Goal: Task Accomplishment & Management: Manage account settings

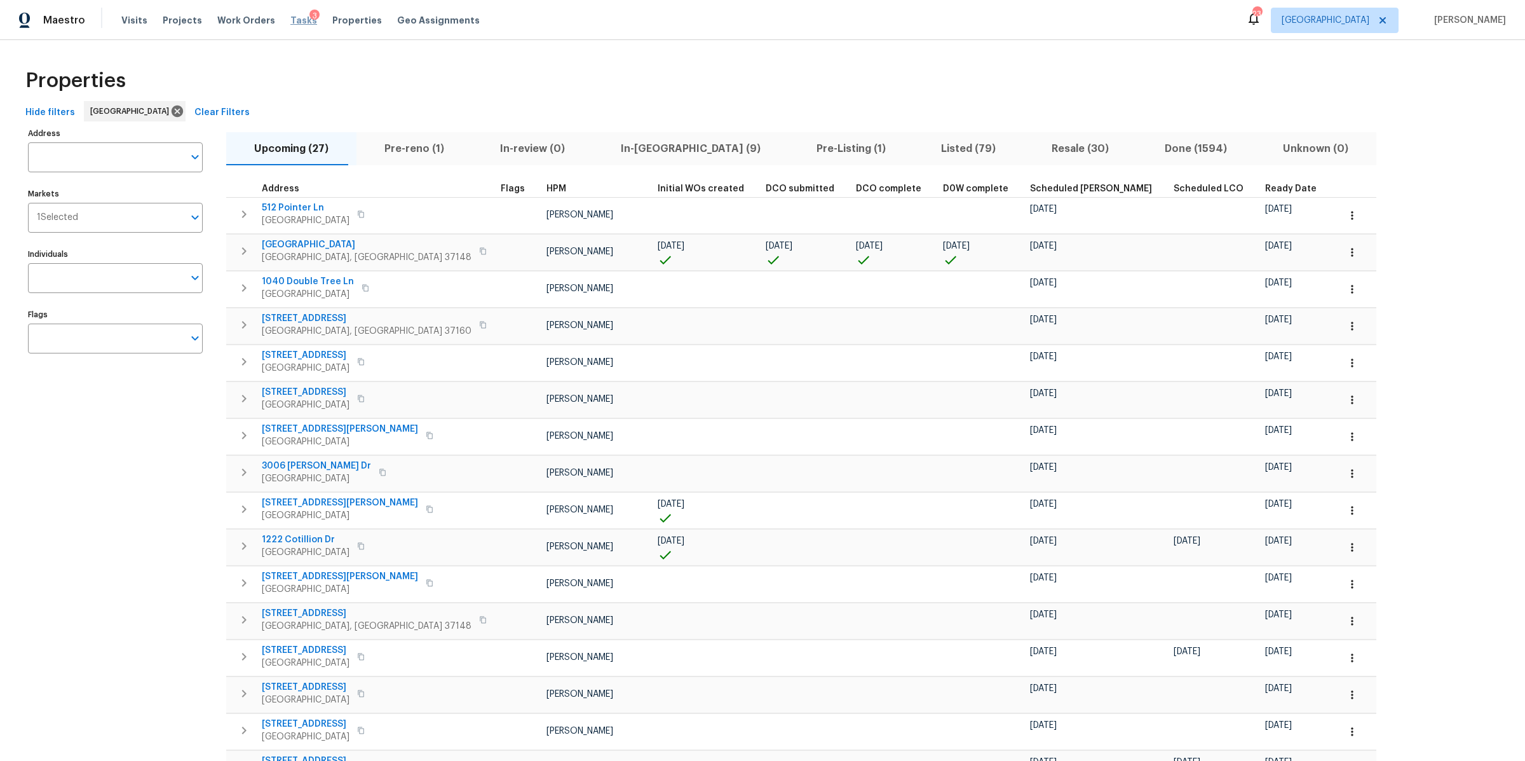
click at [290, 23] on span "Tasks" at bounding box center [303, 20] width 27 height 9
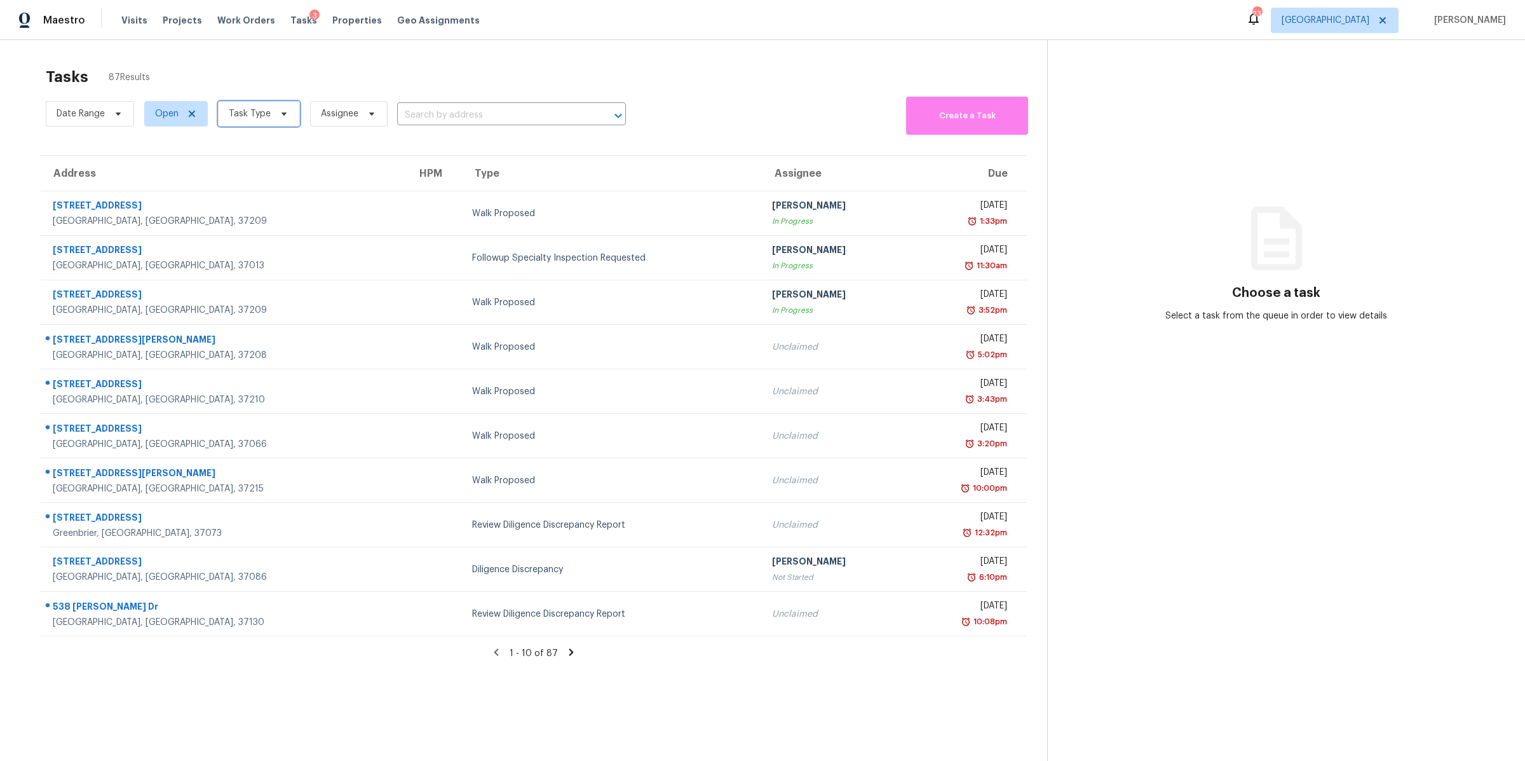
click at [281, 118] on icon at bounding box center [284, 114] width 10 height 10
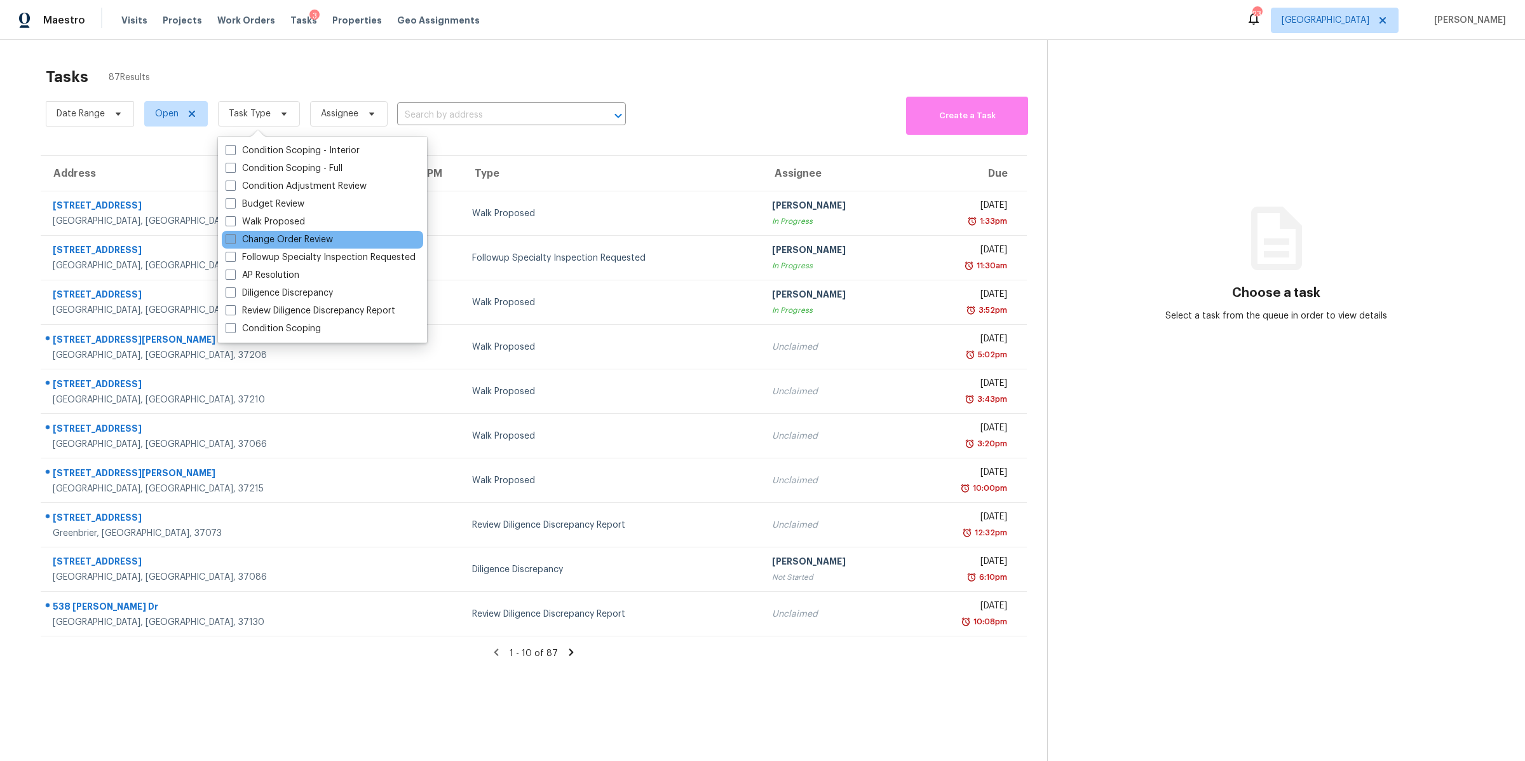
click at [295, 236] on label "Change Order Review" at bounding box center [279, 239] width 107 height 13
click at [234, 236] on input "Change Order Review" at bounding box center [230, 237] width 8 height 8
checkbox input "true"
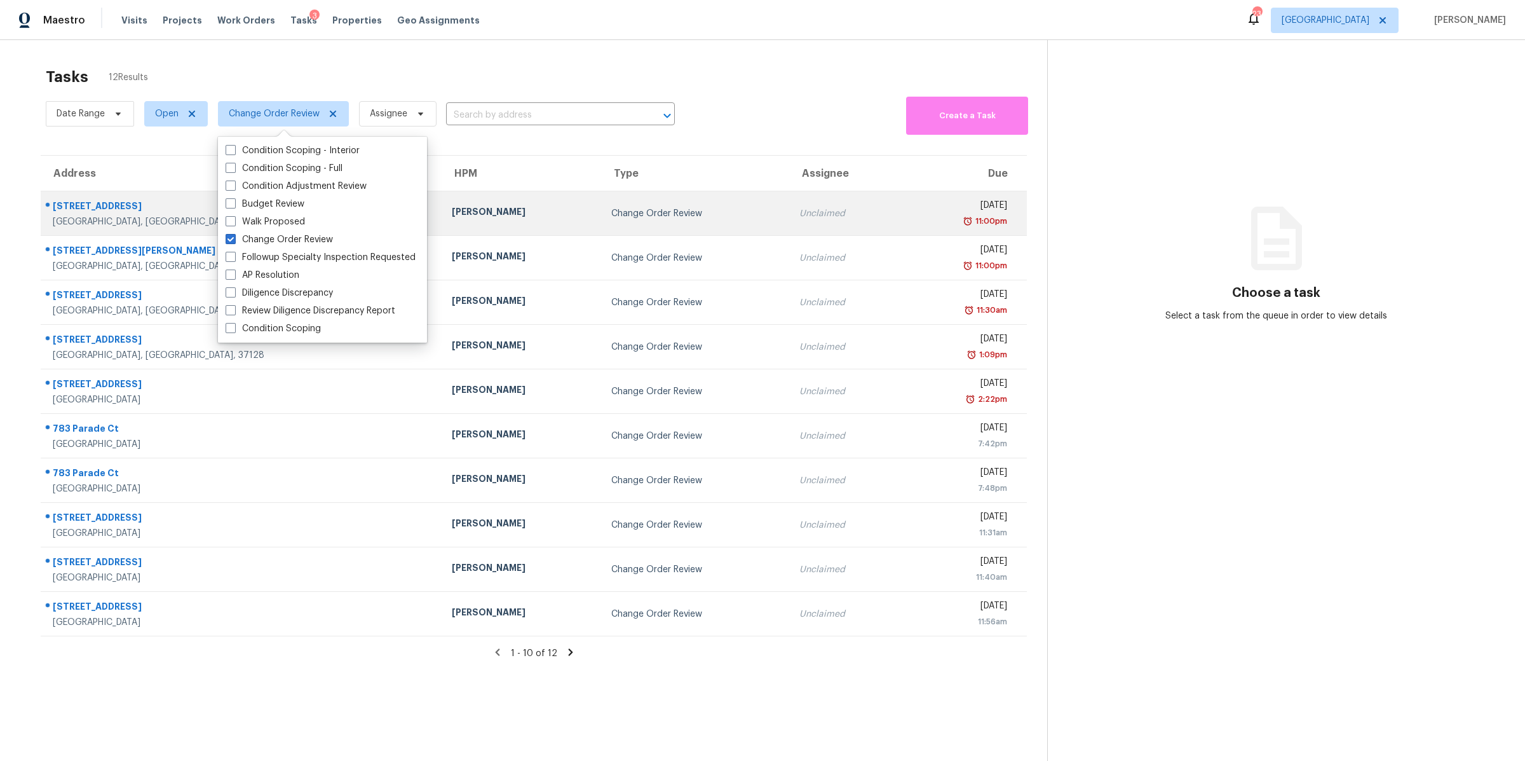
click at [79, 215] on div "Clarksville, TN, 37042" at bounding box center [242, 221] width 379 height 13
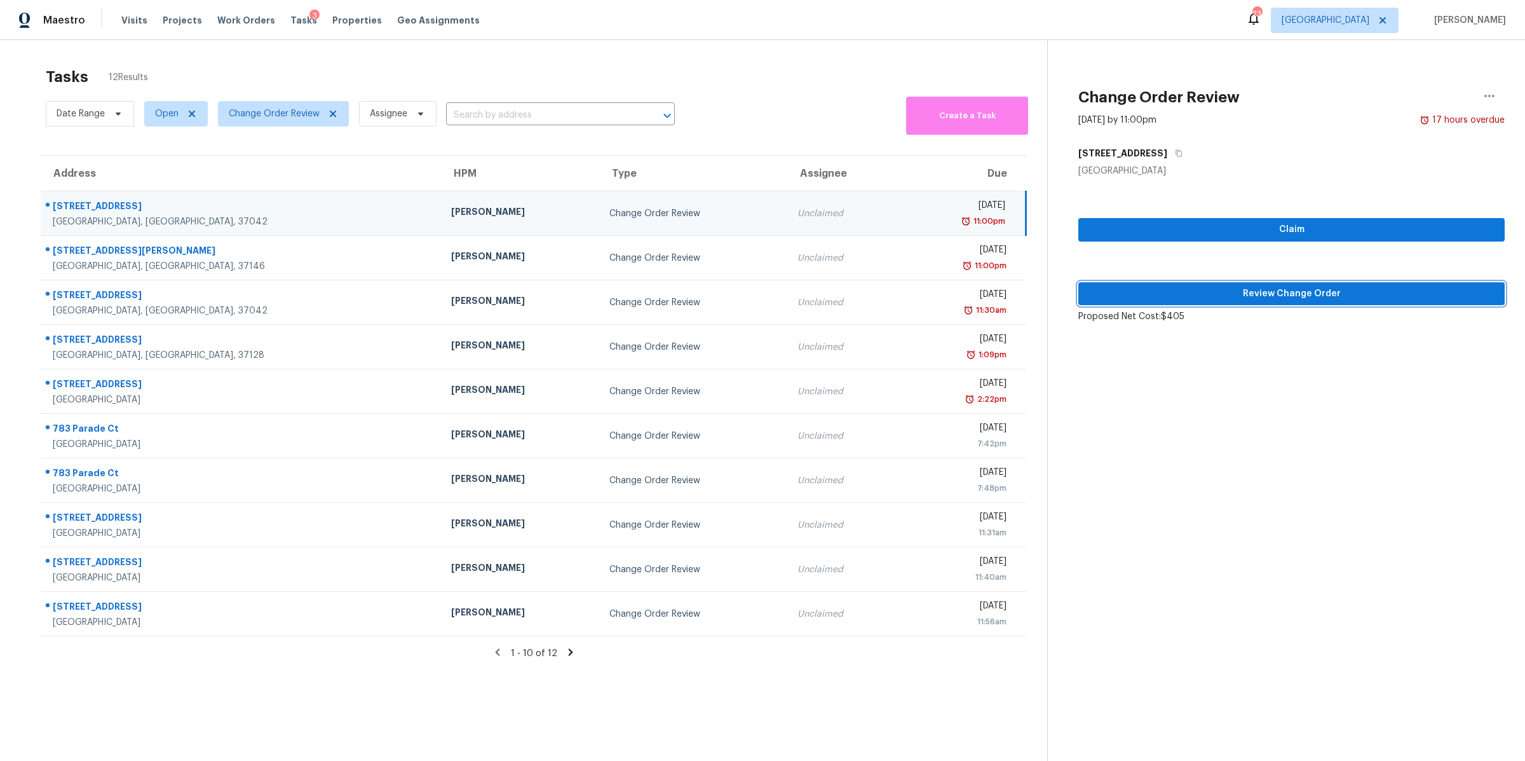
click at [1198, 290] on span "Review Change Order" at bounding box center [1292, 294] width 406 height 16
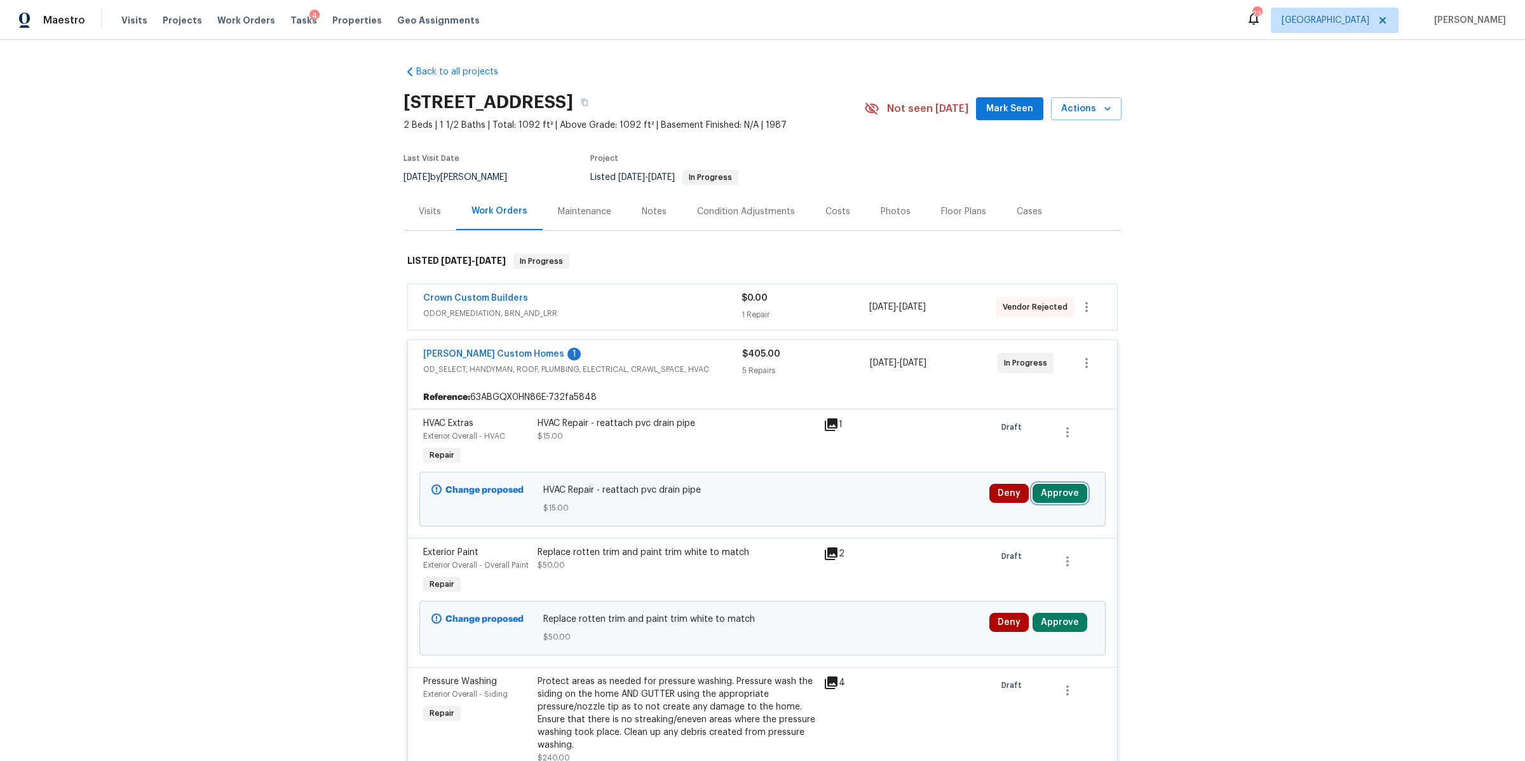
click at [1055, 496] on button "Approve" at bounding box center [1060, 493] width 55 height 19
click at [883, 505] on span "Approve" at bounding box center [872, 506] width 36 height 10
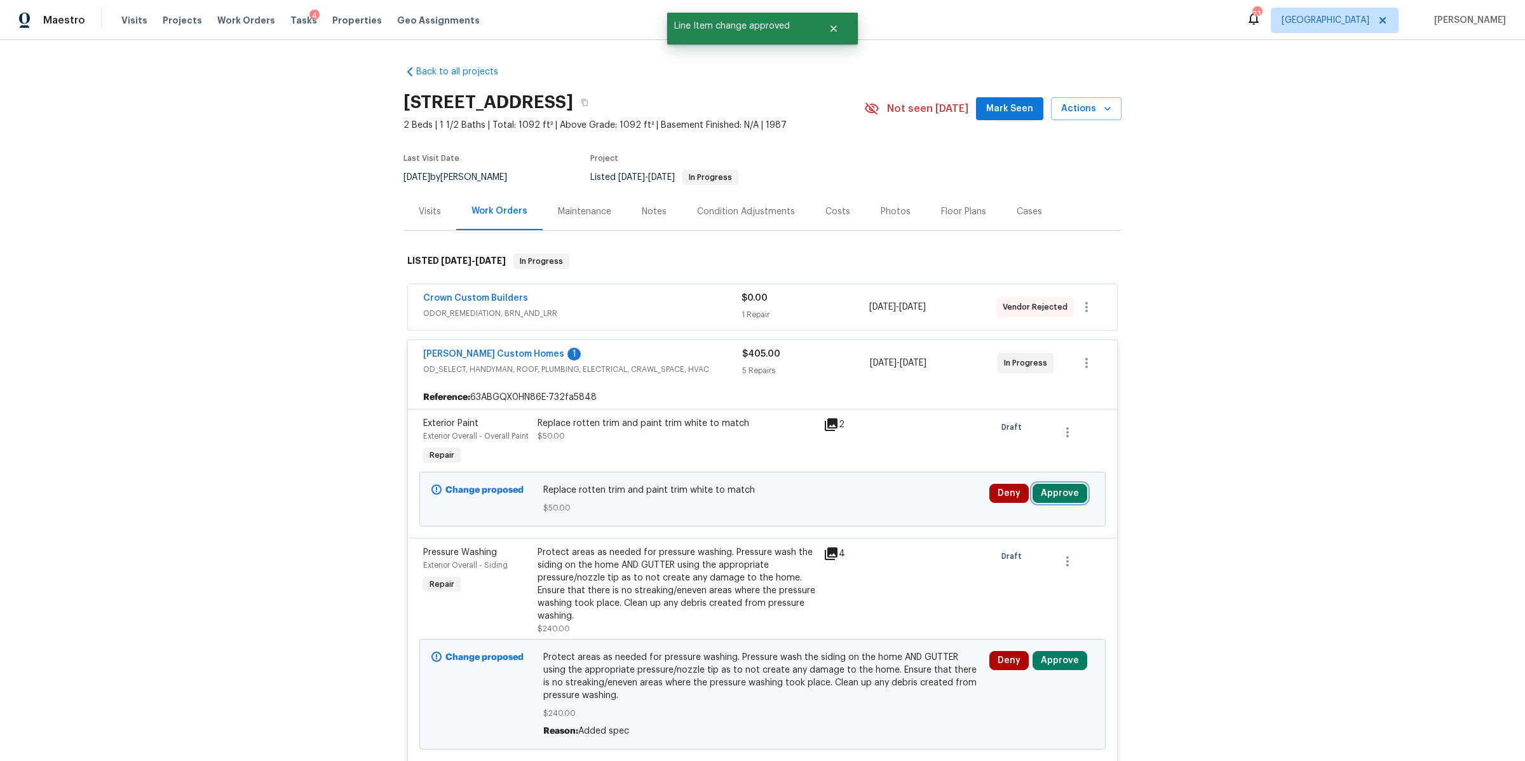
click at [1052, 493] on button "Approve" at bounding box center [1060, 493] width 55 height 19
click at [884, 512] on button "Approve" at bounding box center [872, 505] width 76 height 25
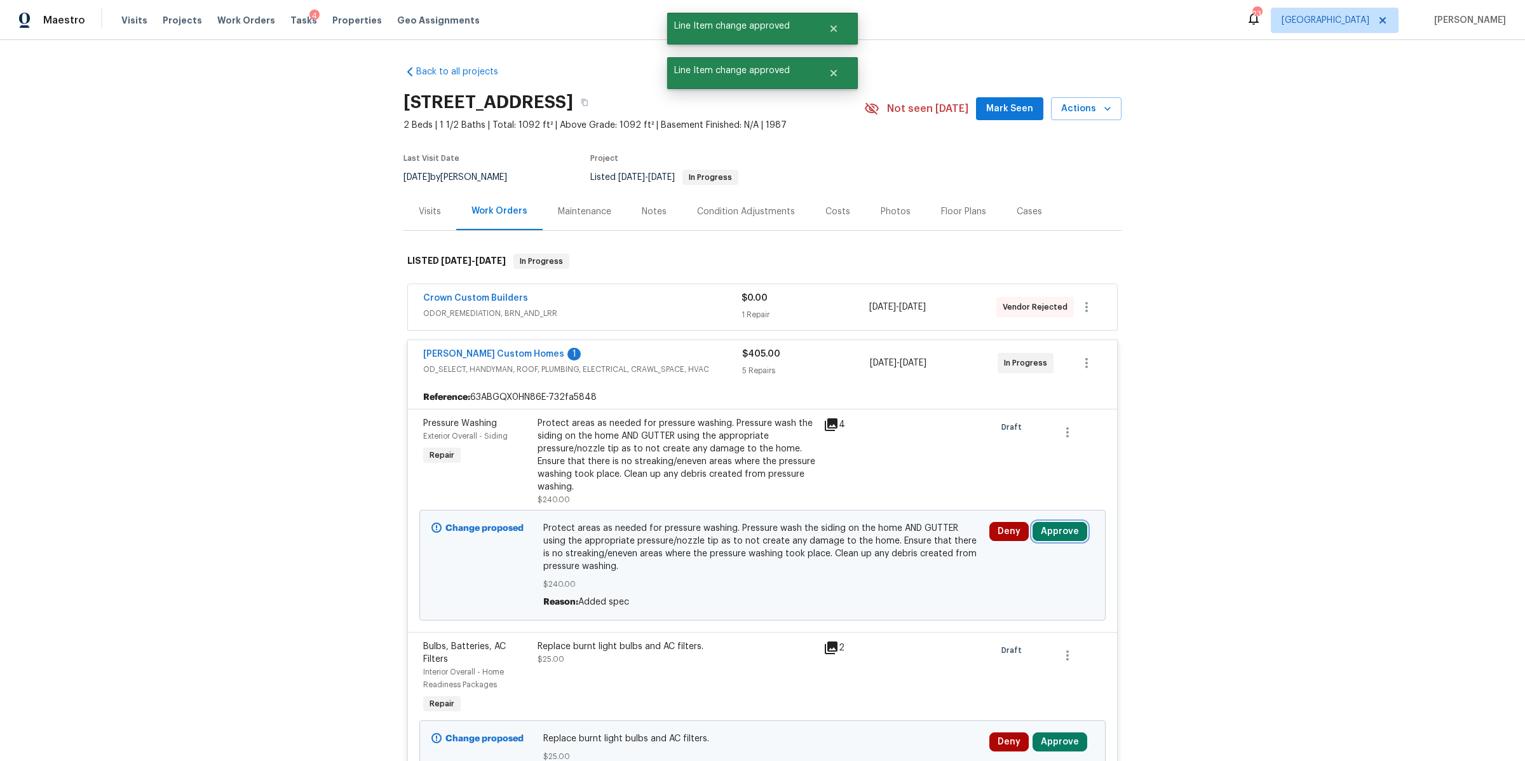
click at [1054, 533] on button "Approve" at bounding box center [1060, 531] width 55 height 19
click at [878, 543] on span "Approve" at bounding box center [872, 545] width 36 height 10
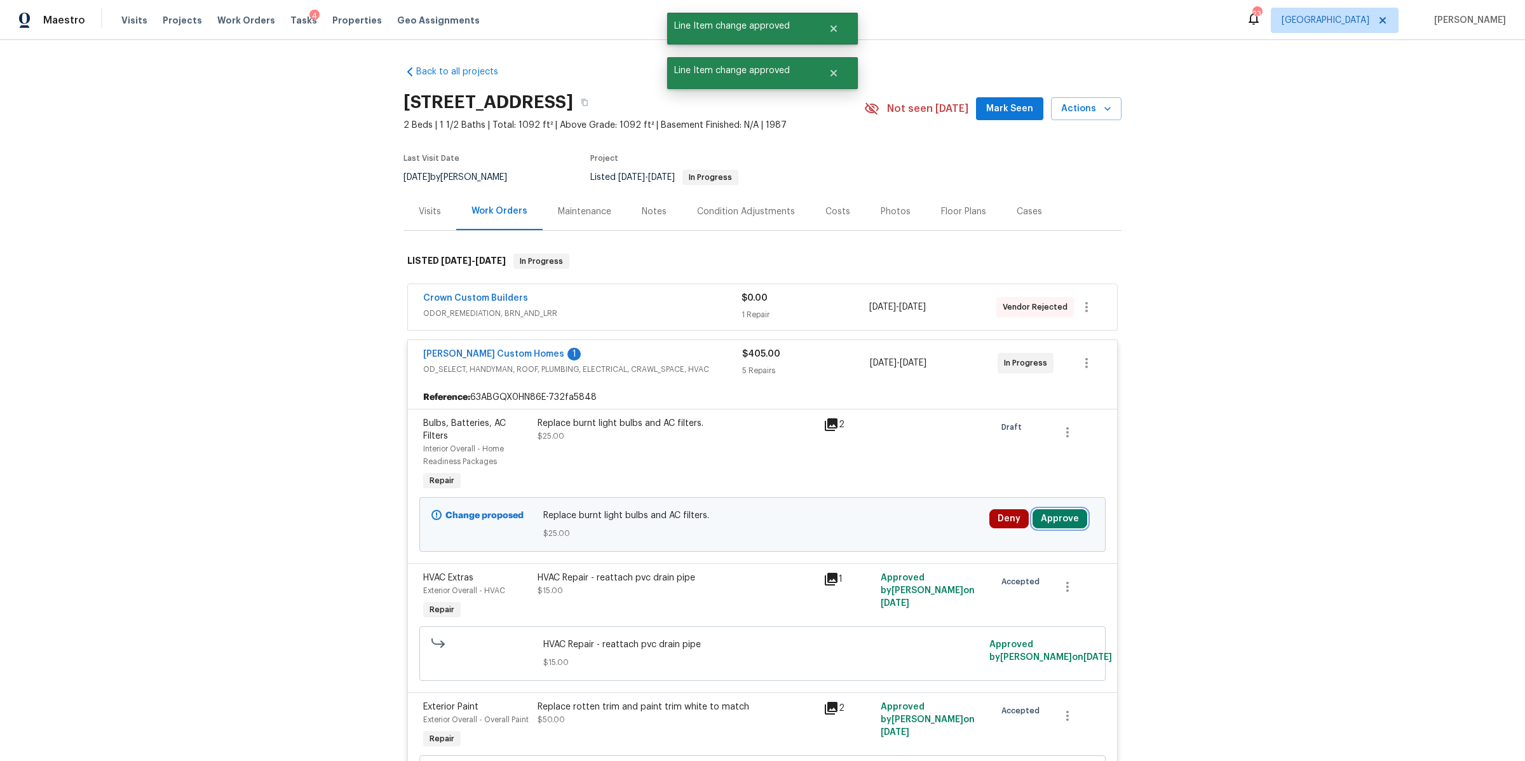
click at [1060, 524] on button "Approve" at bounding box center [1060, 518] width 55 height 19
click at [854, 531] on span "Approve" at bounding box center [872, 531] width 36 height 10
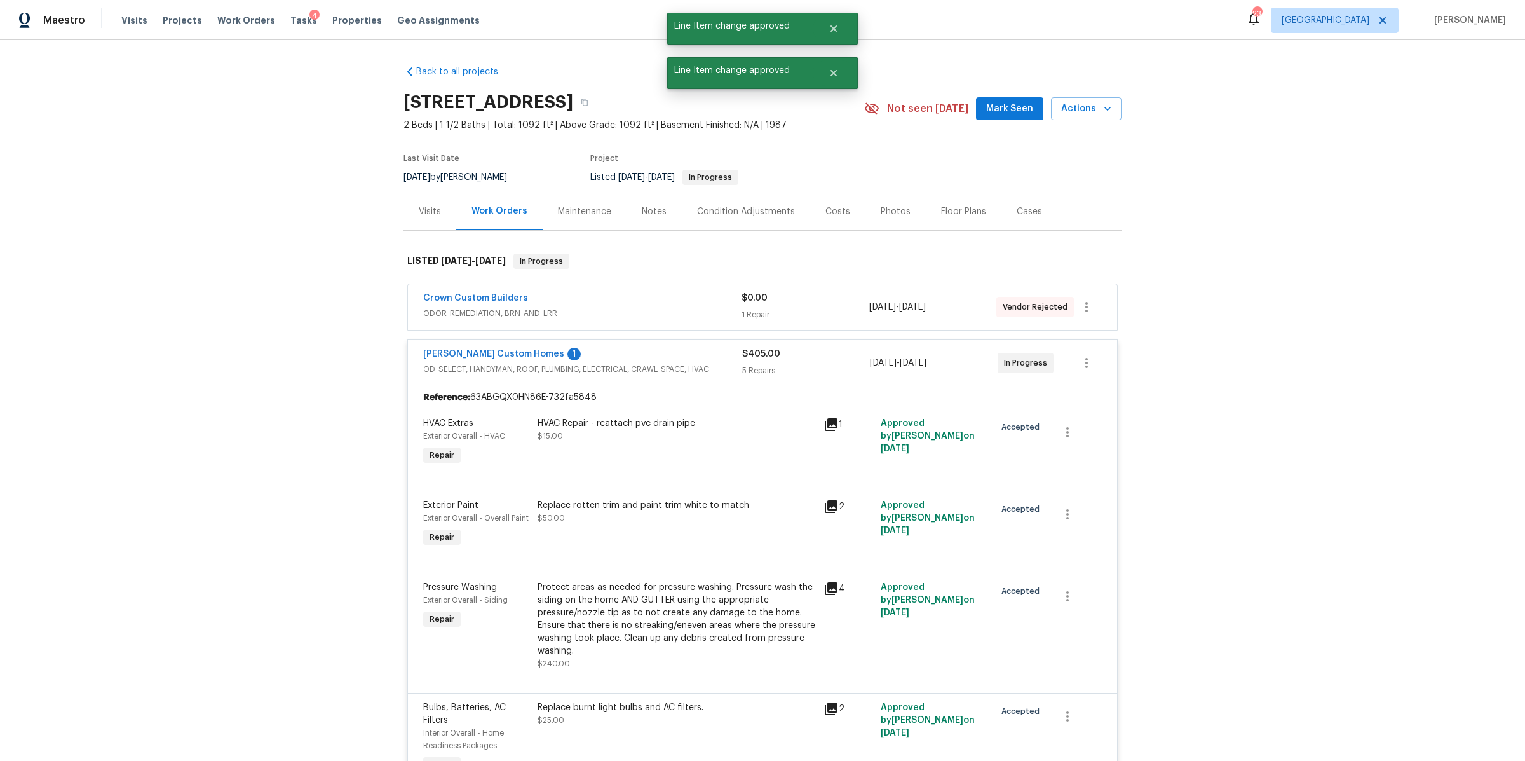
click at [692, 301] on div "Crown Custom Builders" at bounding box center [582, 299] width 318 height 15
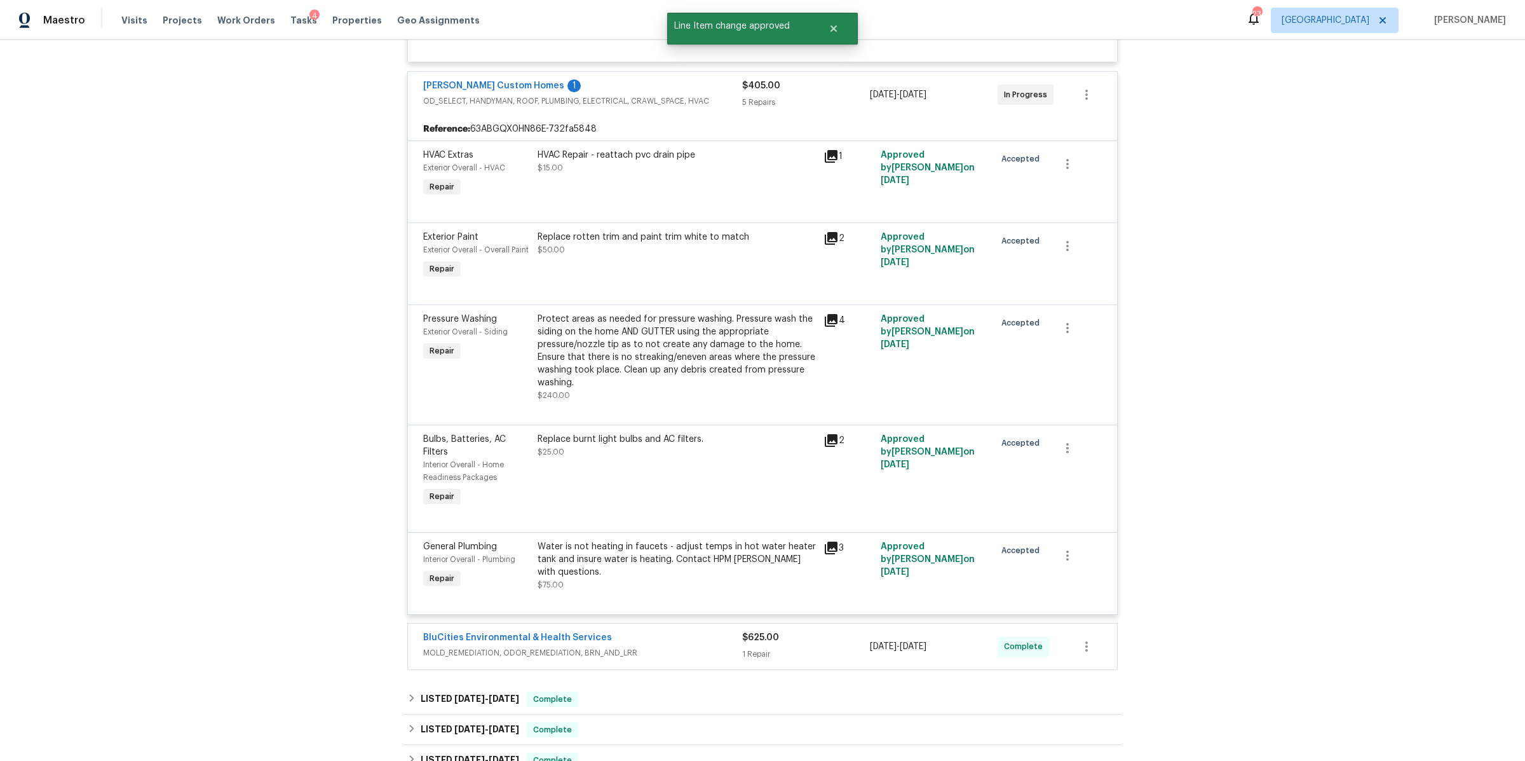
scroll to position [661, 0]
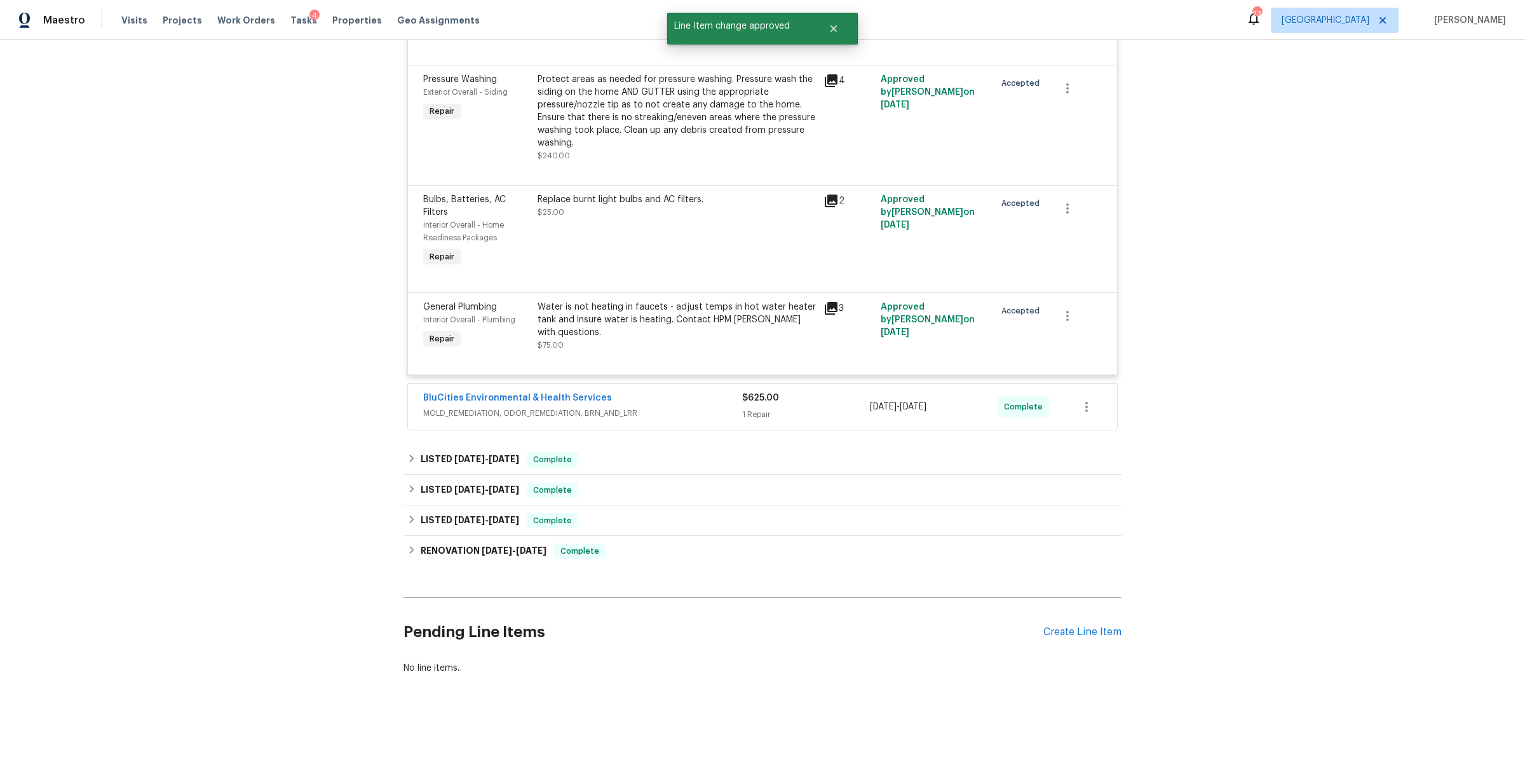
click at [698, 392] on div "BluCities Environmental & Health Services" at bounding box center [582, 399] width 319 height 15
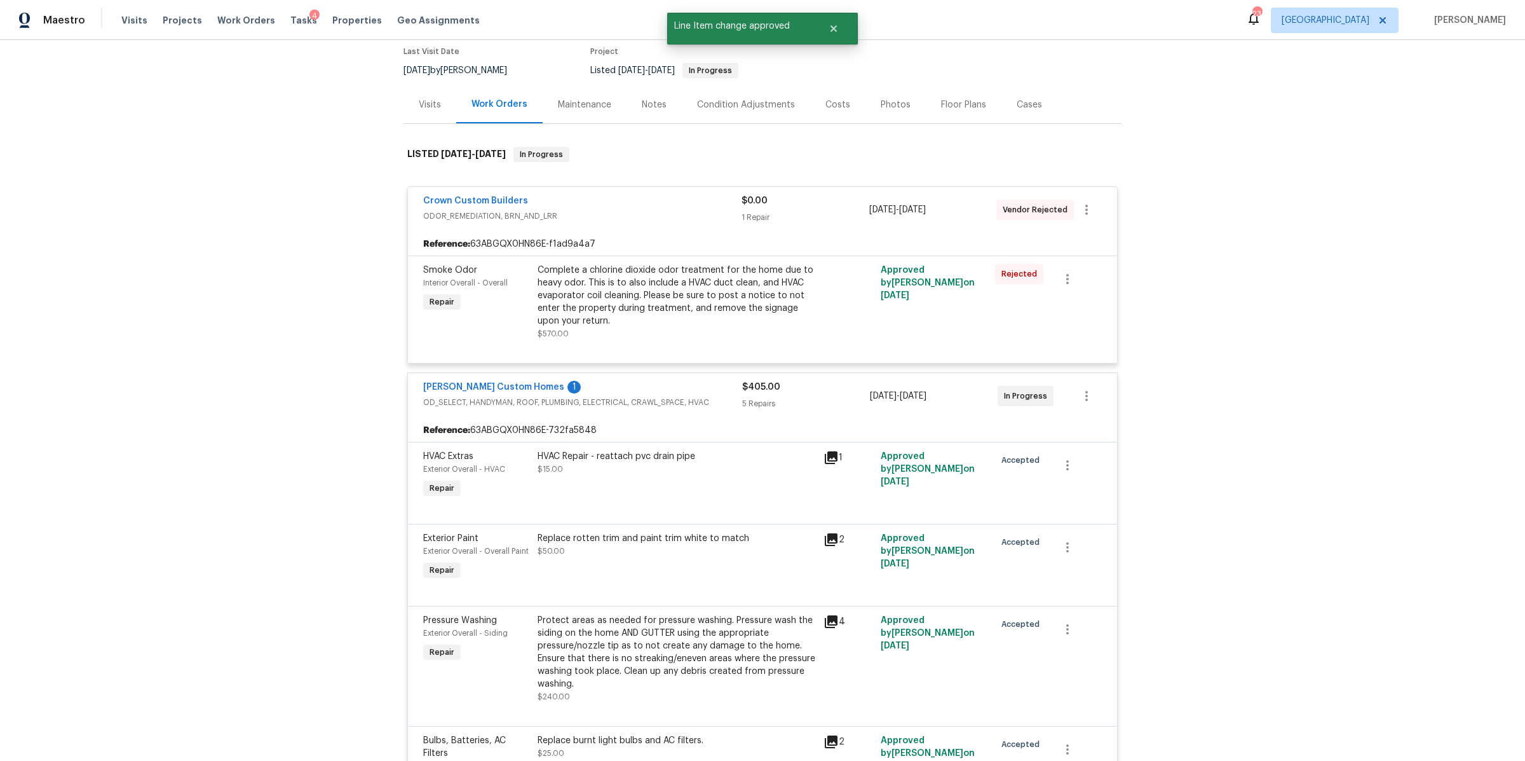
scroll to position [0, 0]
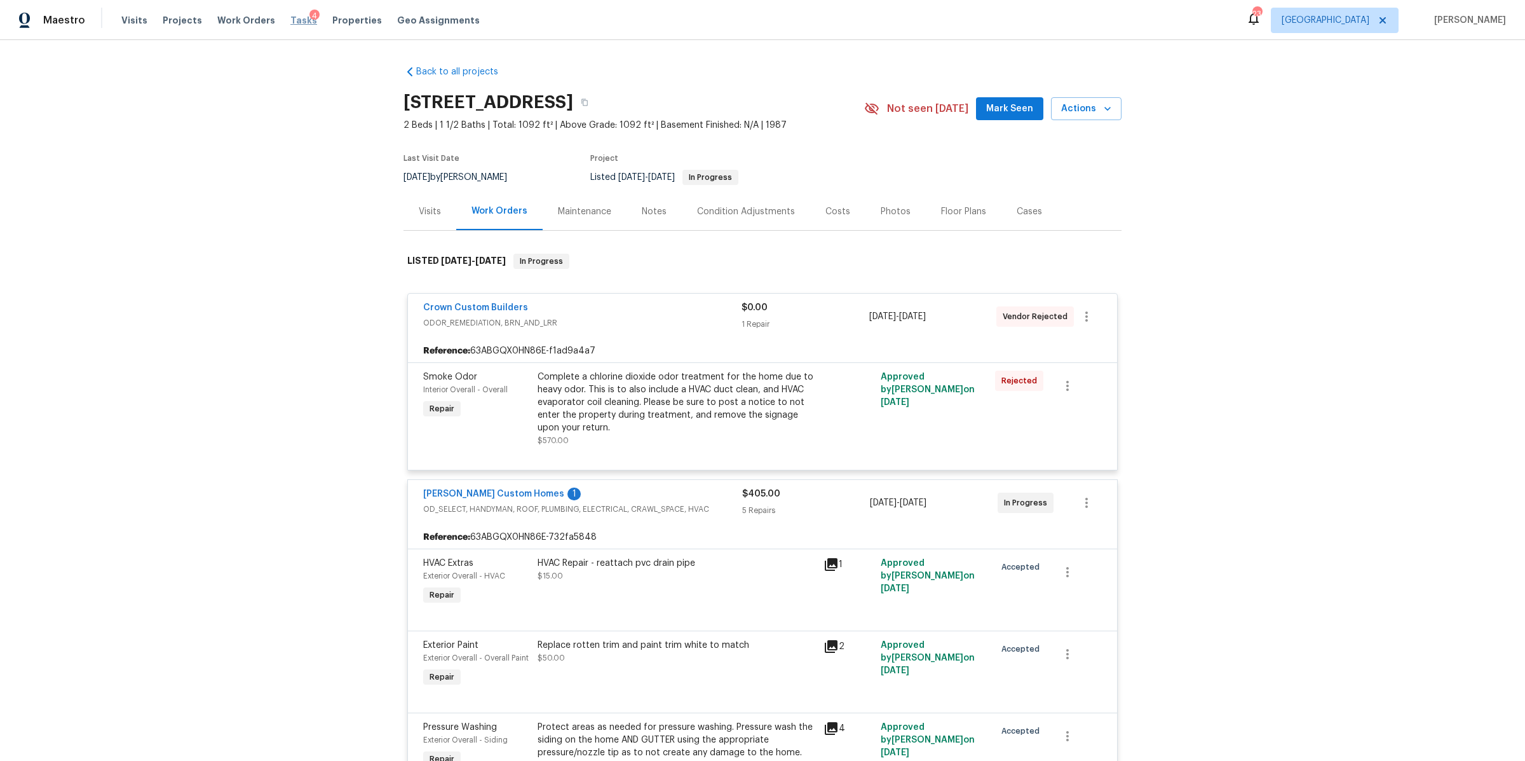
click at [290, 24] on span "Tasks" at bounding box center [303, 20] width 27 height 9
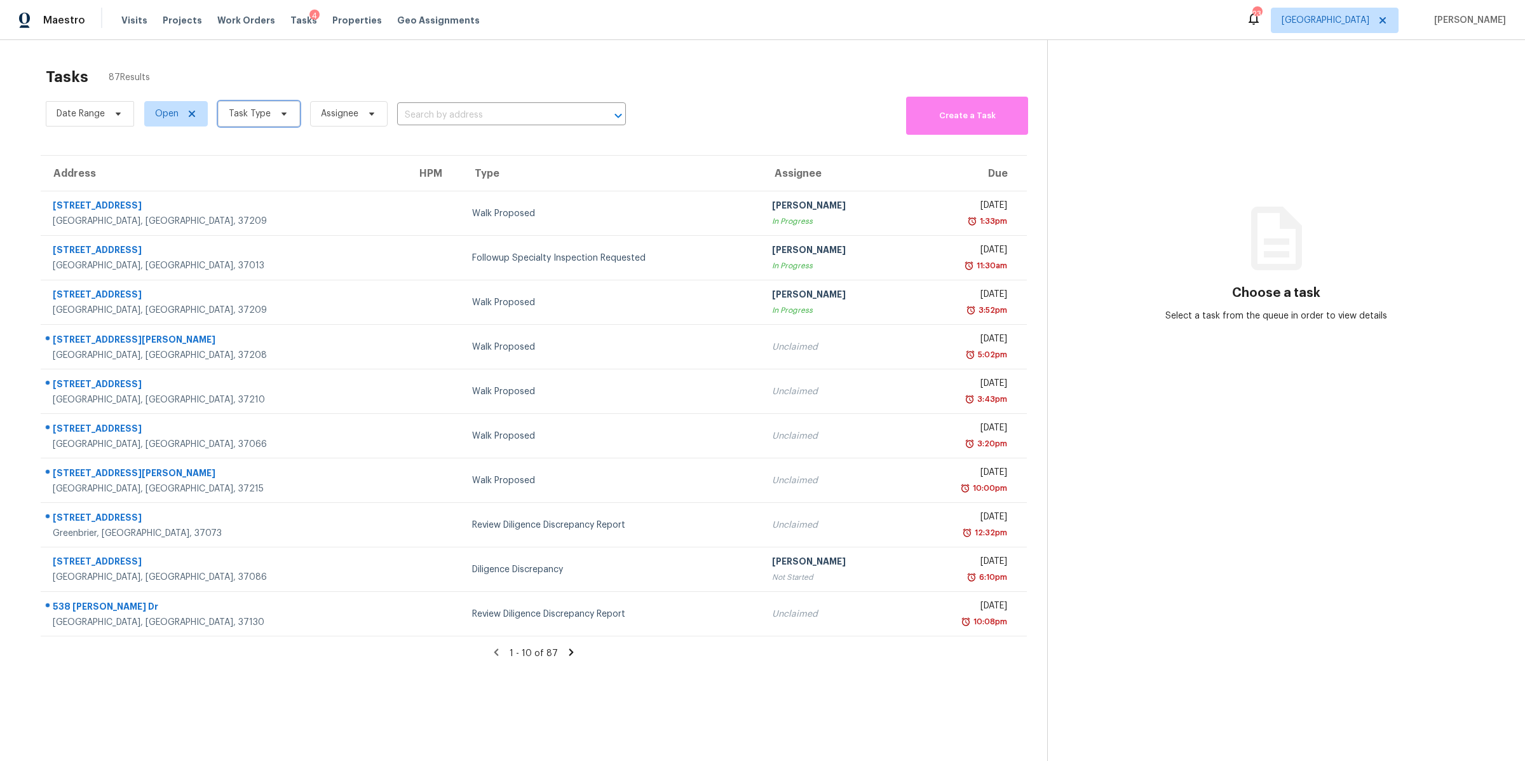
click at [279, 114] on icon at bounding box center [284, 114] width 10 height 10
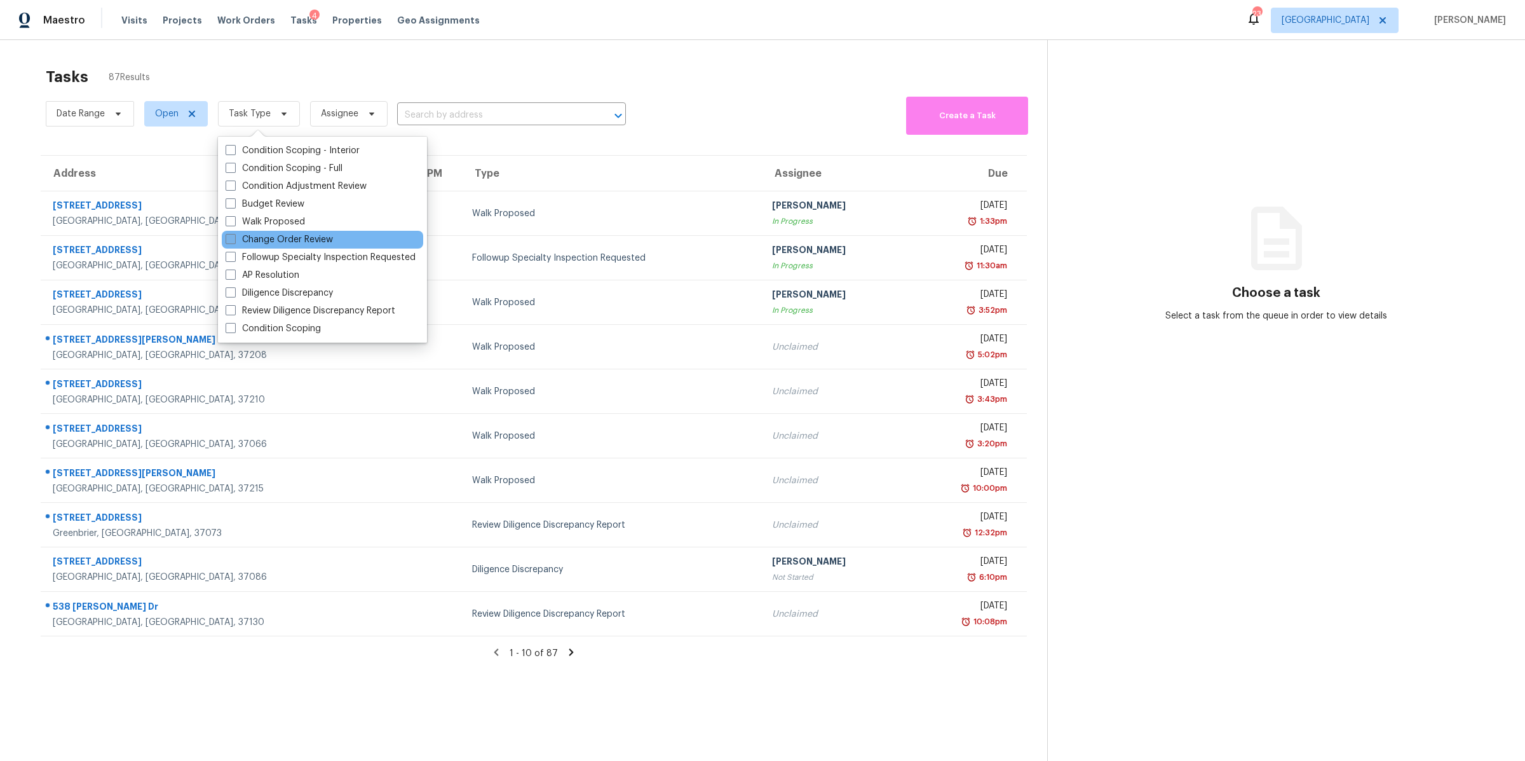
click at [286, 238] on label "Change Order Review" at bounding box center [279, 239] width 107 height 13
click at [289, 240] on label "Change Order Review" at bounding box center [279, 239] width 107 height 13
click at [234, 240] on input "Change Order Review" at bounding box center [230, 237] width 8 height 8
checkbox input "true"
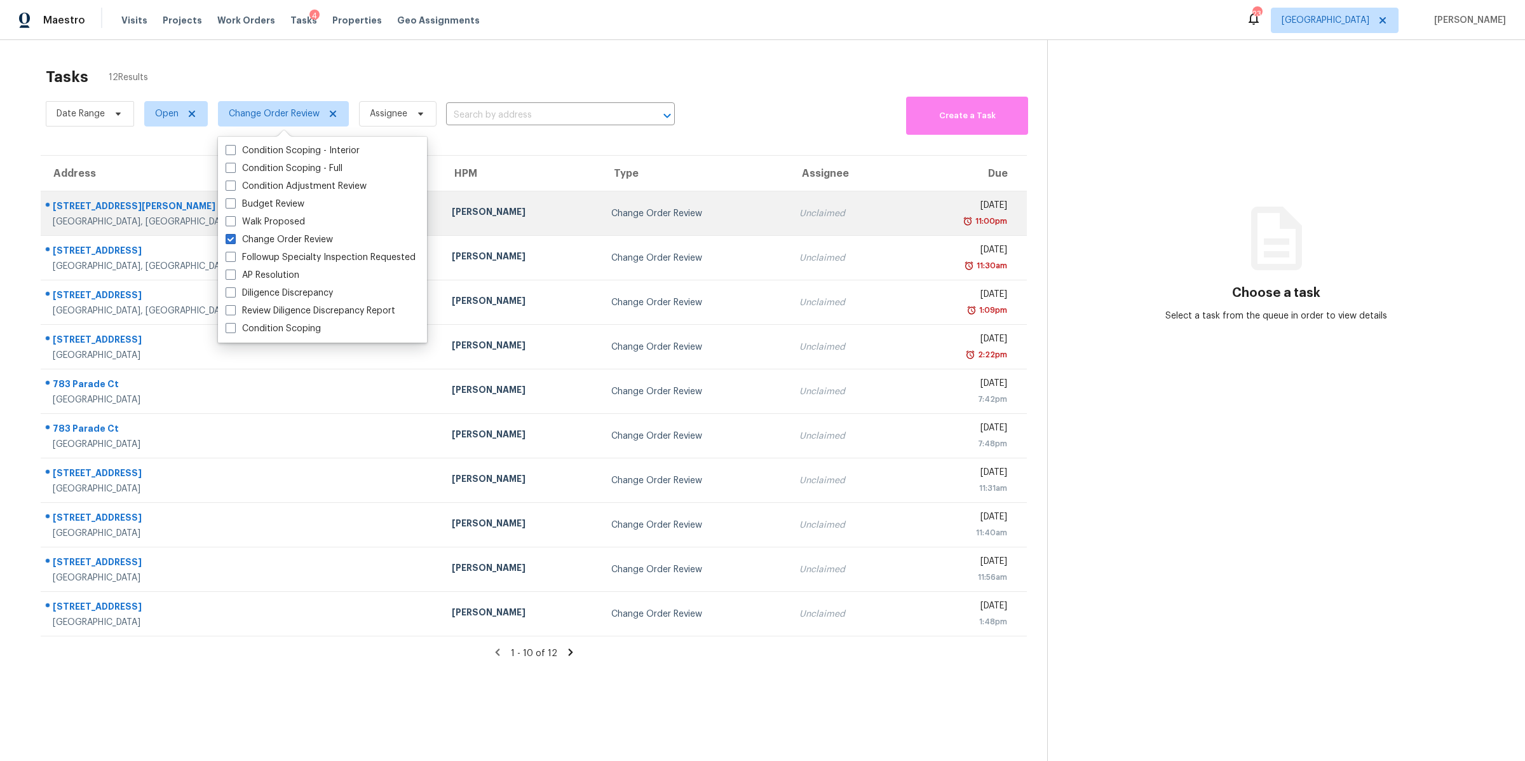
click at [141, 205] on div "108 Nancy Ave" at bounding box center [242, 208] width 379 height 16
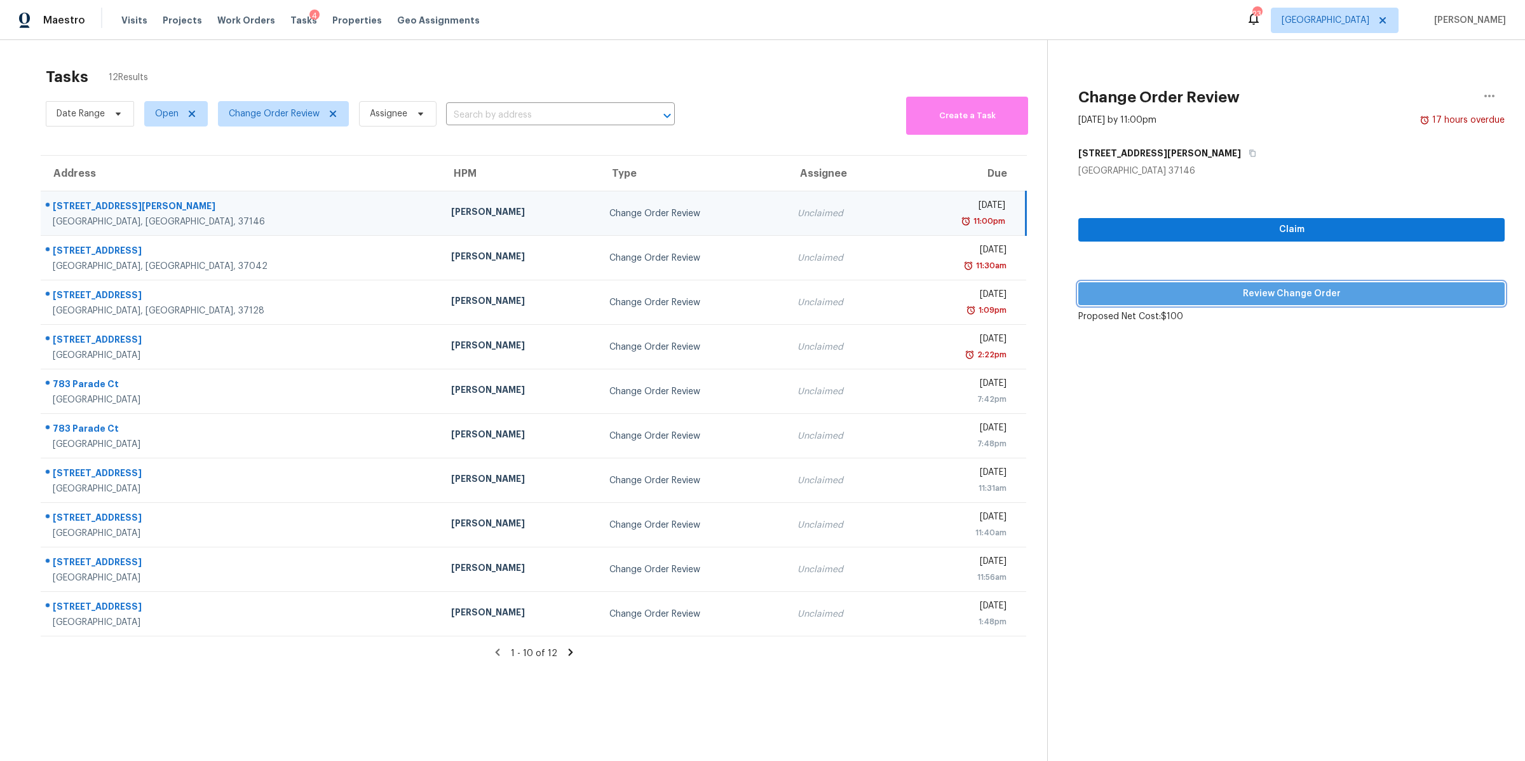
click at [1348, 284] on button "Review Change Order" at bounding box center [1292, 294] width 427 height 24
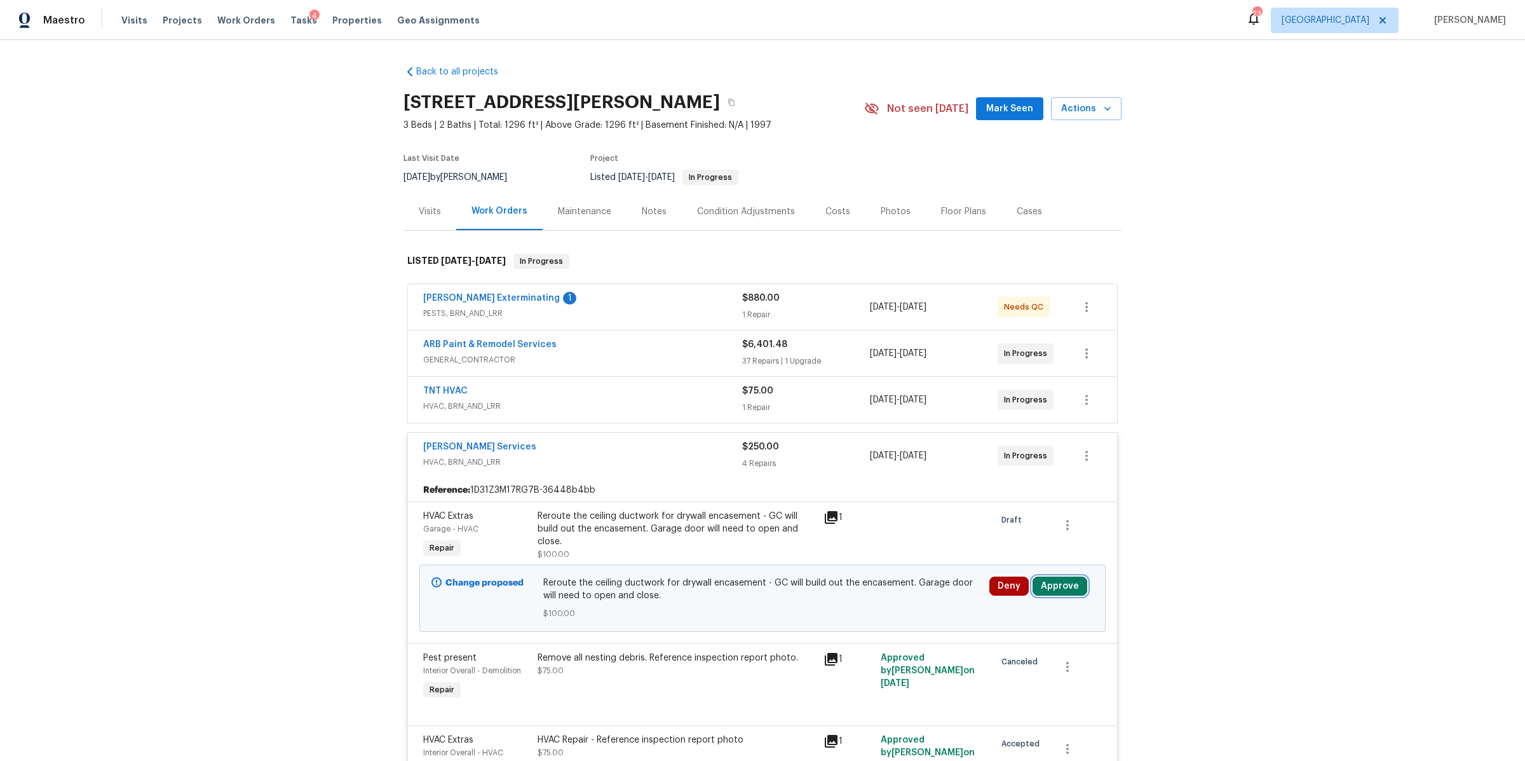
click at [1057, 587] on button "Approve" at bounding box center [1060, 586] width 55 height 19
click at [1015, 536] on button "Approve" at bounding box center [1017, 545] width 76 height 25
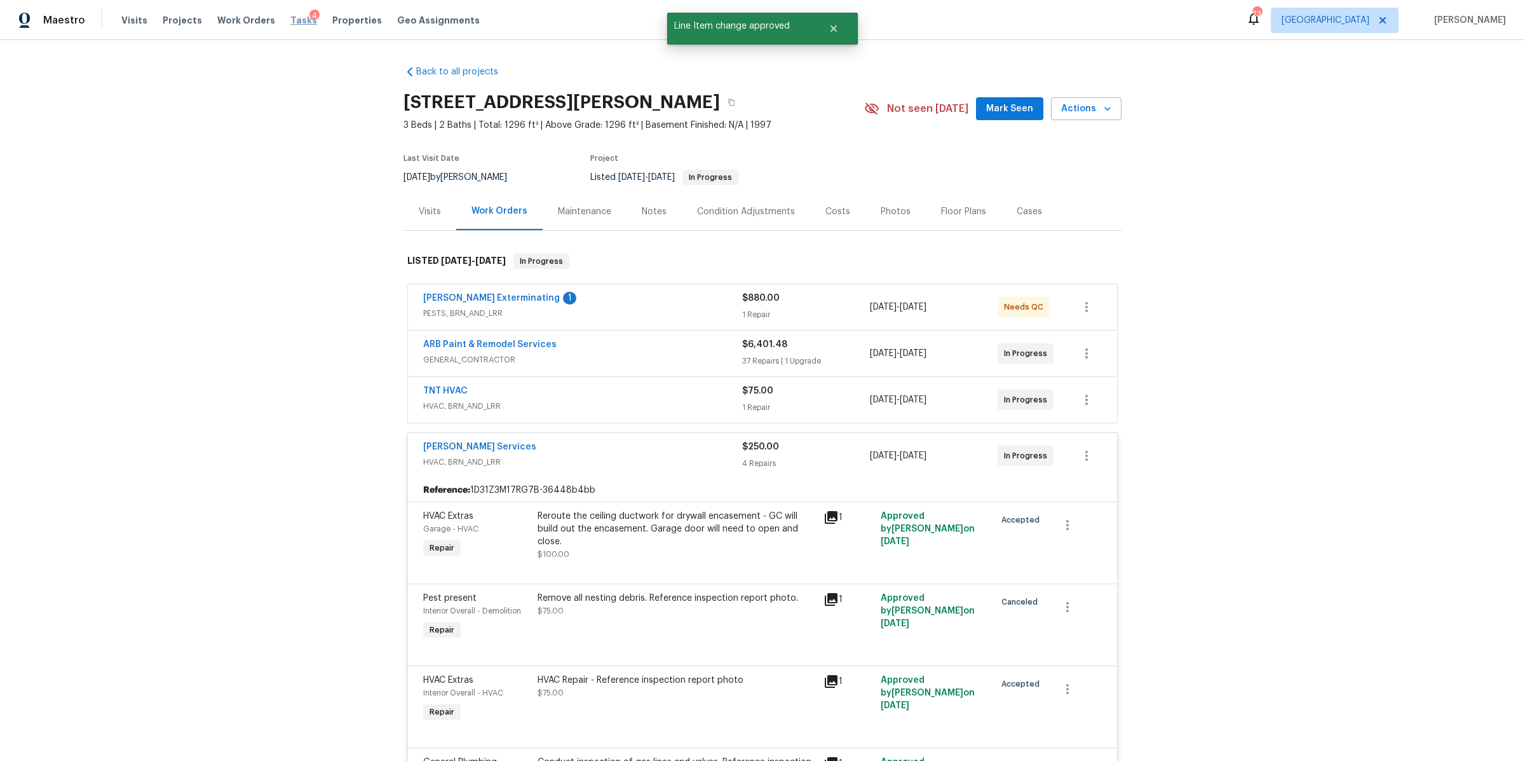
click at [290, 17] on span "Tasks" at bounding box center [303, 20] width 27 height 9
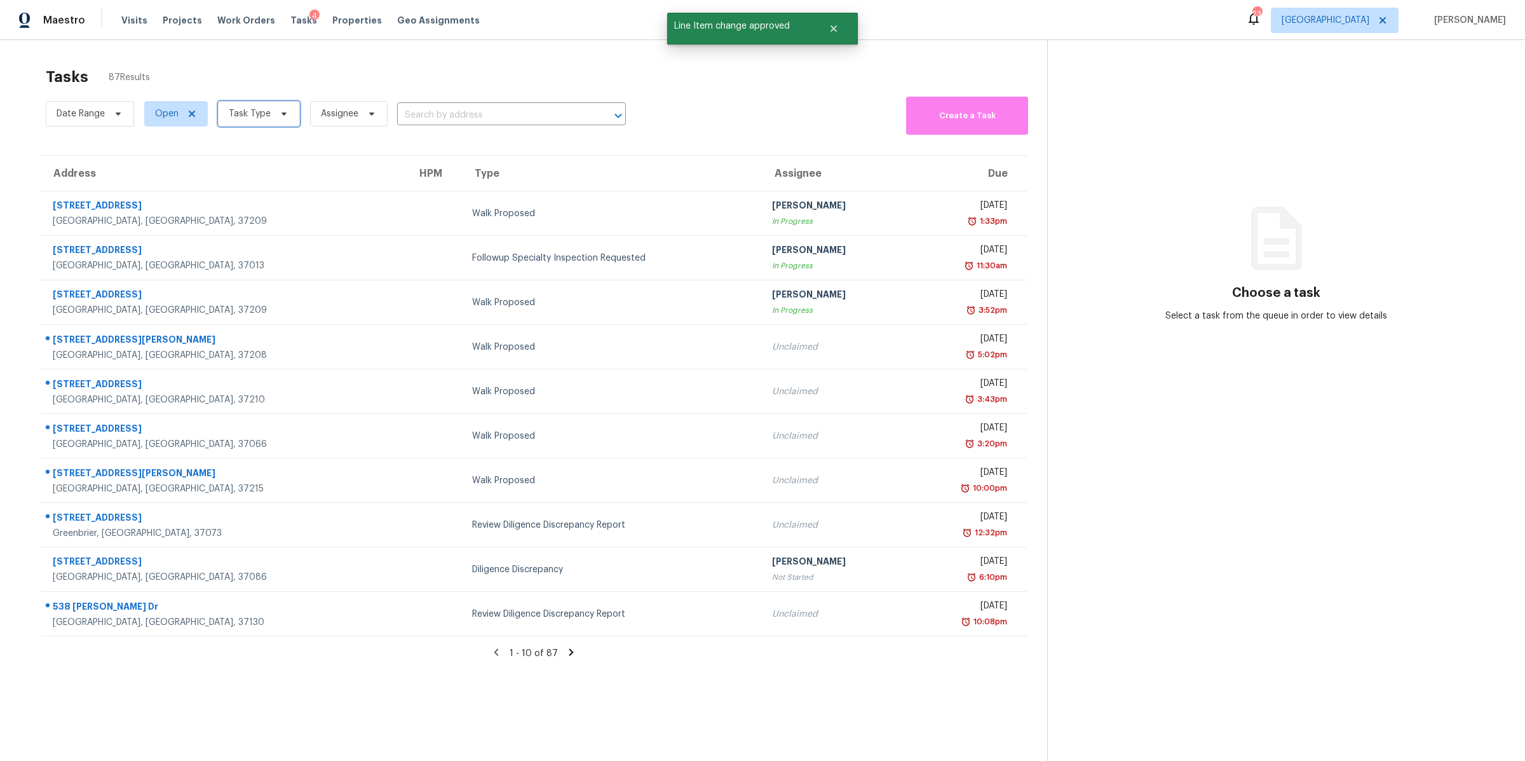
click at [276, 112] on span at bounding box center [282, 114] width 14 height 10
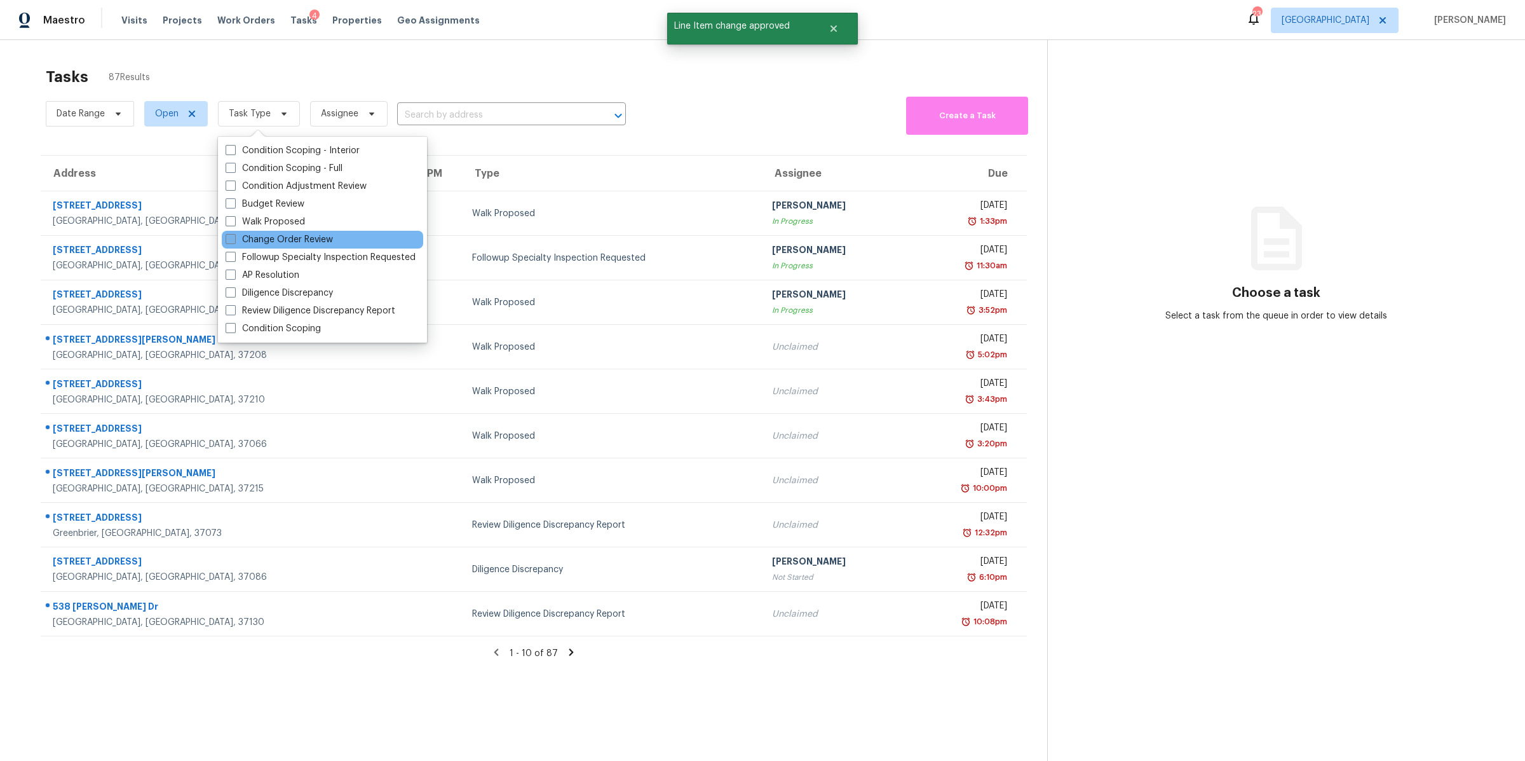
click at [274, 242] on label "Change Order Review" at bounding box center [279, 239] width 107 height 13
click at [234, 242] on input "Change Order Review" at bounding box center [230, 237] width 8 height 8
checkbox input "true"
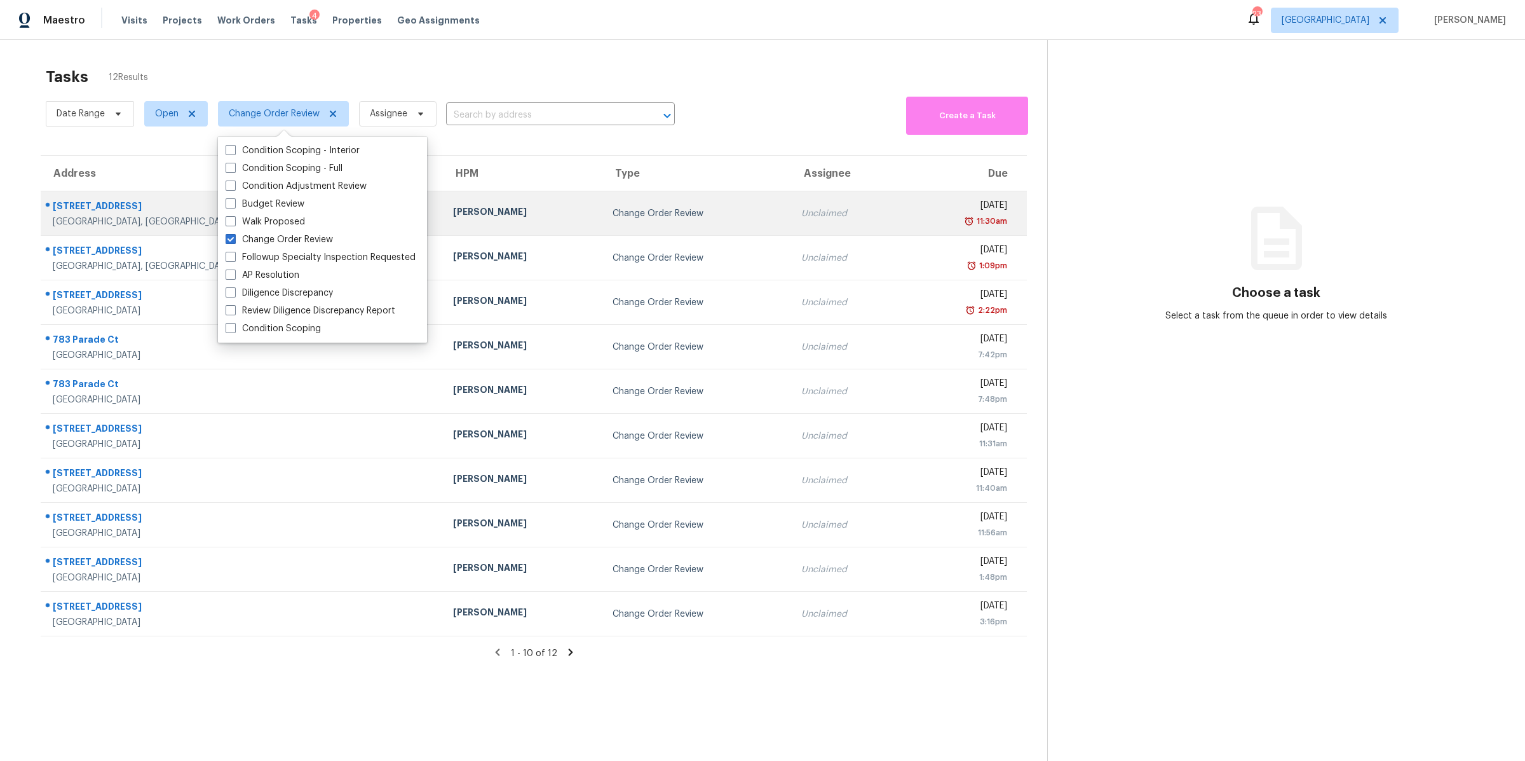
click at [90, 214] on div "3201 Veranda Cir" at bounding box center [243, 208] width 380 height 16
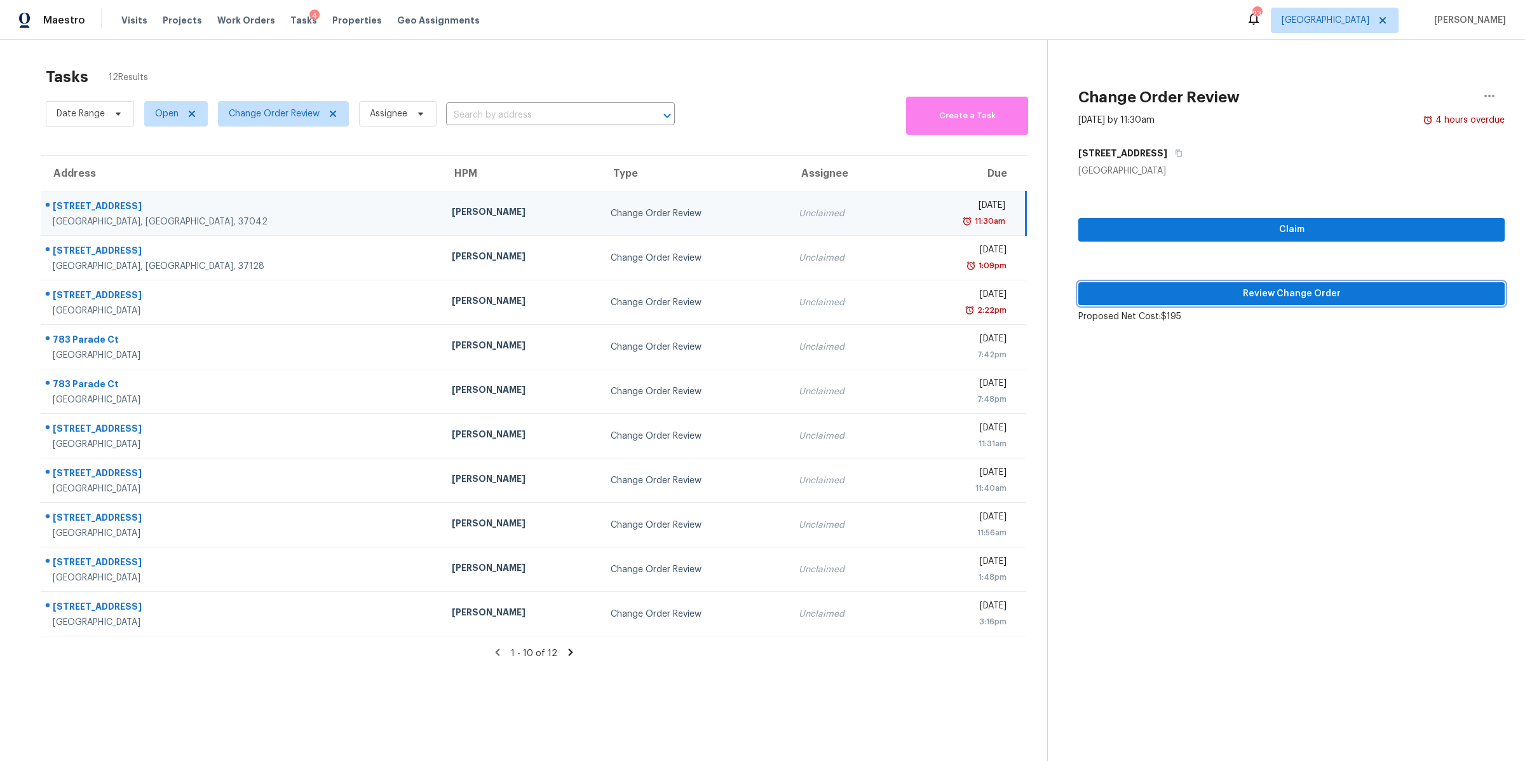
click at [1267, 293] on span "Review Change Order" at bounding box center [1292, 294] width 406 height 16
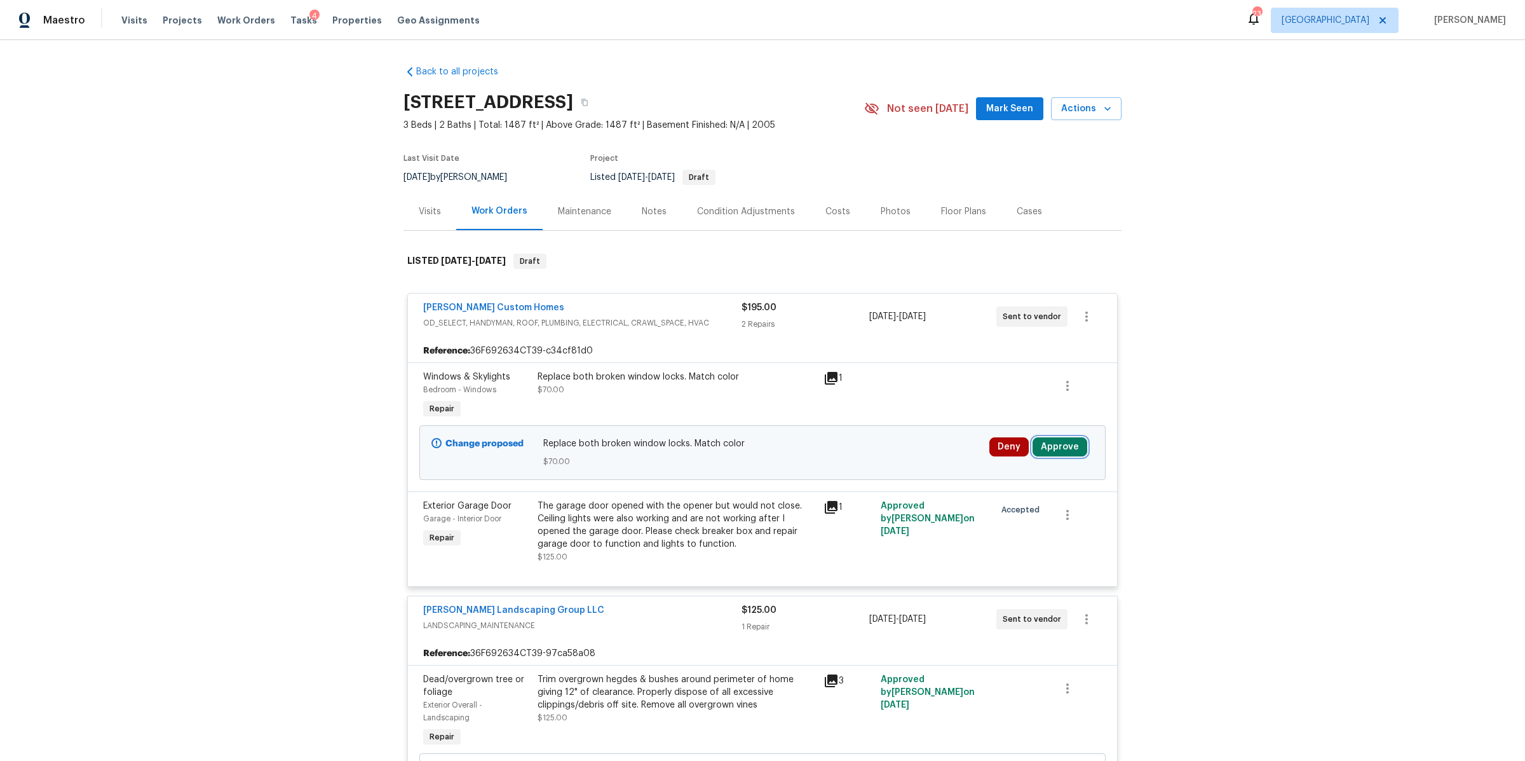
click at [1061, 451] on button "Approve" at bounding box center [1060, 446] width 55 height 19
click at [871, 460] on span "Approve" at bounding box center [872, 459] width 36 height 10
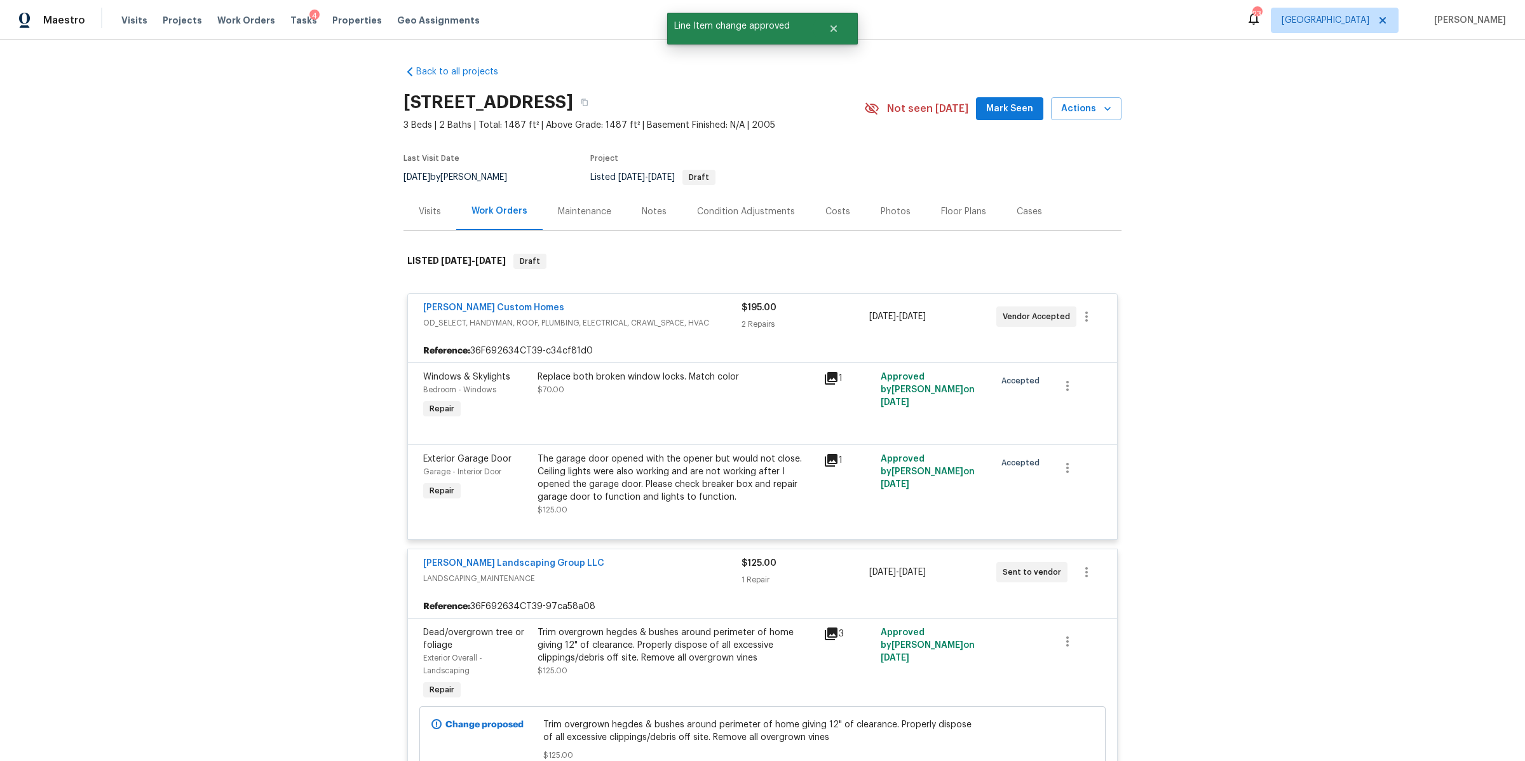
click at [275, 17] on div "Visits Projects Work Orders Tasks 4 Properties Geo Assignments" at bounding box center [308, 20] width 374 height 25
click at [276, 18] on div "Visits Projects Work Orders Tasks 4 Properties Geo Assignments" at bounding box center [308, 20] width 374 height 25
click at [290, 22] on span "Tasks" at bounding box center [303, 20] width 27 height 9
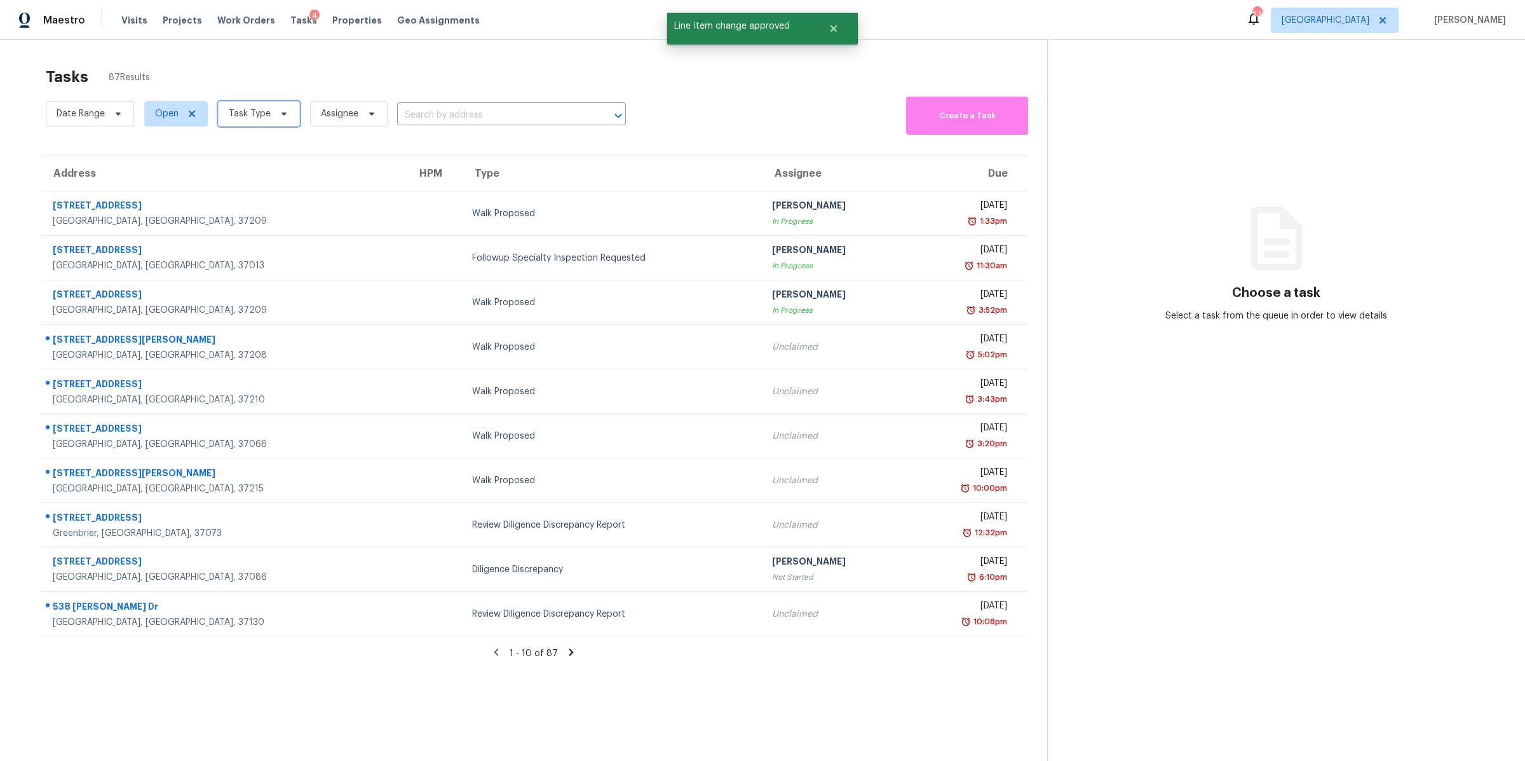
click at [268, 115] on span "Task Type" at bounding box center [250, 113] width 42 height 13
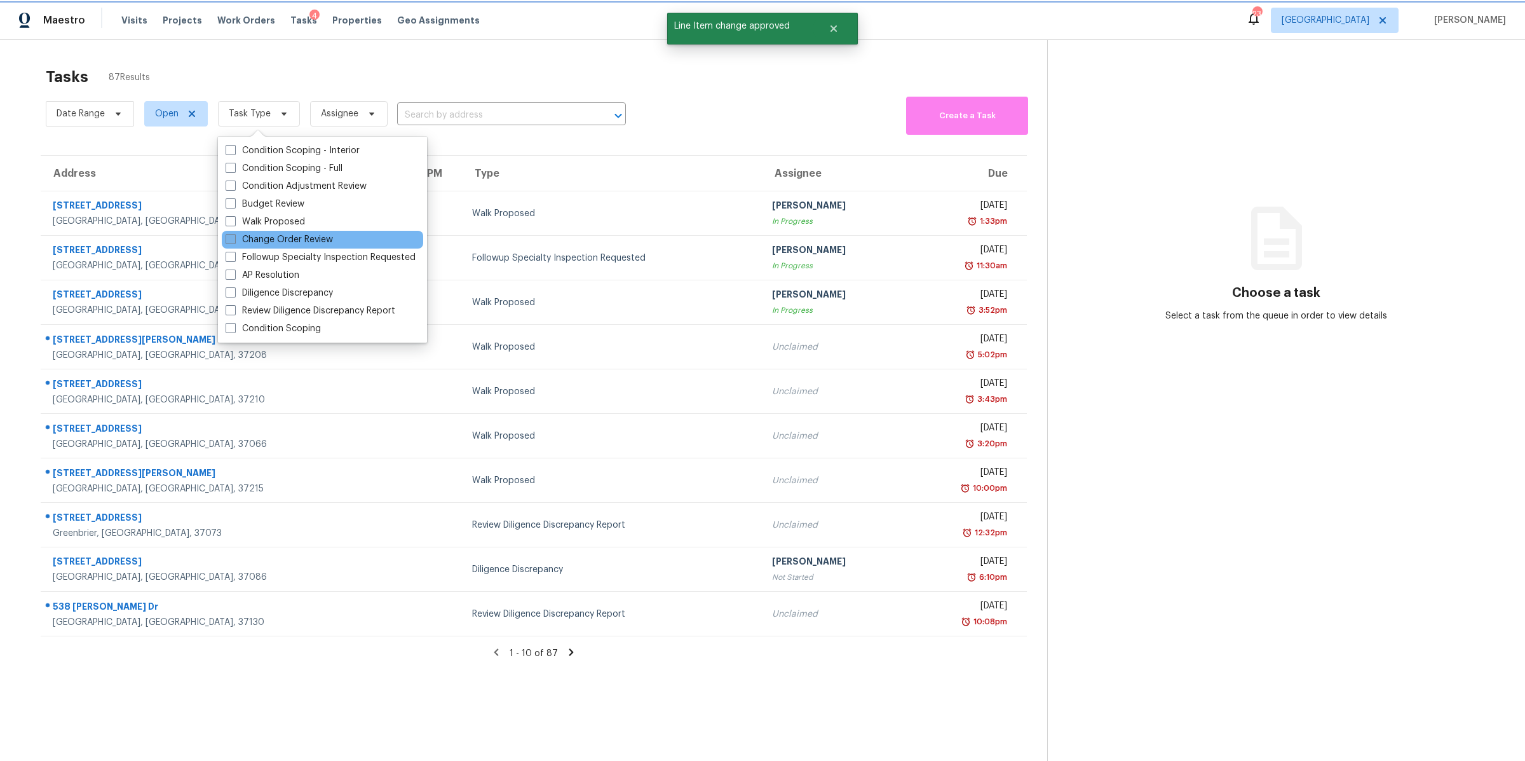
click at [280, 239] on label "Change Order Review" at bounding box center [279, 239] width 107 height 13
click at [234, 239] on input "Change Order Review" at bounding box center [230, 237] width 8 height 8
checkbox input "true"
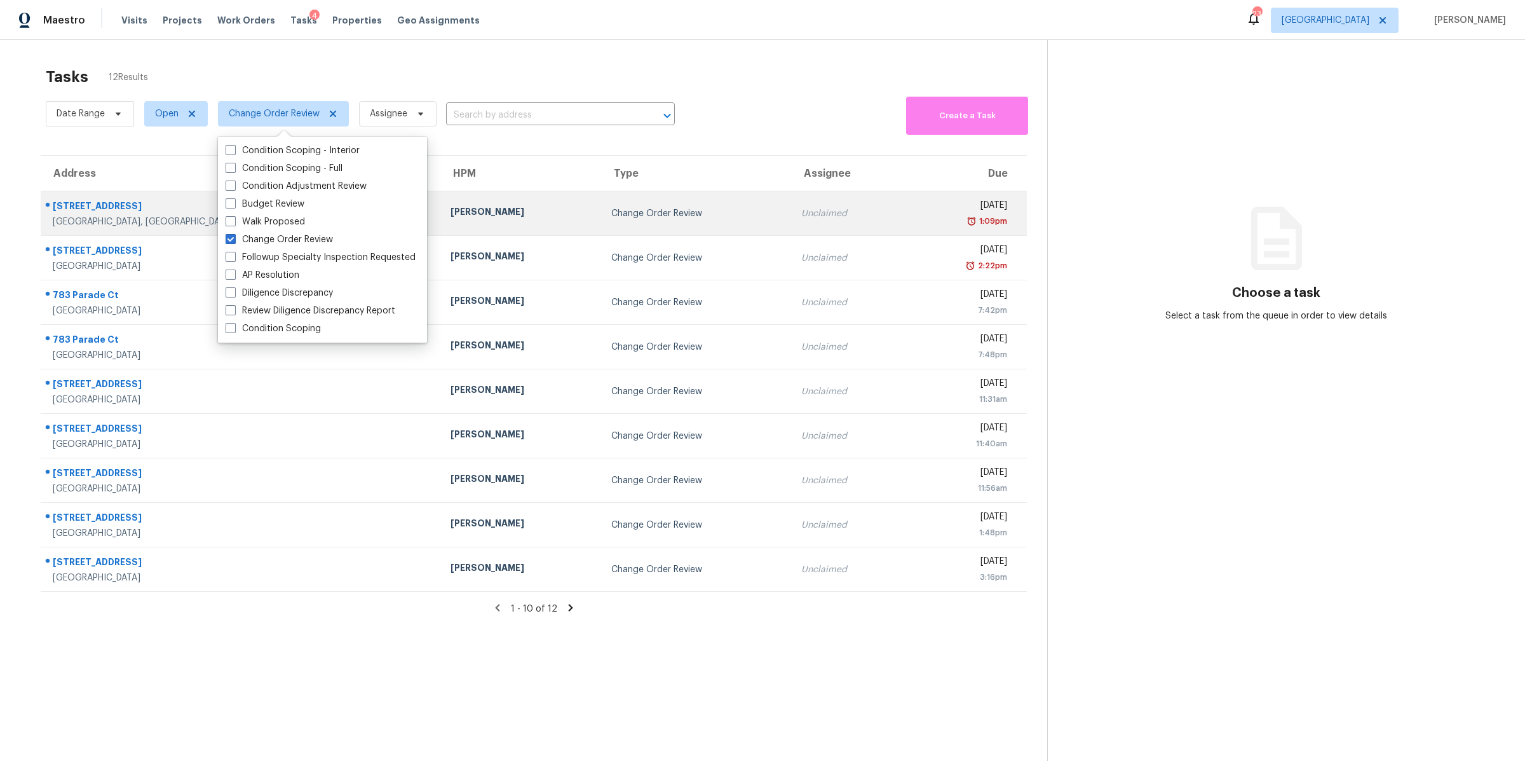
click at [99, 218] on div "Murfreesboro, TN, 37128" at bounding box center [242, 221] width 378 height 13
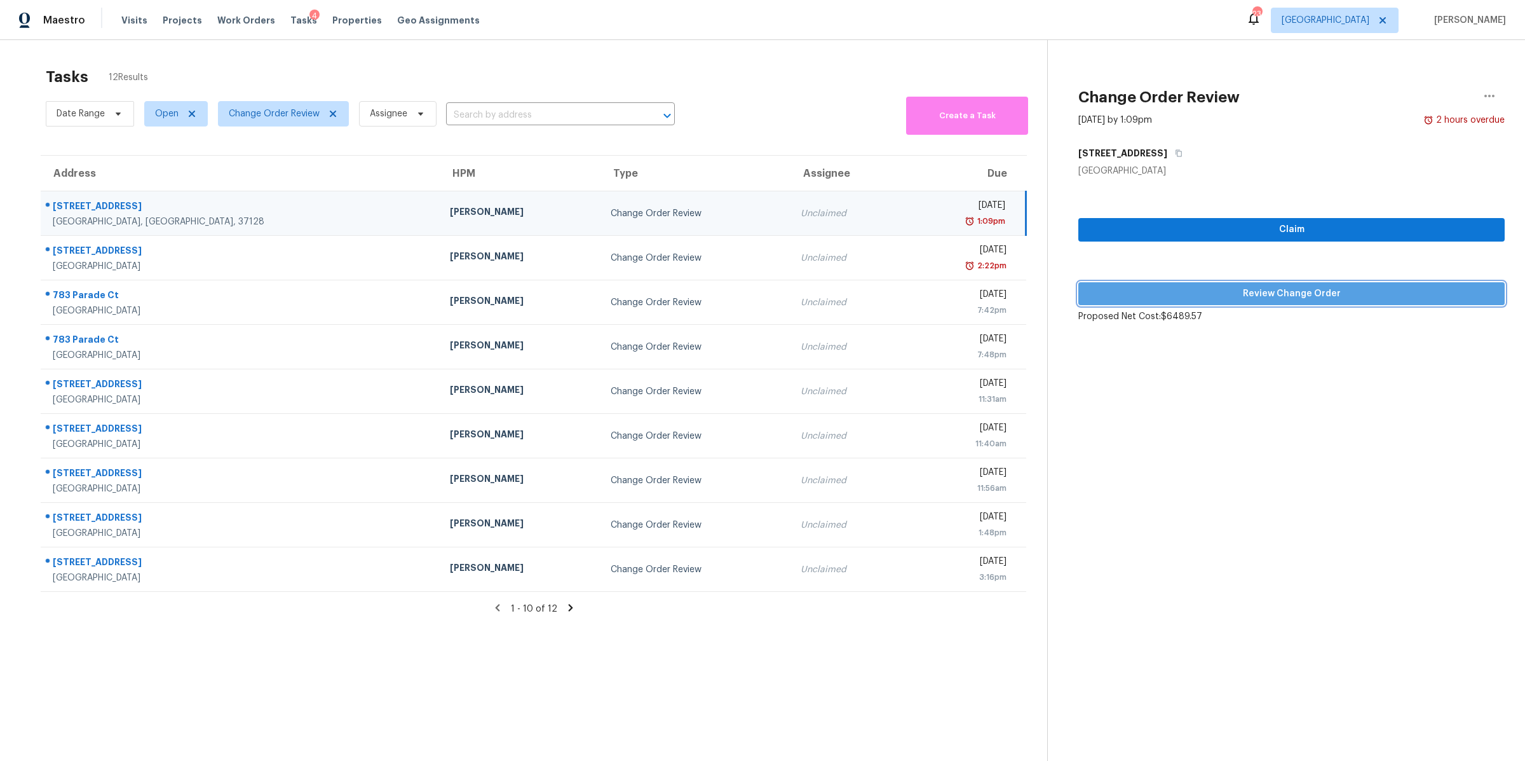
click at [1211, 290] on span "Review Change Order" at bounding box center [1292, 294] width 406 height 16
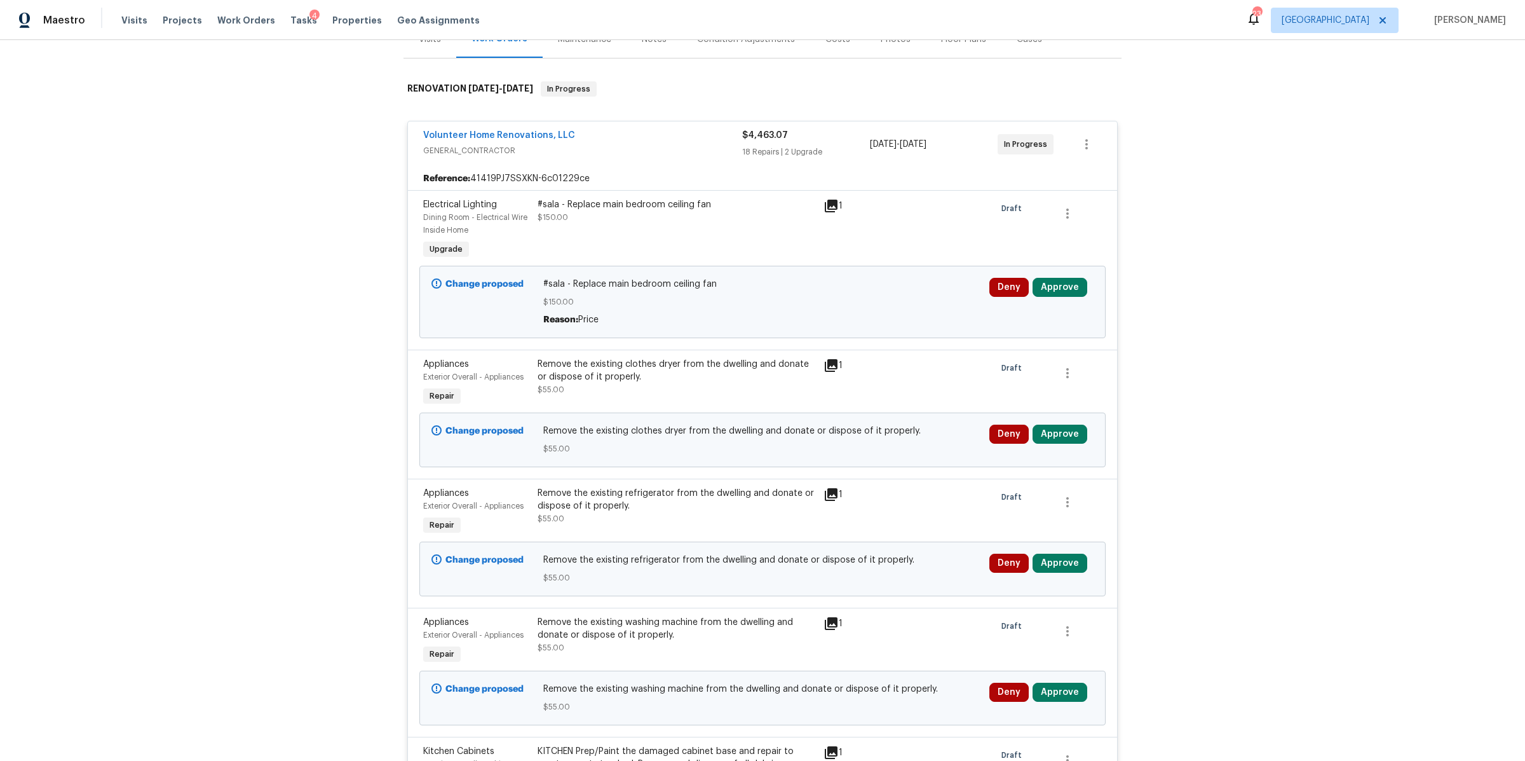
scroll to position [283, 0]
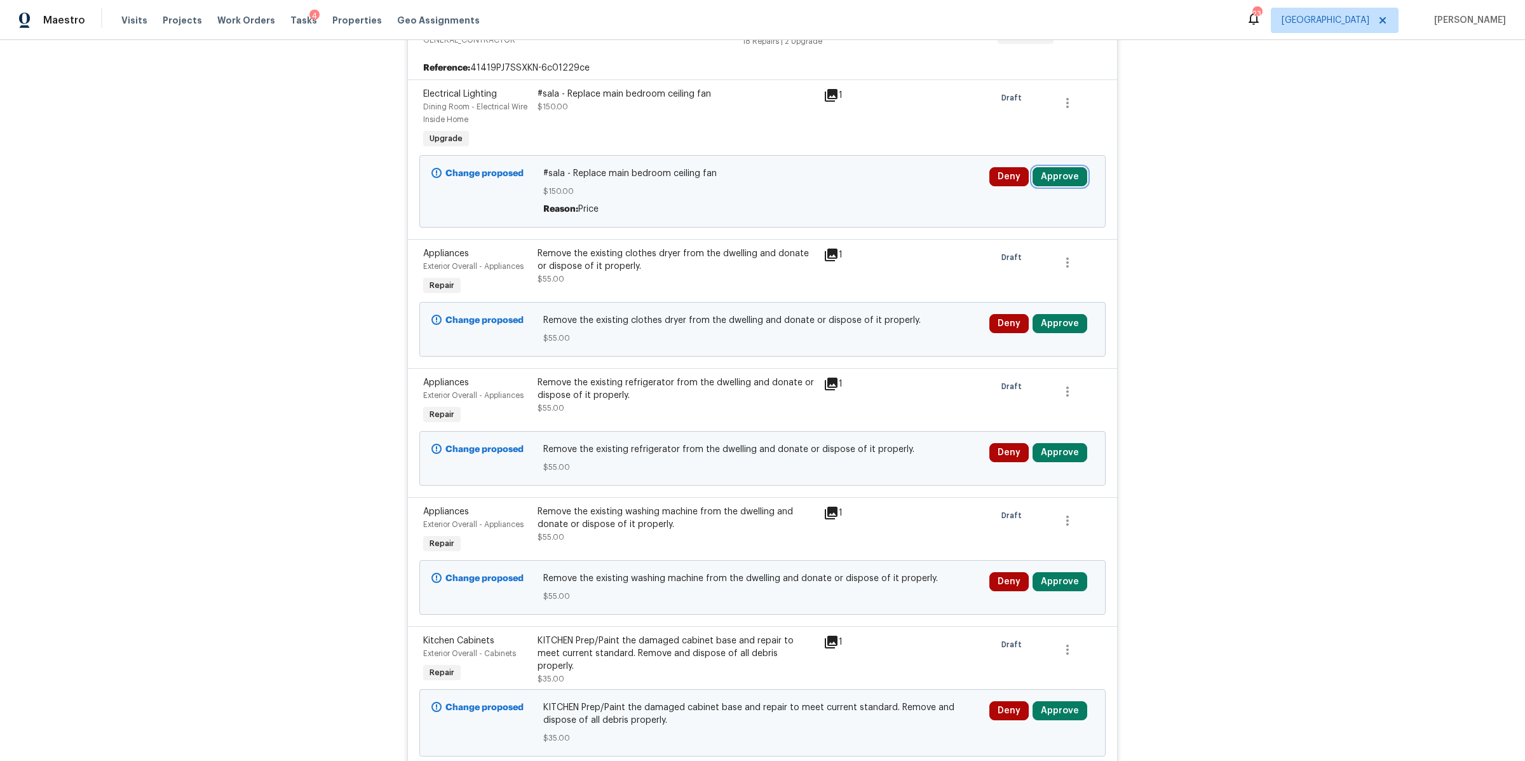
click at [1065, 182] on button "Approve" at bounding box center [1060, 176] width 55 height 19
click at [1004, 234] on button "Approve" at bounding box center [1017, 241] width 76 height 25
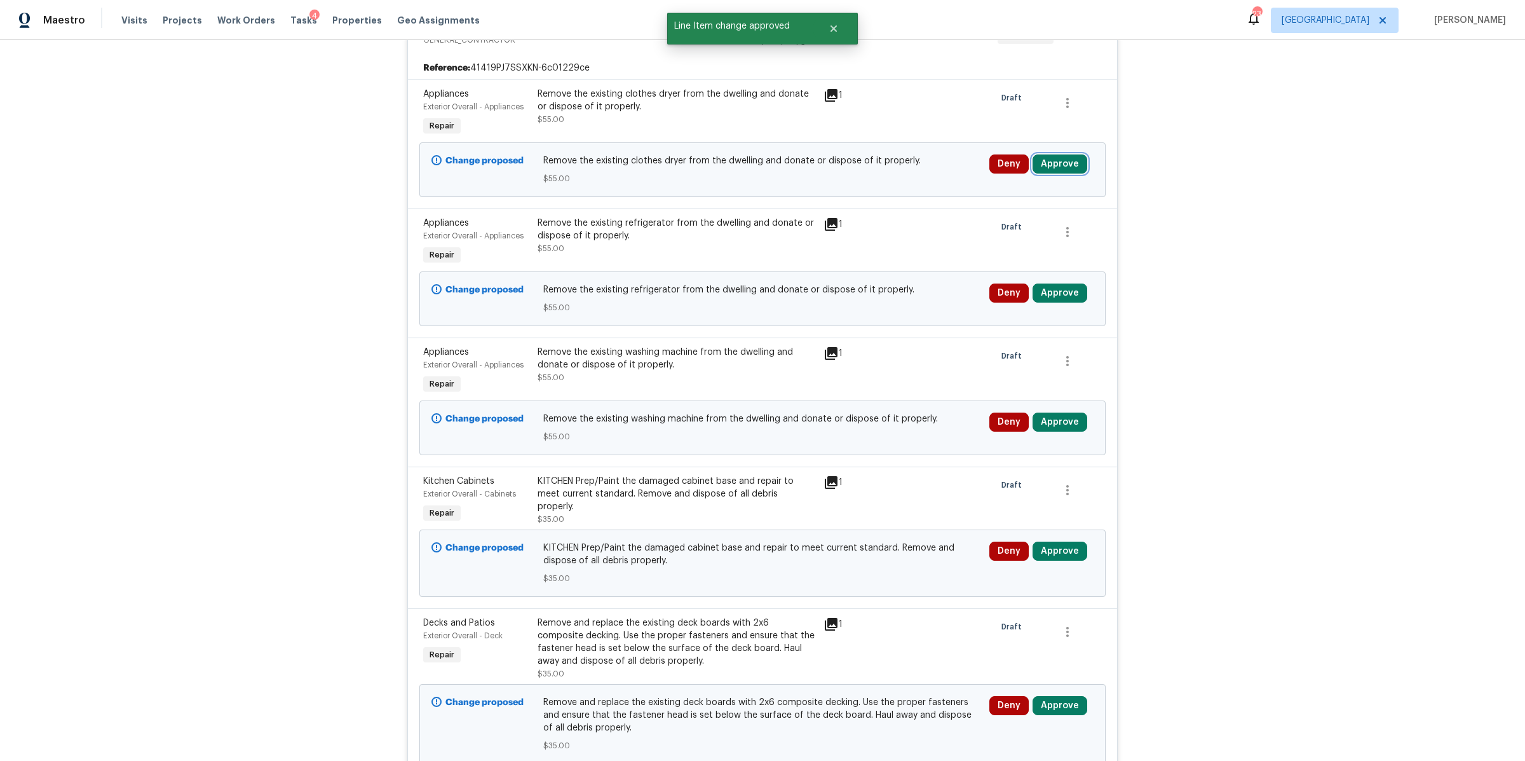
click at [1065, 168] on button "Approve" at bounding box center [1060, 163] width 55 height 19
click at [1005, 238] on button "Approve" at bounding box center [1017, 229] width 76 height 25
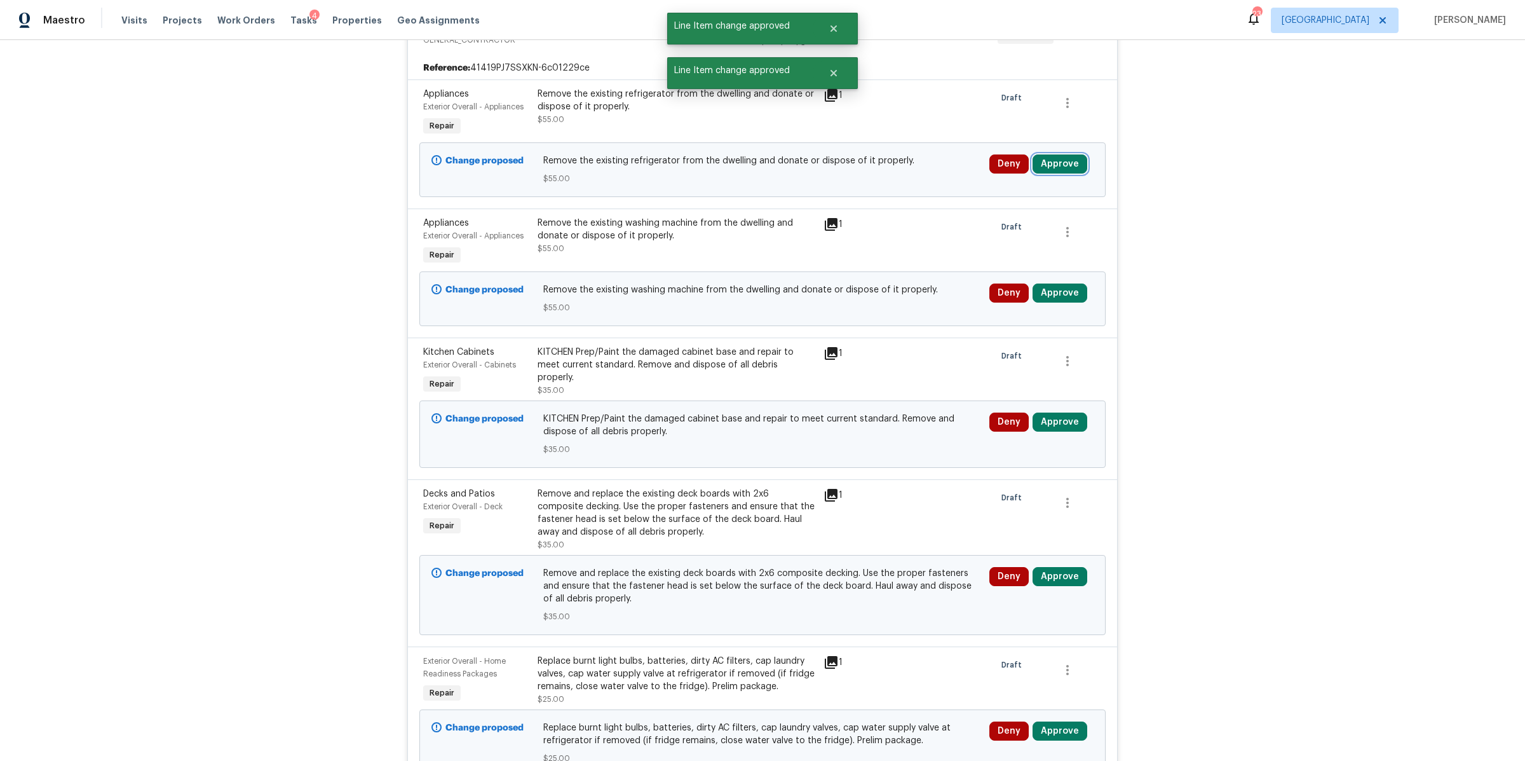
click at [1046, 167] on button "Approve" at bounding box center [1060, 163] width 55 height 19
click at [995, 226] on button "Approve" at bounding box center [1017, 229] width 76 height 25
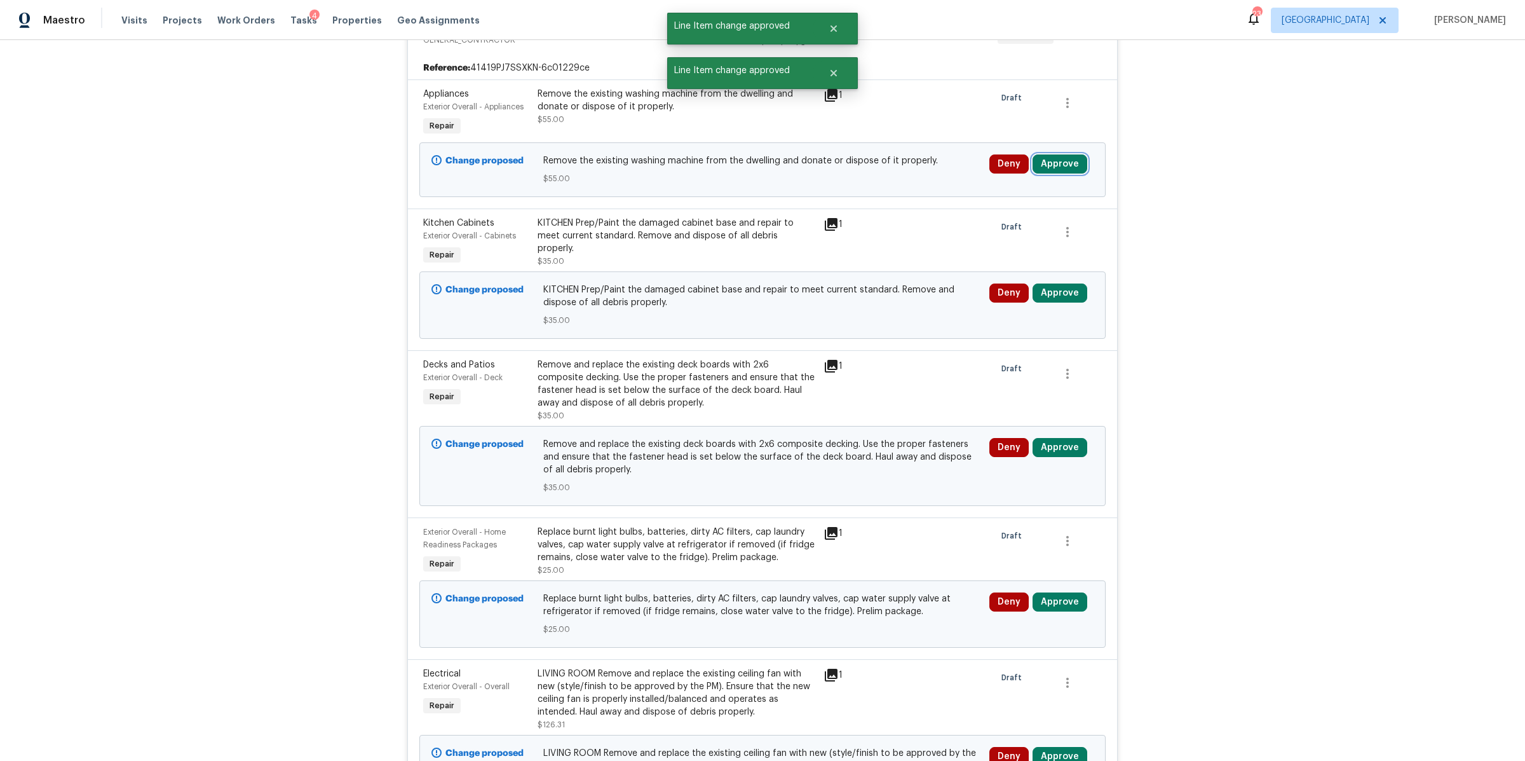
click at [1051, 166] on button "Approve" at bounding box center [1060, 163] width 55 height 19
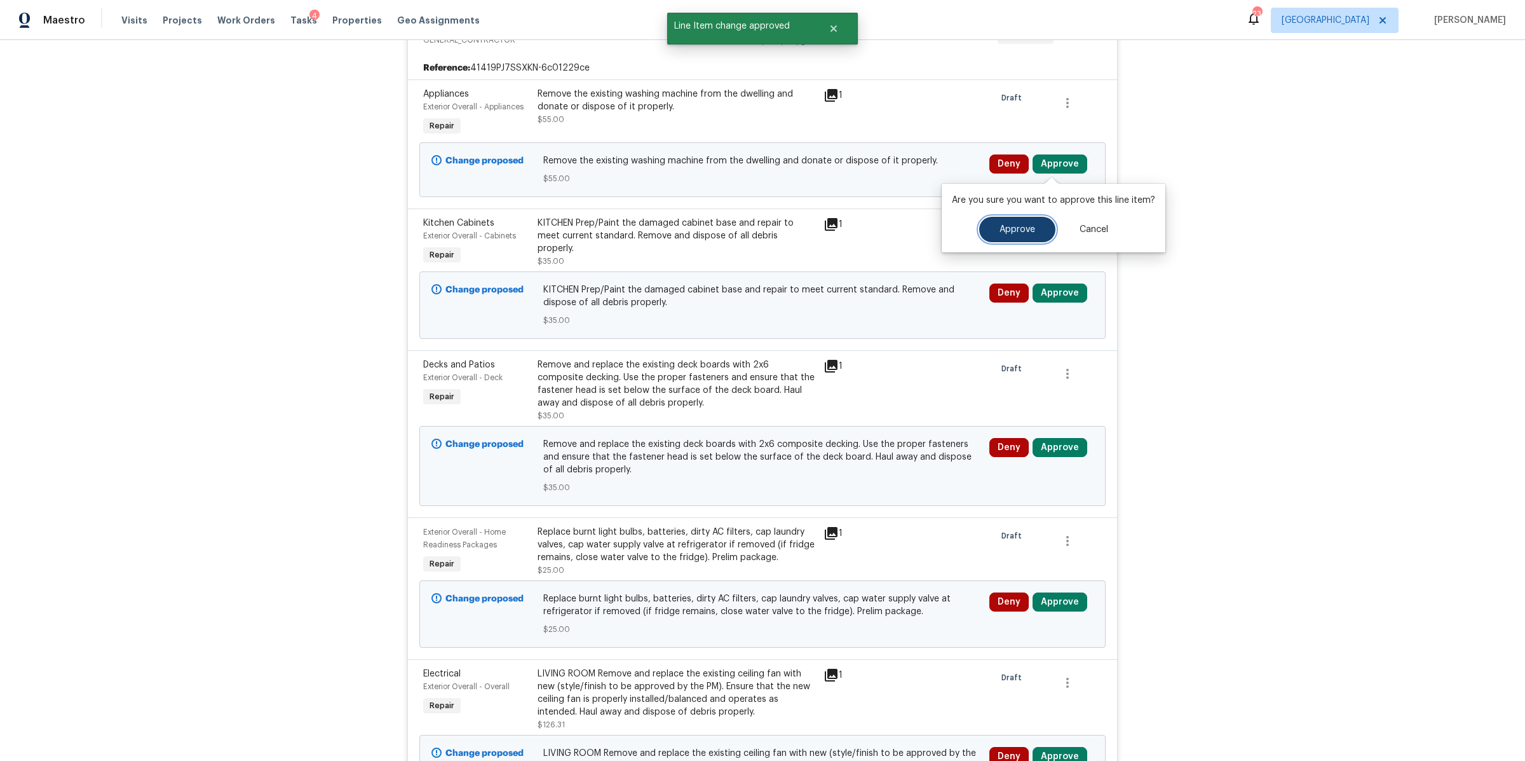
click at [1003, 239] on button "Approve" at bounding box center [1017, 229] width 76 height 25
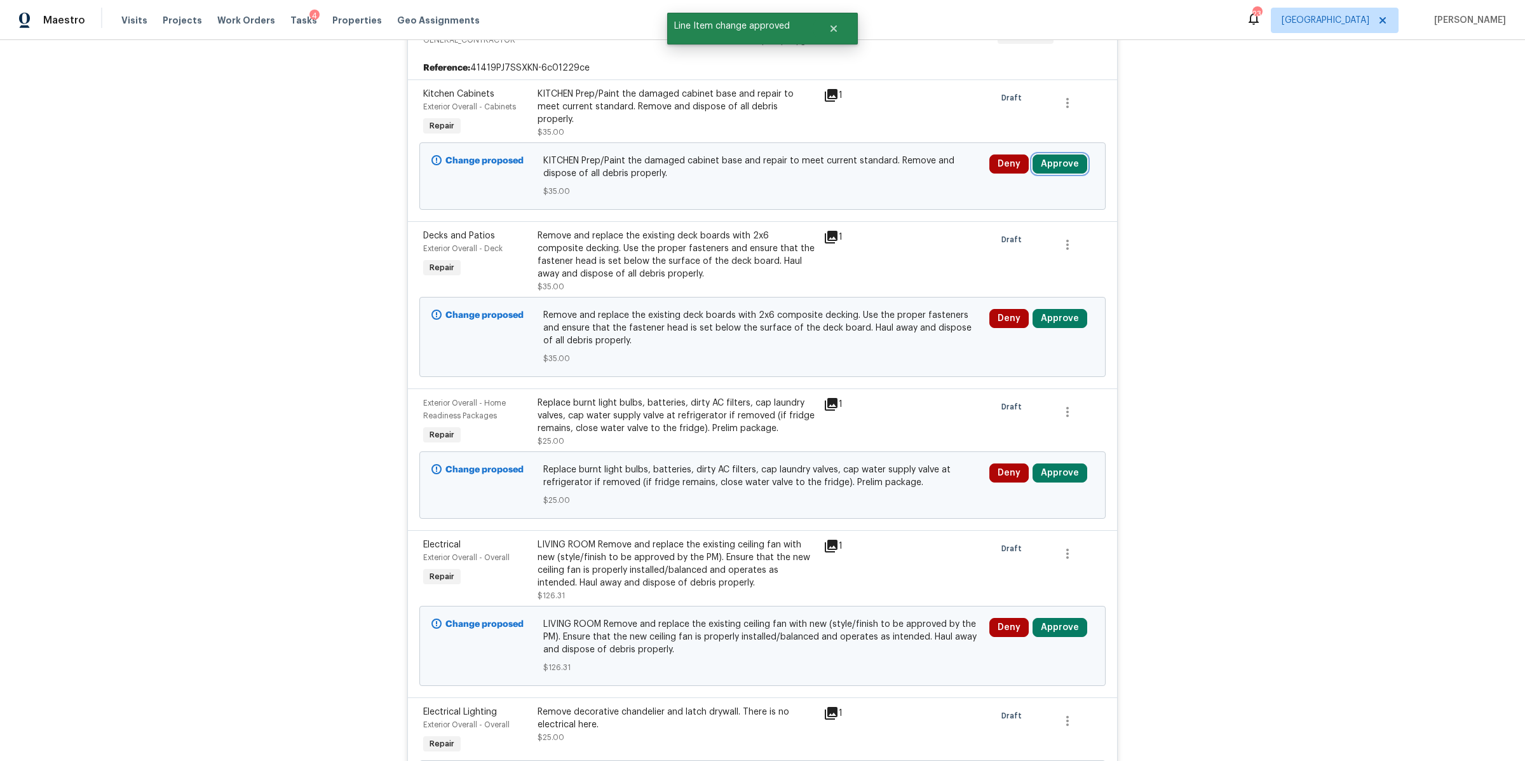
click at [1061, 155] on button "Approve" at bounding box center [1060, 163] width 55 height 19
click at [999, 234] on button "Approve" at bounding box center [1017, 229] width 76 height 25
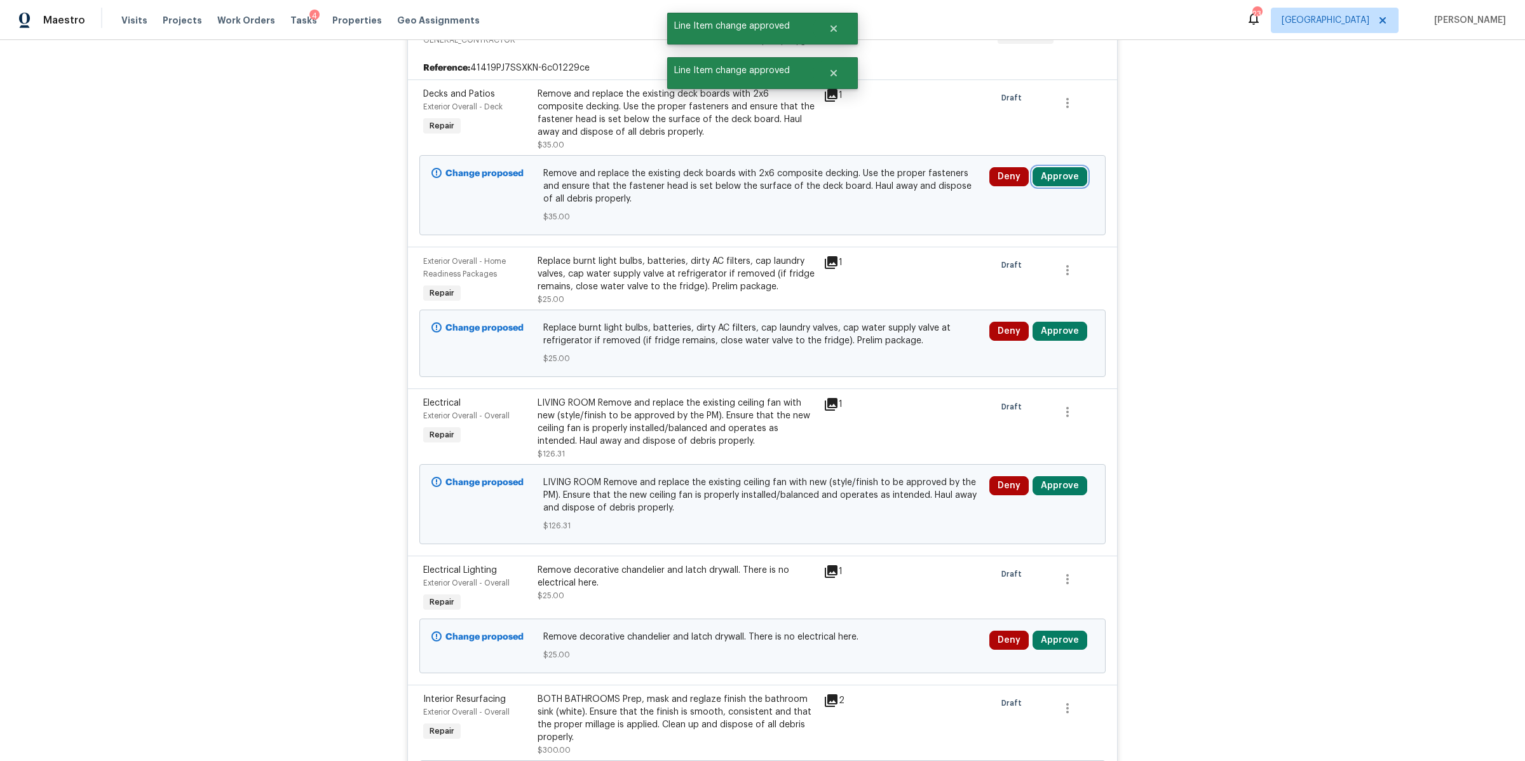
click at [1054, 179] on button "Approve" at bounding box center [1060, 176] width 55 height 19
click at [993, 247] on button "Approve" at bounding box center [1017, 241] width 76 height 25
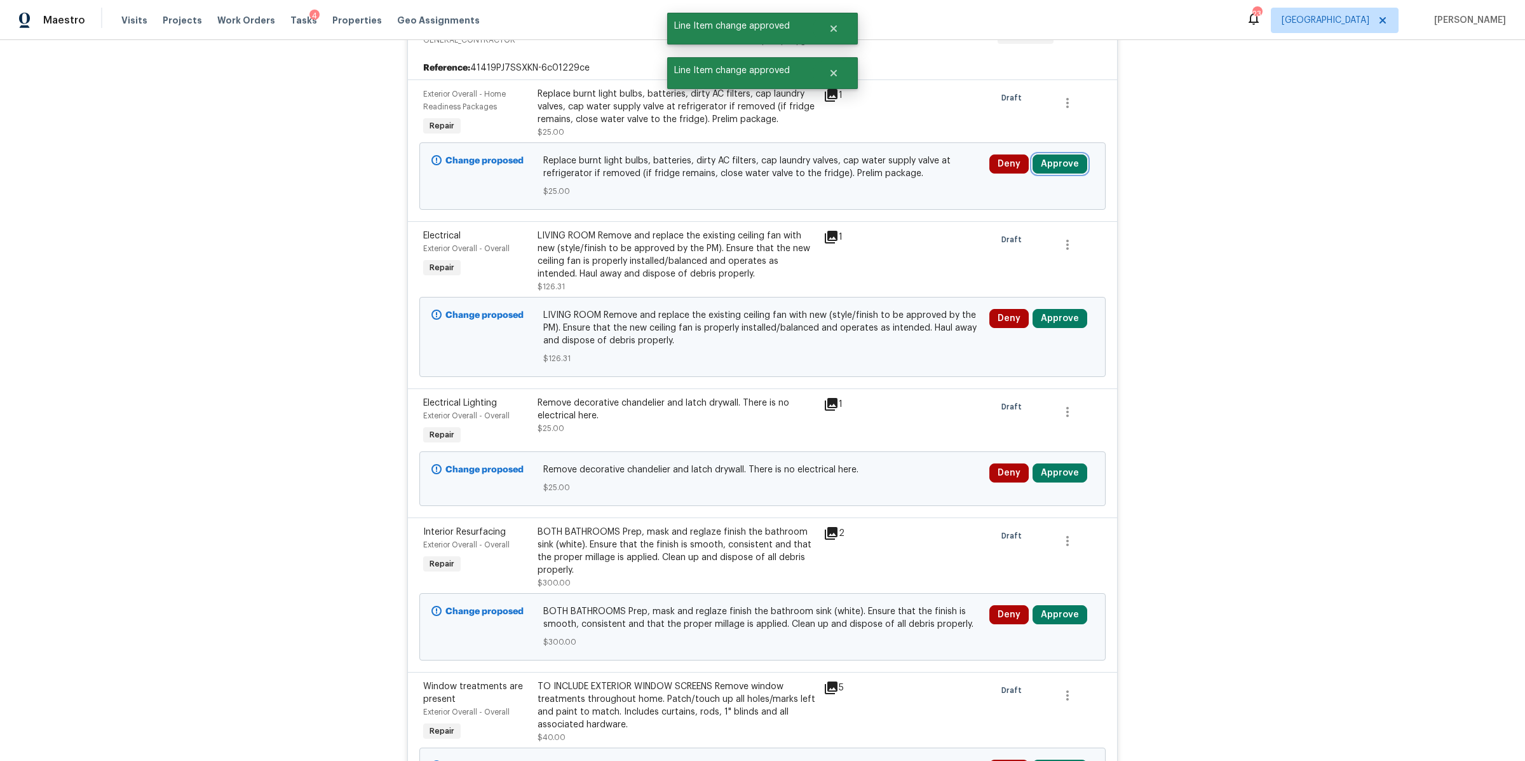
click at [1068, 161] on button "Approve" at bounding box center [1060, 163] width 55 height 19
click at [993, 229] on button "Approve" at bounding box center [1017, 229] width 76 height 25
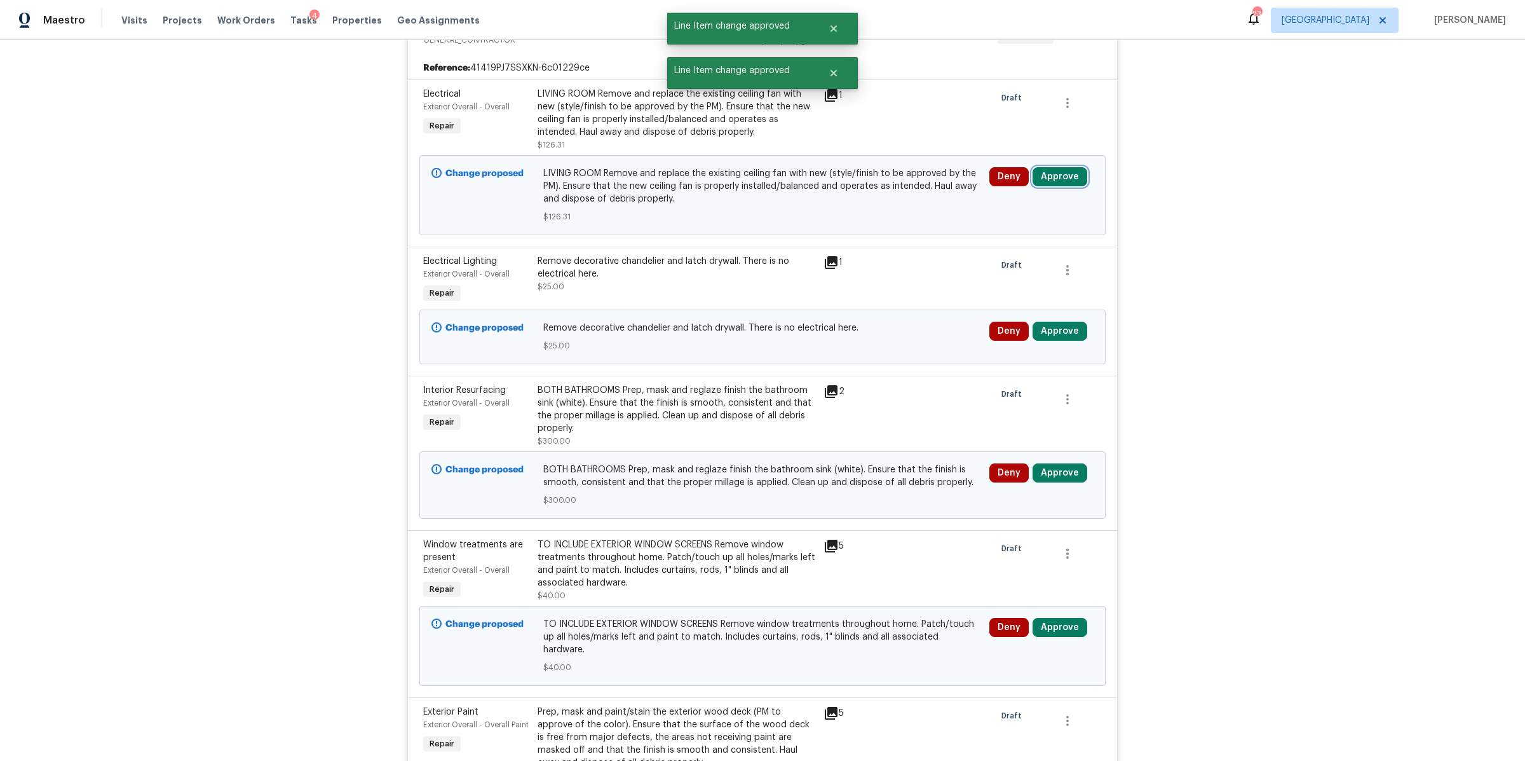
click at [1056, 173] on button "Approve" at bounding box center [1060, 176] width 55 height 19
click at [1006, 230] on button "Approve" at bounding box center [1017, 241] width 76 height 25
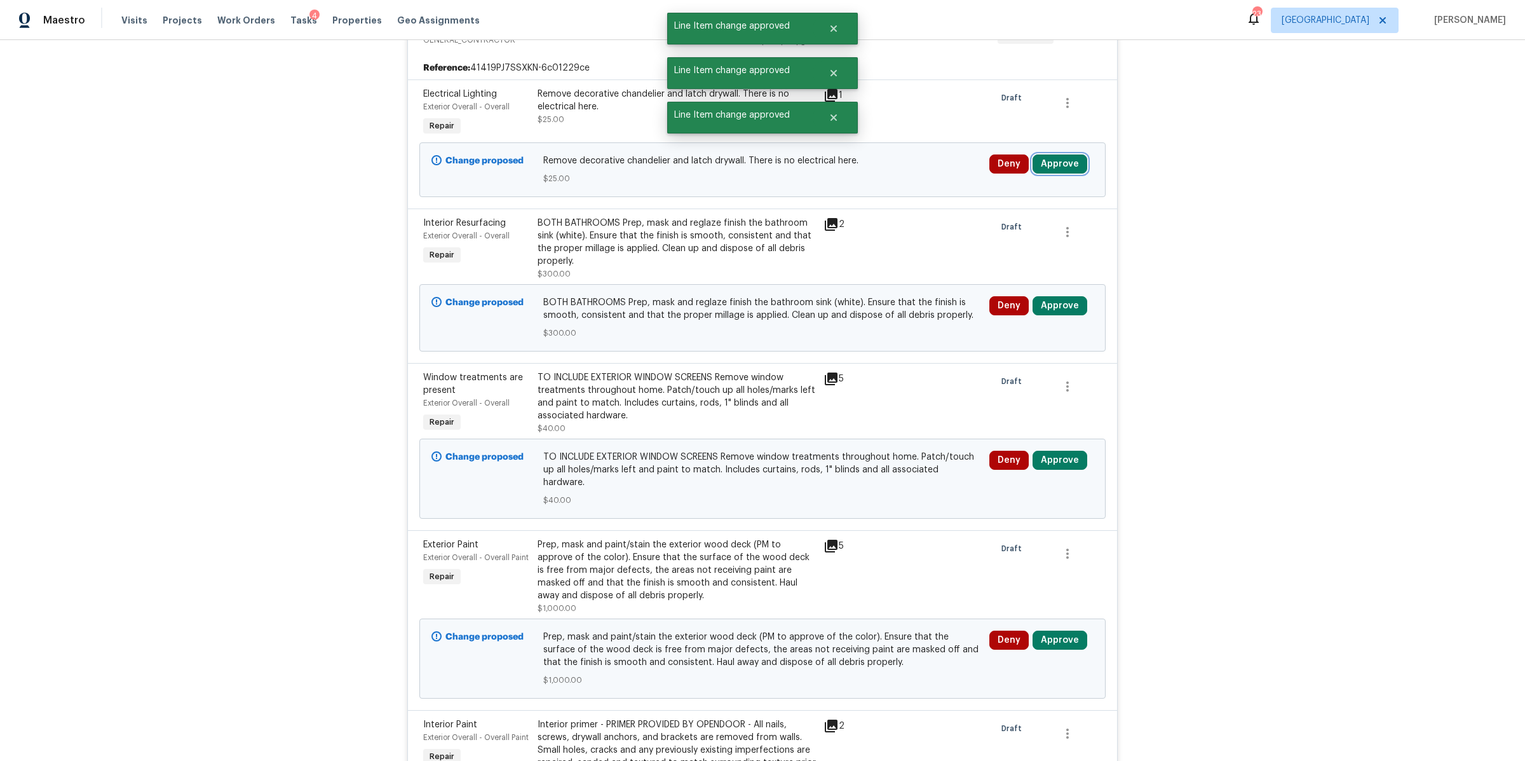
click at [1054, 164] on button "Approve" at bounding box center [1060, 163] width 55 height 19
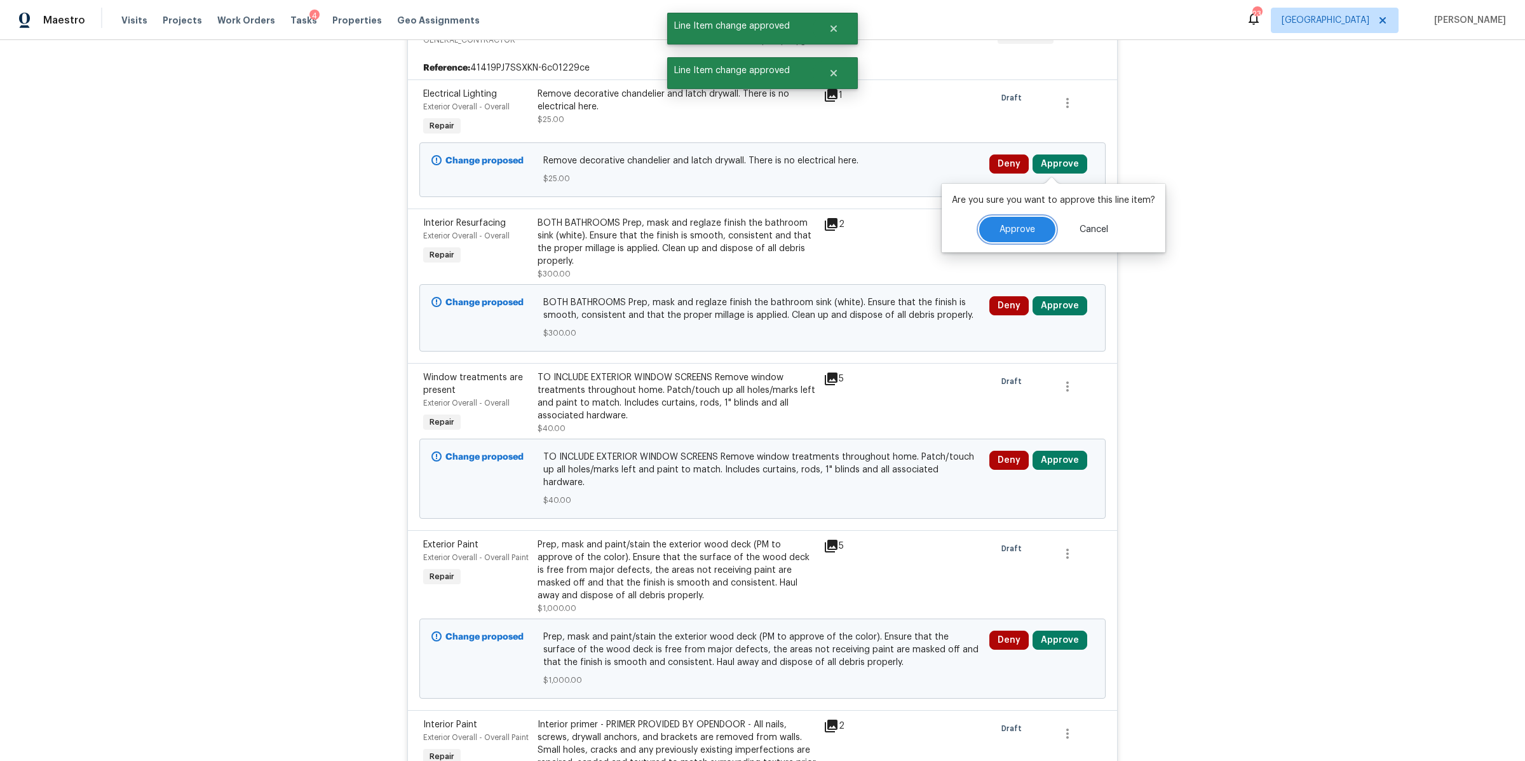
click at [1011, 219] on button "Approve" at bounding box center [1017, 229] width 76 height 25
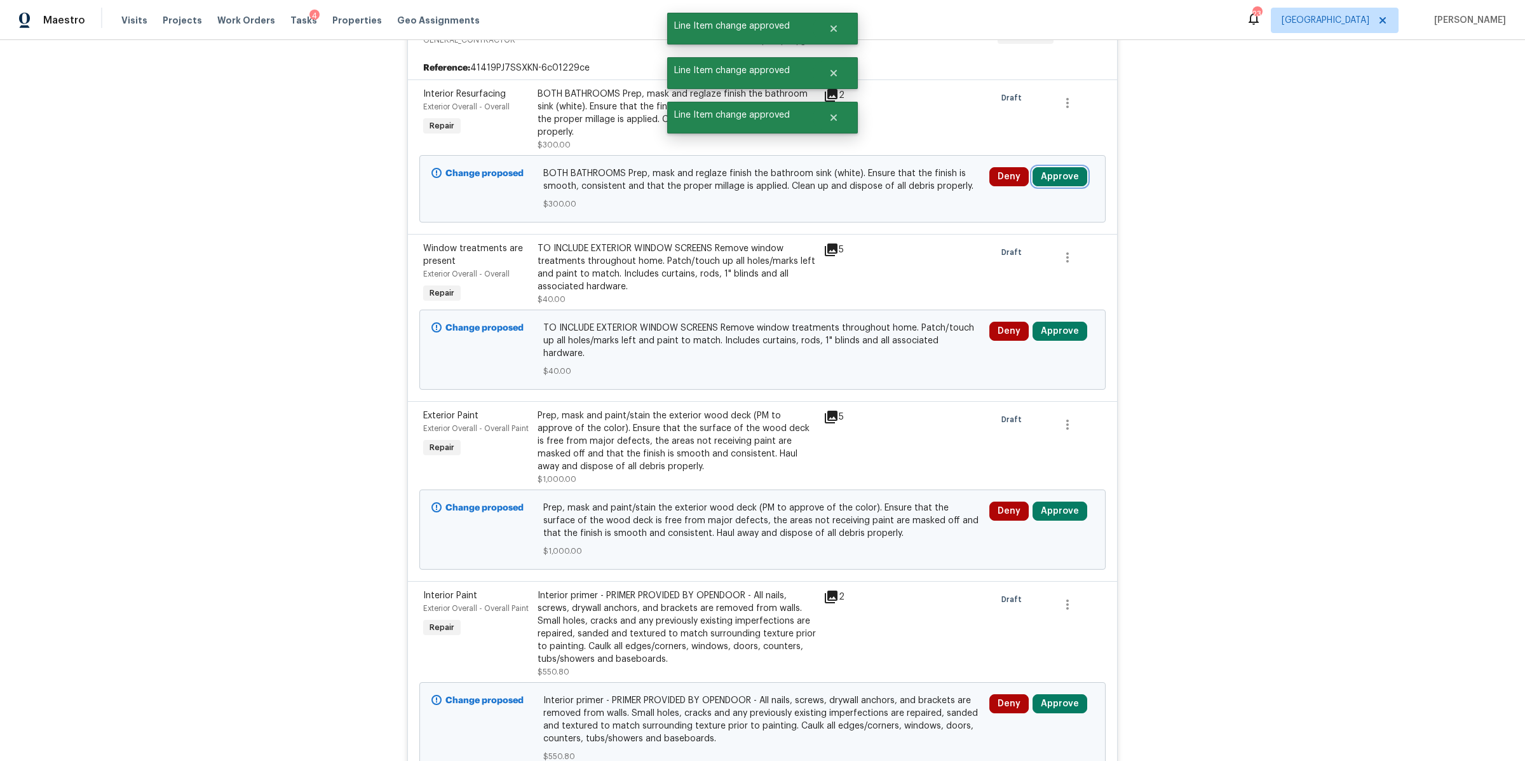
click at [1053, 179] on button "Approve" at bounding box center [1060, 176] width 55 height 19
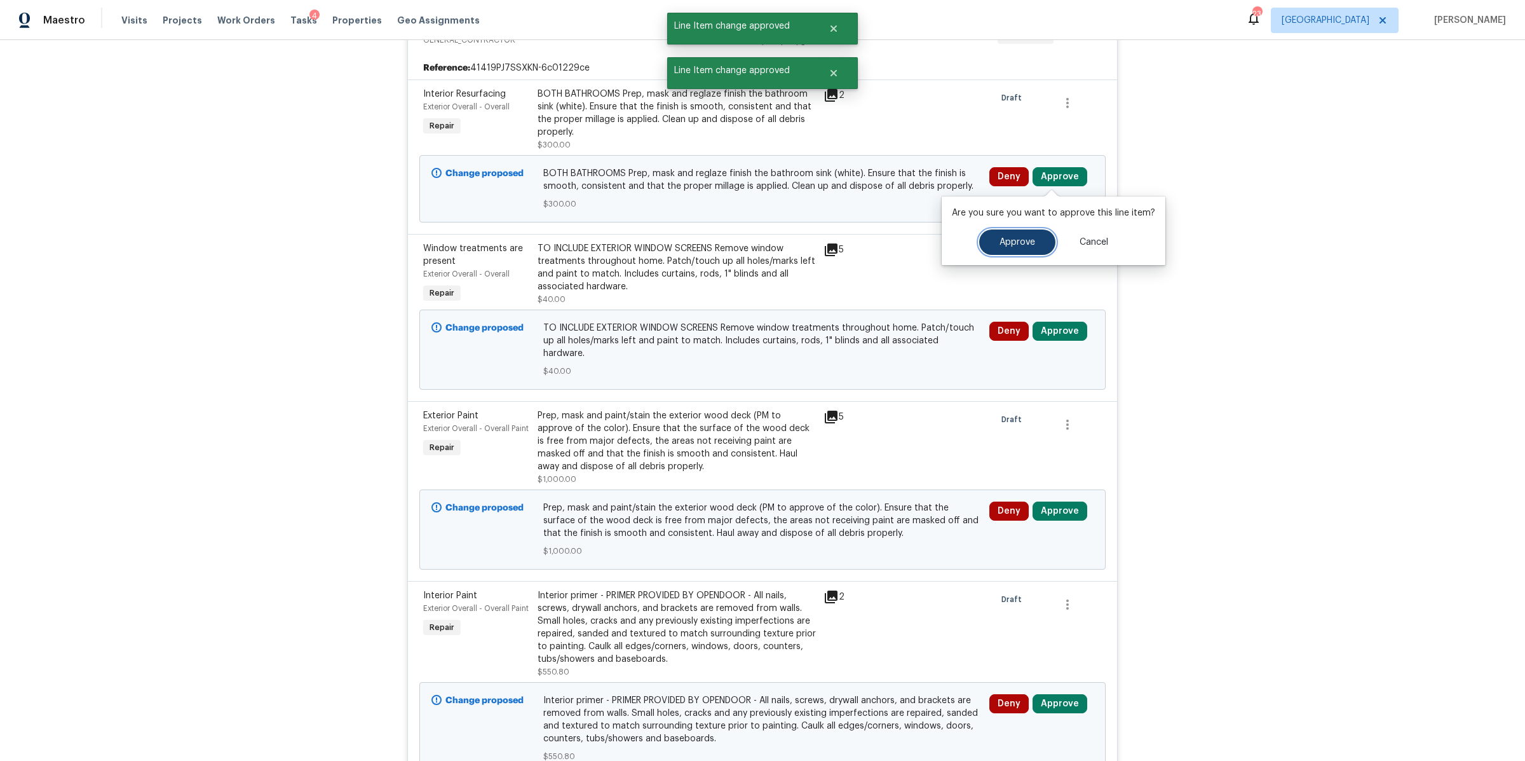
click at [1002, 236] on button "Approve" at bounding box center [1017, 241] width 76 height 25
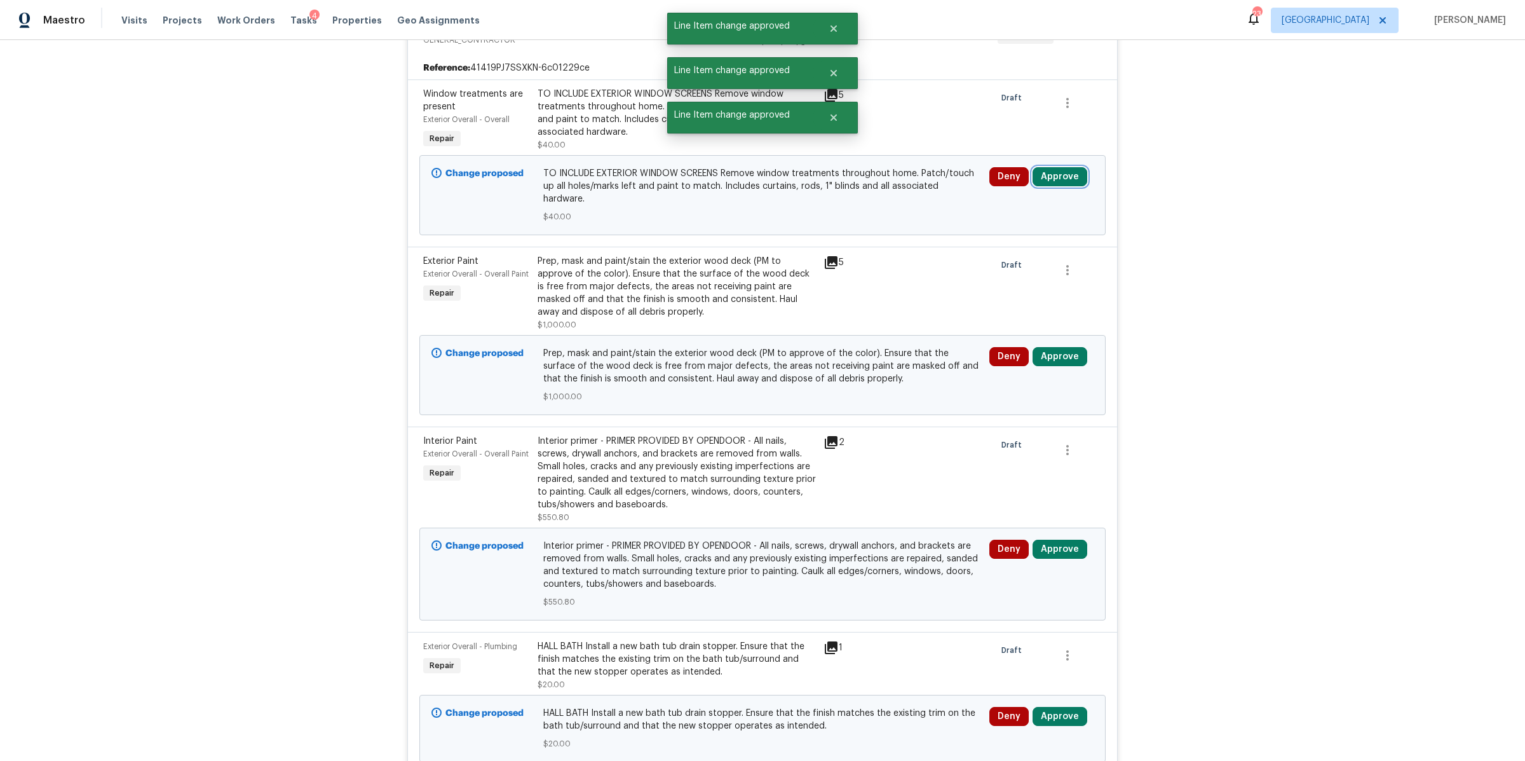
click at [1049, 172] on button "Approve" at bounding box center [1060, 176] width 55 height 19
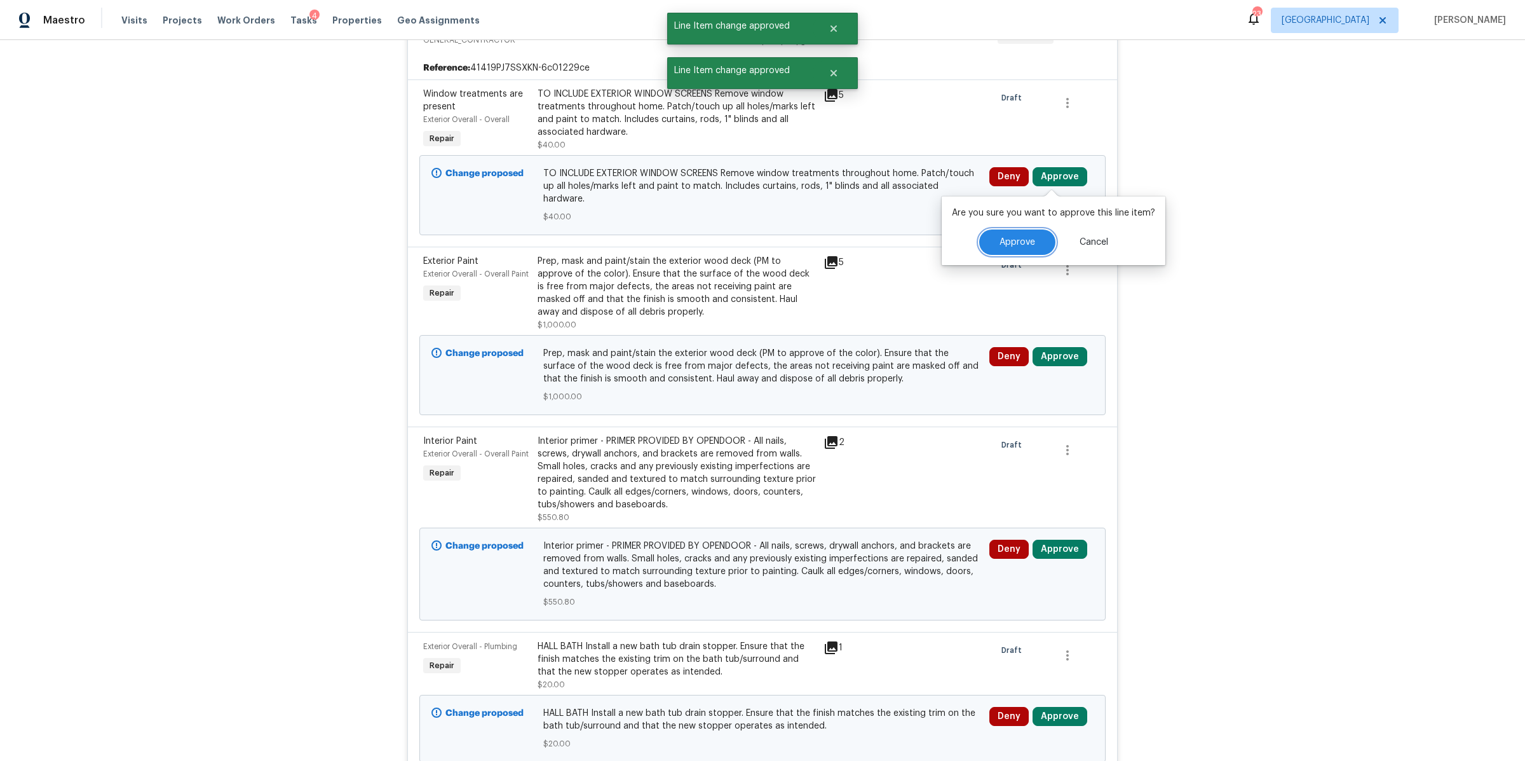
click at [998, 233] on button "Approve" at bounding box center [1017, 241] width 76 height 25
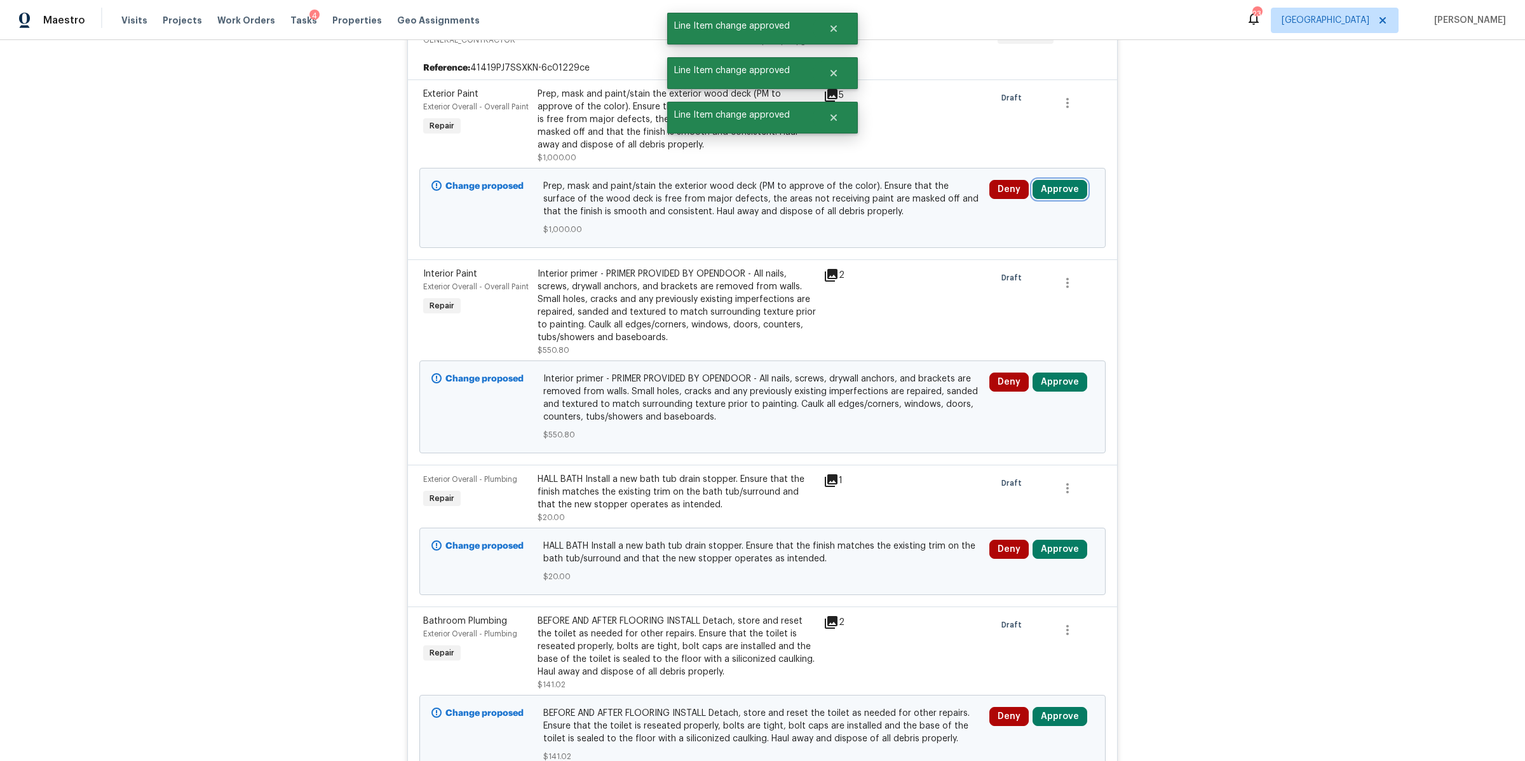
click at [1043, 180] on button "Approve" at bounding box center [1060, 189] width 55 height 19
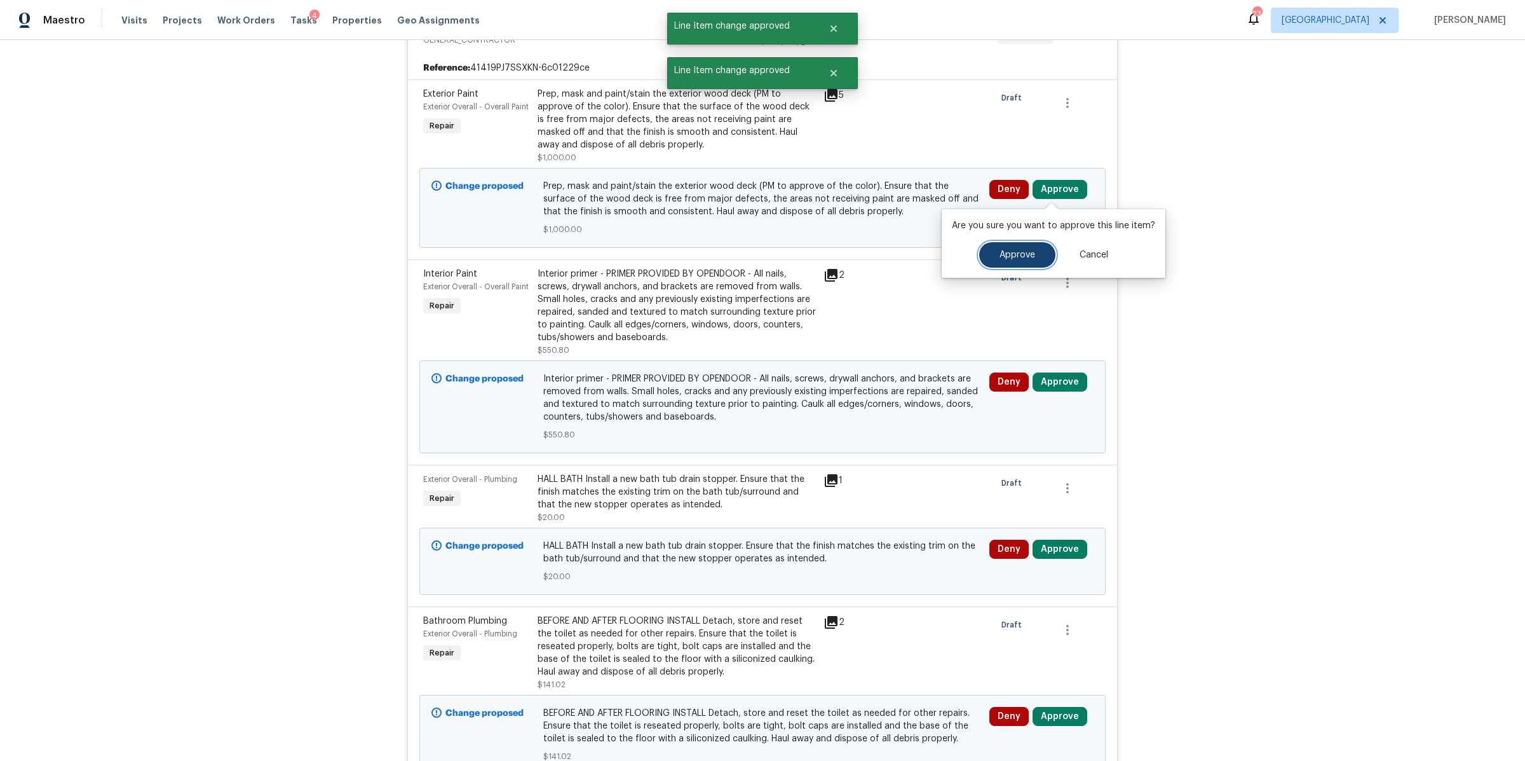
click at [991, 262] on button "Approve" at bounding box center [1017, 254] width 76 height 25
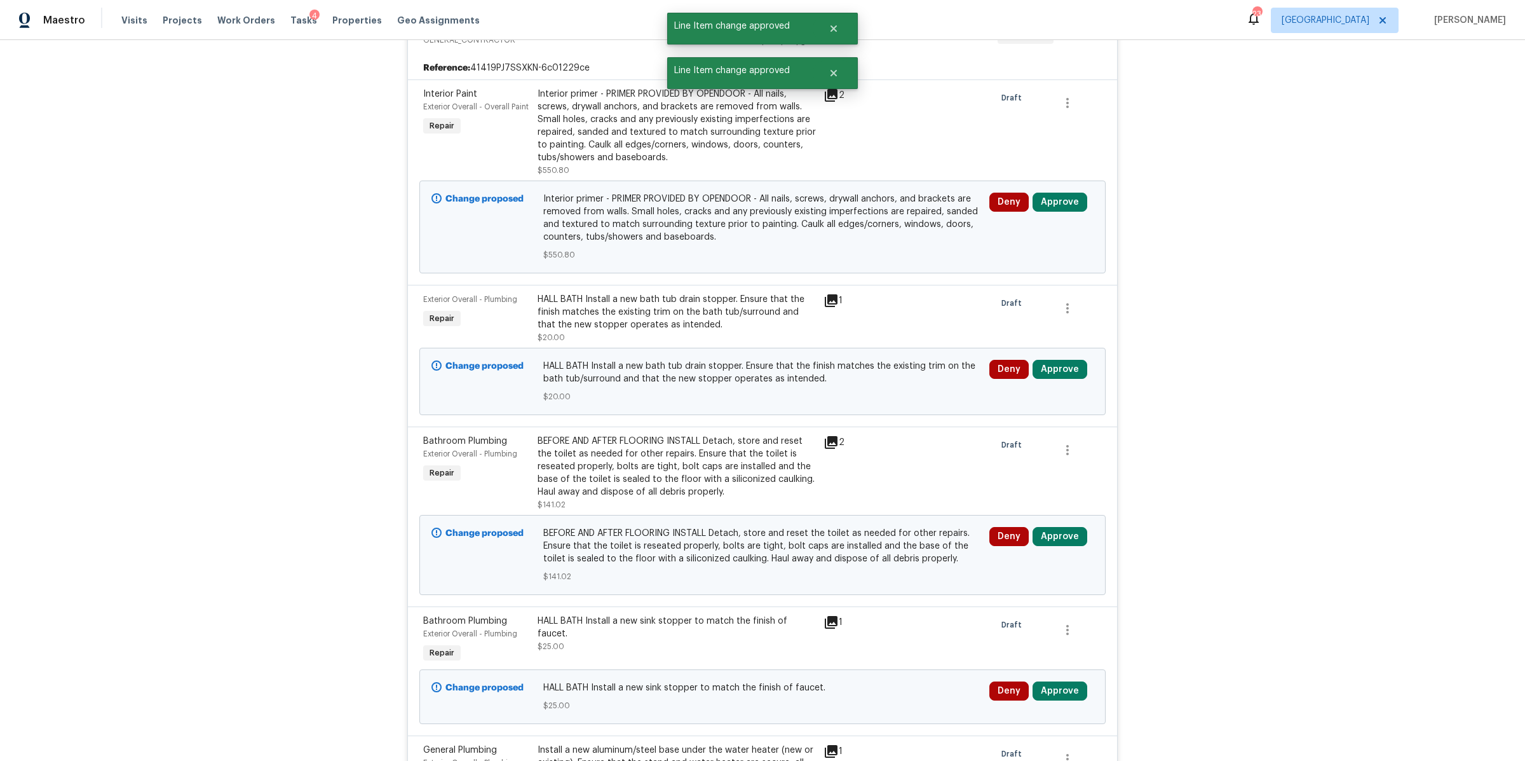
click at [1045, 191] on div "Deny Approve" at bounding box center [1042, 227] width 112 height 76
click at [1045, 197] on button "Approve" at bounding box center [1060, 202] width 55 height 19
click at [999, 261] on button "Approve" at bounding box center [1017, 267] width 76 height 25
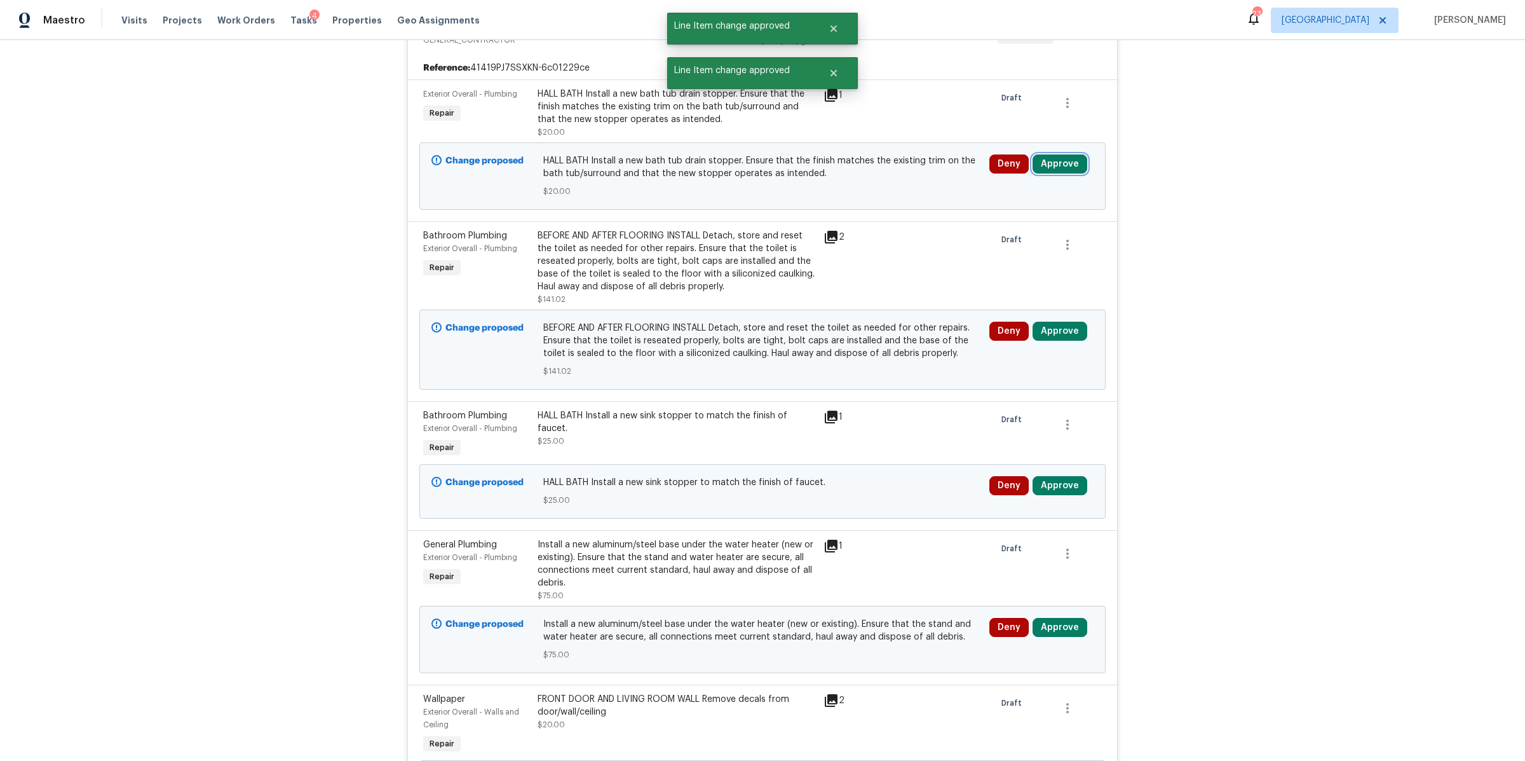
click at [1067, 166] on button "Approve" at bounding box center [1060, 163] width 55 height 19
click at [1008, 238] on button "Approve" at bounding box center [1017, 229] width 76 height 25
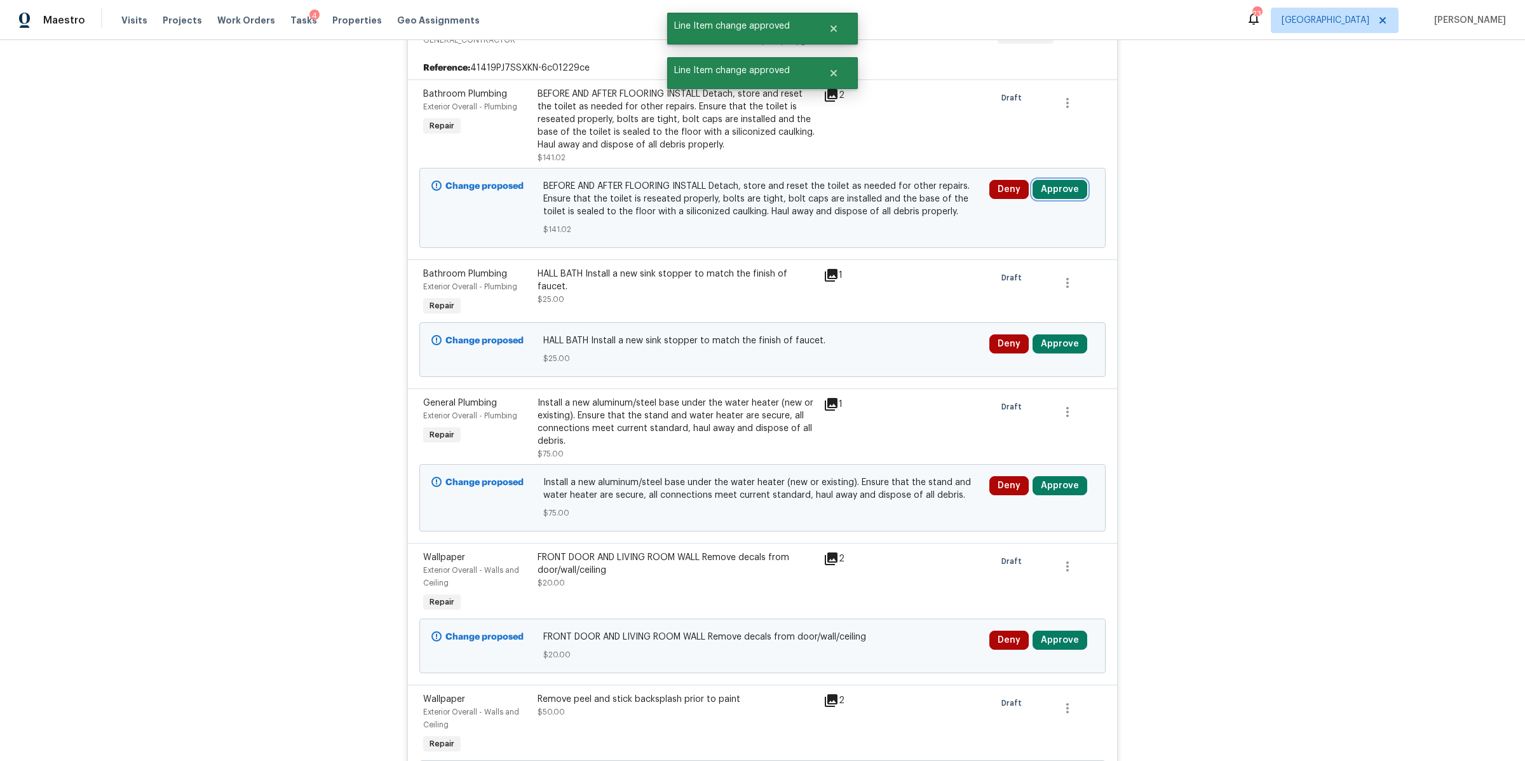
click at [1063, 190] on button "Approve" at bounding box center [1060, 189] width 55 height 19
click at [1025, 251] on span "Approve" at bounding box center [1018, 255] width 36 height 10
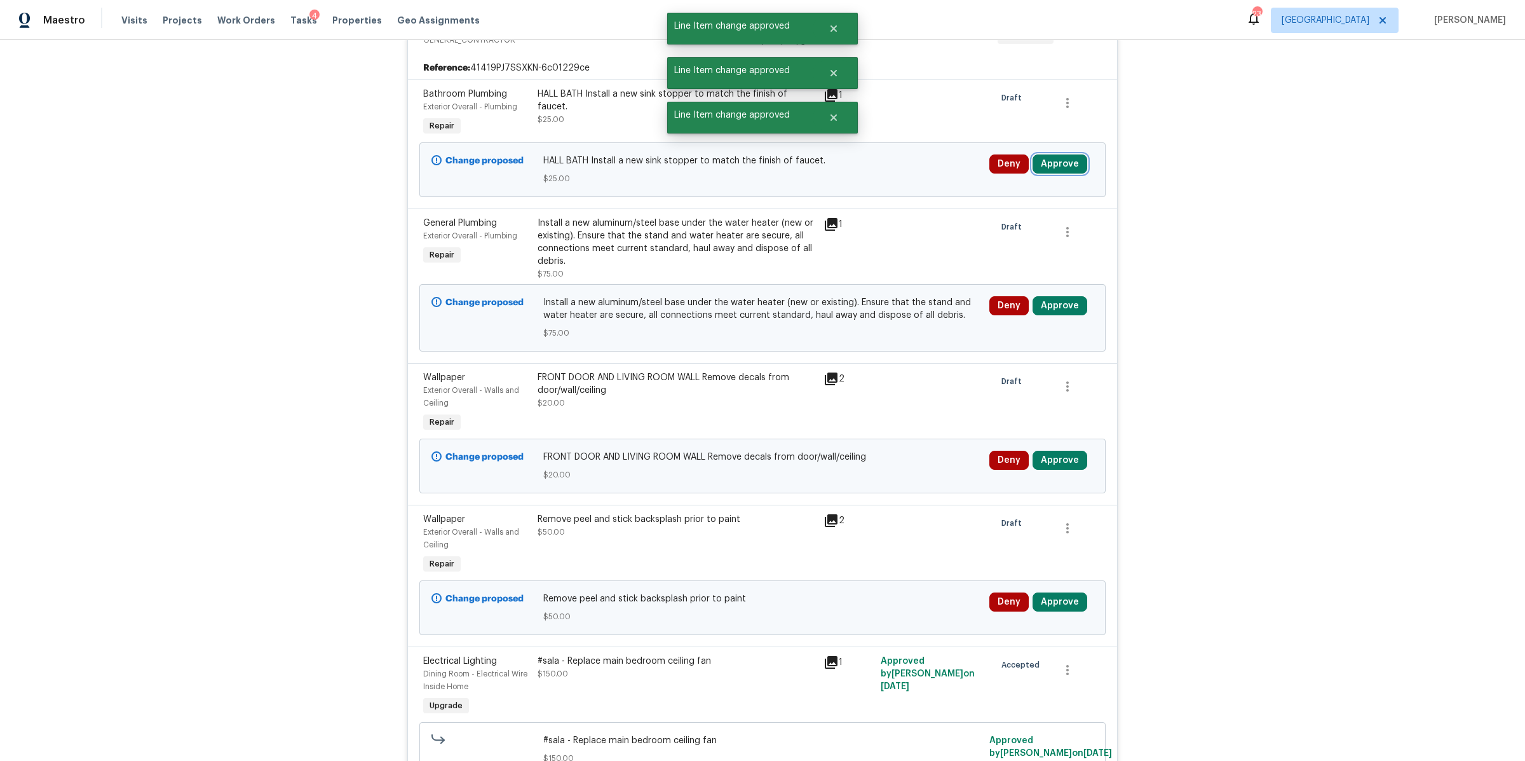
click at [1062, 155] on button "Approve" at bounding box center [1060, 163] width 55 height 19
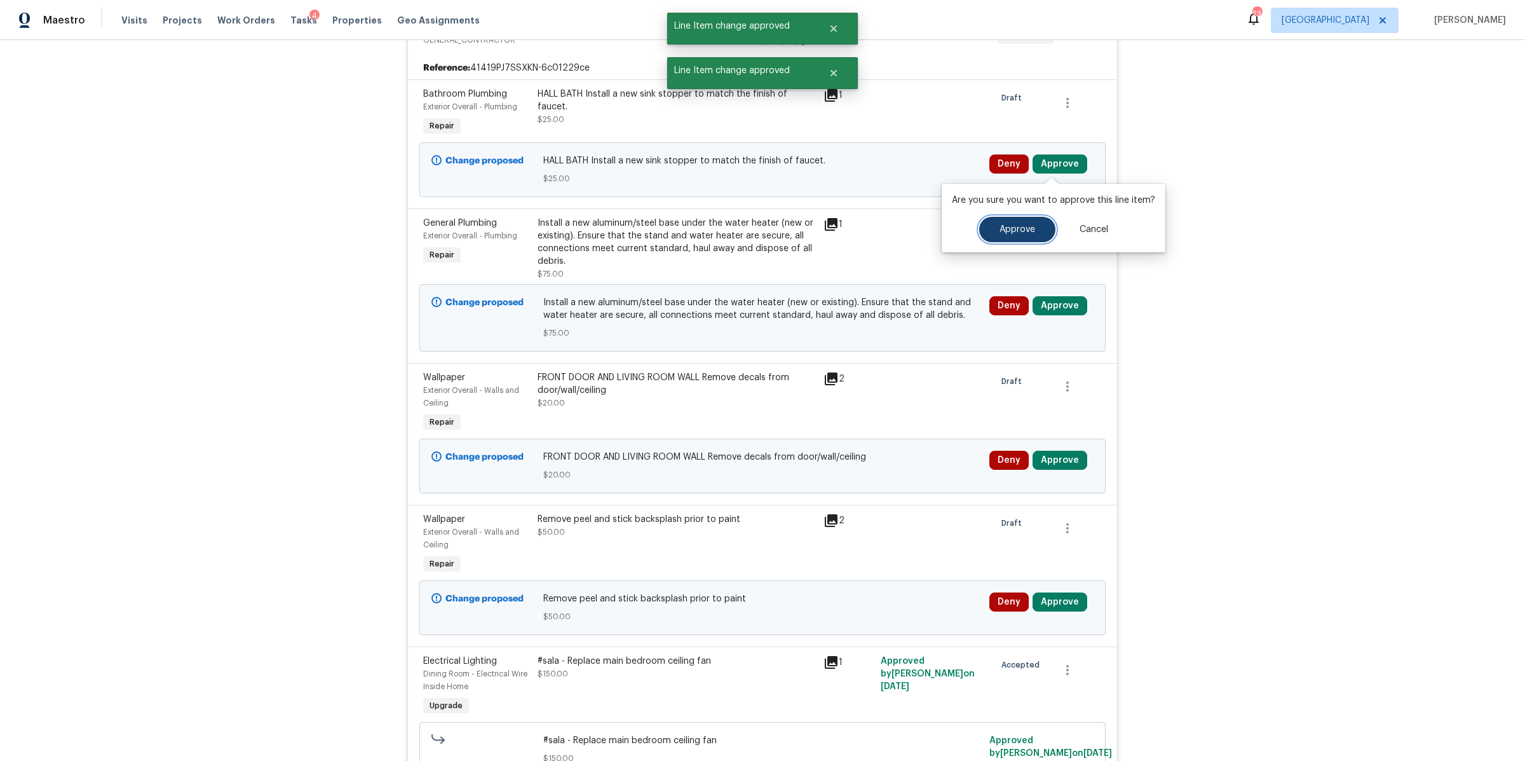
click at [1023, 235] on button "Approve" at bounding box center [1017, 229] width 76 height 25
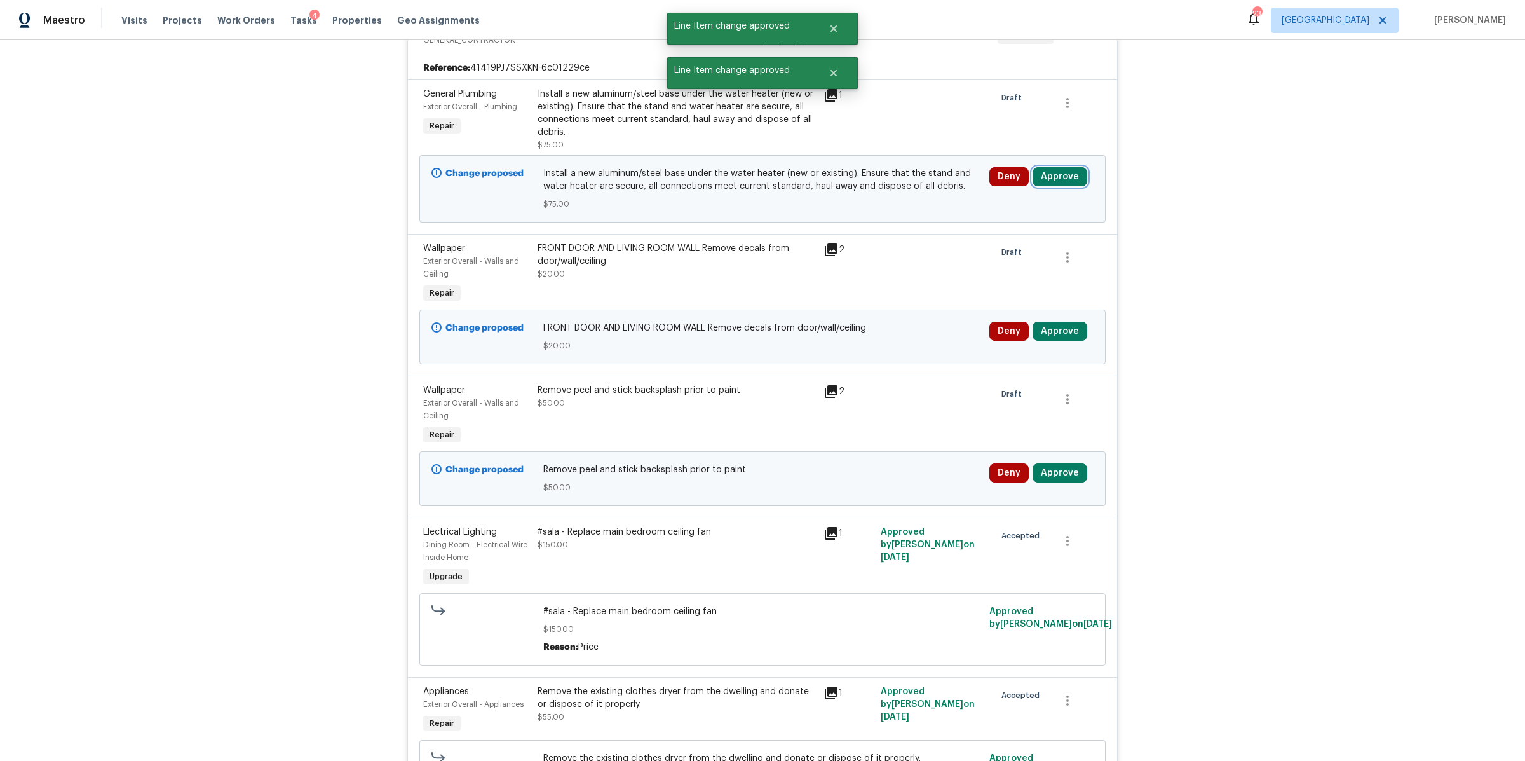
click at [1052, 177] on button "Approve" at bounding box center [1060, 176] width 55 height 19
click at [1020, 238] on span "Approve" at bounding box center [1018, 243] width 36 height 10
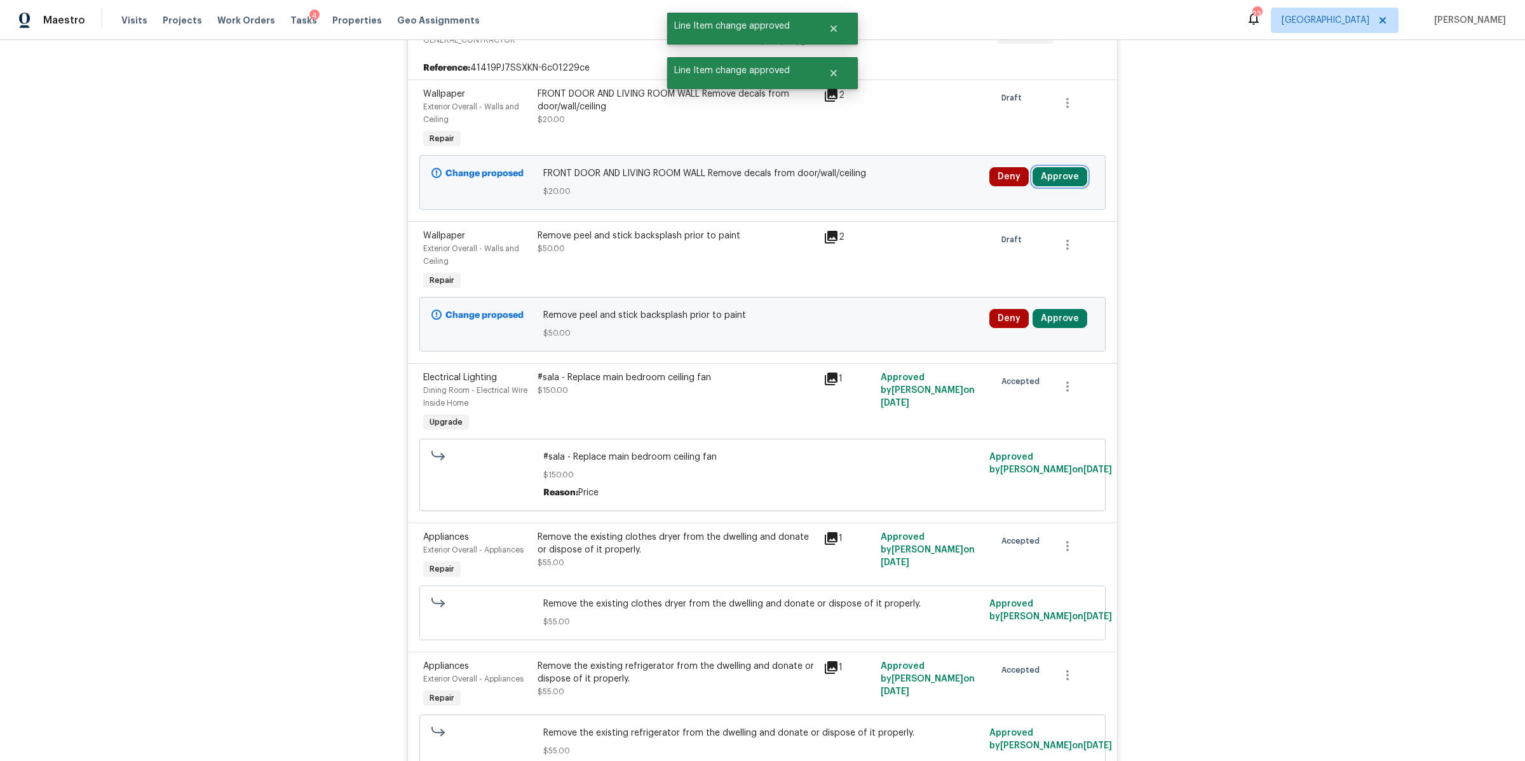
click at [1059, 176] on button "Approve" at bounding box center [1060, 176] width 55 height 19
click at [1018, 249] on button "Approve" at bounding box center [1017, 241] width 76 height 25
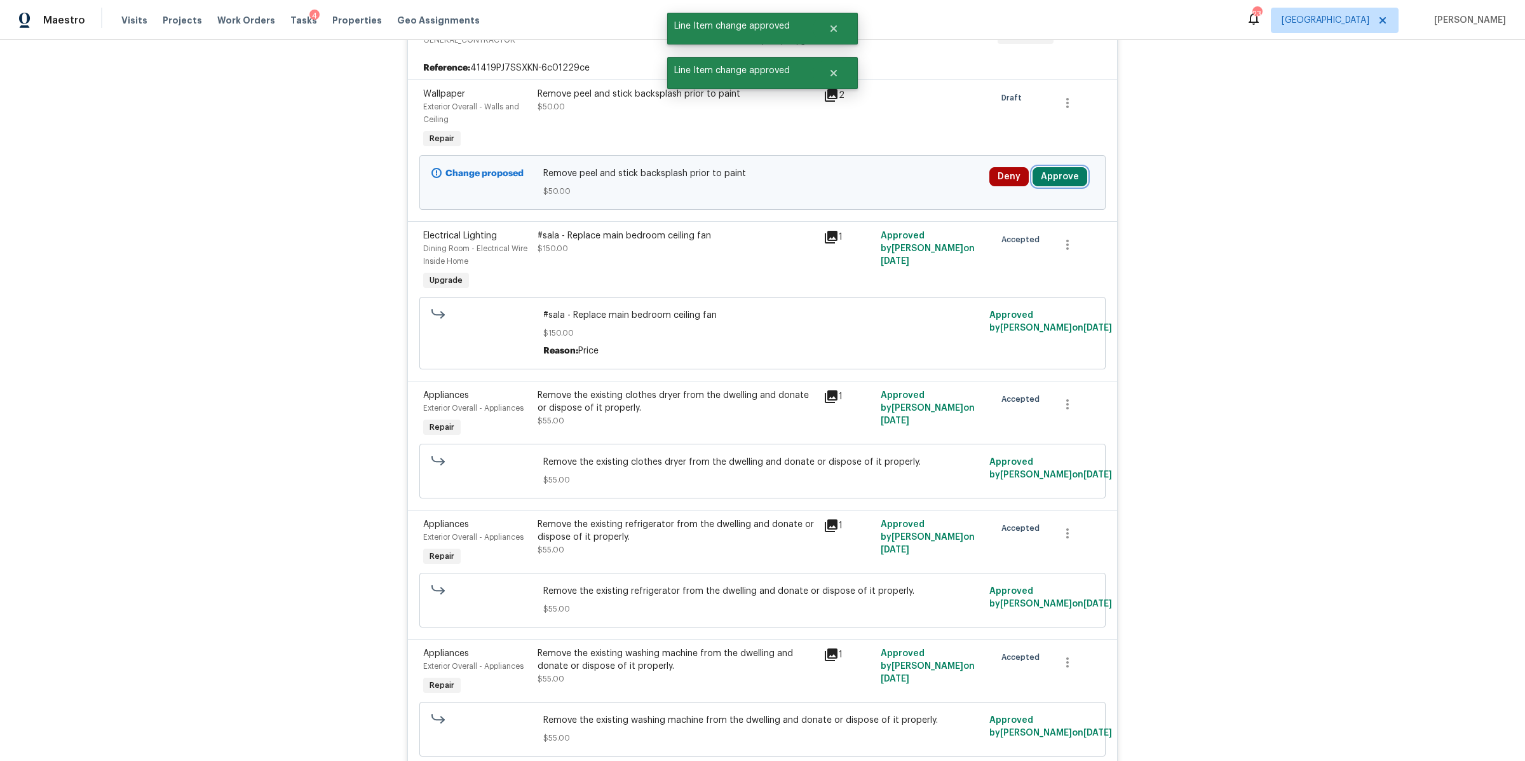
click at [1049, 174] on button "Approve" at bounding box center [1060, 176] width 55 height 19
click at [1006, 245] on span "Approve" at bounding box center [1018, 243] width 36 height 10
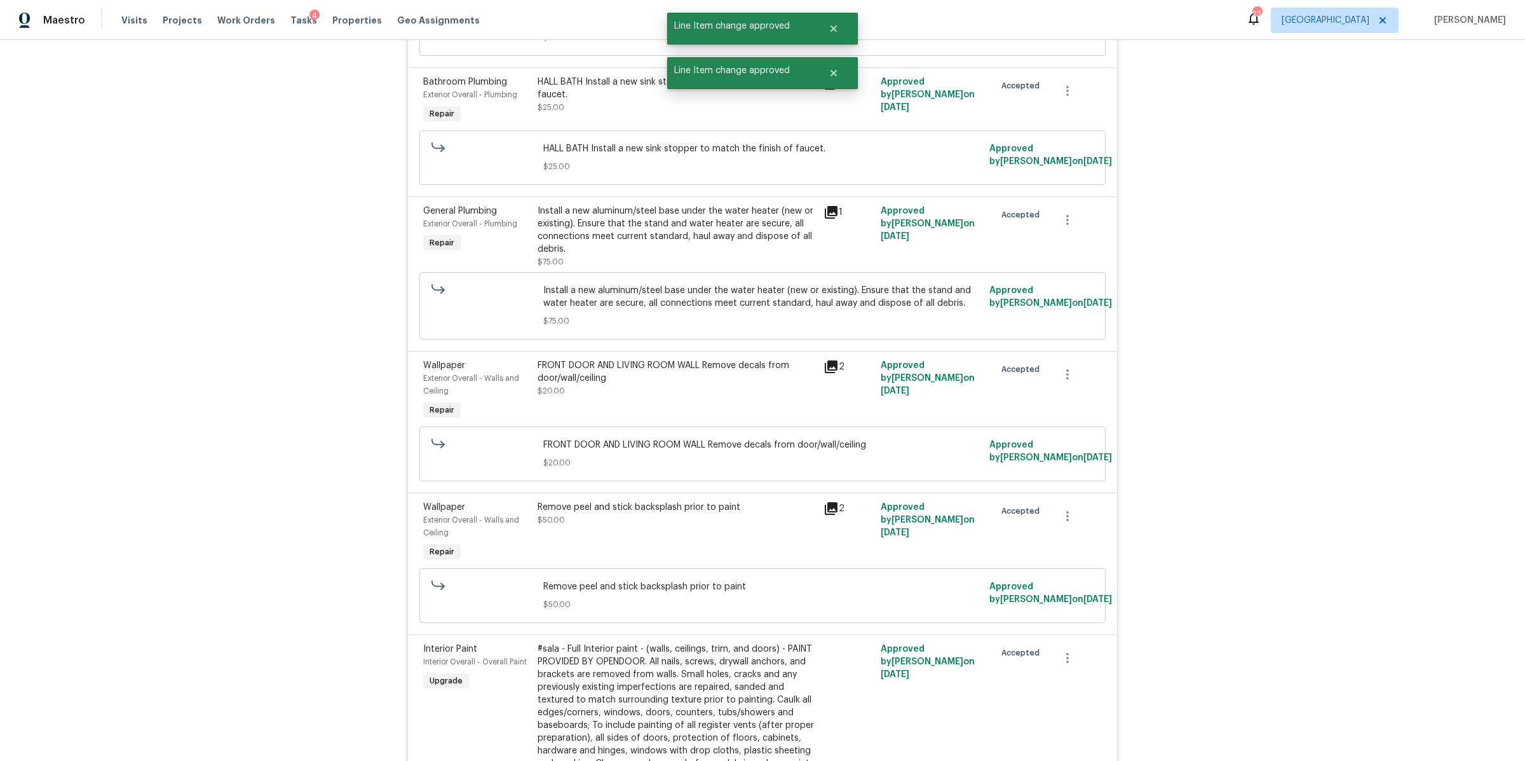
scroll to position [3648, 0]
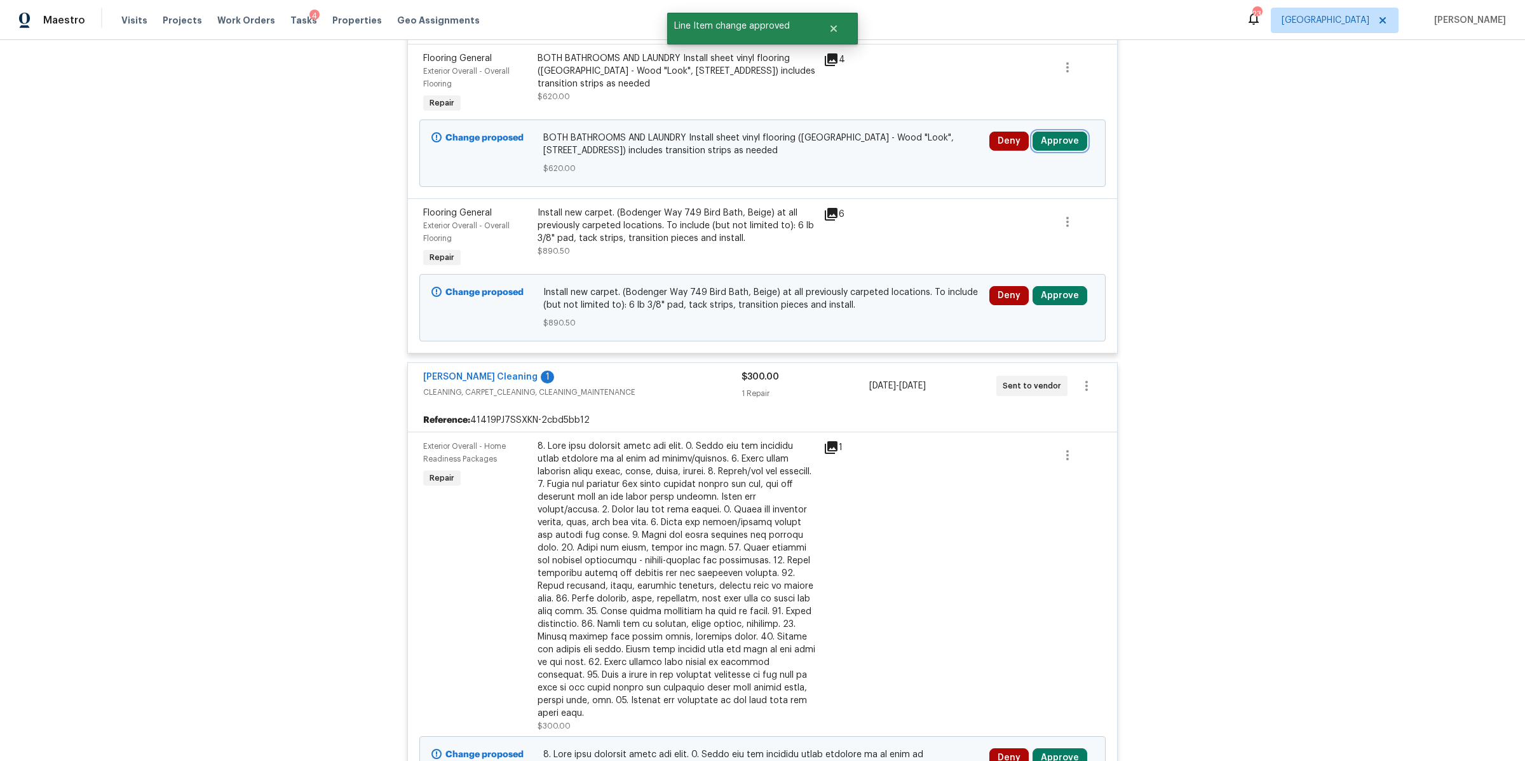
click at [1054, 135] on button "Approve" at bounding box center [1060, 141] width 55 height 19
click at [1010, 200] on span "Approve" at bounding box center [1018, 205] width 36 height 10
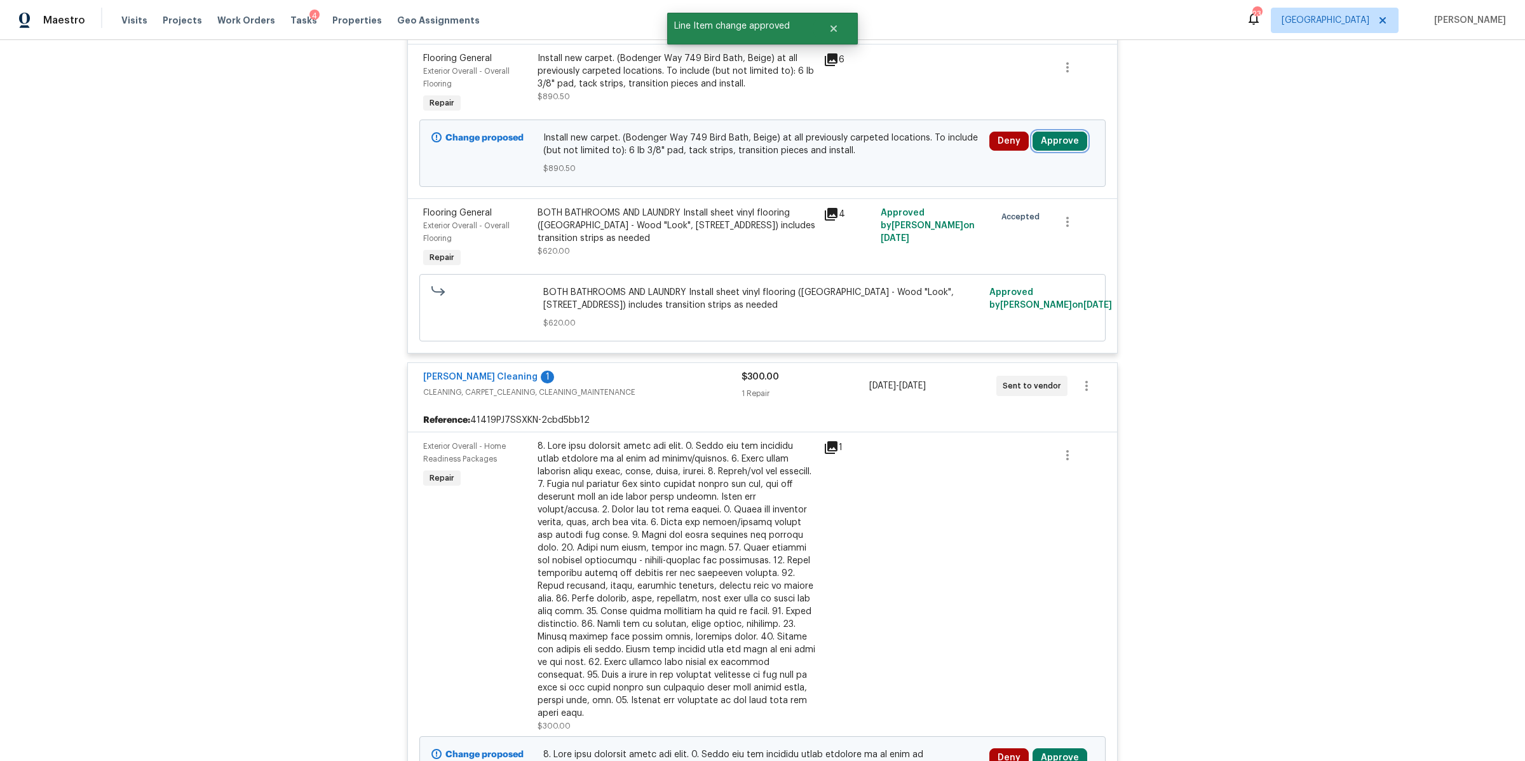
drag, startPoint x: 1054, startPoint y: 130, endPoint x: 1047, endPoint y: 144, distance: 15.9
click at [1054, 132] on button "Approve" at bounding box center [1060, 141] width 55 height 19
click at [996, 202] on button "Approve" at bounding box center [1017, 203] width 76 height 25
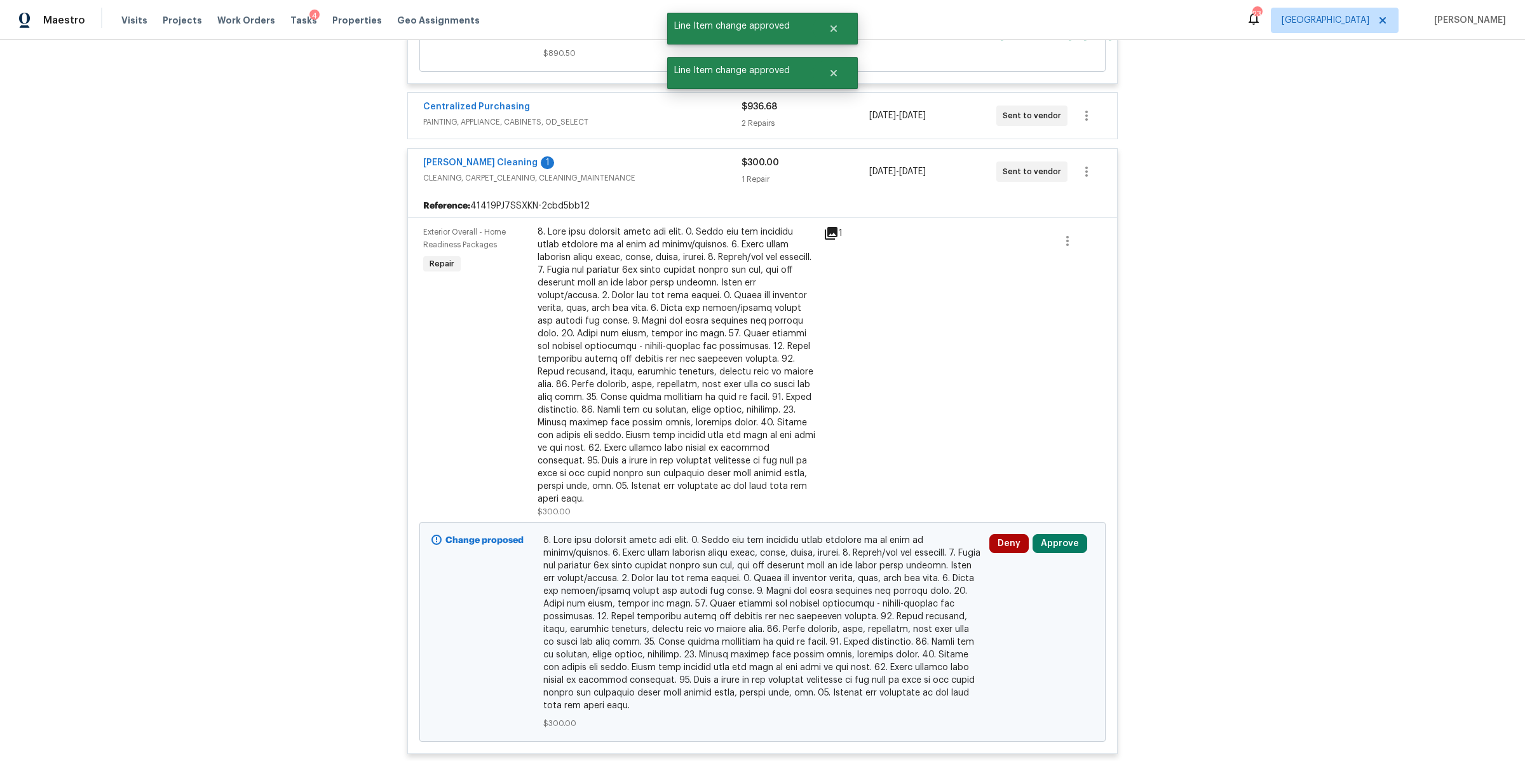
scroll to position [3786, 0]
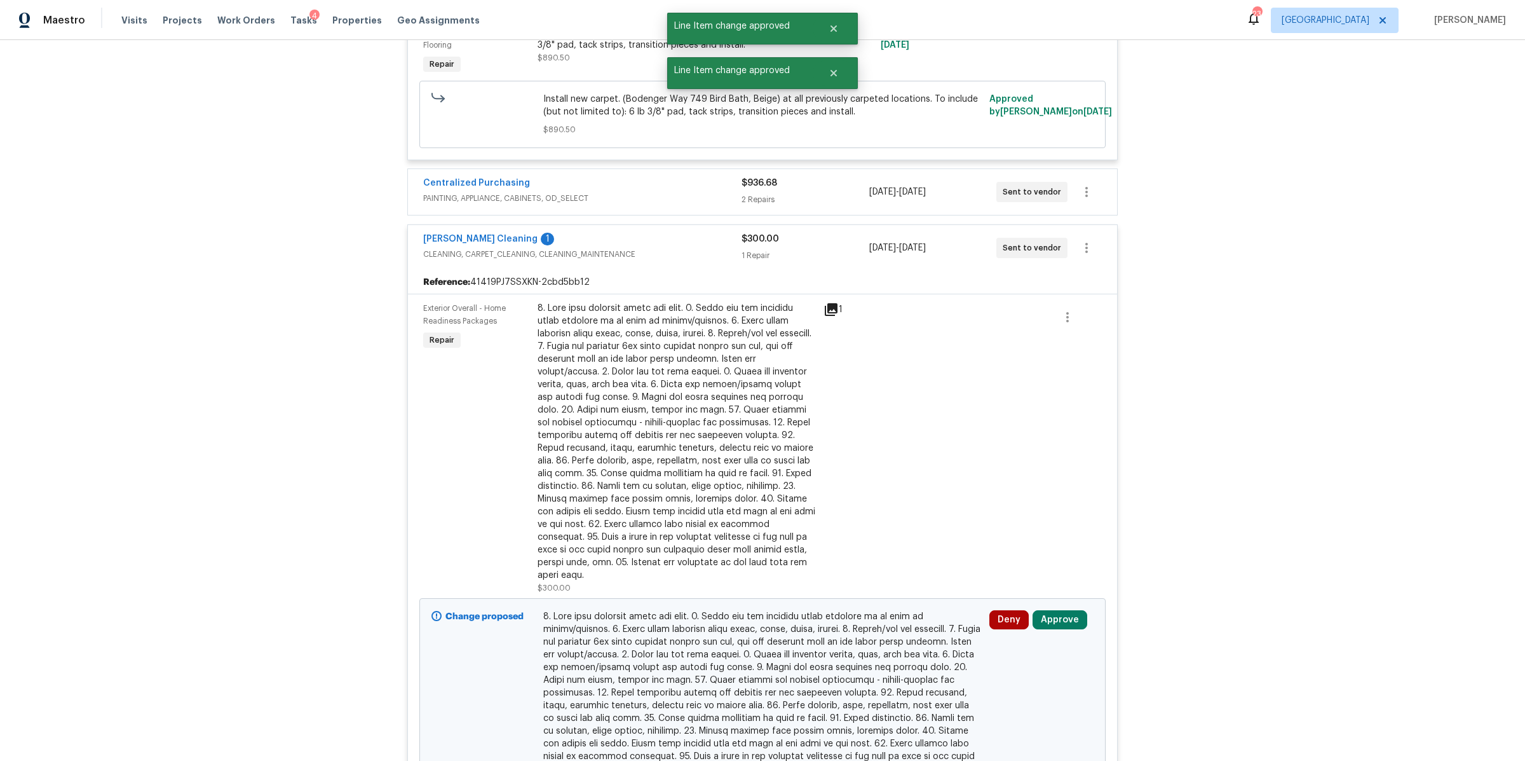
click at [966, 188] on div "8/13/2025 - 8/13/2025" at bounding box center [933, 192] width 127 height 31
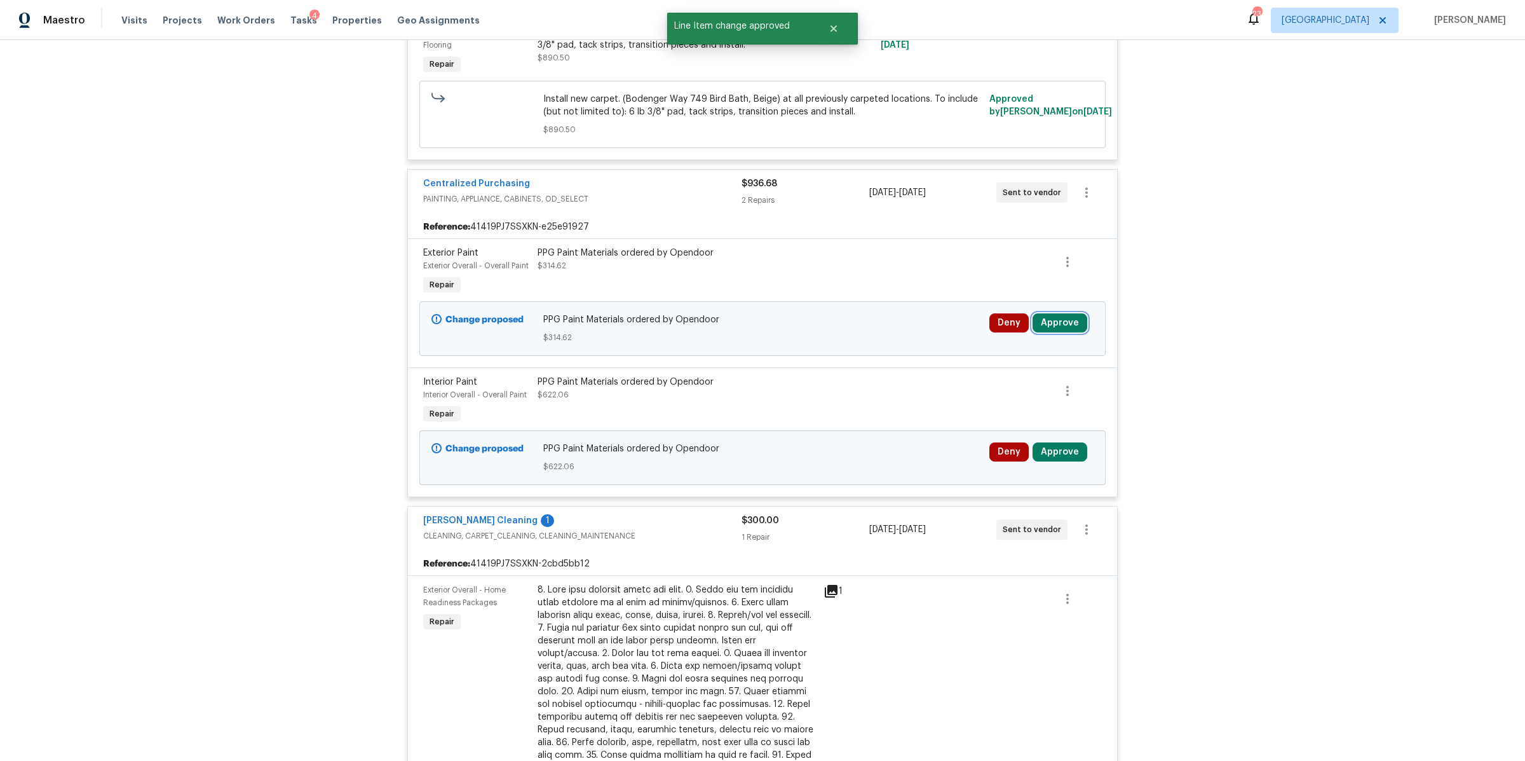
click at [1056, 322] on button "Approve" at bounding box center [1060, 322] width 55 height 19
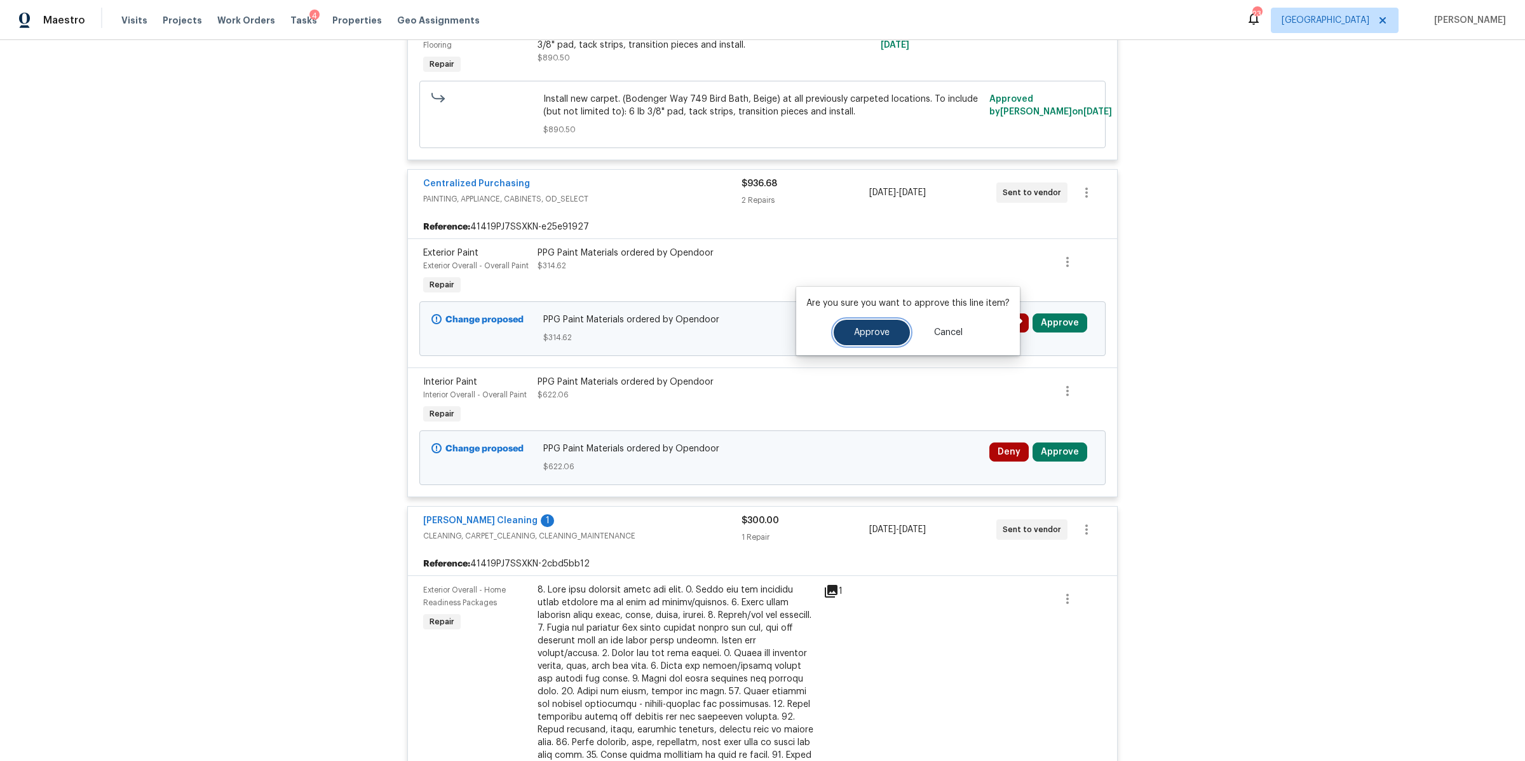
click at [870, 325] on button "Approve" at bounding box center [872, 332] width 76 height 25
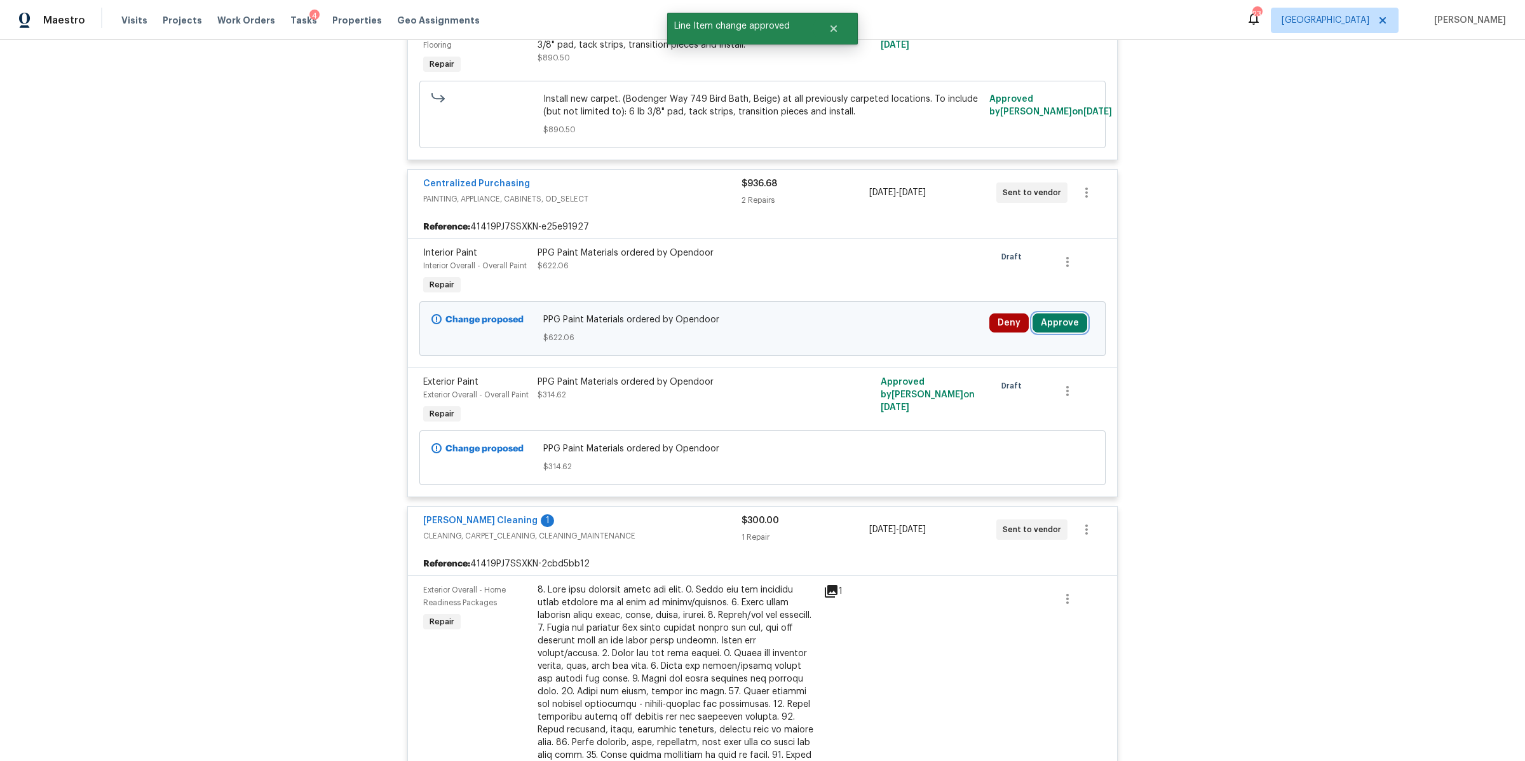
click at [1055, 324] on button "Approve" at bounding box center [1060, 322] width 55 height 19
click at [877, 324] on button "Approve" at bounding box center [872, 332] width 76 height 25
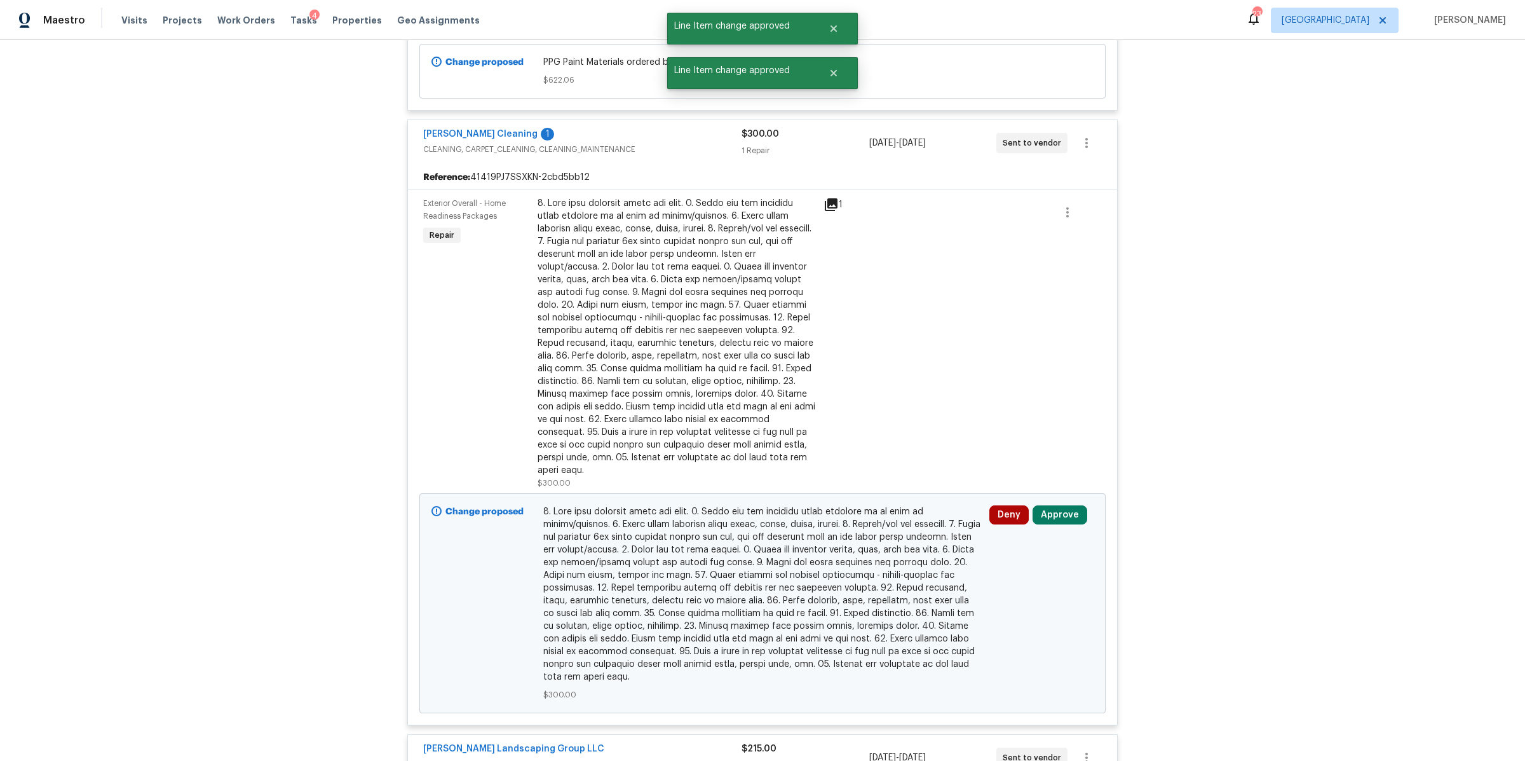
scroll to position [4327, 0]
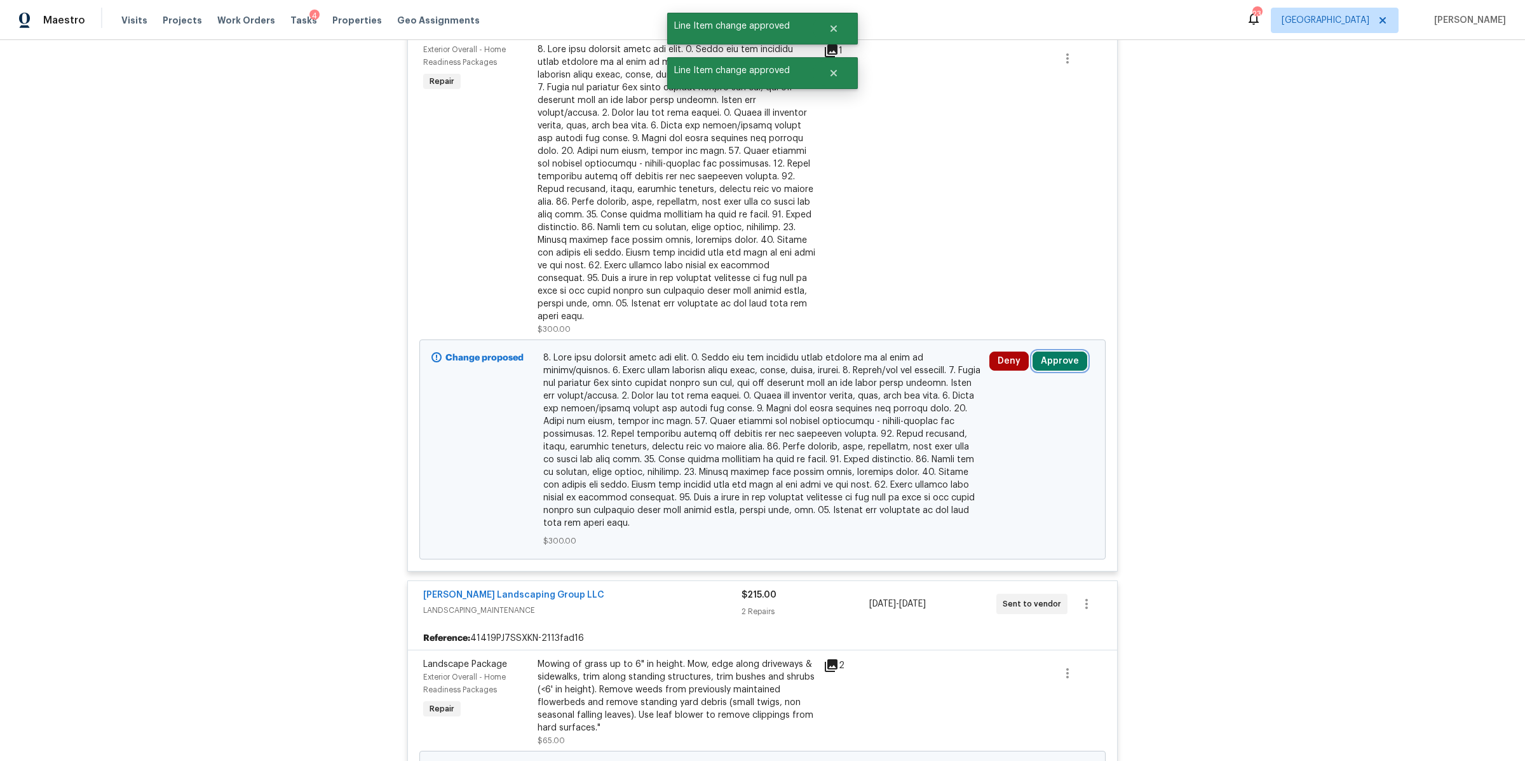
click at [1058, 351] on button "Approve" at bounding box center [1060, 360] width 55 height 19
click at [862, 365] on button "Approve" at bounding box center [872, 358] width 76 height 25
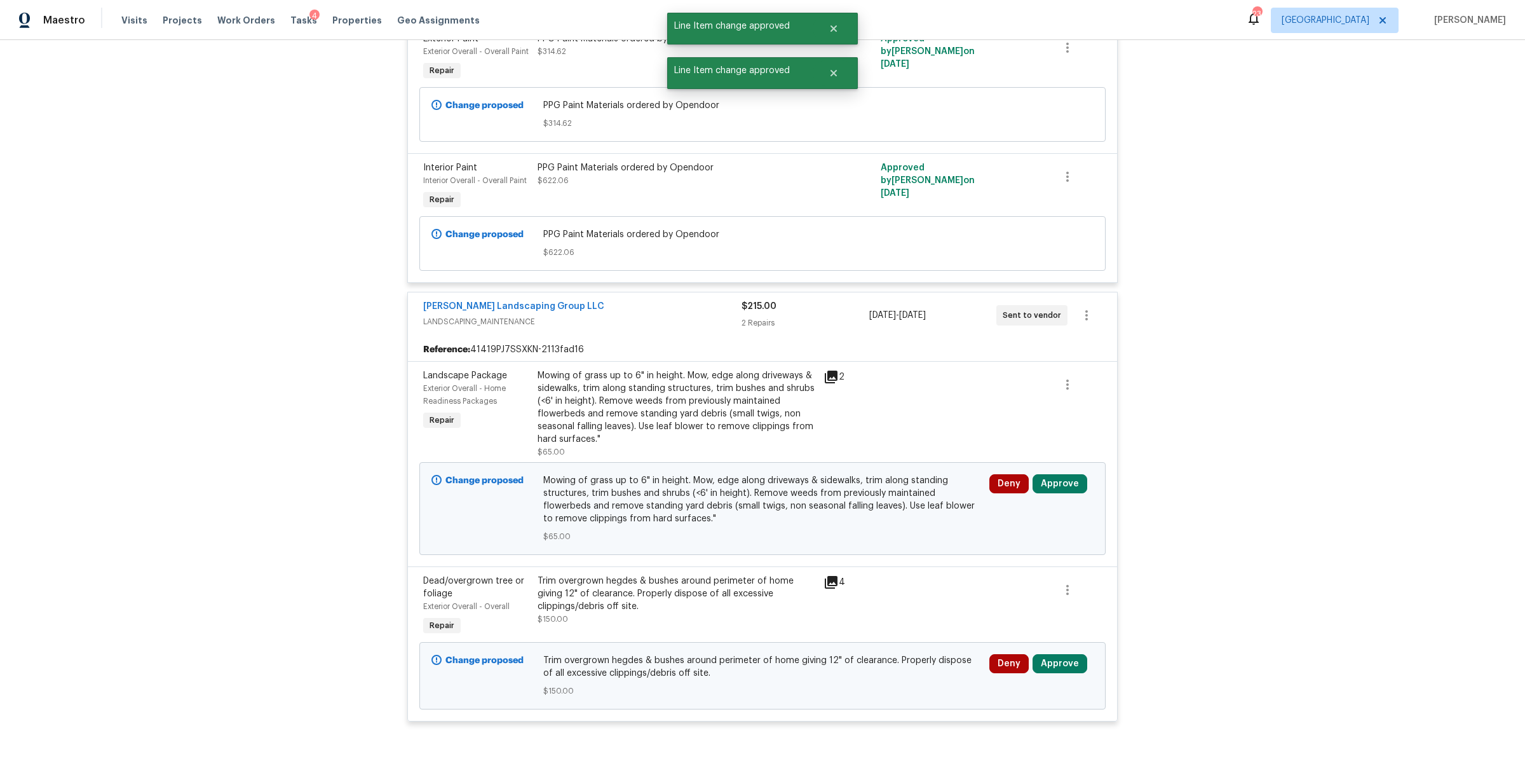
scroll to position [4783, 0]
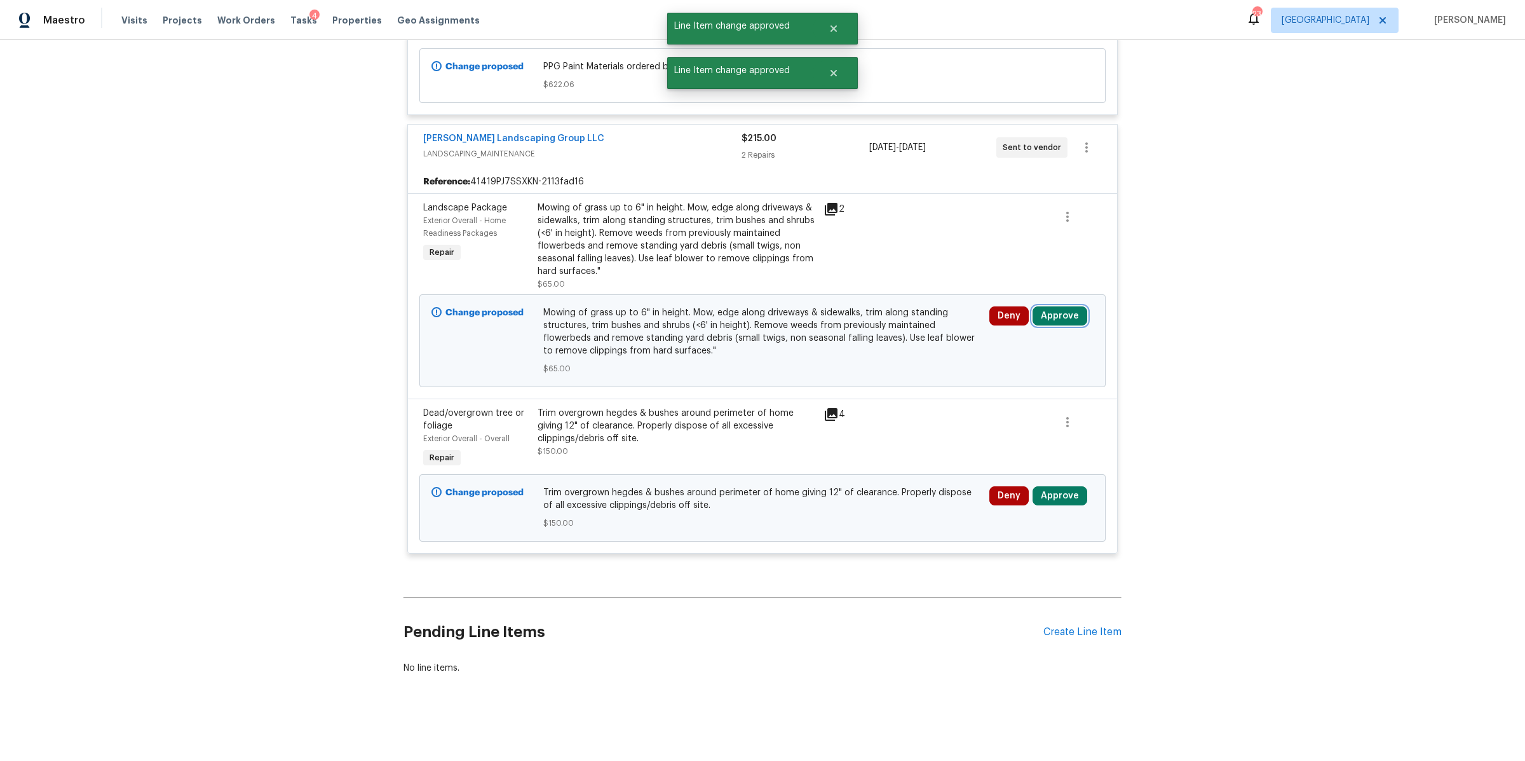
click at [1060, 306] on button "Approve" at bounding box center [1060, 315] width 55 height 19
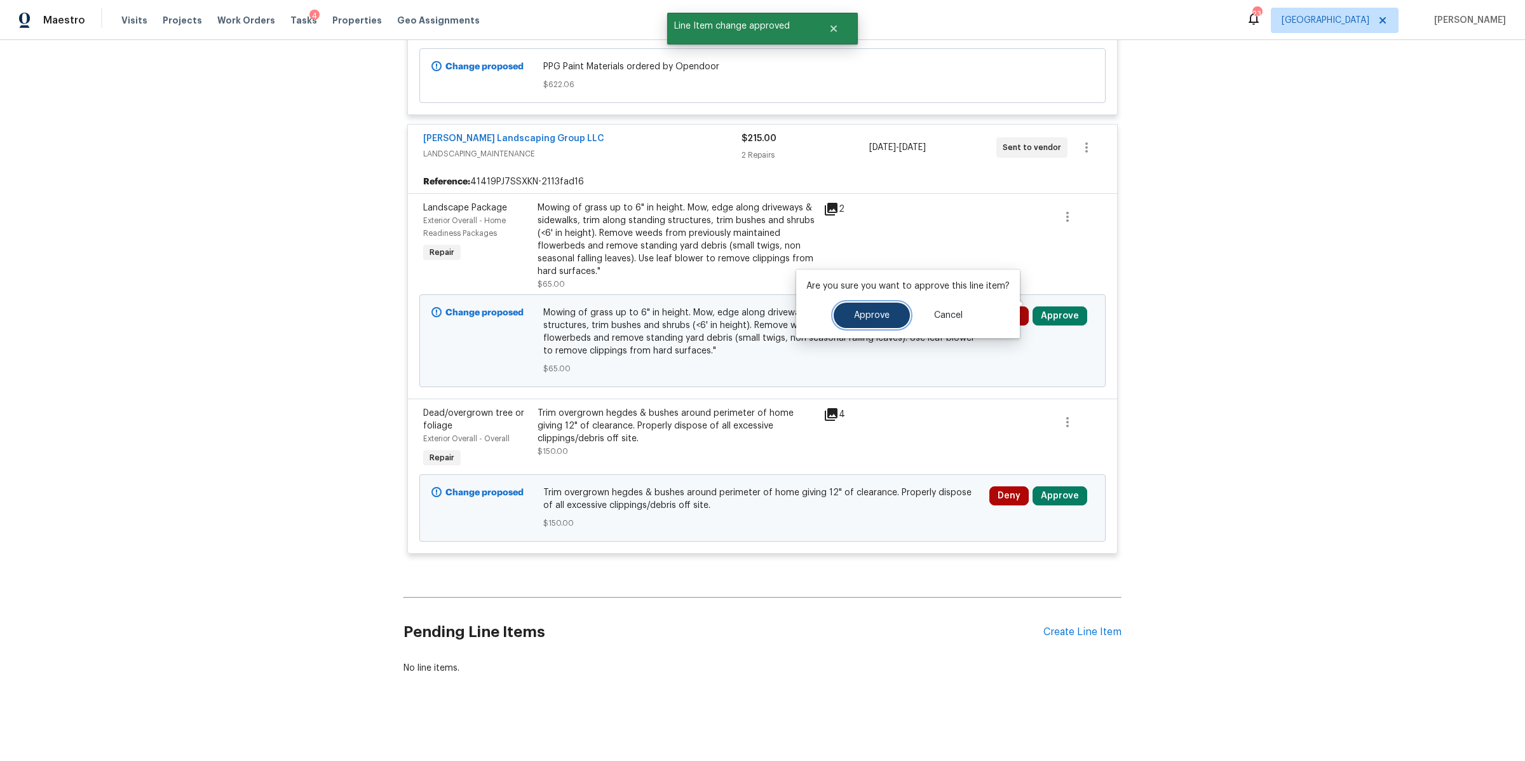
click at [864, 317] on span "Approve" at bounding box center [872, 316] width 36 height 10
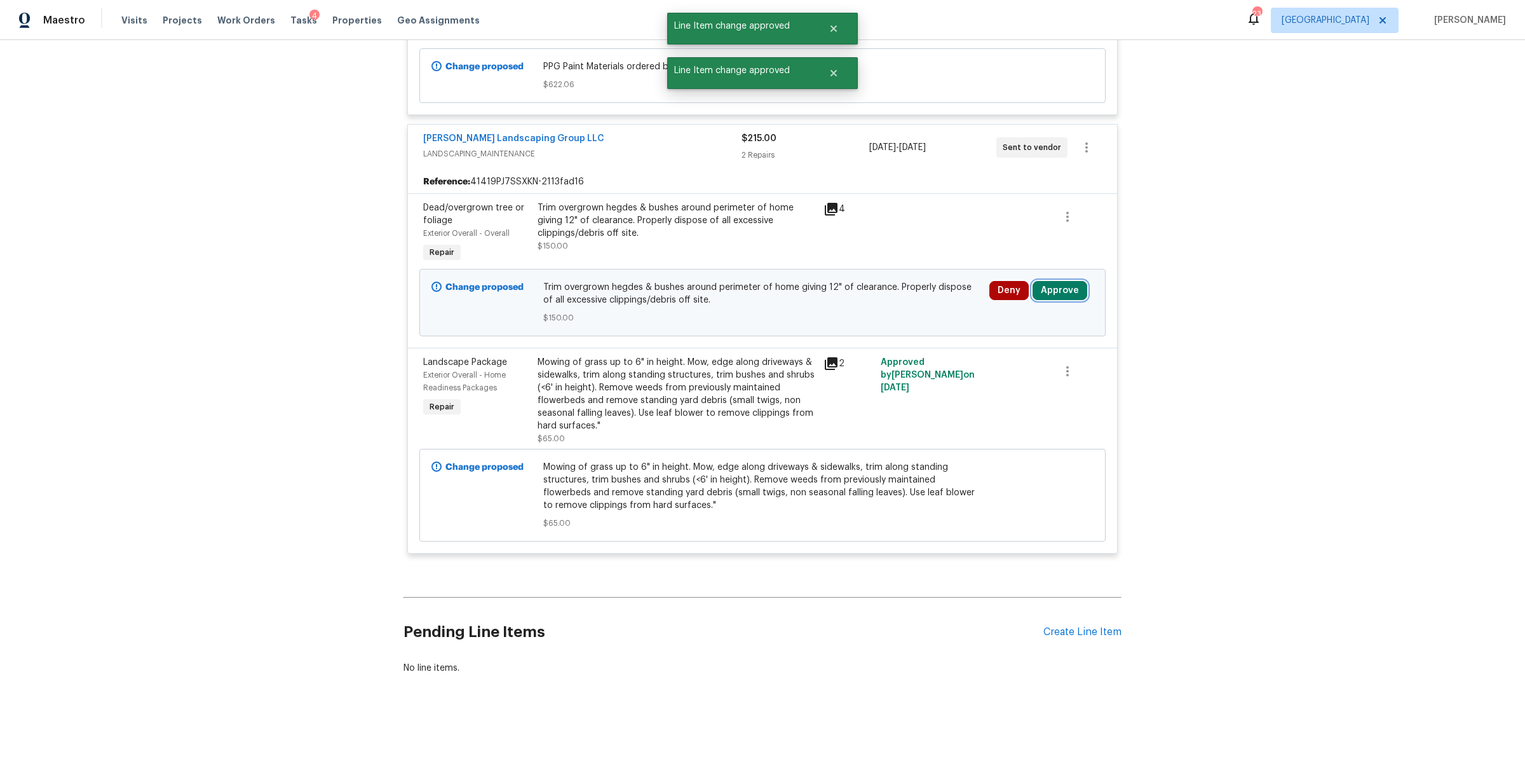
click at [1068, 283] on button "Approve" at bounding box center [1060, 290] width 55 height 19
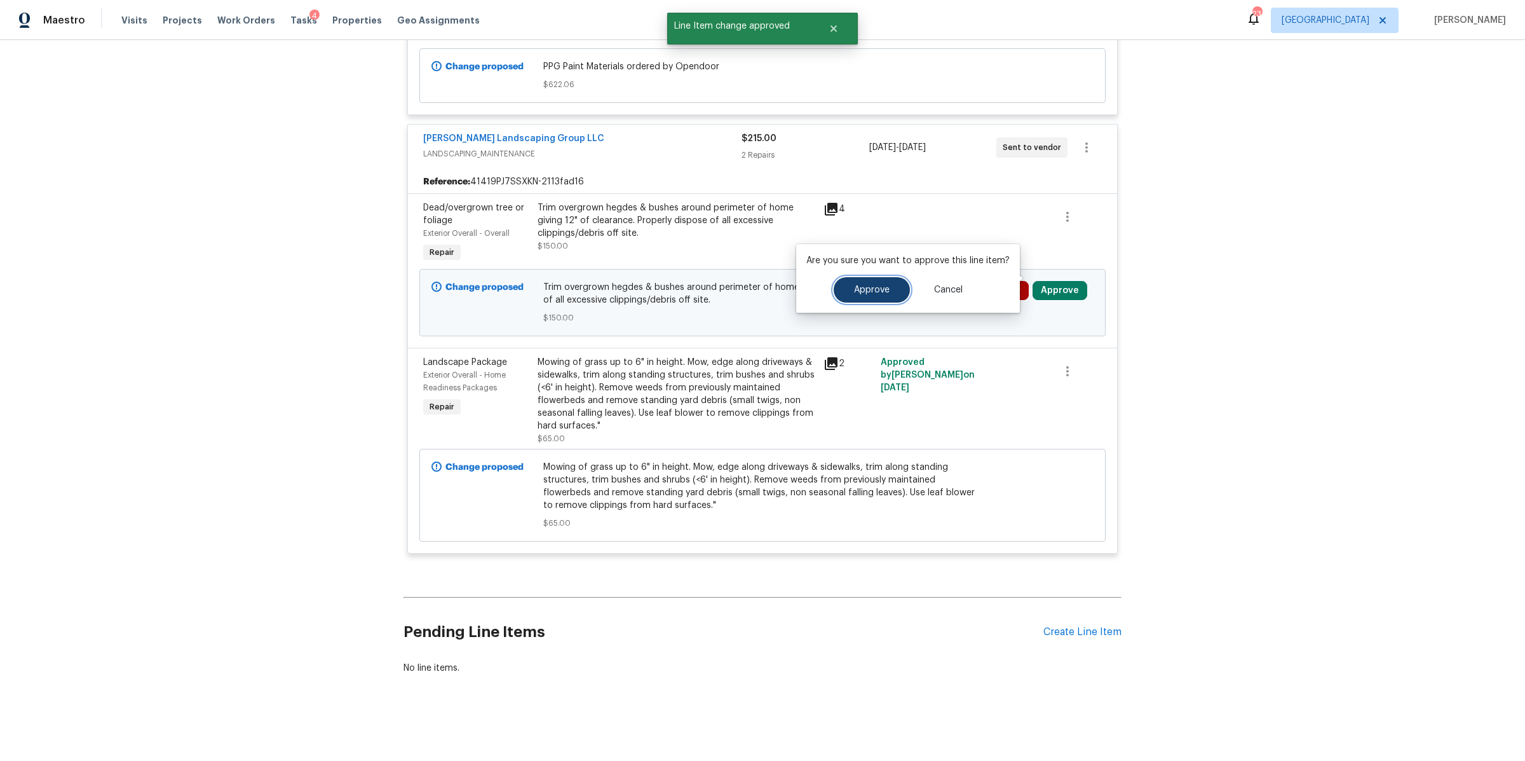
click at [891, 300] on button "Approve" at bounding box center [872, 289] width 76 height 25
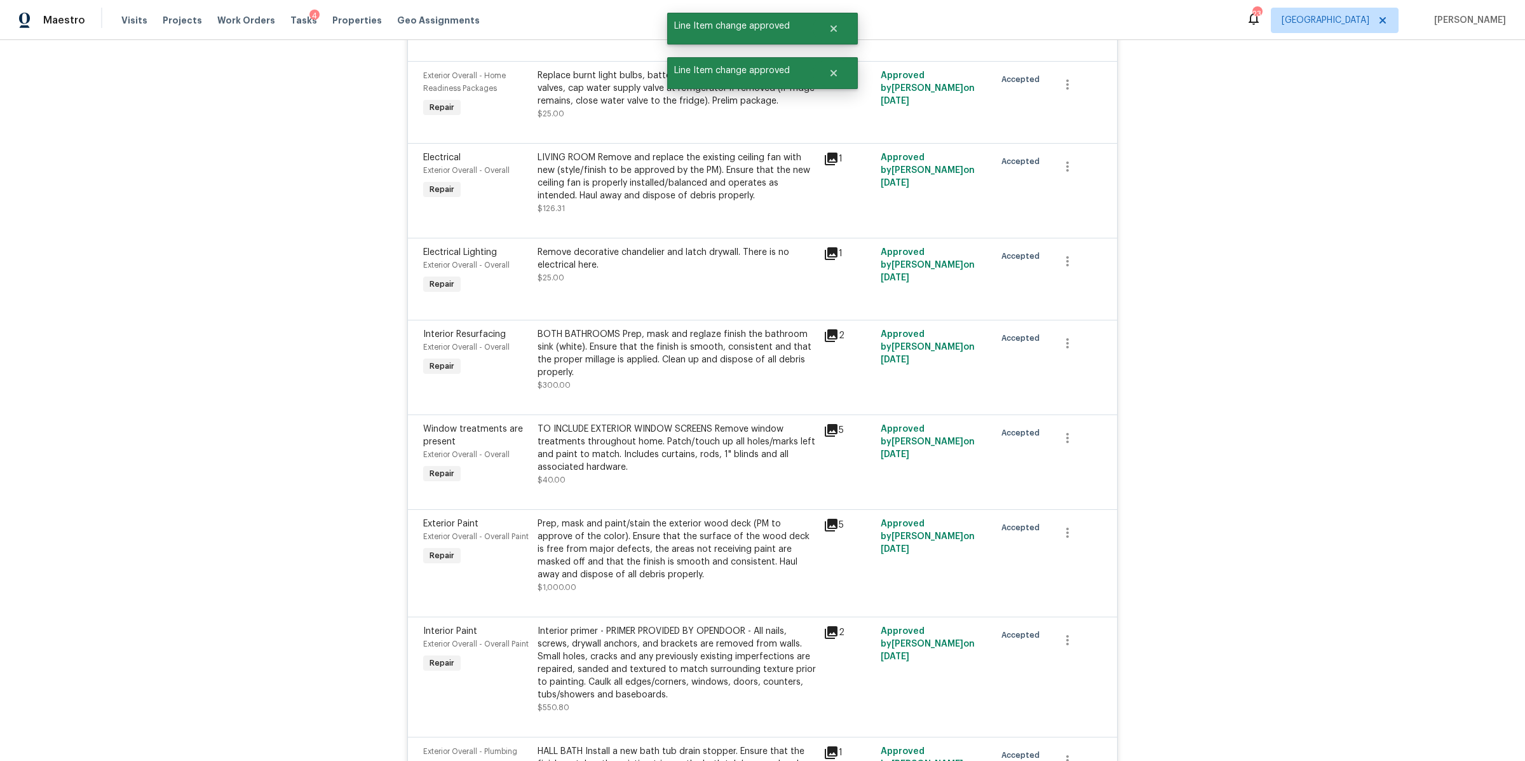
scroll to position [0, 0]
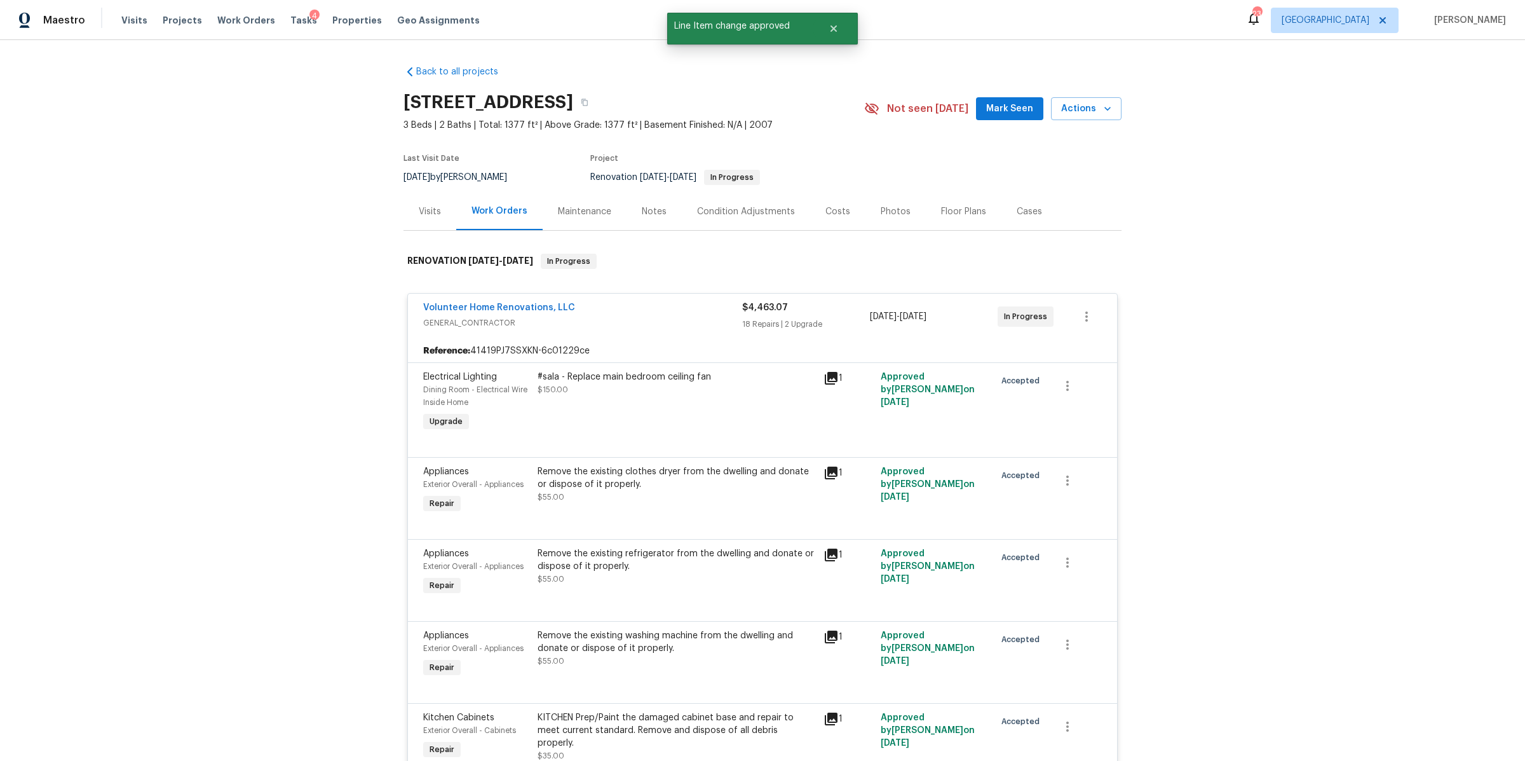
click at [649, 205] on div "Notes" at bounding box center [654, 211] width 25 height 13
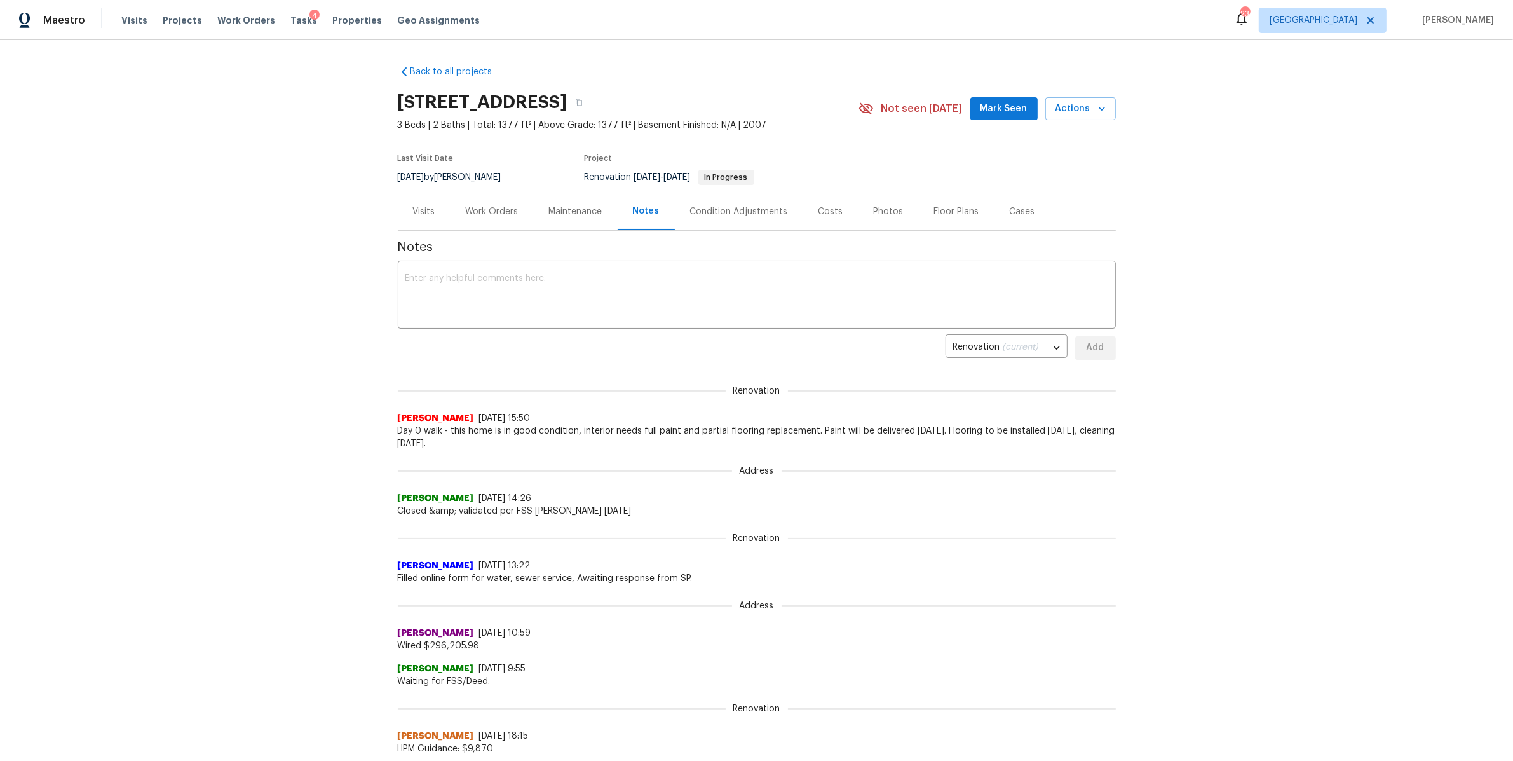
click at [819, 206] on div "Costs" at bounding box center [831, 211] width 25 height 13
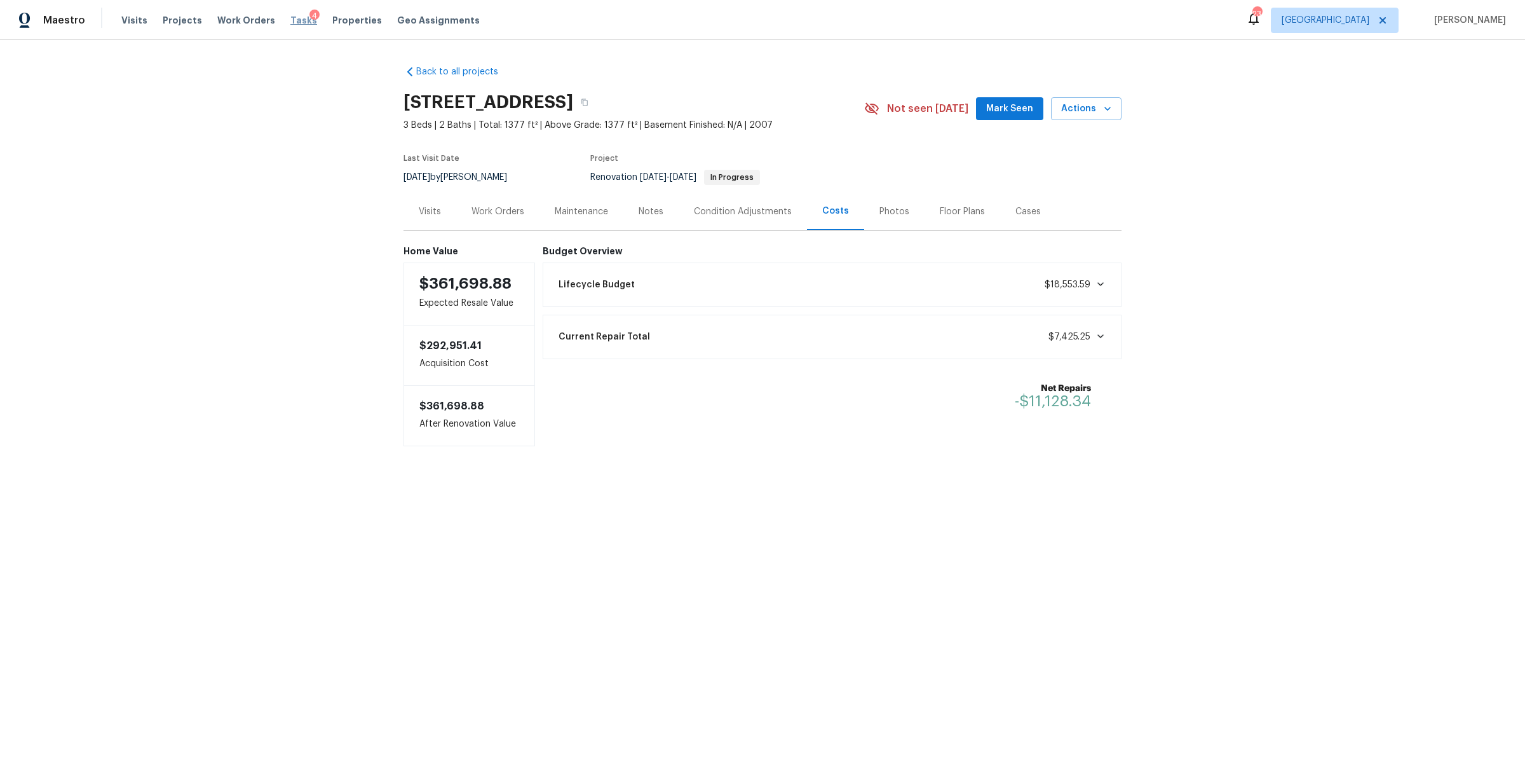
click at [290, 22] on span "Tasks" at bounding box center [303, 20] width 27 height 9
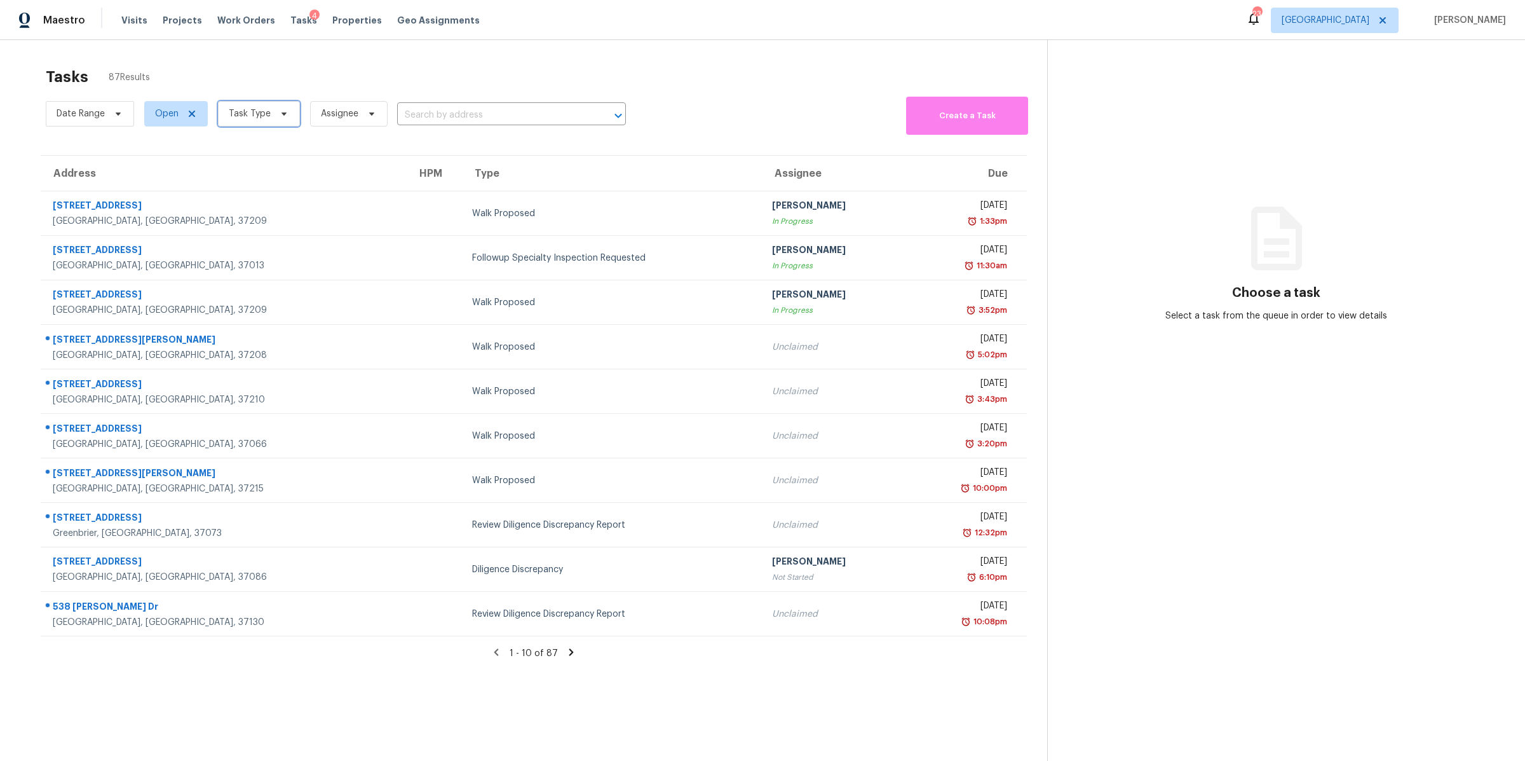
click at [252, 114] on span "Task Type" at bounding box center [250, 113] width 42 height 13
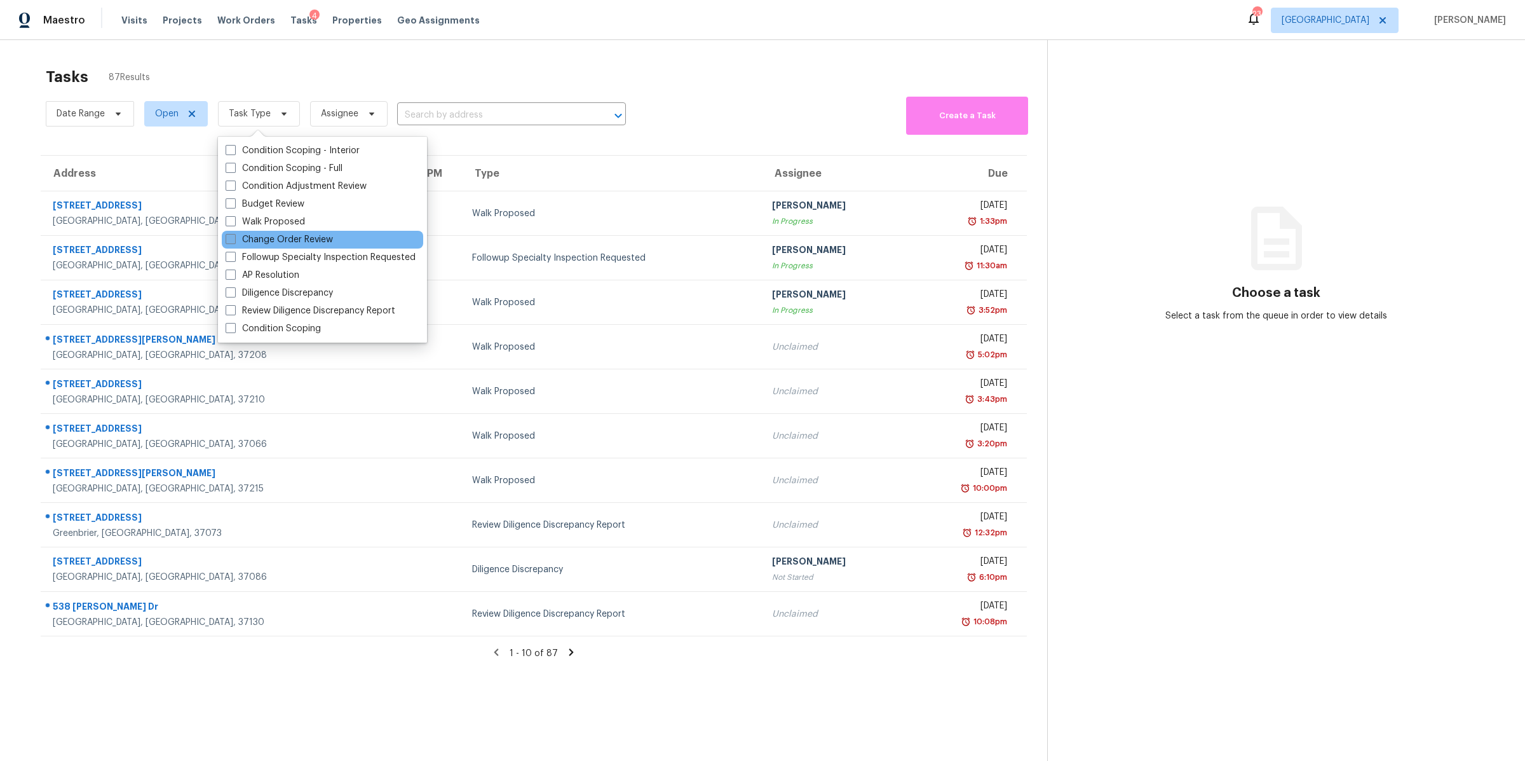
click at [272, 237] on label "Change Order Review" at bounding box center [279, 239] width 107 height 13
click at [234, 237] on input "Change Order Review" at bounding box center [230, 237] width 8 height 8
checkbox input "true"
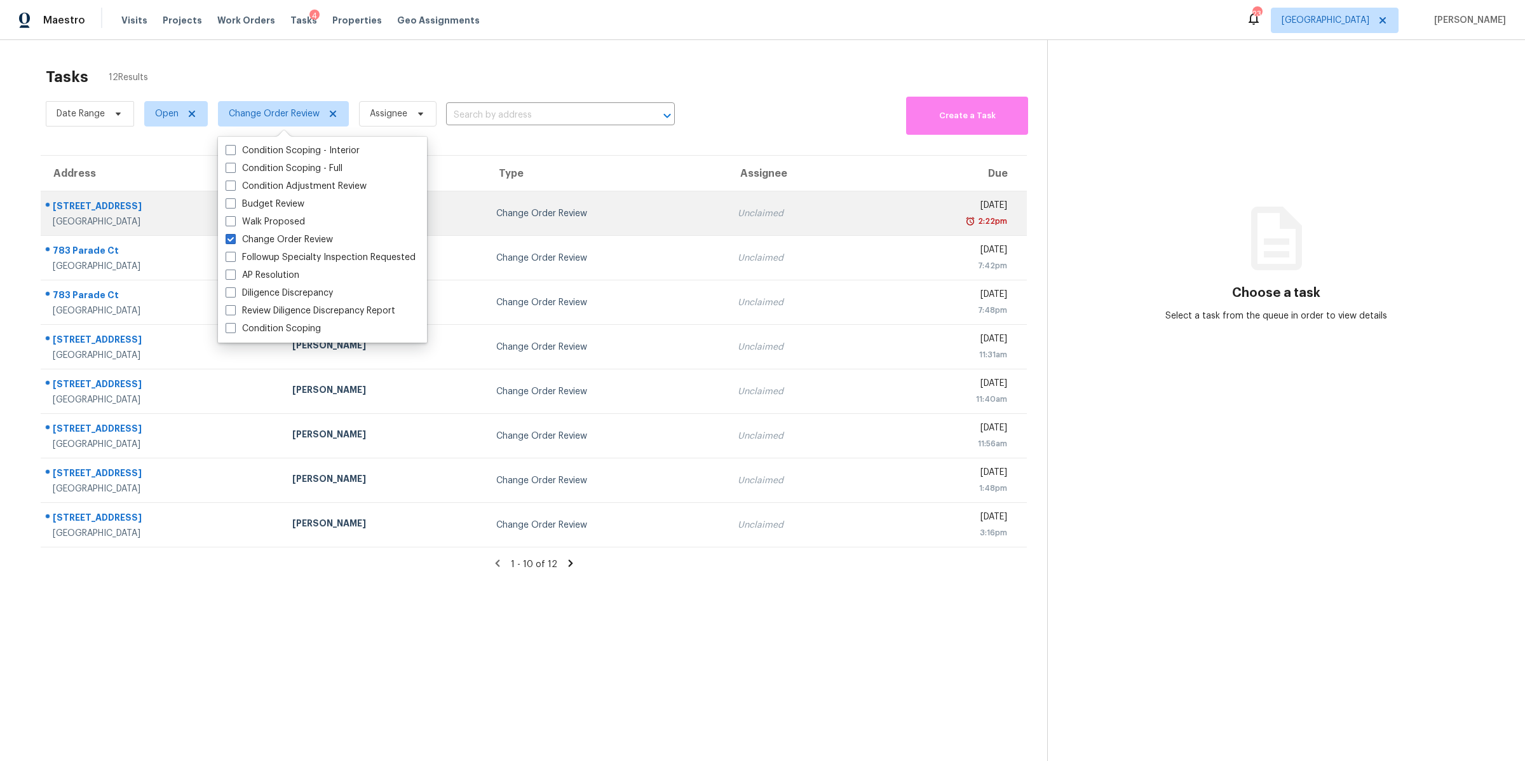
click at [97, 215] on div "Clarksville, TN, 37040" at bounding box center [162, 221] width 219 height 13
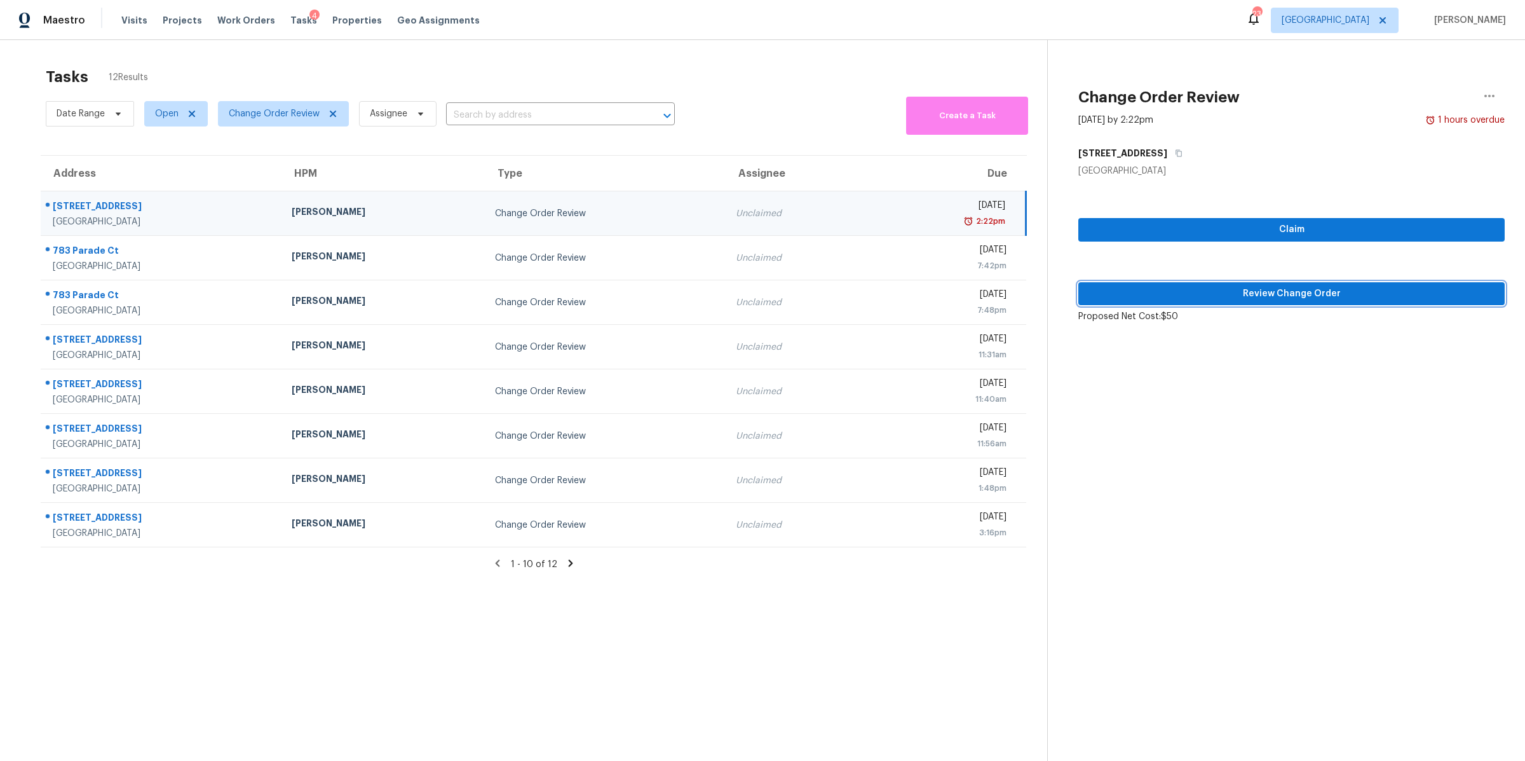
click at [1398, 294] on span "Review Change Order" at bounding box center [1292, 294] width 406 height 16
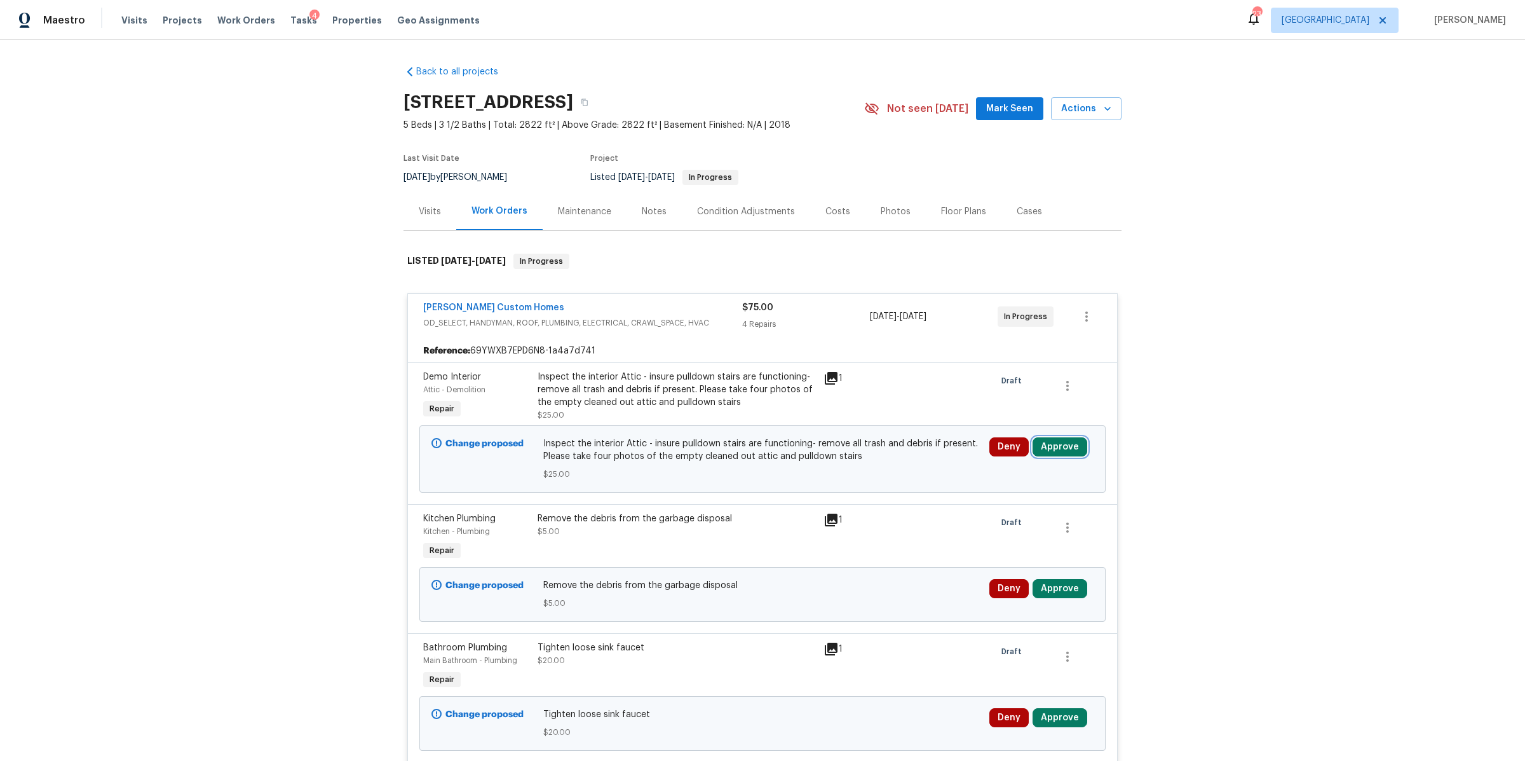
click at [1060, 446] on button "Approve" at bounding box center [1060, 446] width 55 height 19
click at [865, 473] on div "Are you sure you want to approve this line item? Approve Cancel" at bounding box center [908, 447] width 224 height 69
click at [866, 466] on button "Approve" at bounding box center [872, 458] width 76 height 25
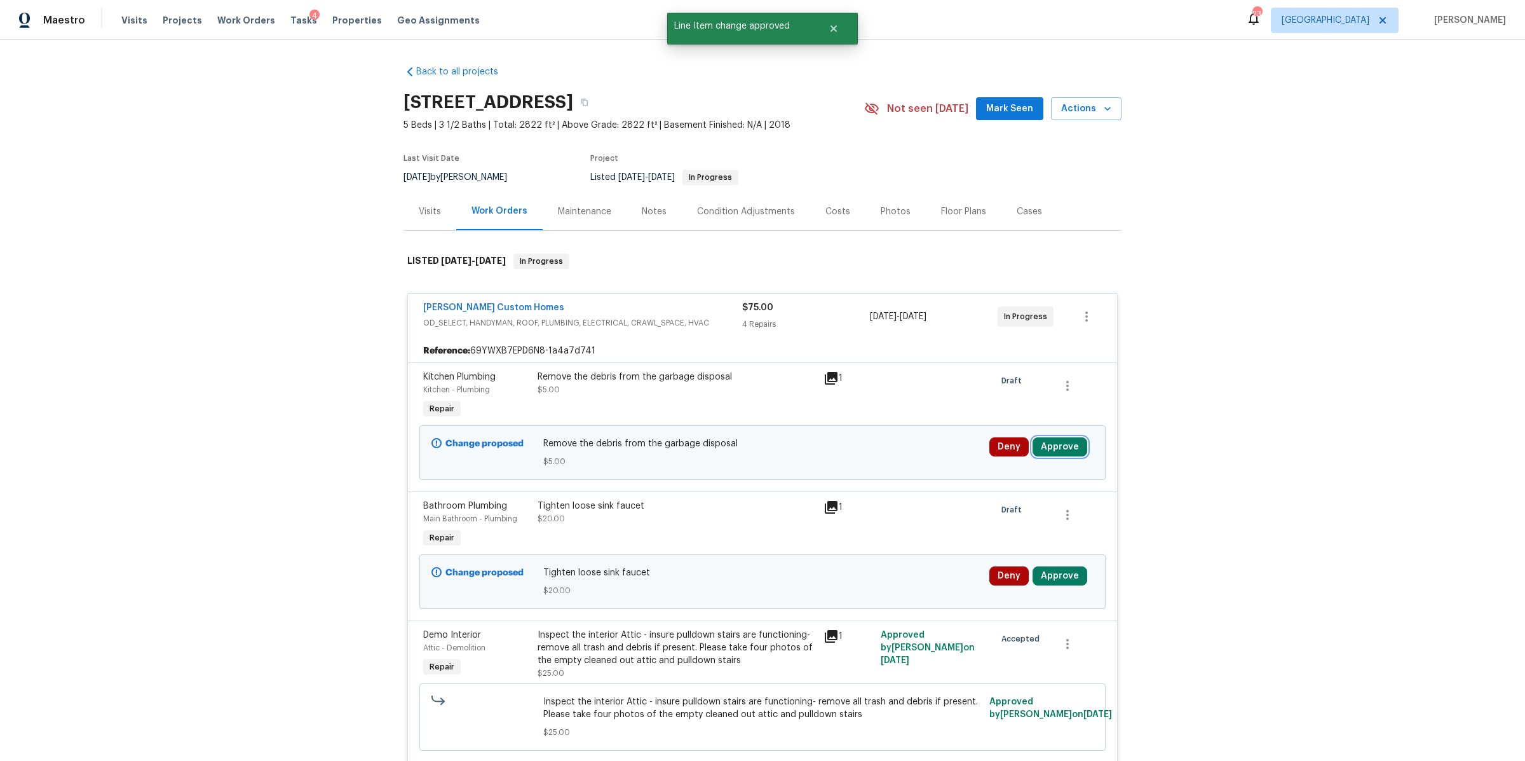
click at [1054, 446] on button "Approve" at bounding box center [1060, 446] width 55 height 19
click at [874, 464] on button "Approve" at bounding box center [872, 458] width 76 height 25
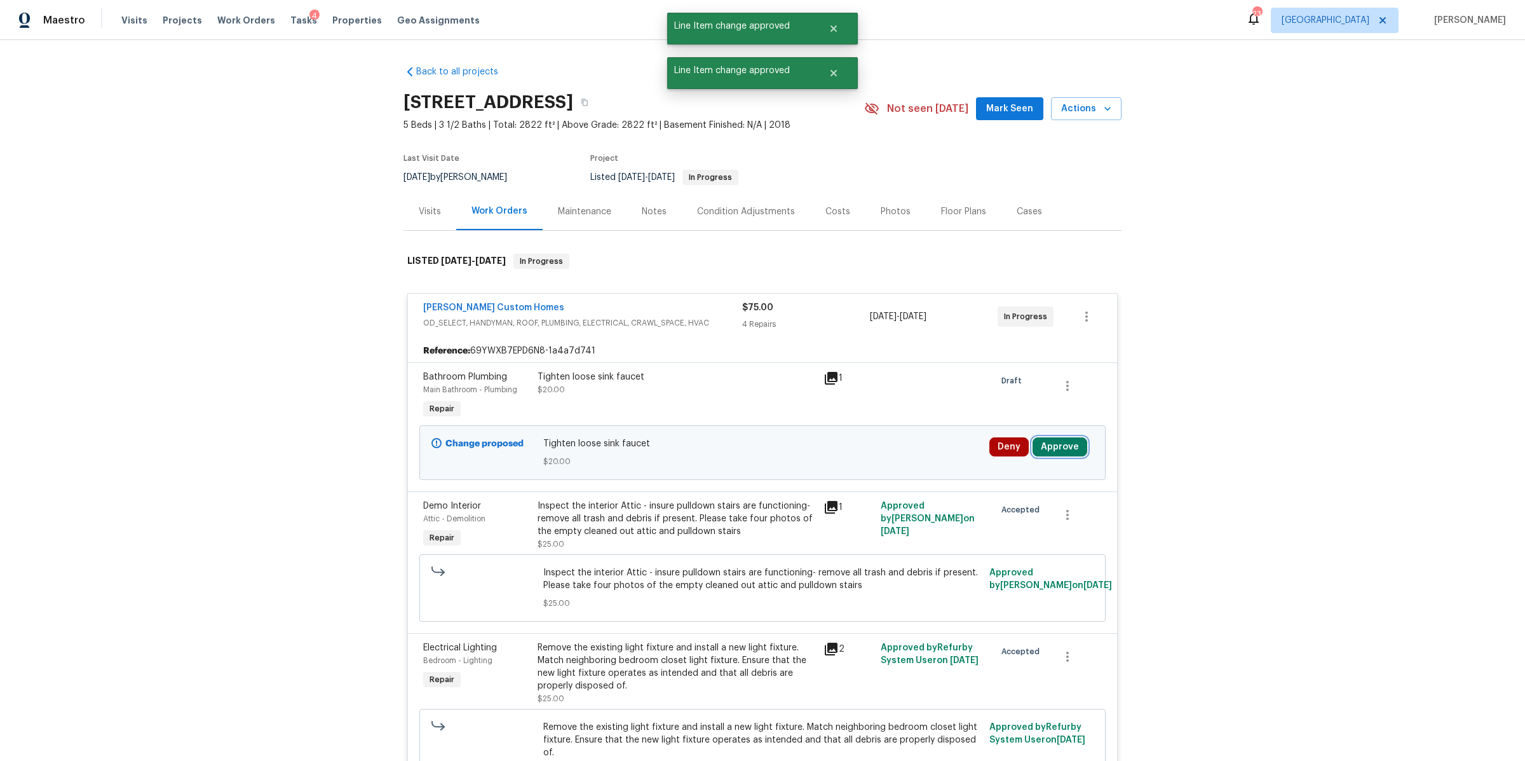
click at [1053, 442] on button "Approve" at bounding box center [1060, 446] width 55 height 19
click at [875, 458] on span "Approve" at bounding box center [872, 459] width 36 height 10
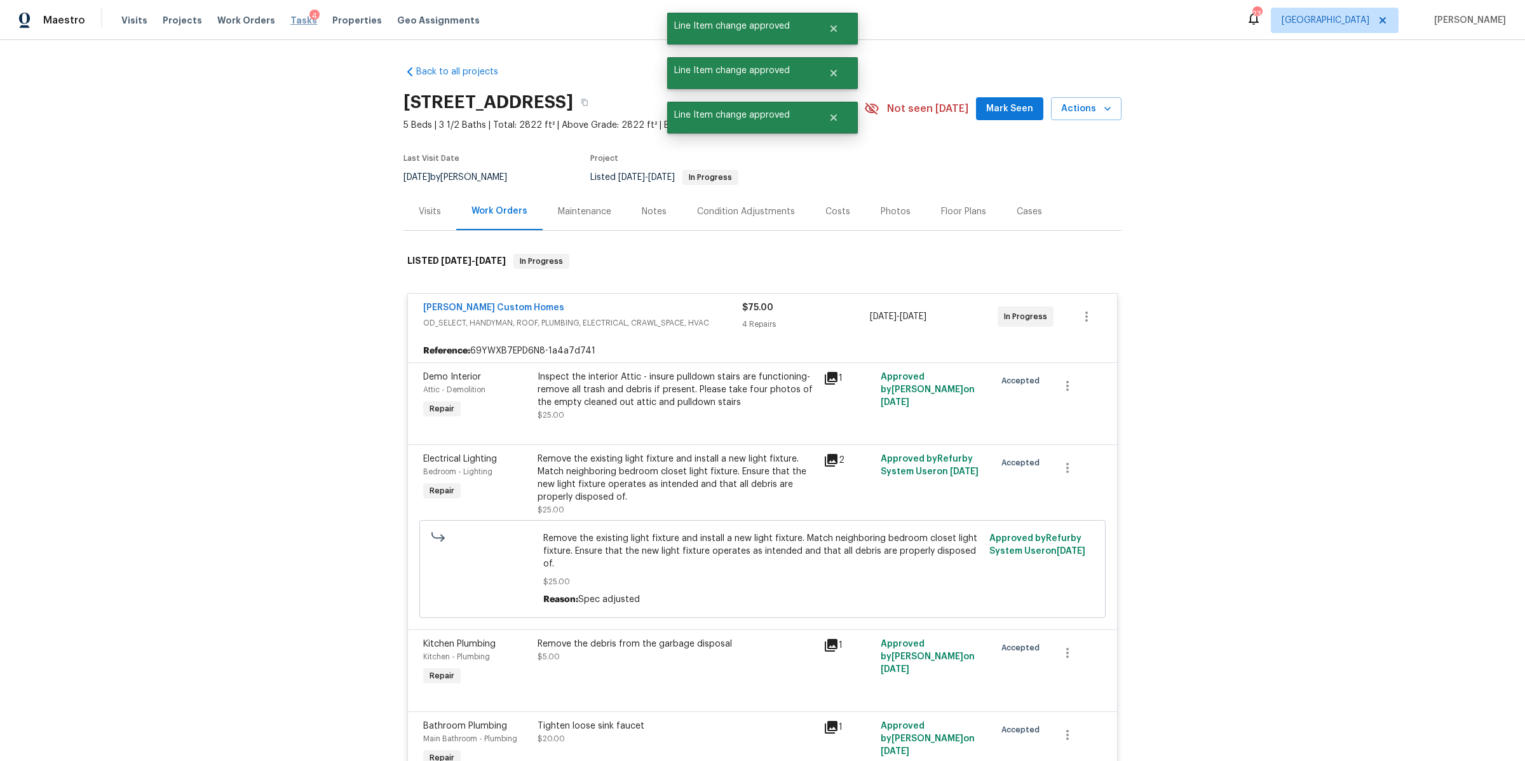
click at [296, 23] on span "Tasks" at bounding box center [303, 20] width 27 height 9
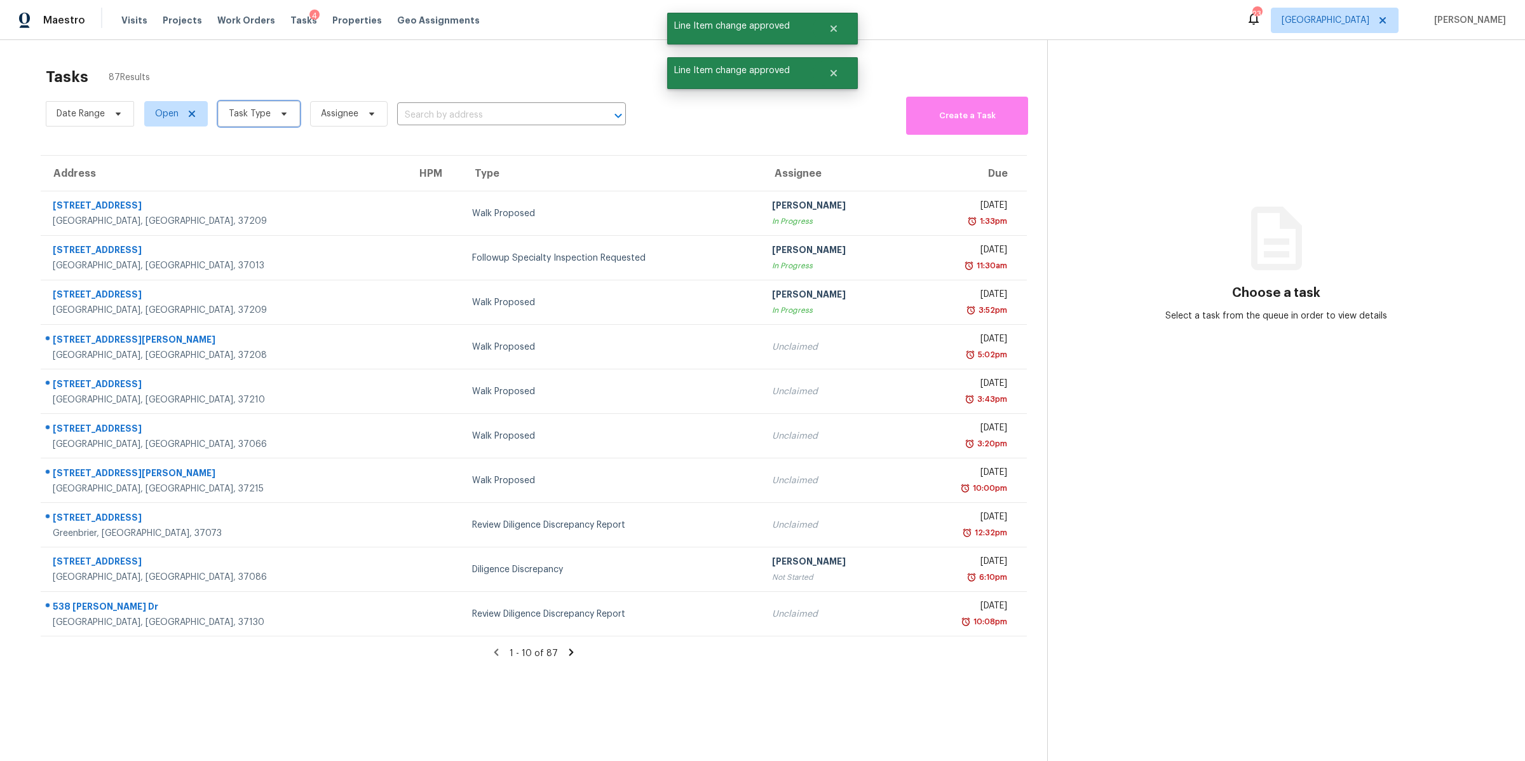
click at [270, 119] on span "Task Type" at bounding box center [259, 113] width 82 height 25
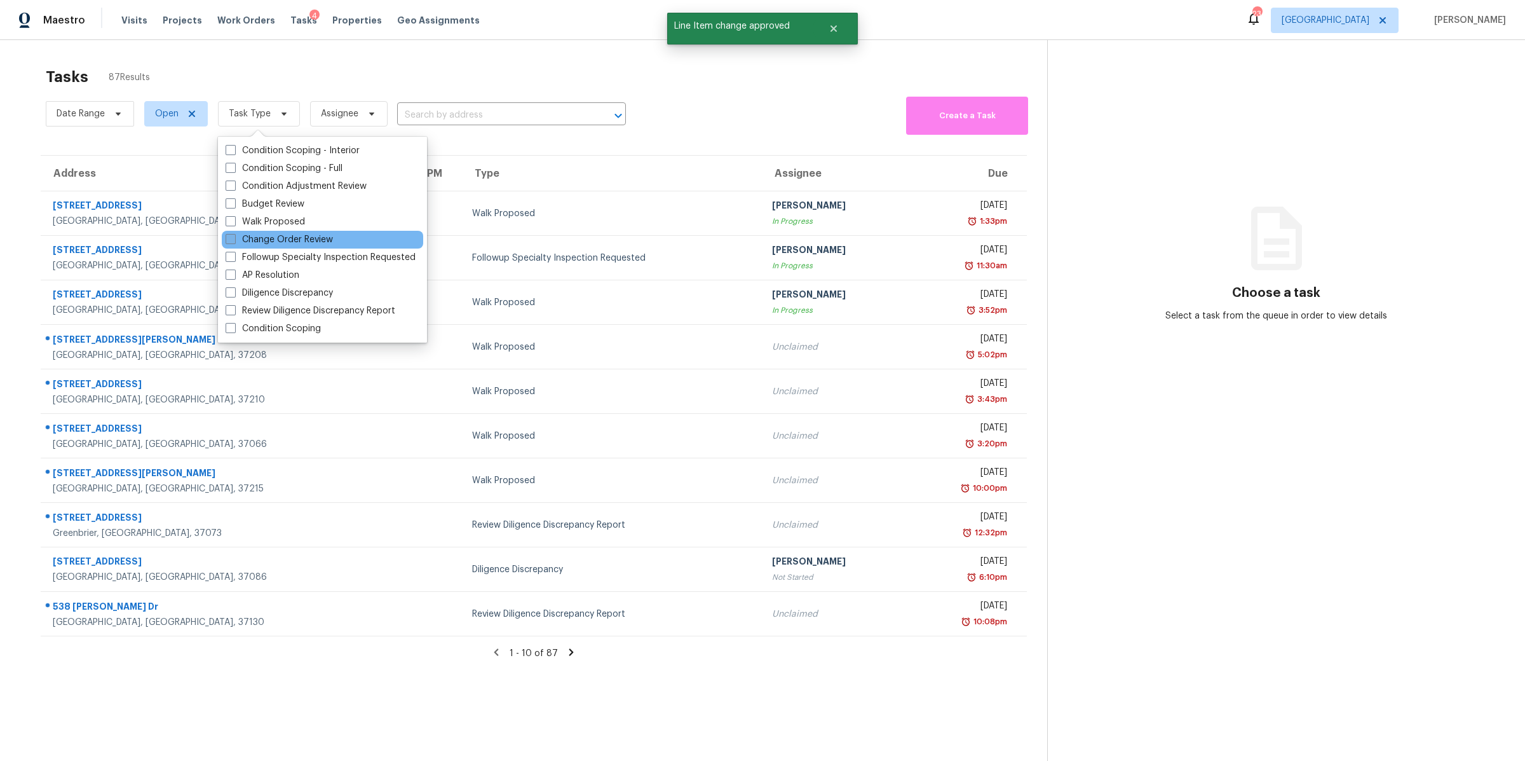
click at [285, 236] on label "Change Order Review" at bounding box center [279, 239] width 107 height 13
click at [234, 236] on input "Change Order Review" at bounding box center [230, 237] width 8 height 8
checkbox input "true"
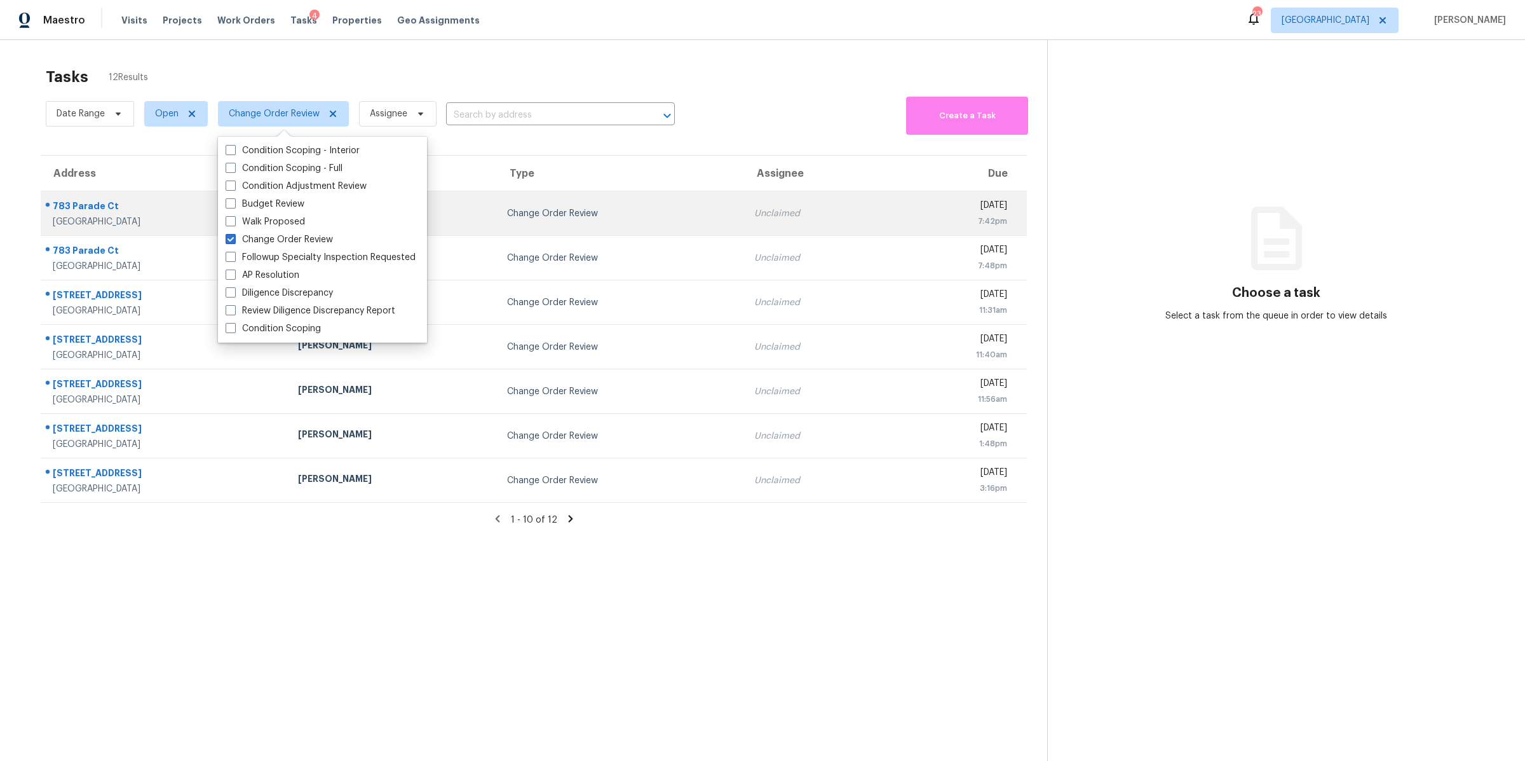
click at [88, 201] on div "783 Parade Ct" at bounding box center [165, 208] width 225 height 16
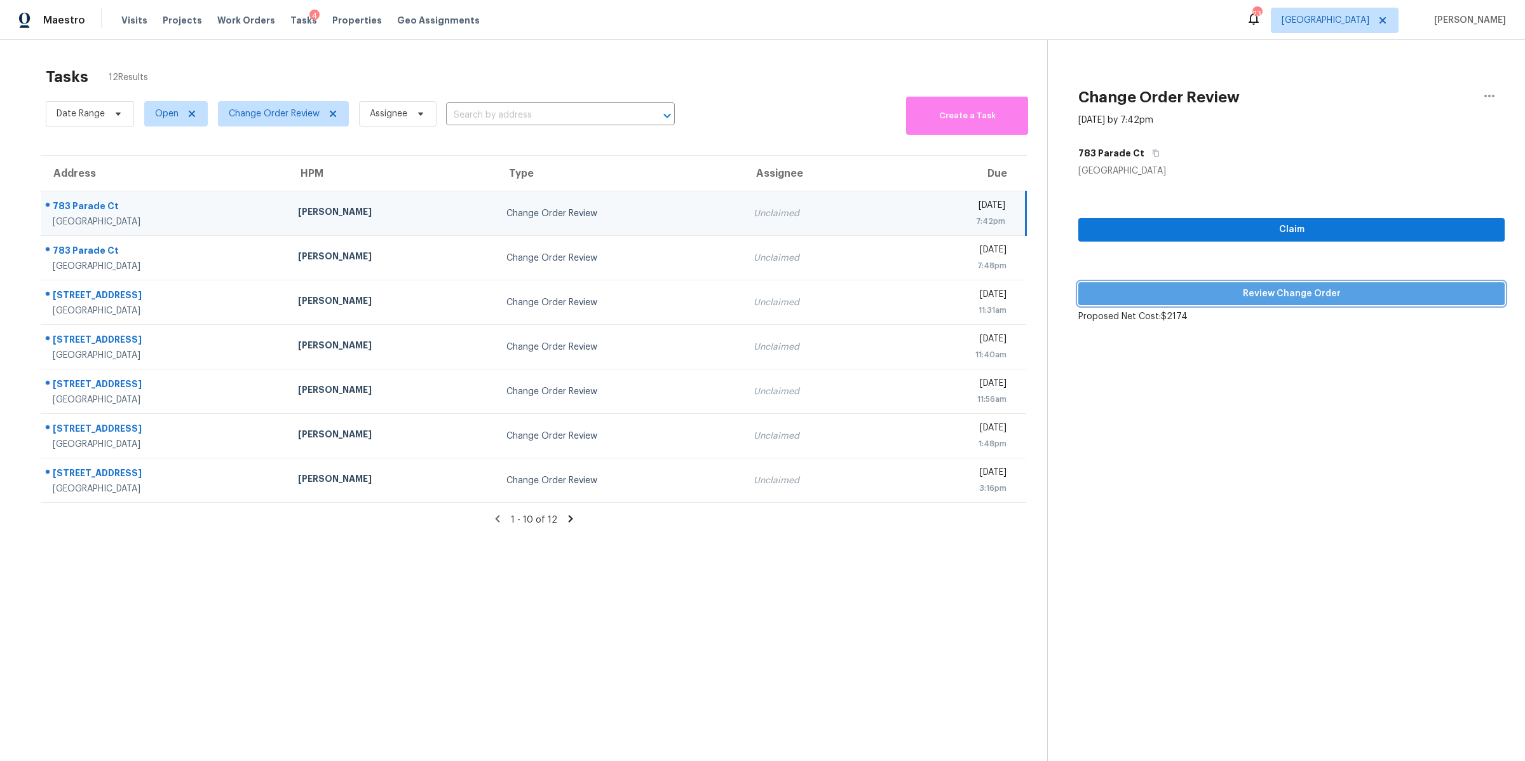
click at [1313, 283] on button "Review Change Order" at bounding box center [1292, 294] width 427 height 24
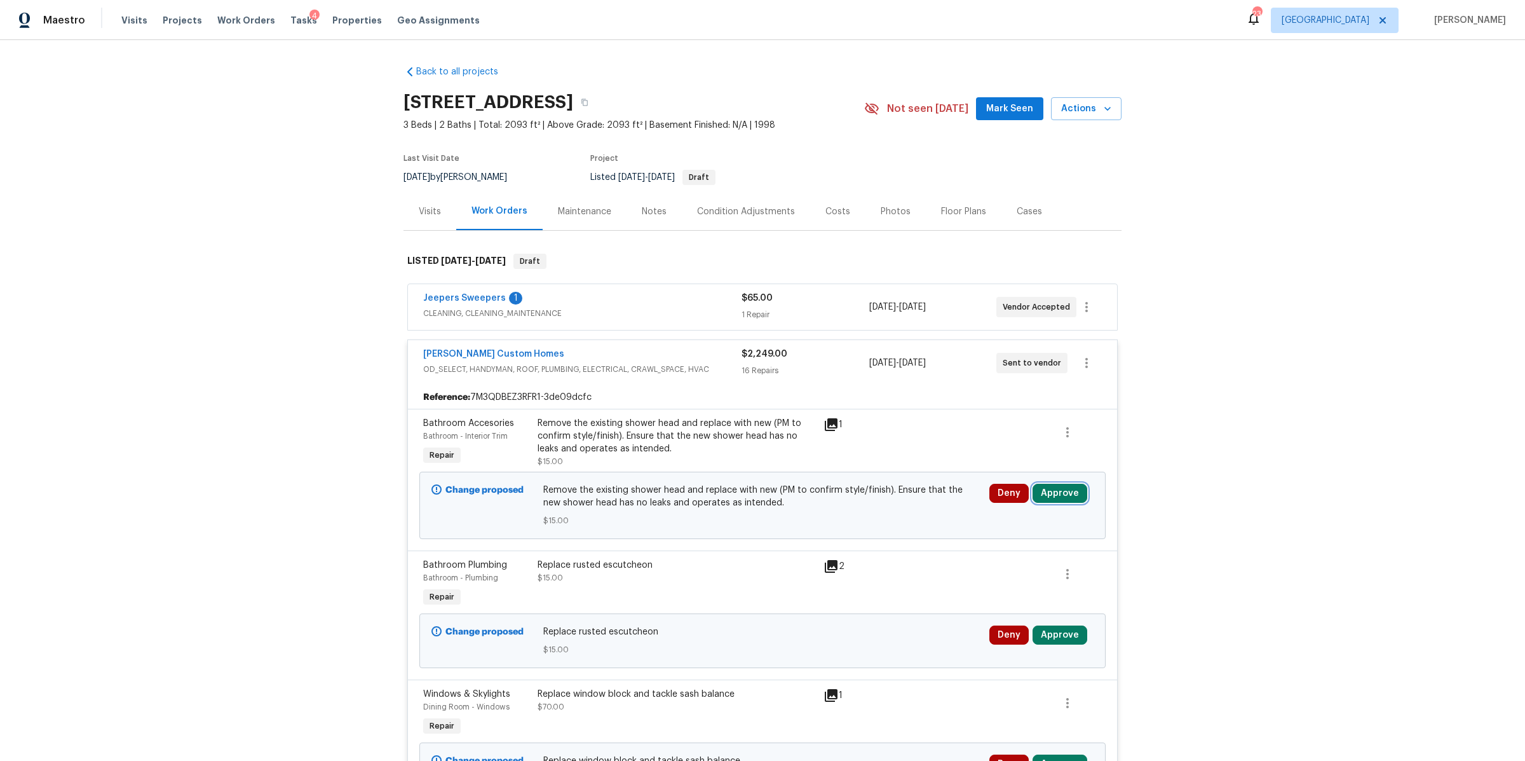
click at [1053, 497] on button "Approve" at bounding box center [1060, 493] width 55 height 19
click at [856, 508] on span "Approve" at bounding box center [872, 507] width 36 height 10
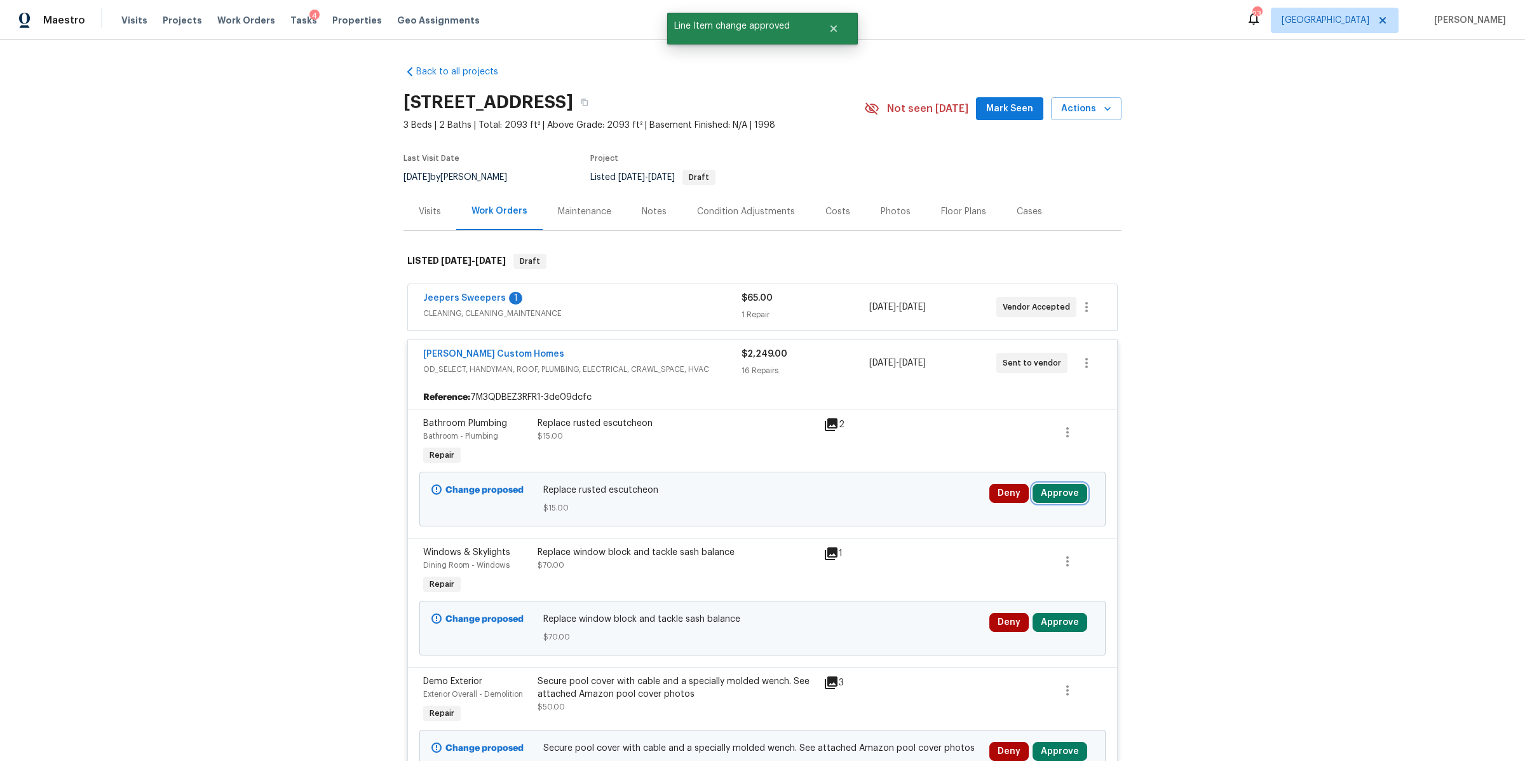
click at [1046, 491] on button "Approve" at bounding box center [1060, 493] width 55 height 19
click at [880, 508] on span "Approve" at bounding box center [872, 506] width 36 height 10
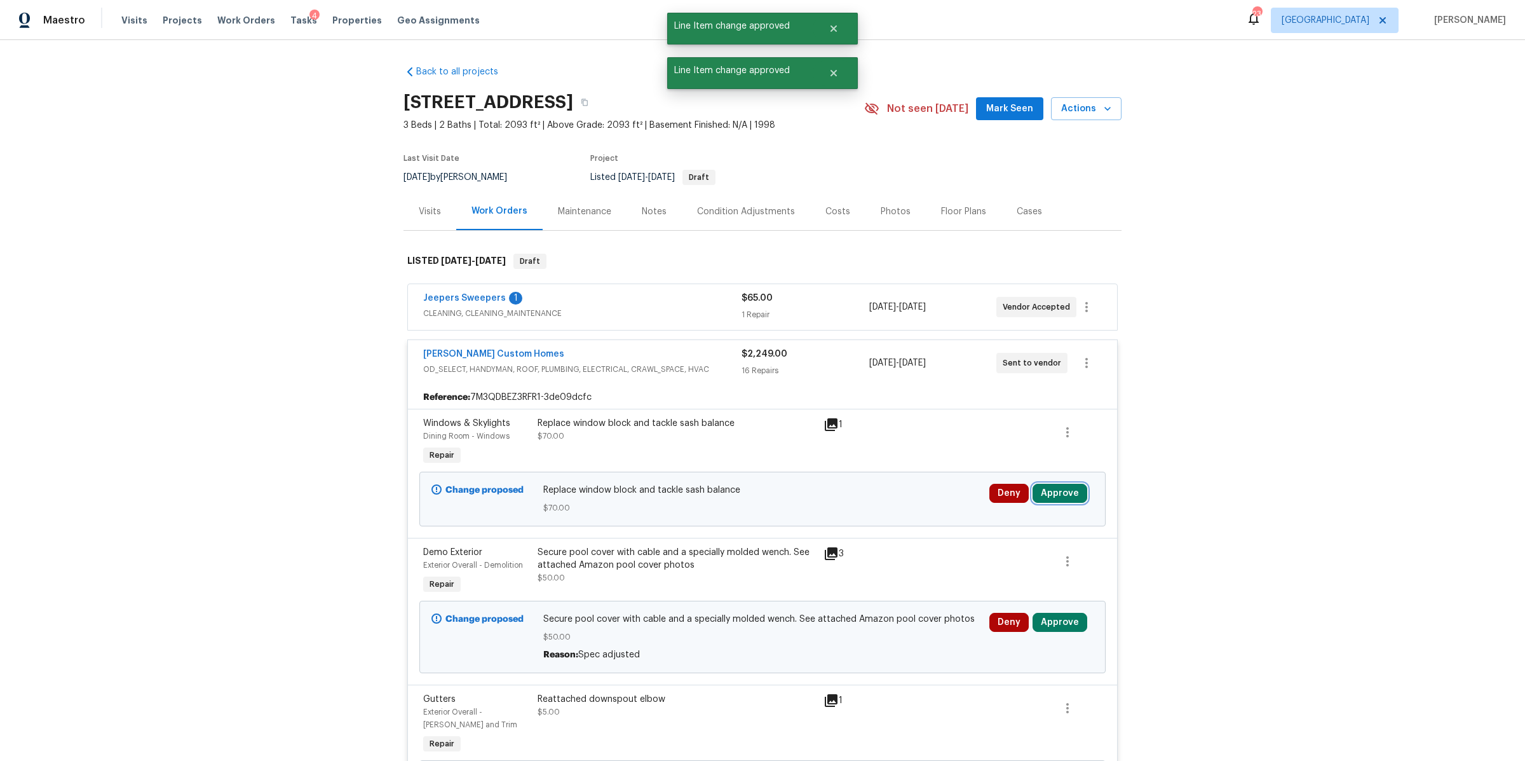
click at [1066, 492] on button "Approve" at bounding box center [1060, 493] width 55 height 19
click at [873, 507] on span "Approve" at bounding box center [872, 506] width 36 height 10
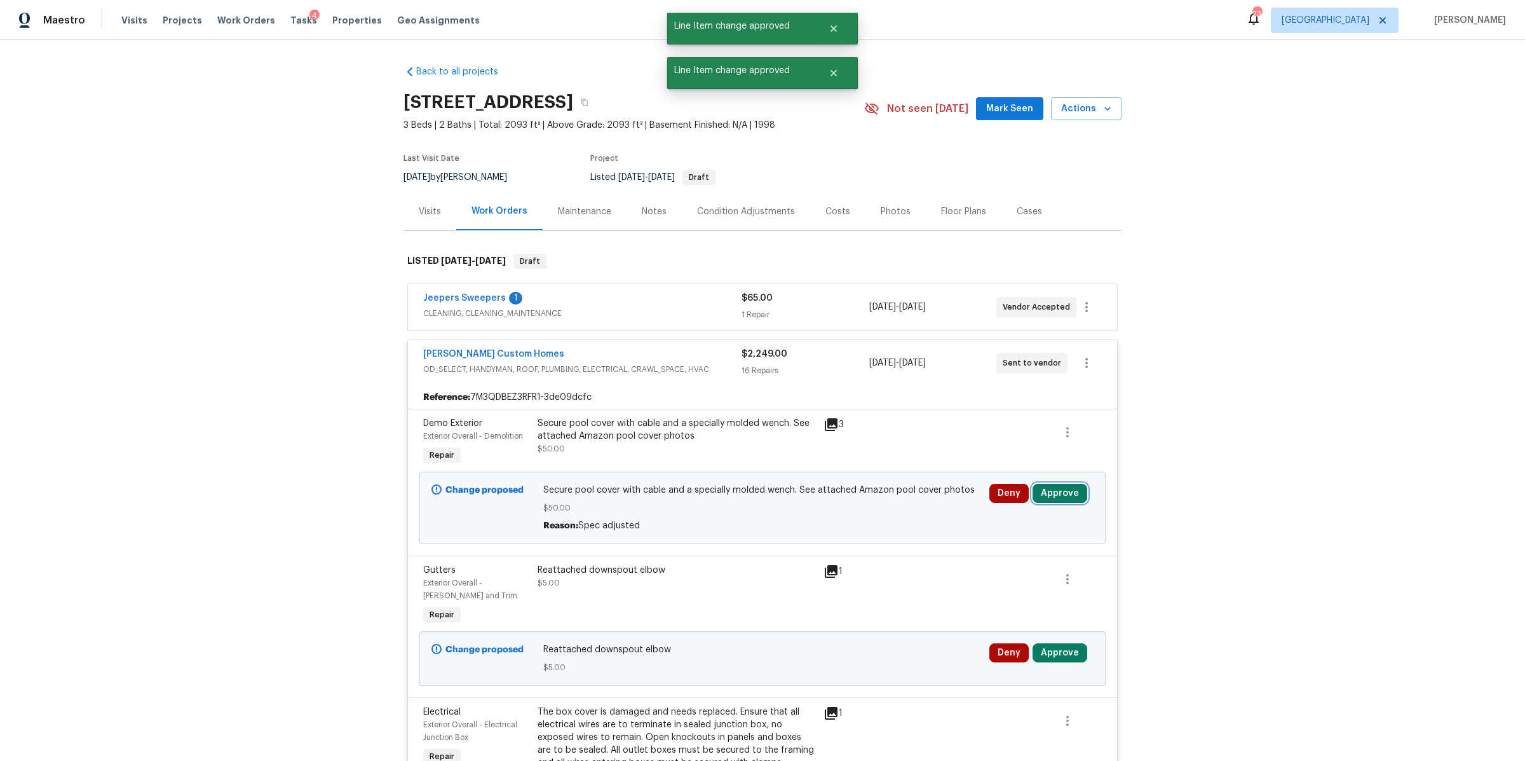
click at [1061, 498] on button "Approve" at bounding box center [1060, 493] width 55 height 19
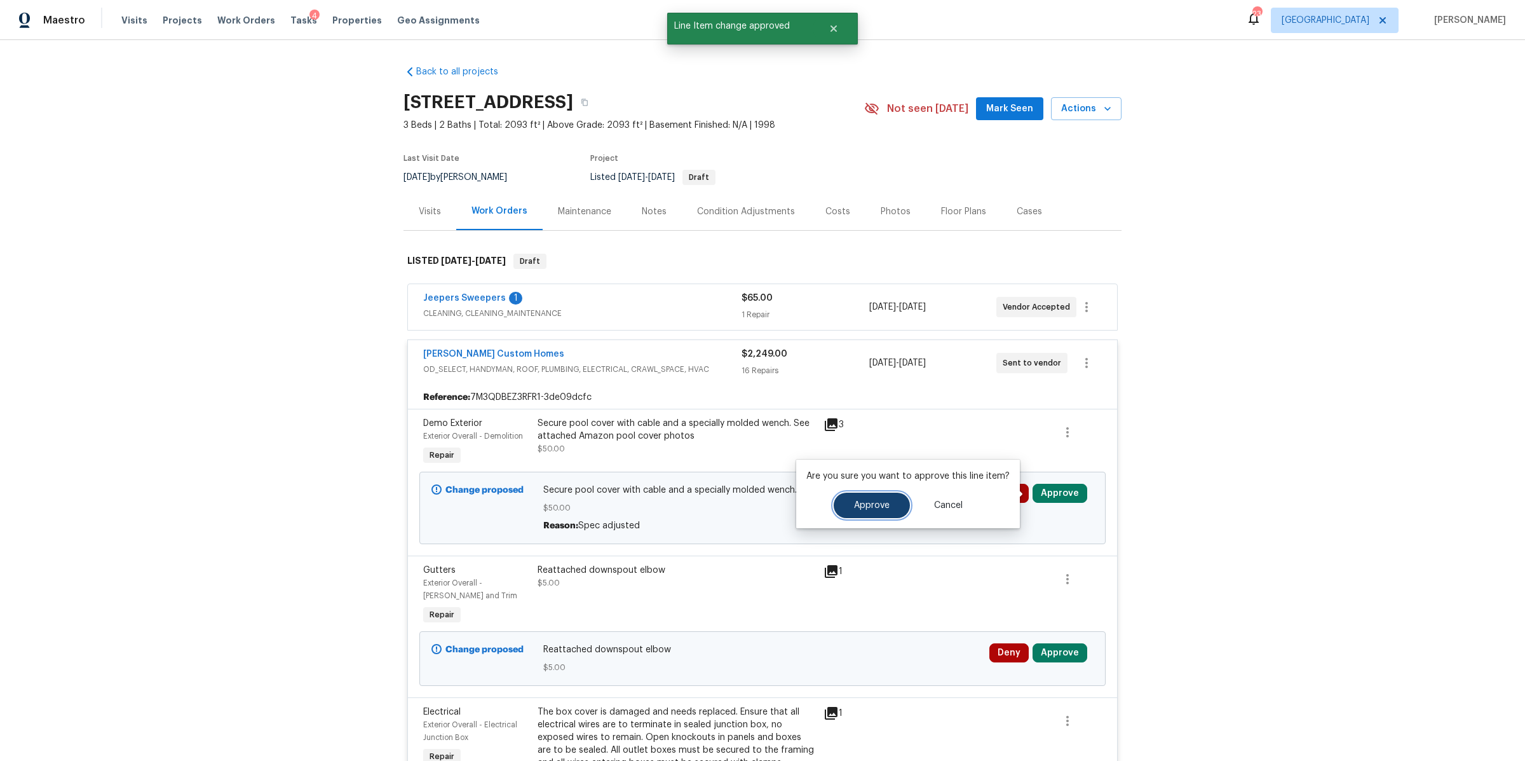
click at [861, 505] on span "Approve" at bounding box center [872, 506] width 36 height 10
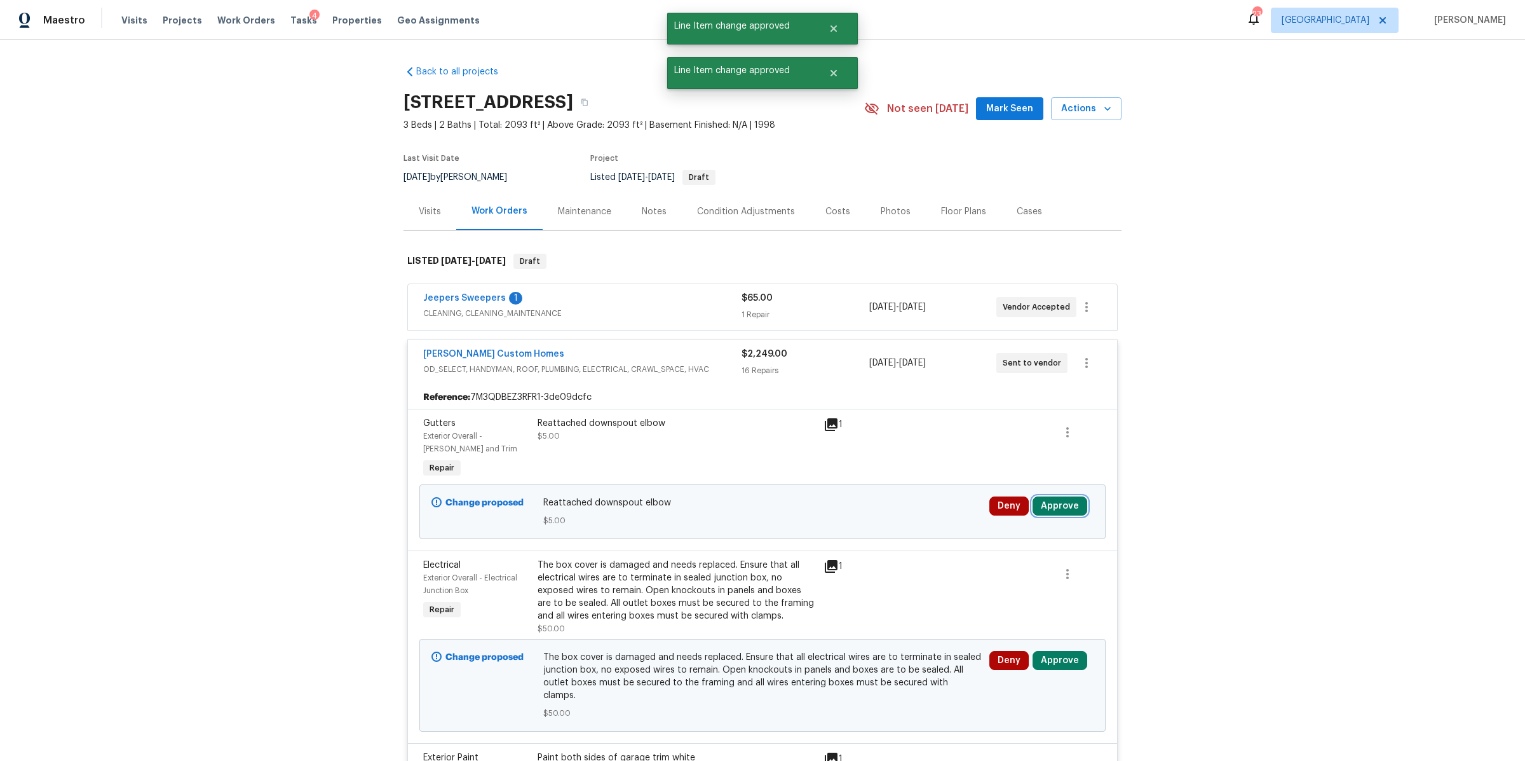
click at [1060, 510] on button "Approve" at bounding box center [1060, 505] width 55 height 19
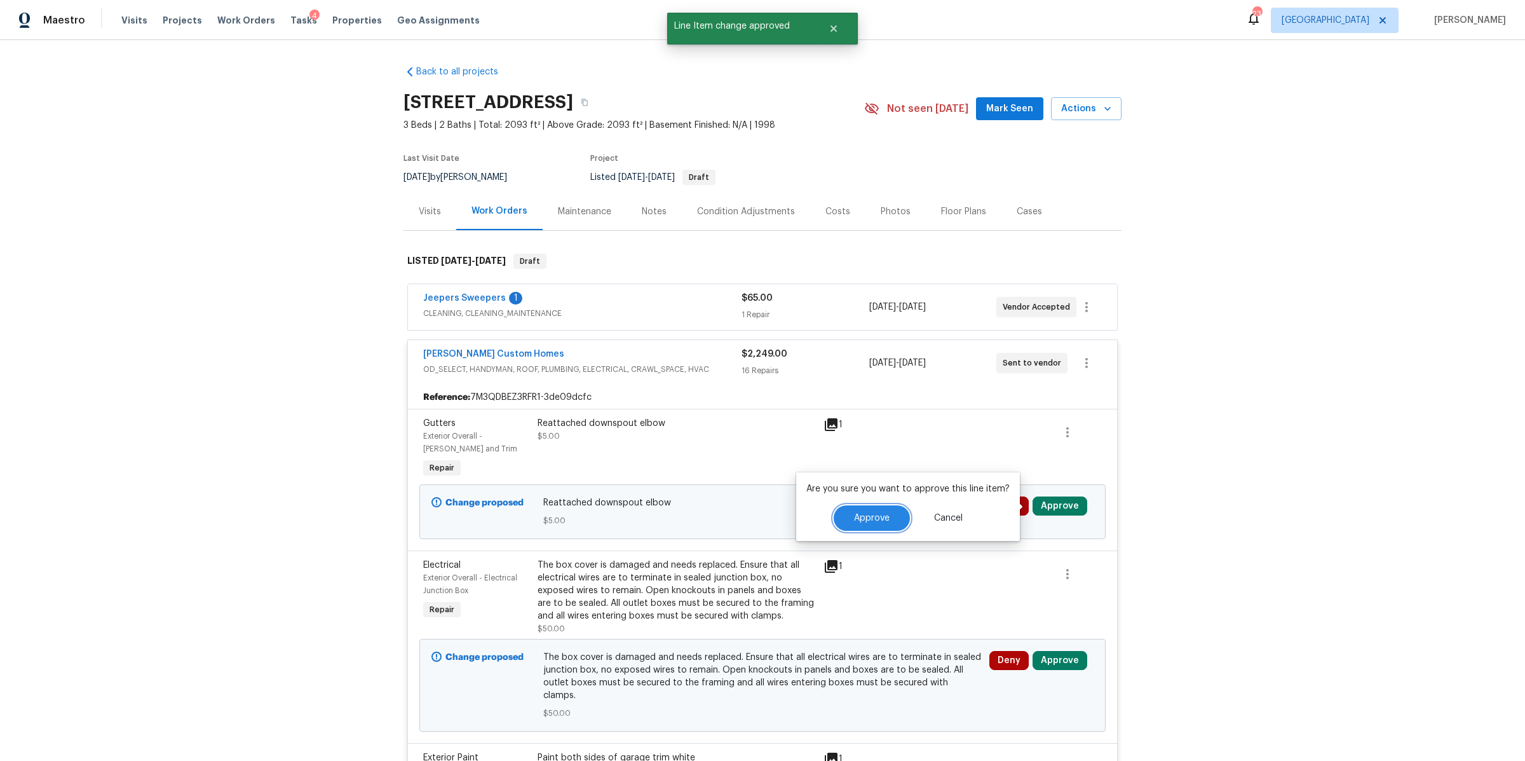
click at [878, 519] on span "Approve" at bounding box center [872, 519] width 36 height 10
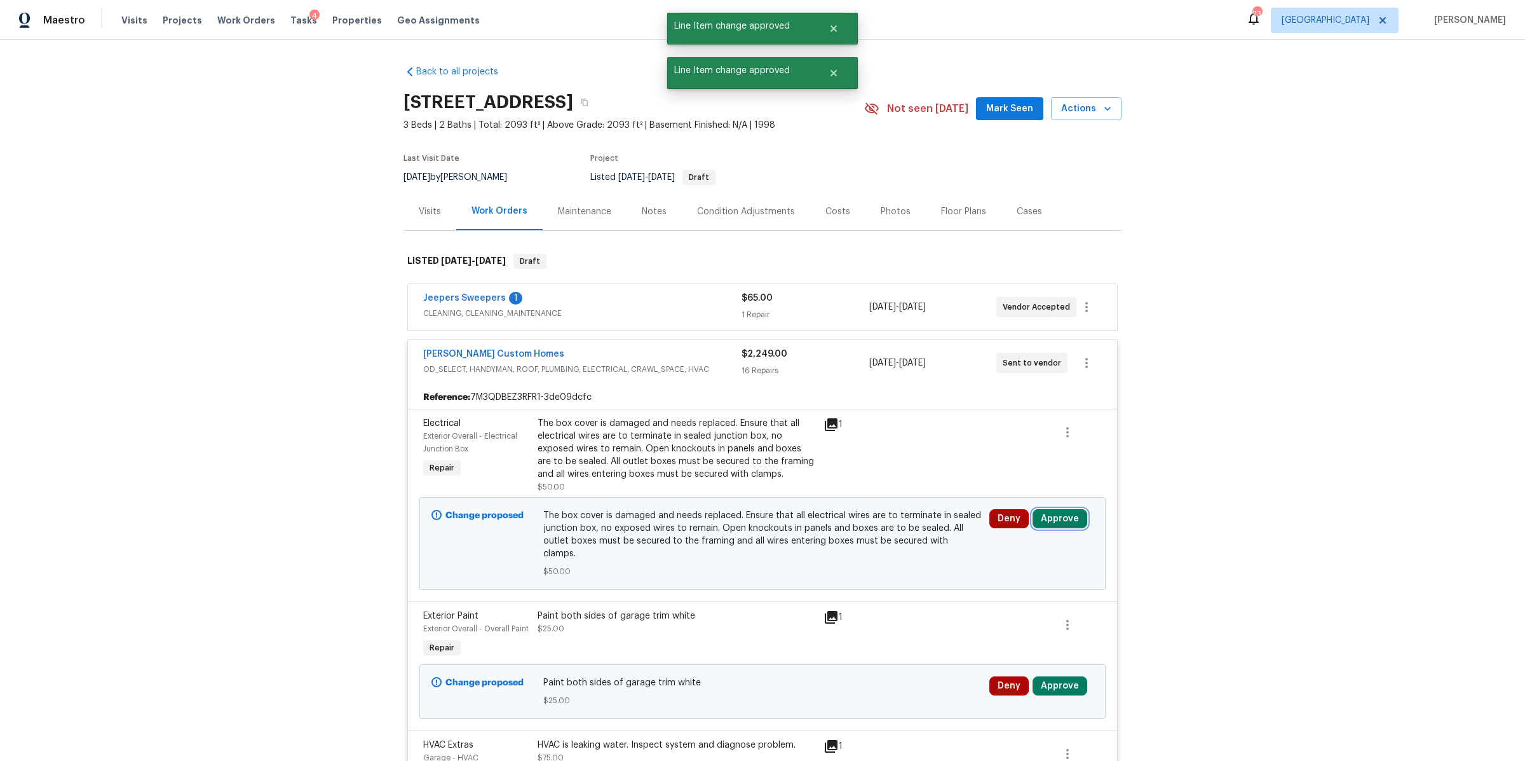
click at [1056, 517] on button "Approve" at bounding box center [1060, 518] width 55 height 19
click at [876, 525] on button "Approve" at bounding box center [872, 531] width 76 height 25
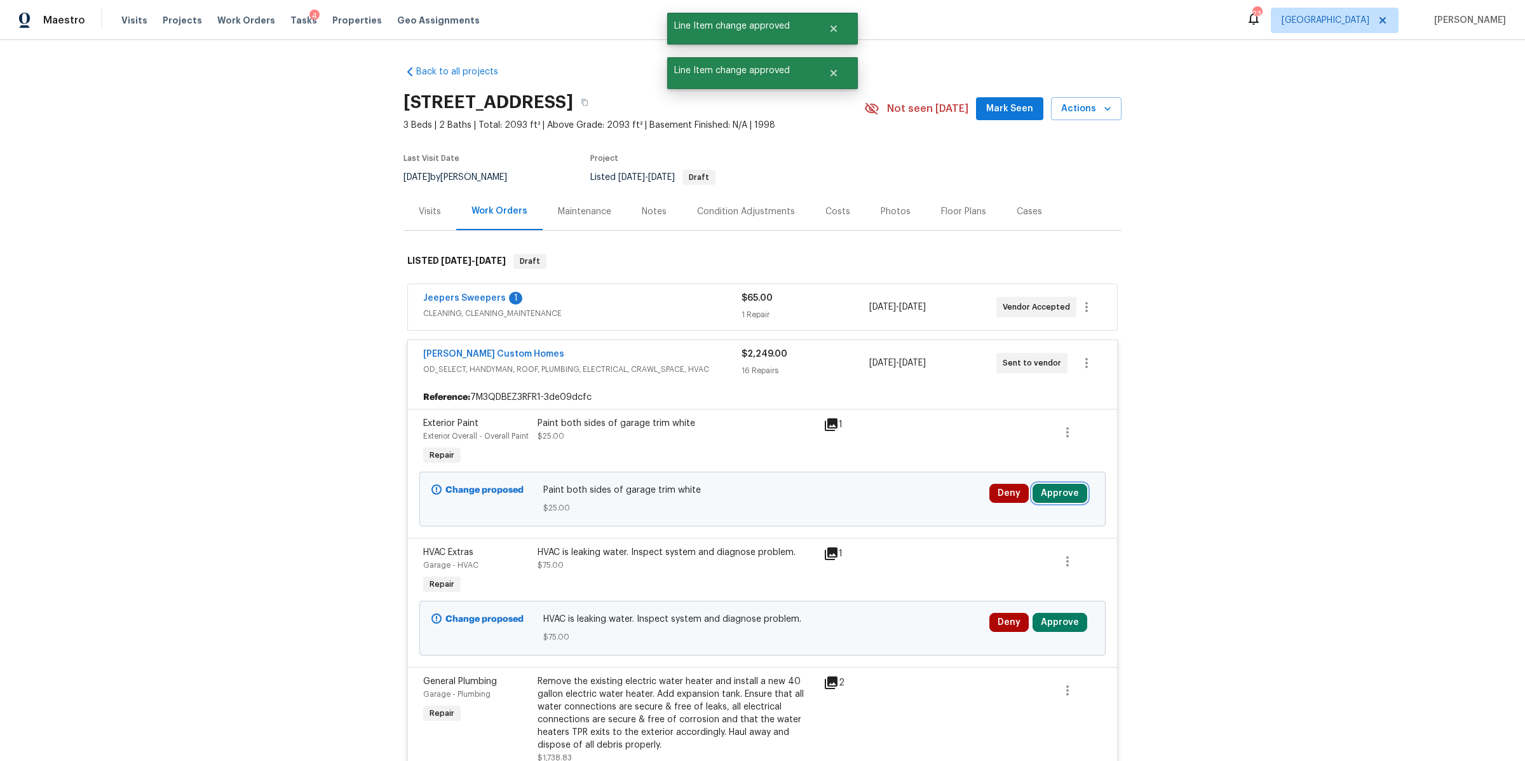
click at [1049, 487] on button "Approve" at bounding box center [1060, 493] width 55 height 19
click at [871, 505] on span "Approve" at bounding box center [872, 506] width 36 height 10
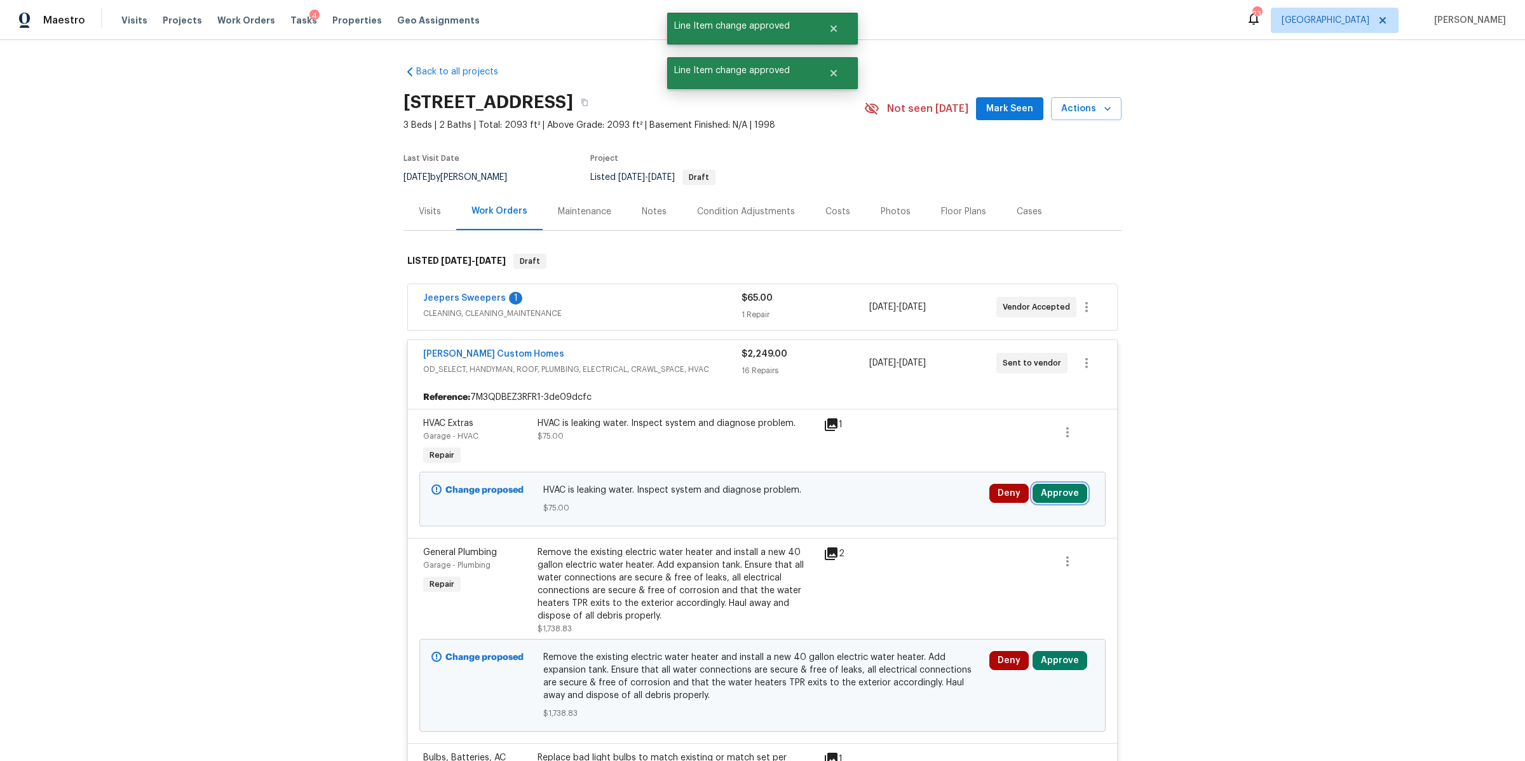
drag, startPoint x: 1044, startPoint y: 491, endPoint x: 1036, endPoint y: 492, distance: 7.7
click at [1043, 491] on button "Approve" at bounding box center [1060, 493] width 55 height 19
click at [856, 500] on button "Approve" at bounding box center [872, 505] width 76 height 25
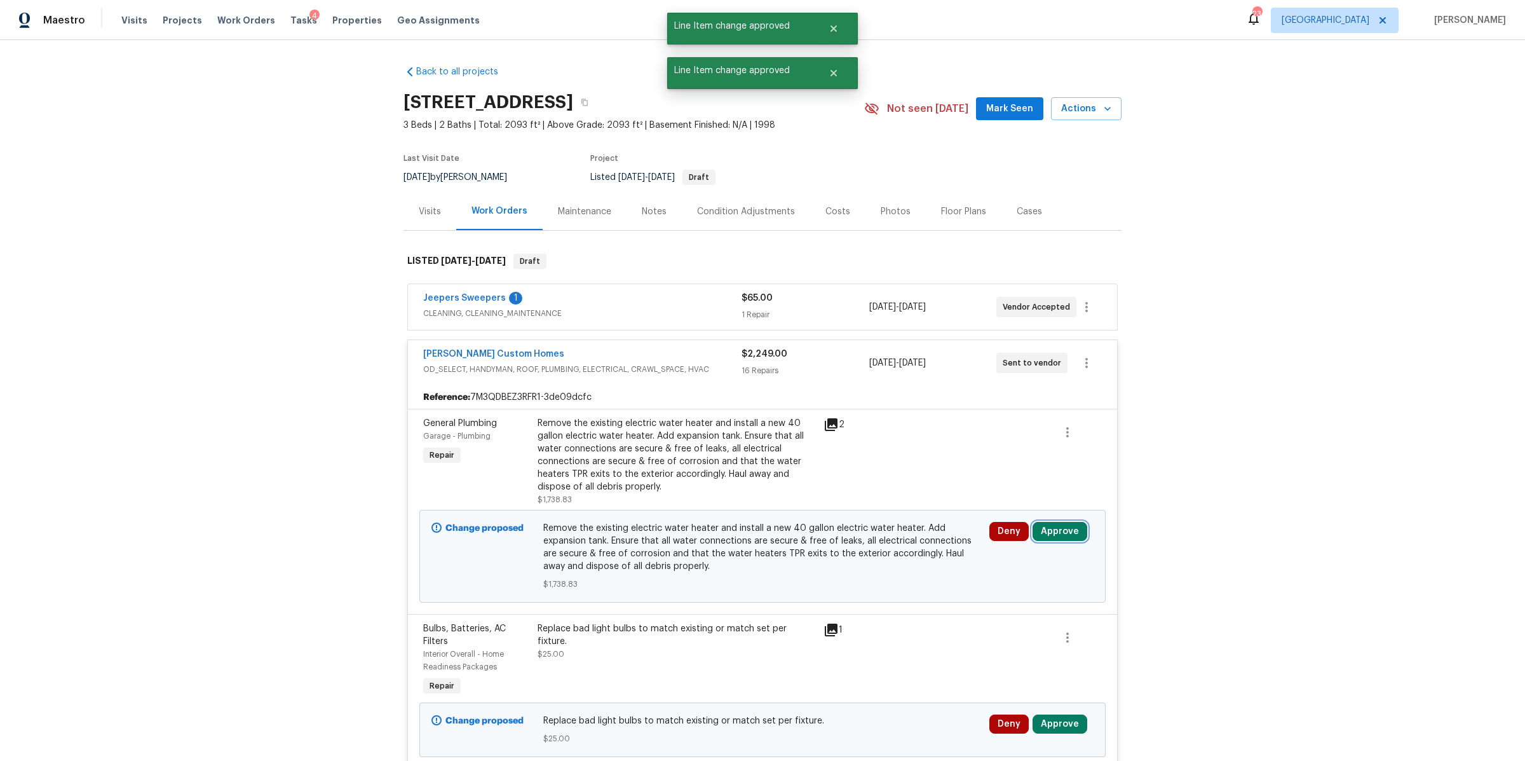
click at [1052, 522] on button "Approve" at bounding box center [1060, 531] width 55 height 19
click at [876, 543] on span "Approve" at bounding box center [872, 545] width 36 height 10
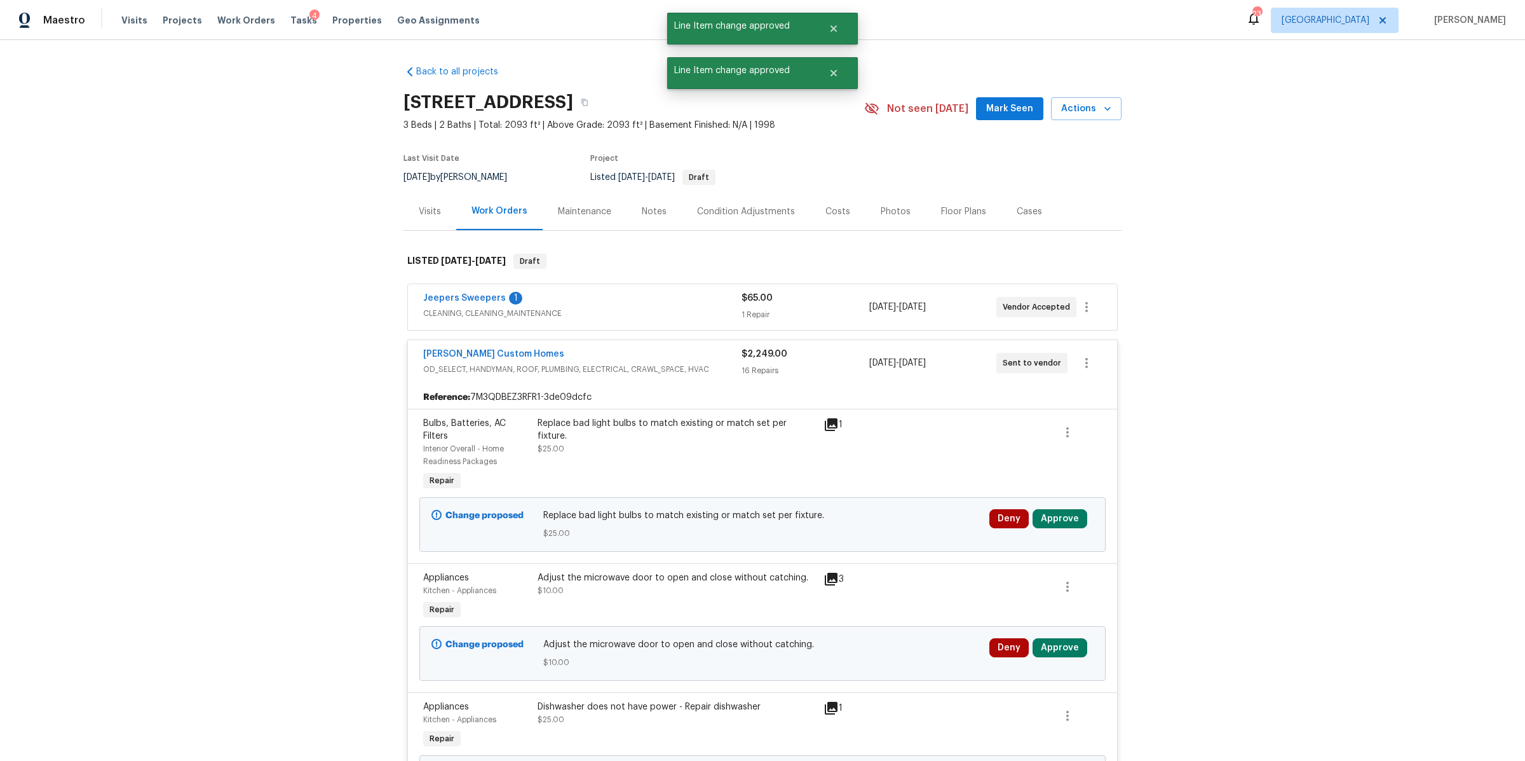
click at [1082, 521] on div "Deny Approve" at bounding box center [1042, 518] width 104 height 19
click at [1064, 523] on button "Approve" at bounding box center [1060, 518] width 55 height 19
click at [866, 528] on span "Approve" at bounding box center [872, 531] width 36 height 10
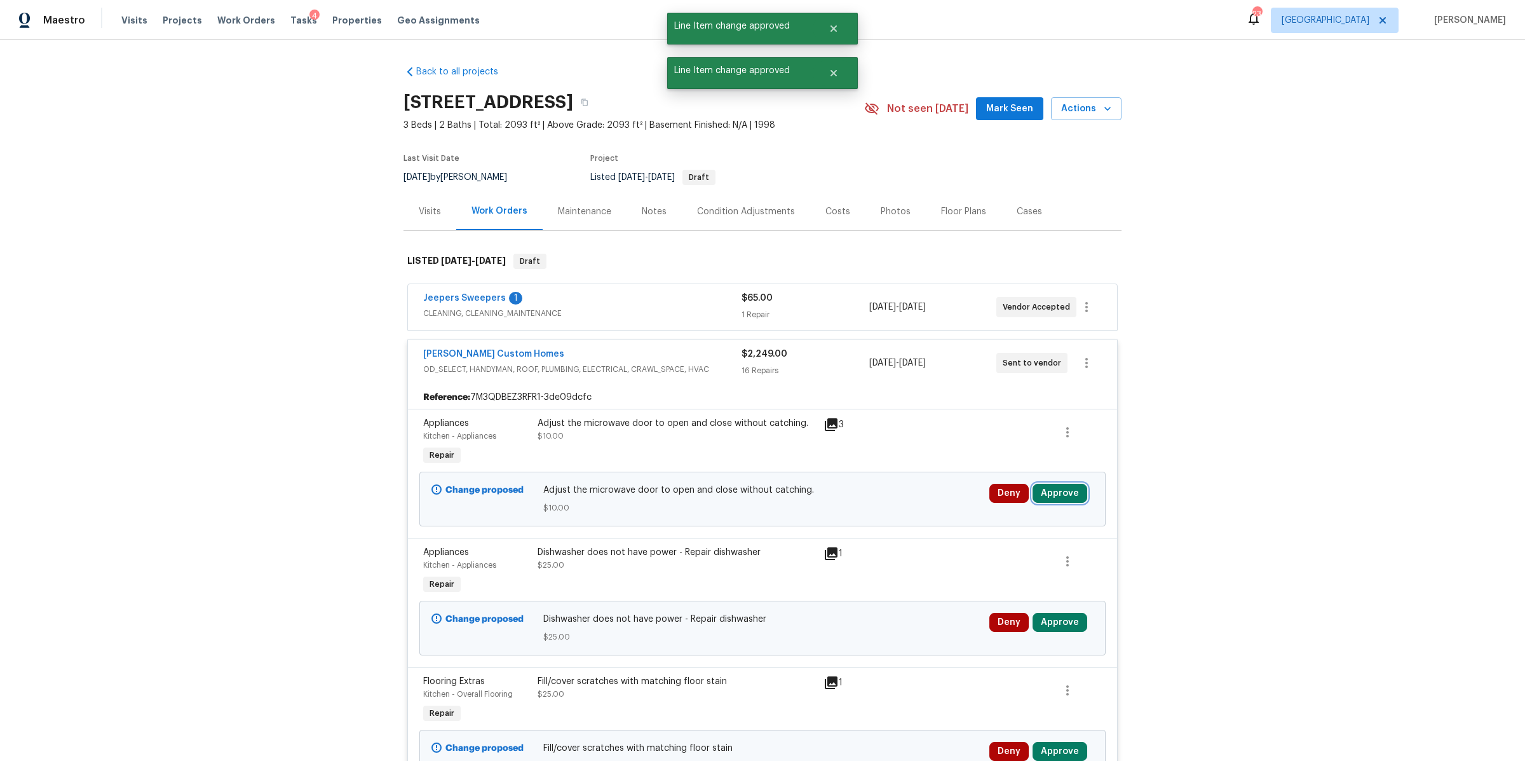
click at [1056, 495] on button "Approve" at bounding box center [1060, 493] width 55 height 19
click at [851, 505] on button "Approve" at bounding box center [872, 505] width 76 height 25
click at [1066, 496] on button "Approve" at bounding box center [1060, 493] width 55 height 19
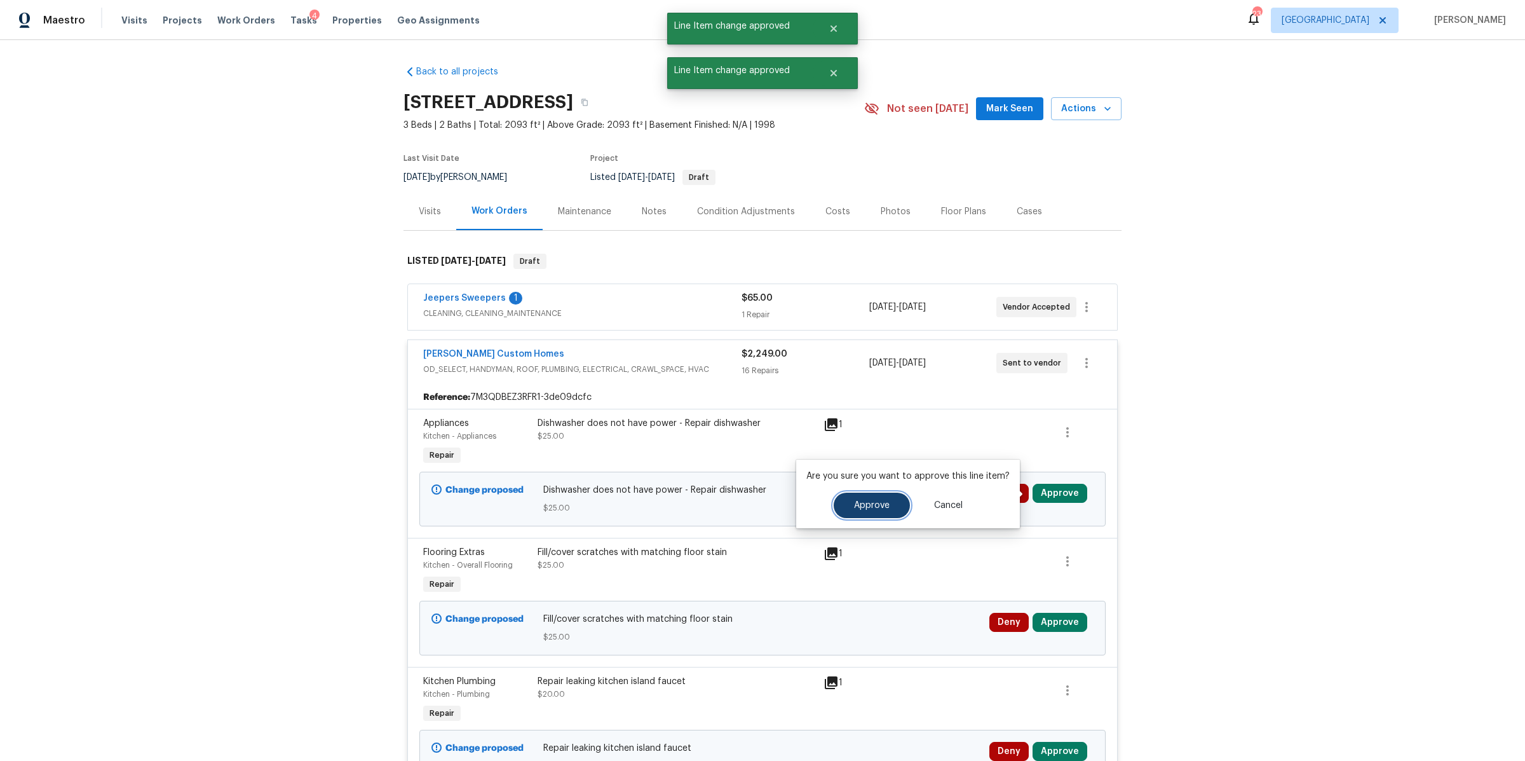
click at [876, 508] on span "Approve" at bounding box center [872, 506] width 36 height 10
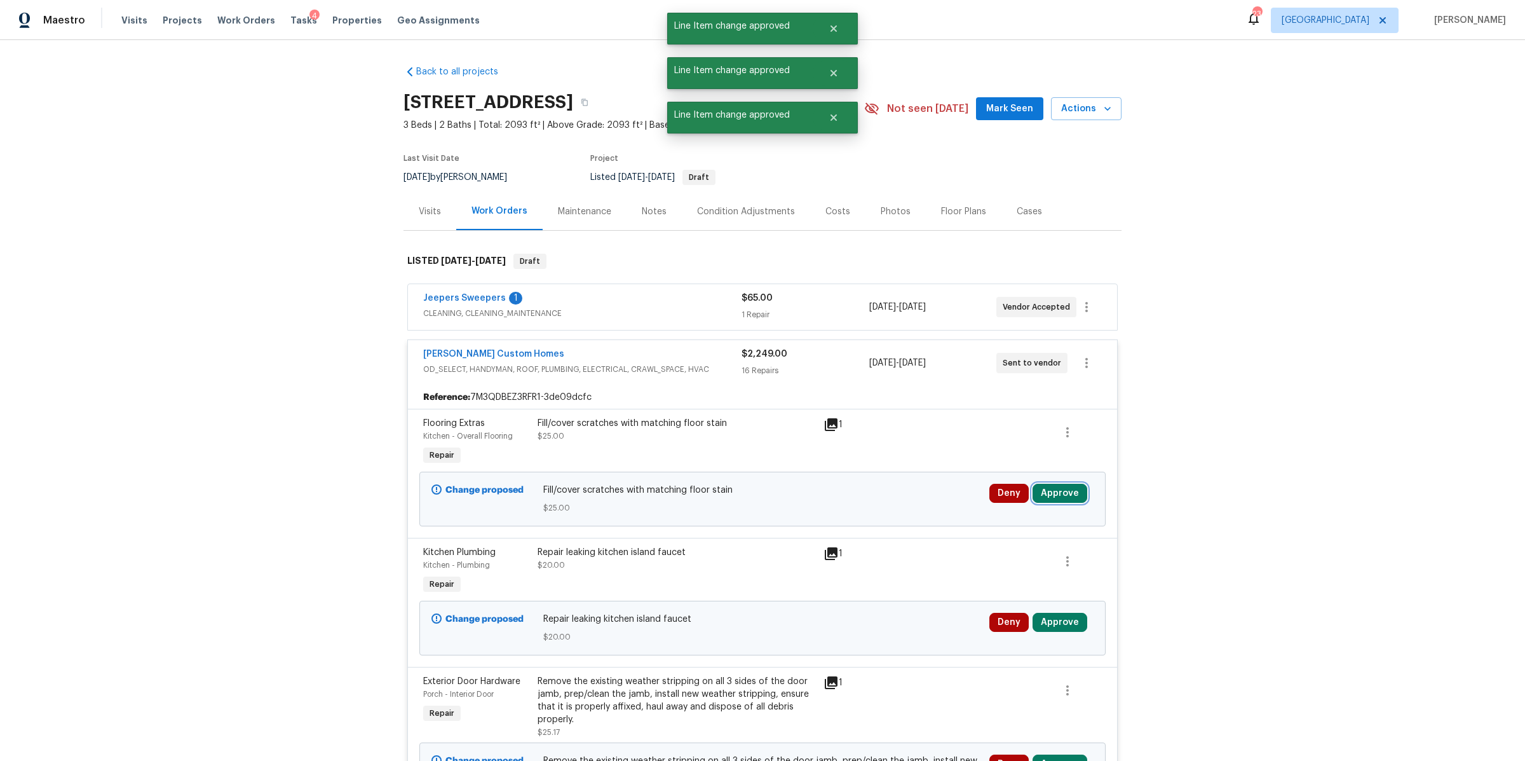
click at [1063, 489] on button "Approve" at bounding box center [1060, 493] width 55 height 19
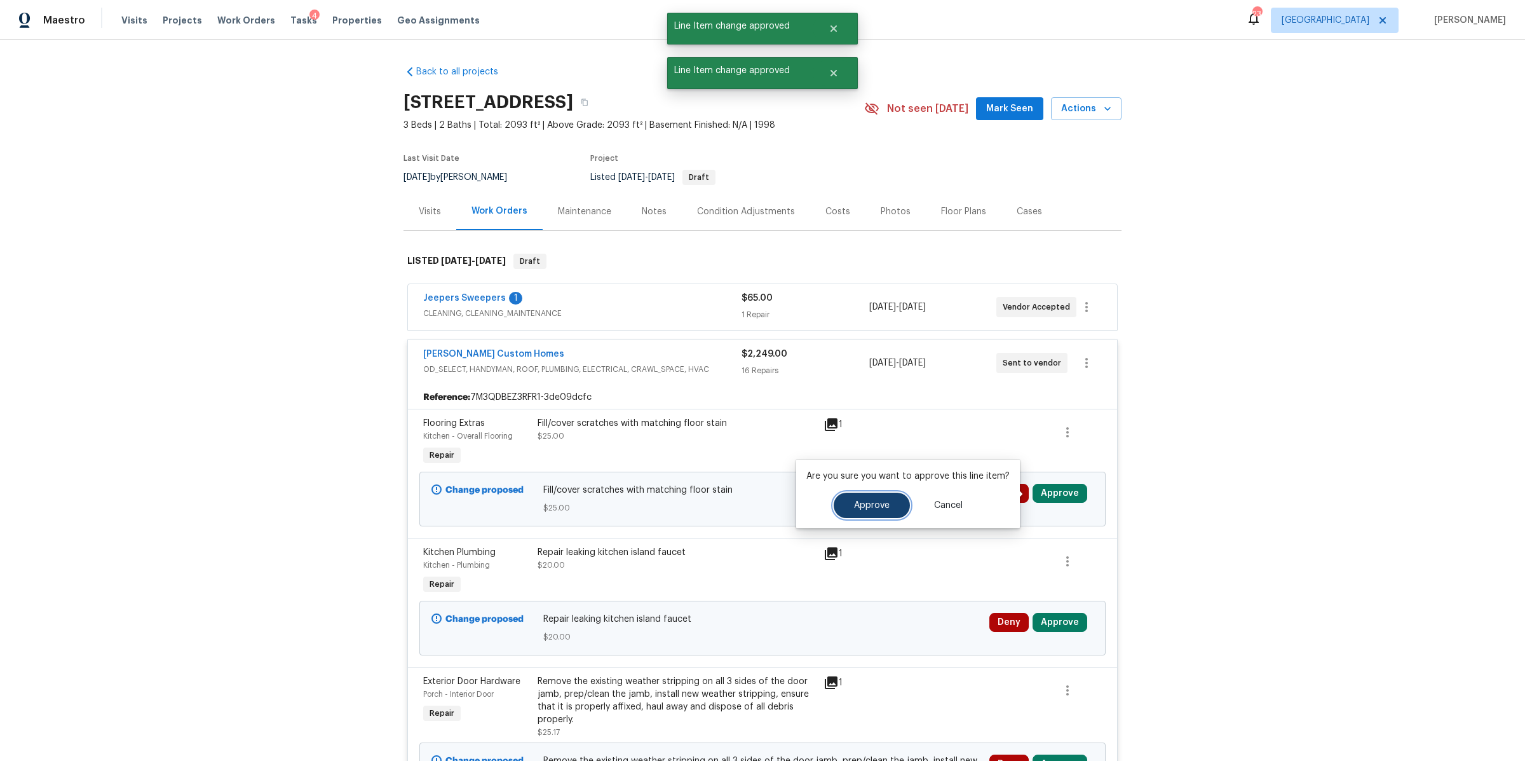
click at [861, 502] on span "Approve" at bounding box center [872, 506] width 36 height 10
click at [1070, 497] on button "Approve" at bounding box center [1060, 493] width 55 height 19
click at [878, 503] on span "Approve" at bounding box center [872, 506] width 36 height 10
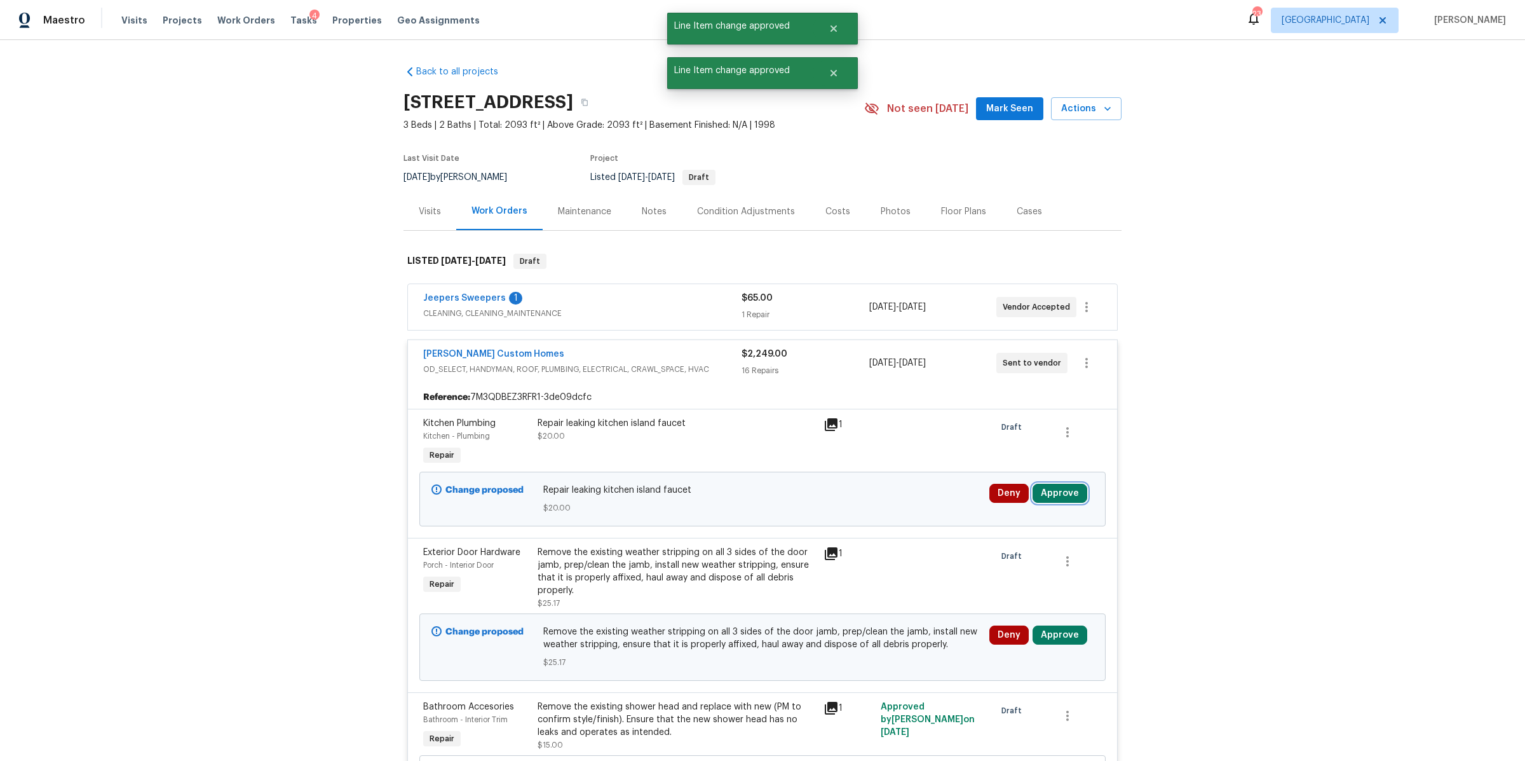
click at [1053, 491] on button "Approve" at bounding box center [1060, 493] width 55 height 19
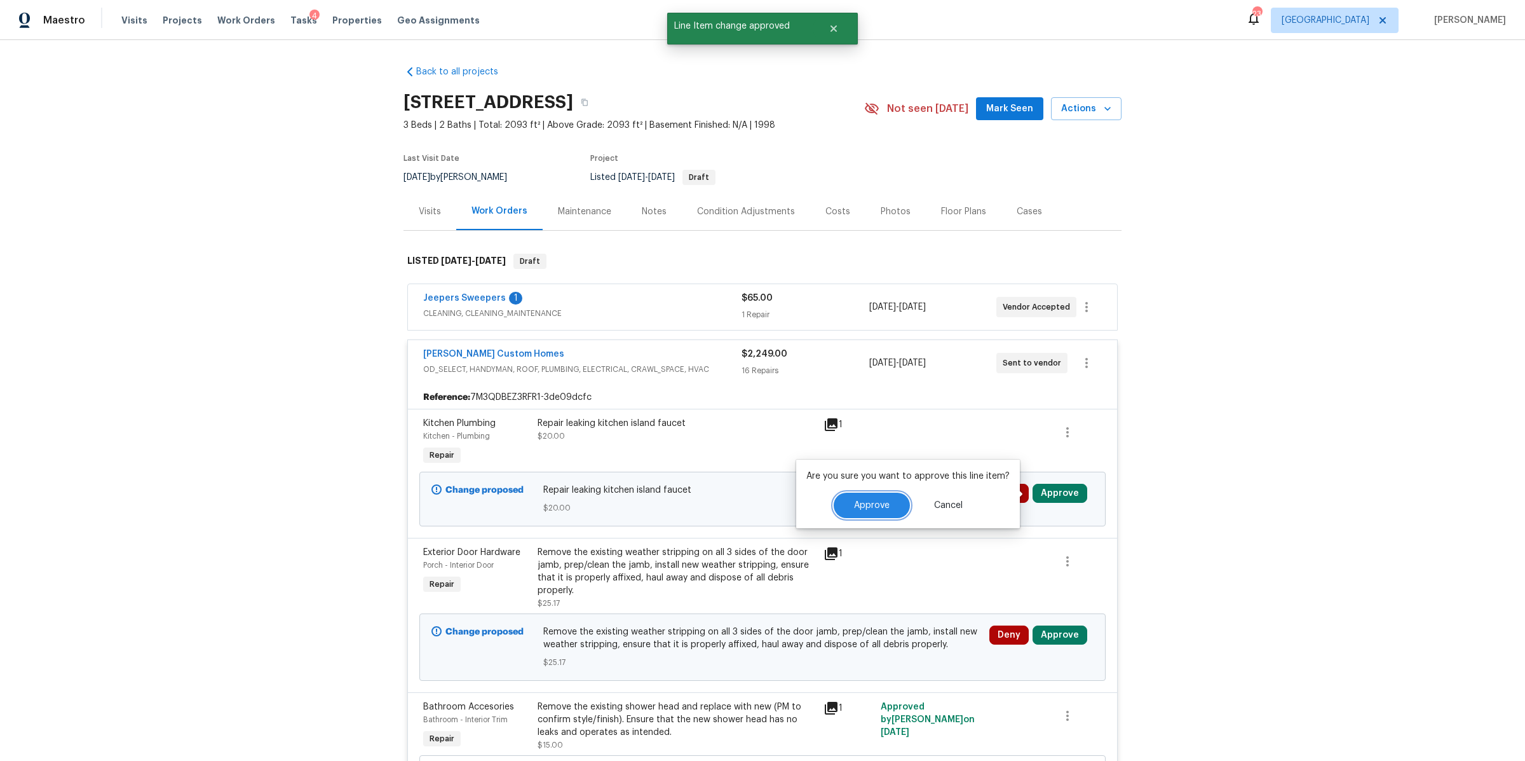
click at [884, 503] on span "Approve" at bounding box center [872, 506] width 36 height 10
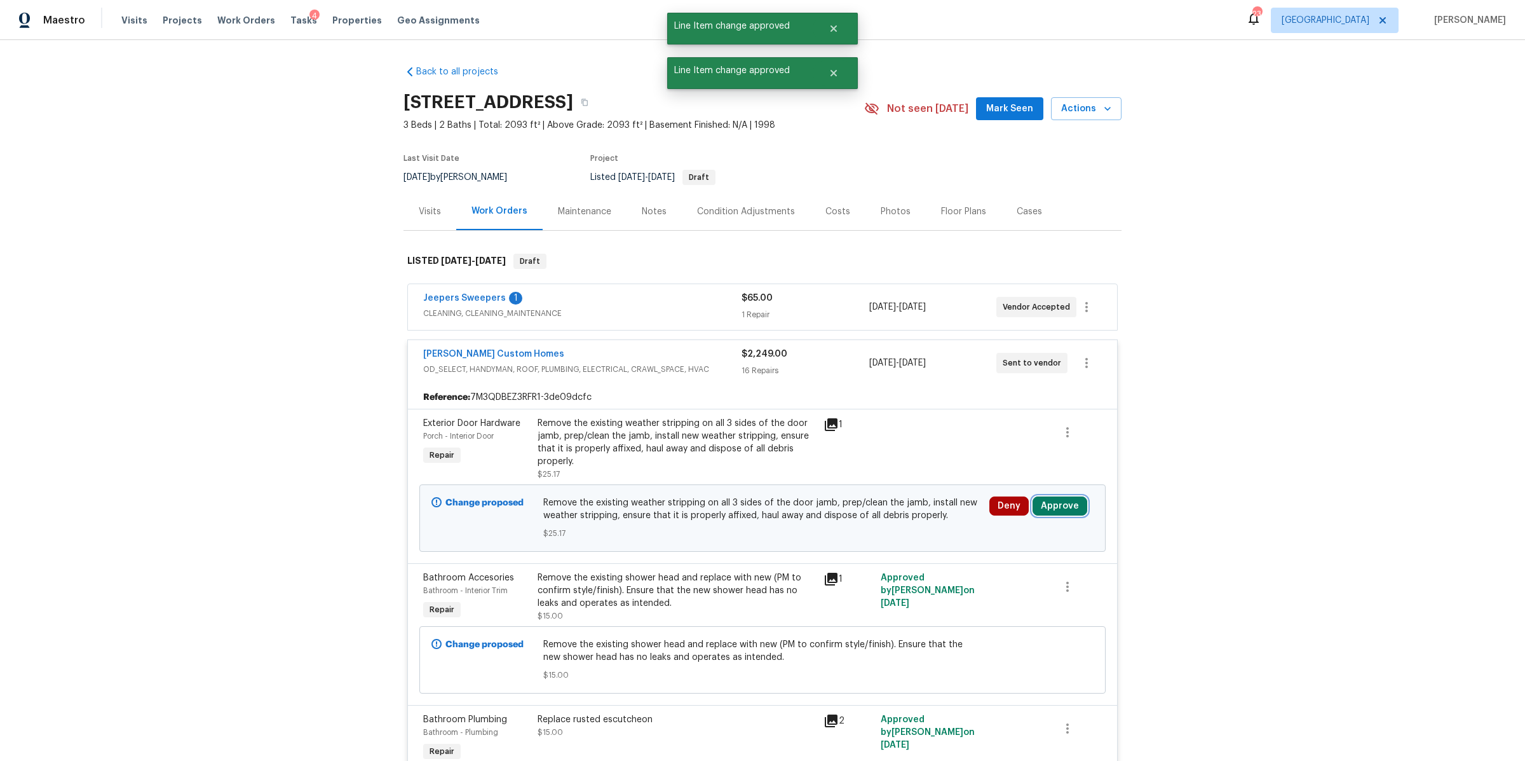
click at [1048, 510] on button "Approve" at bounding box center [1060, 505] width 55 height 19
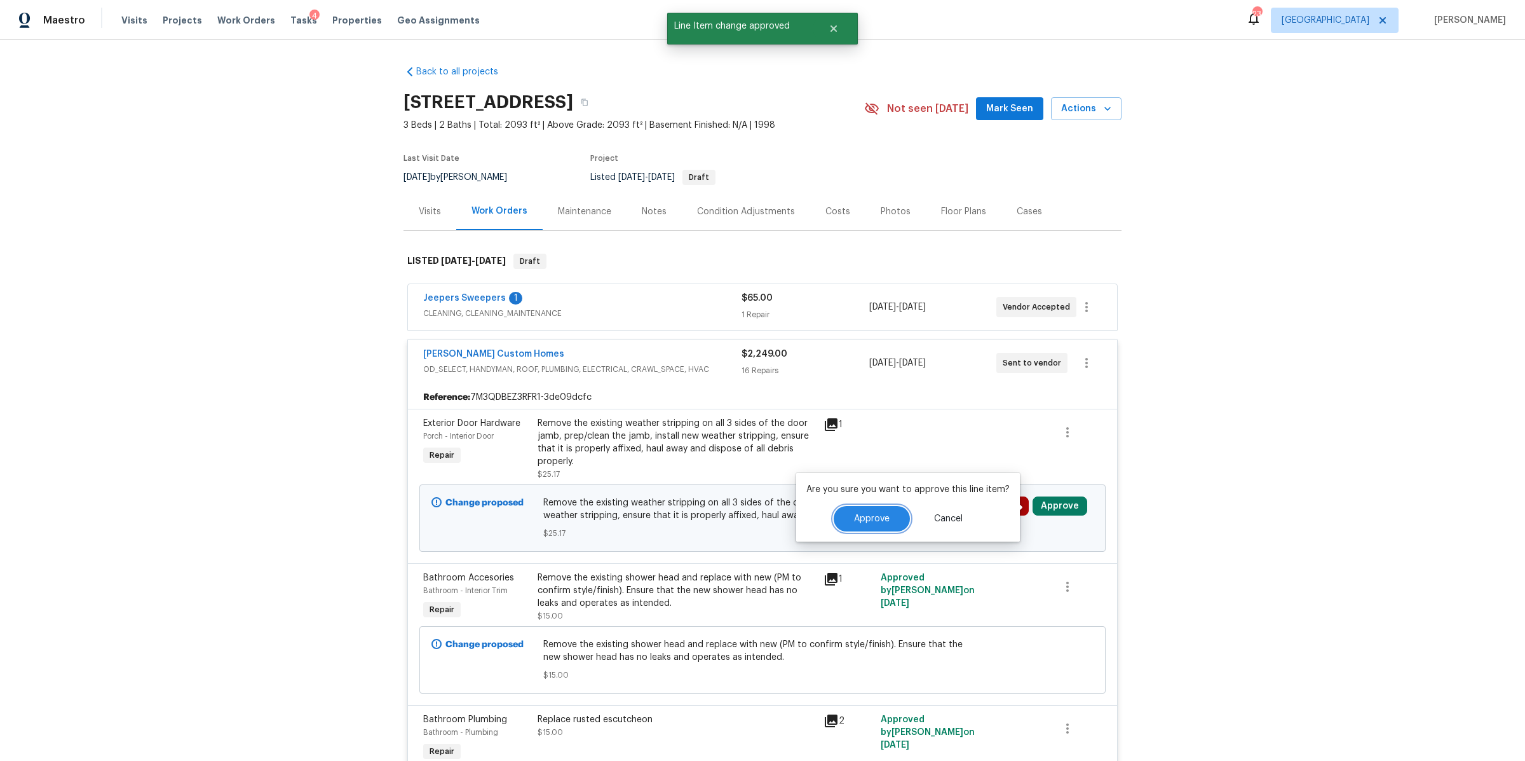
click at [870, 514] on span "Approve" at bounding box center [872, 519] width 36 height 10
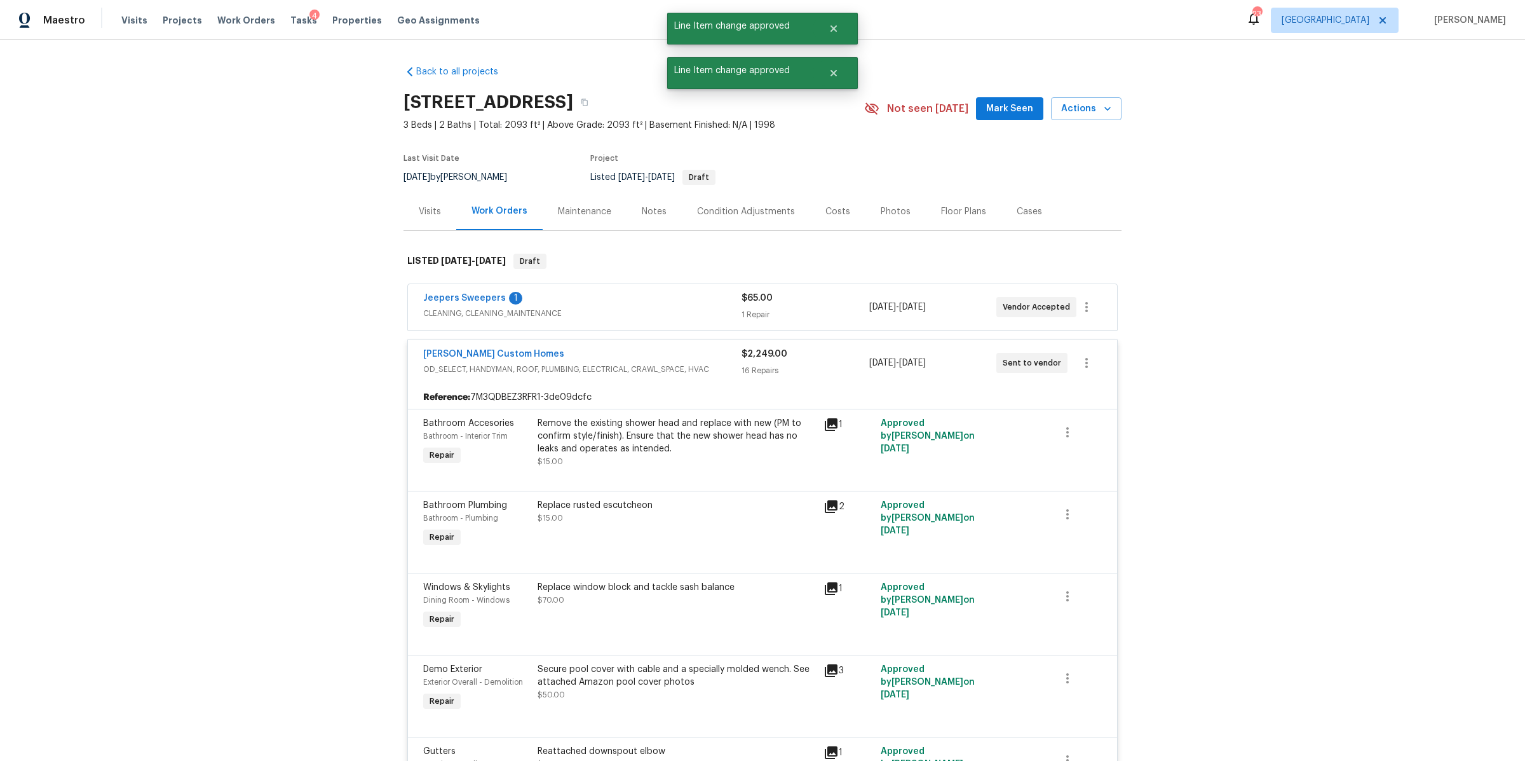
click at [659, 303] on div "Jeepers Sweepers 1" at bounding box center [582, 299] width 318 height 15
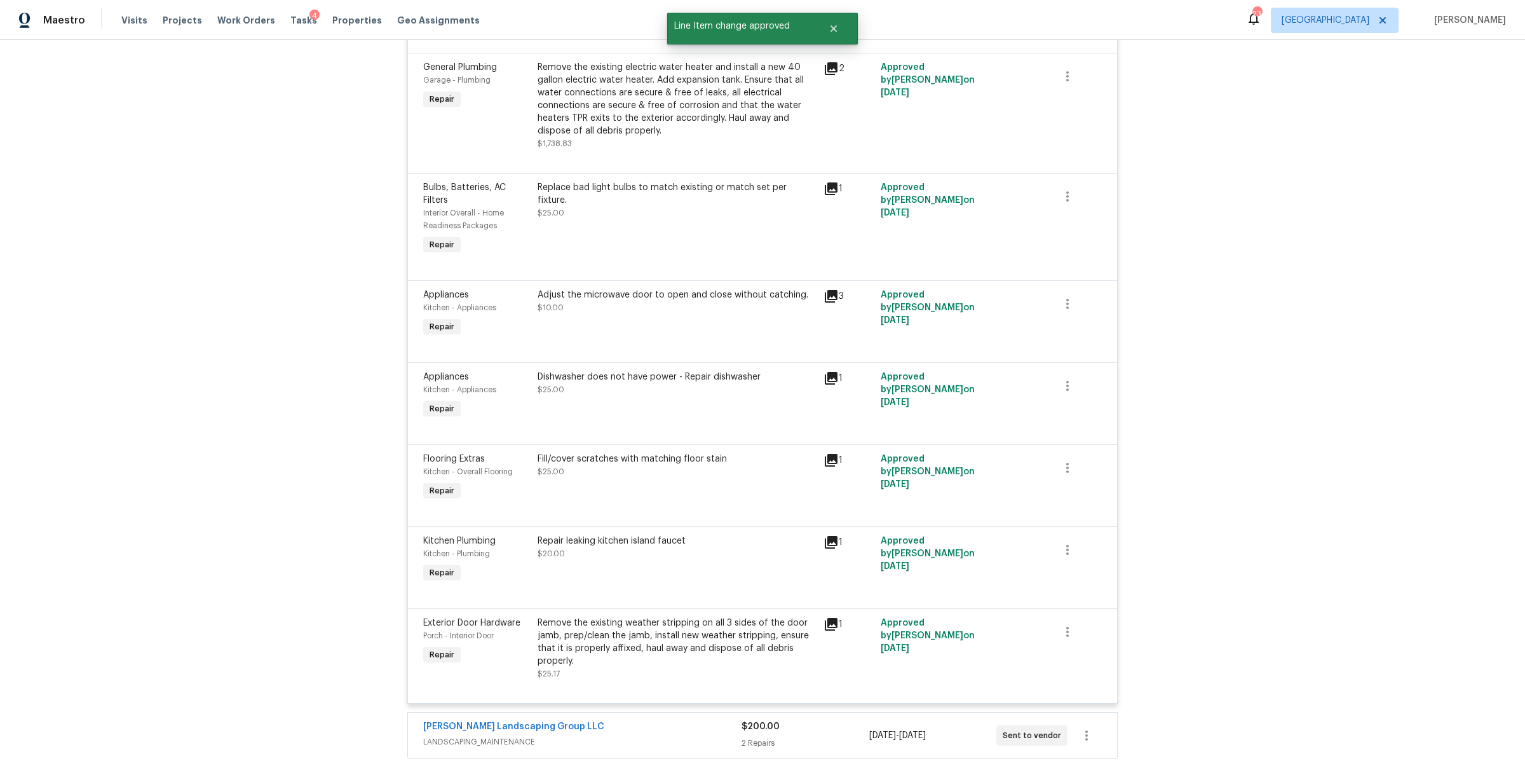
scroll to position [1554, 0]
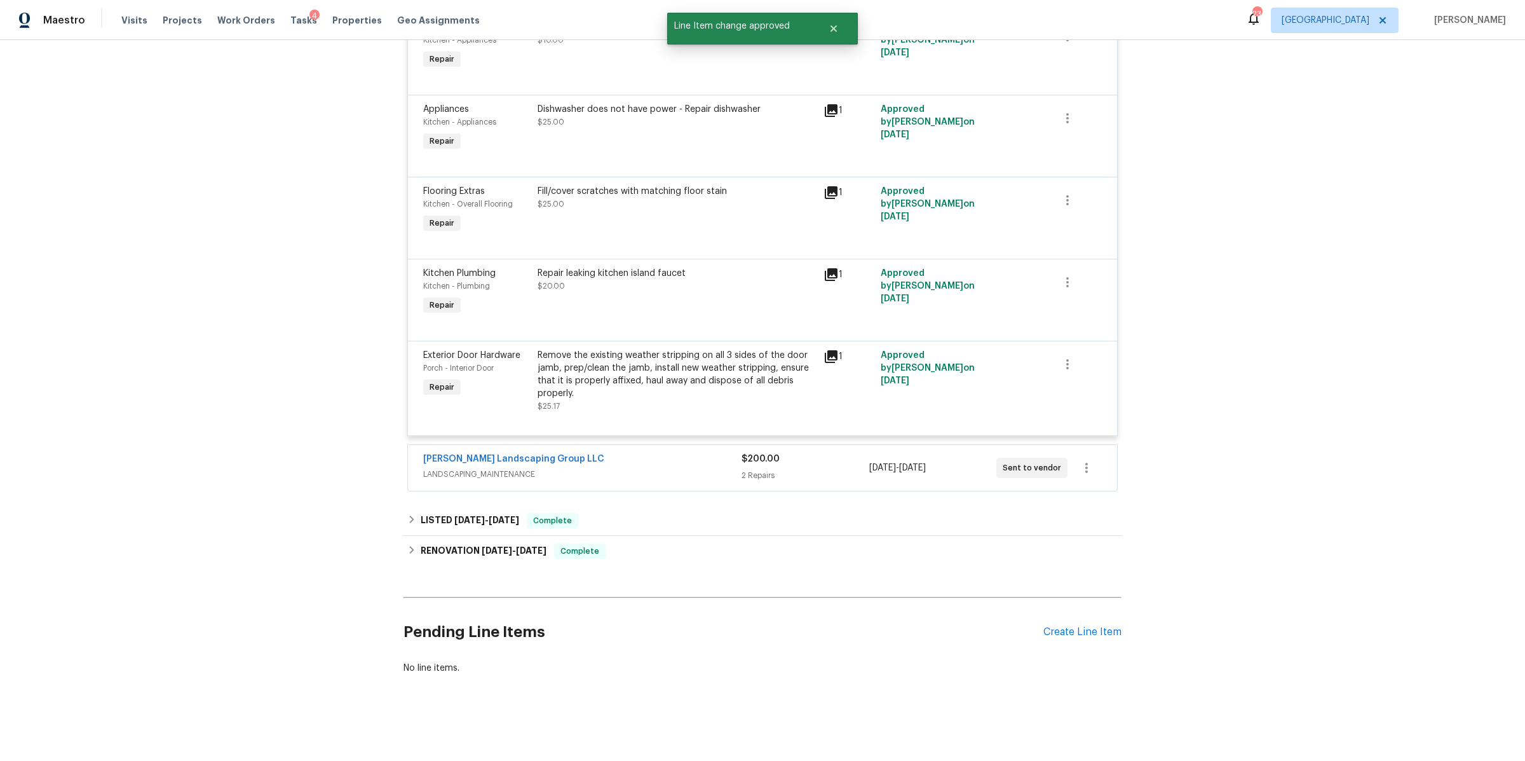
click at [702, 468] on span "LANDSCAPING_MAINTENANCE" at bounding box center [582, 474] width 318 height 13
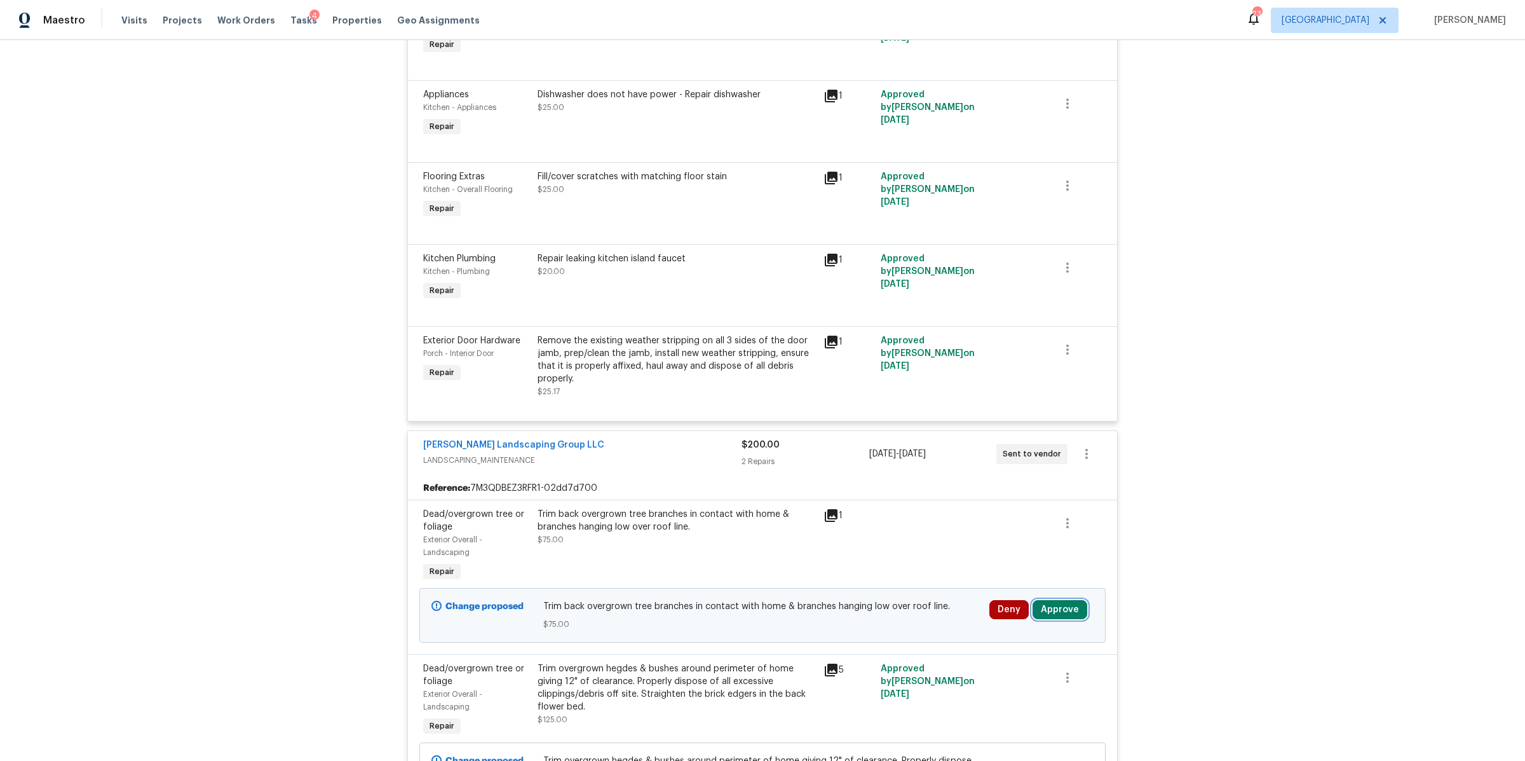
click at [1069, 609] on button "Approve" at bounding box center [1060, 609] width 55 height 19
click at [1014, 556] on div "Are you sure you want to approve this line item? Approve Cancel" at bounding box center [1054, 559] width 224 height 69
click at [1012, 568] on span "Approve" at bounding box center [1018, 571] width 36 height 10
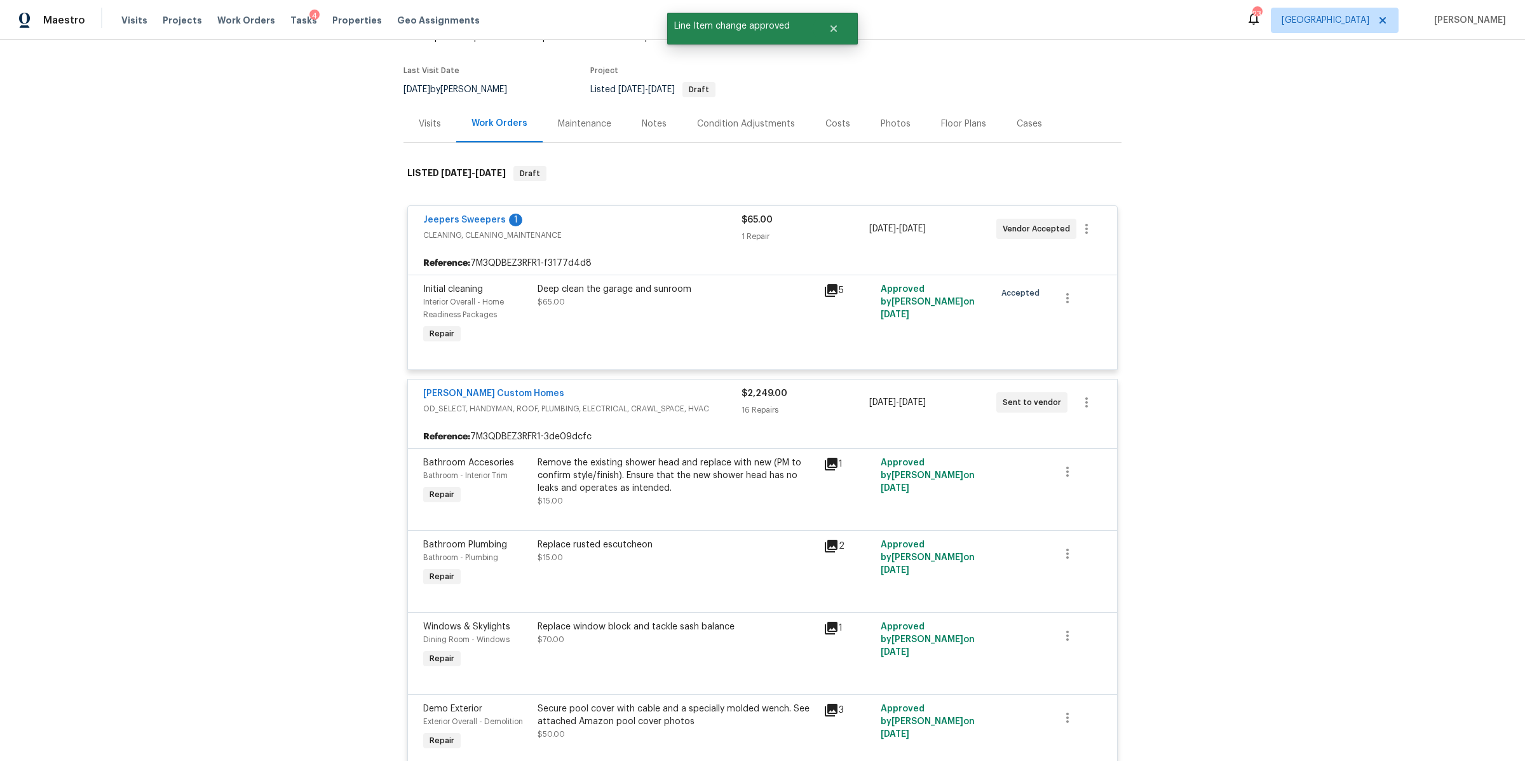
scroll to position [0, 0]
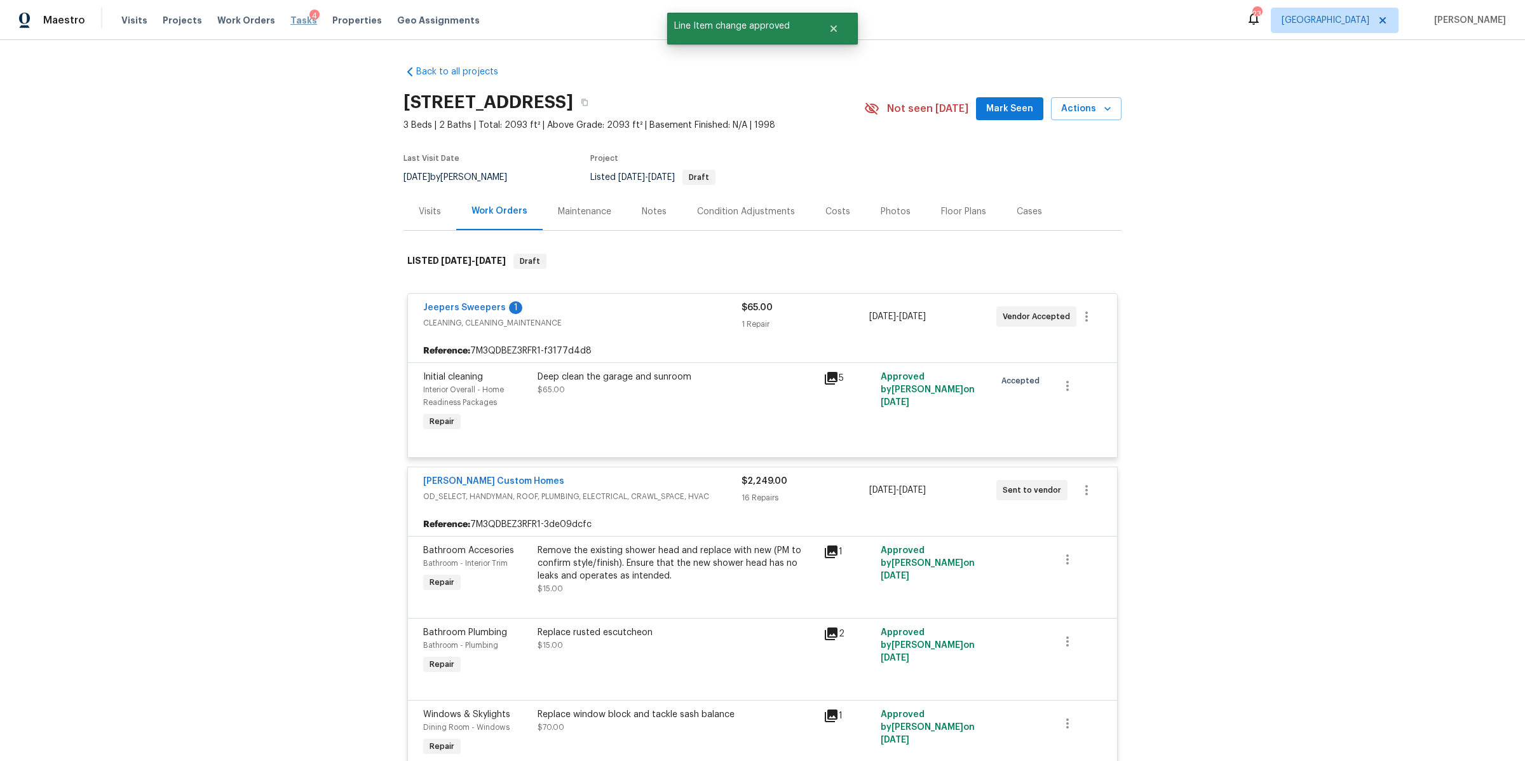
click at [290, 21] on span "Tasks" at bounding box center [303, 20] width 27 height 9
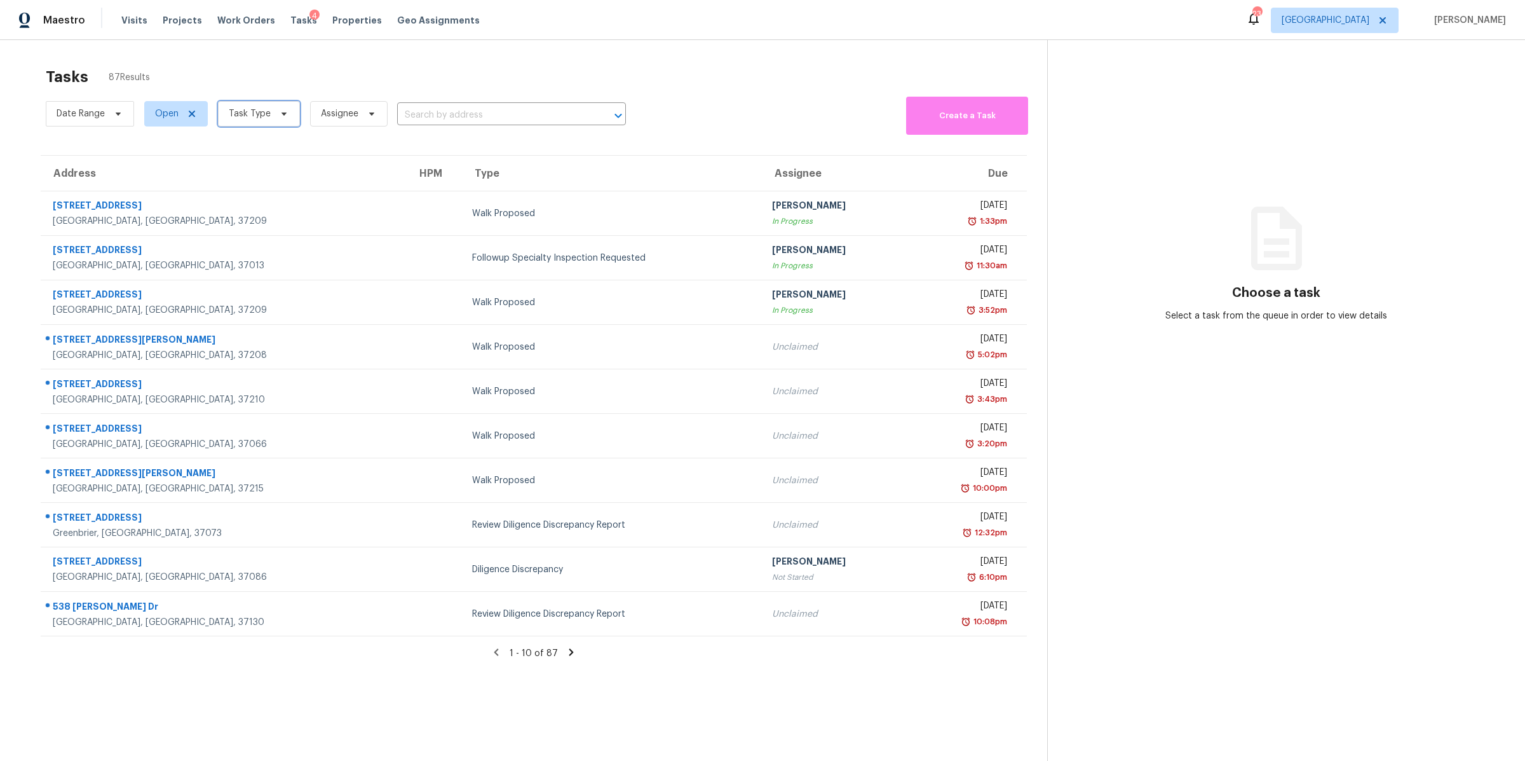
click at [282, 106] on span "Task Type" at bounding box center [259, 113] width 82 height 25
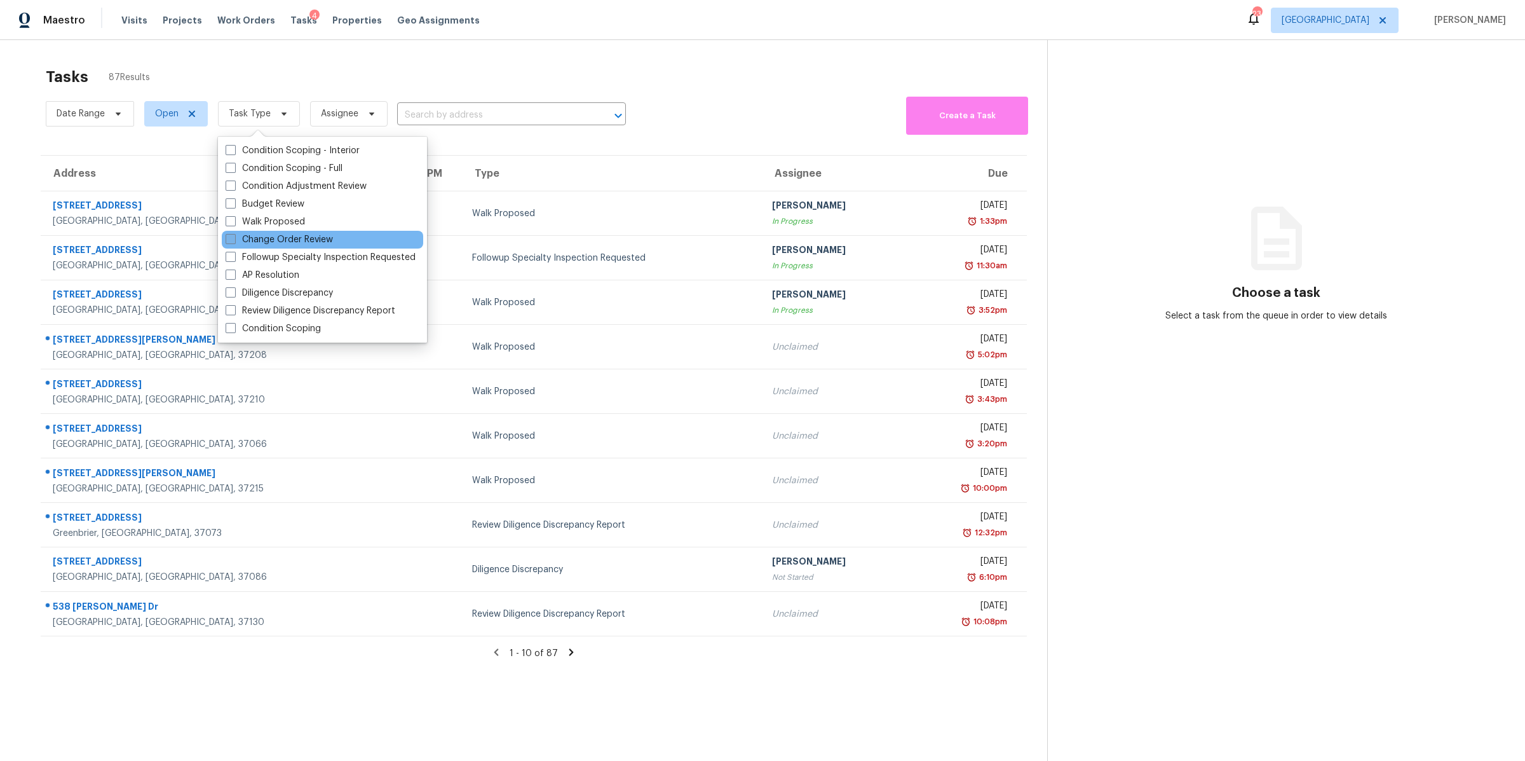
click at [282, 240] on label "Change Order Review" at bounding box center [279, 239] width 107 height 13
click at [234, 240] on input "Change Order Review" at bounding box center [230, 237] width 8 height 8
checkbox input "true"
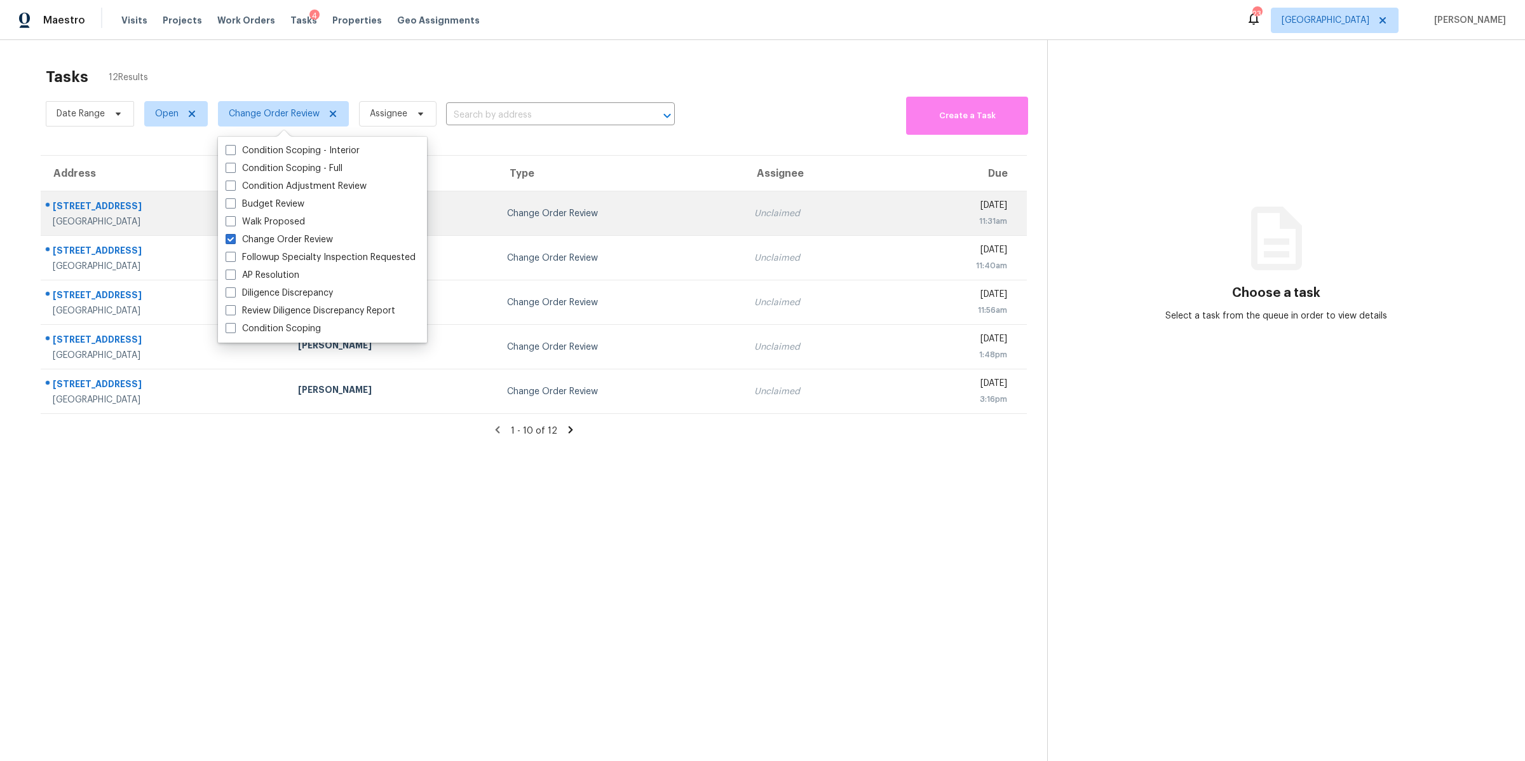
click at [111, 212] on div "324 Piedmont Pl" at bounding box center [165, 208] width 225 height 16
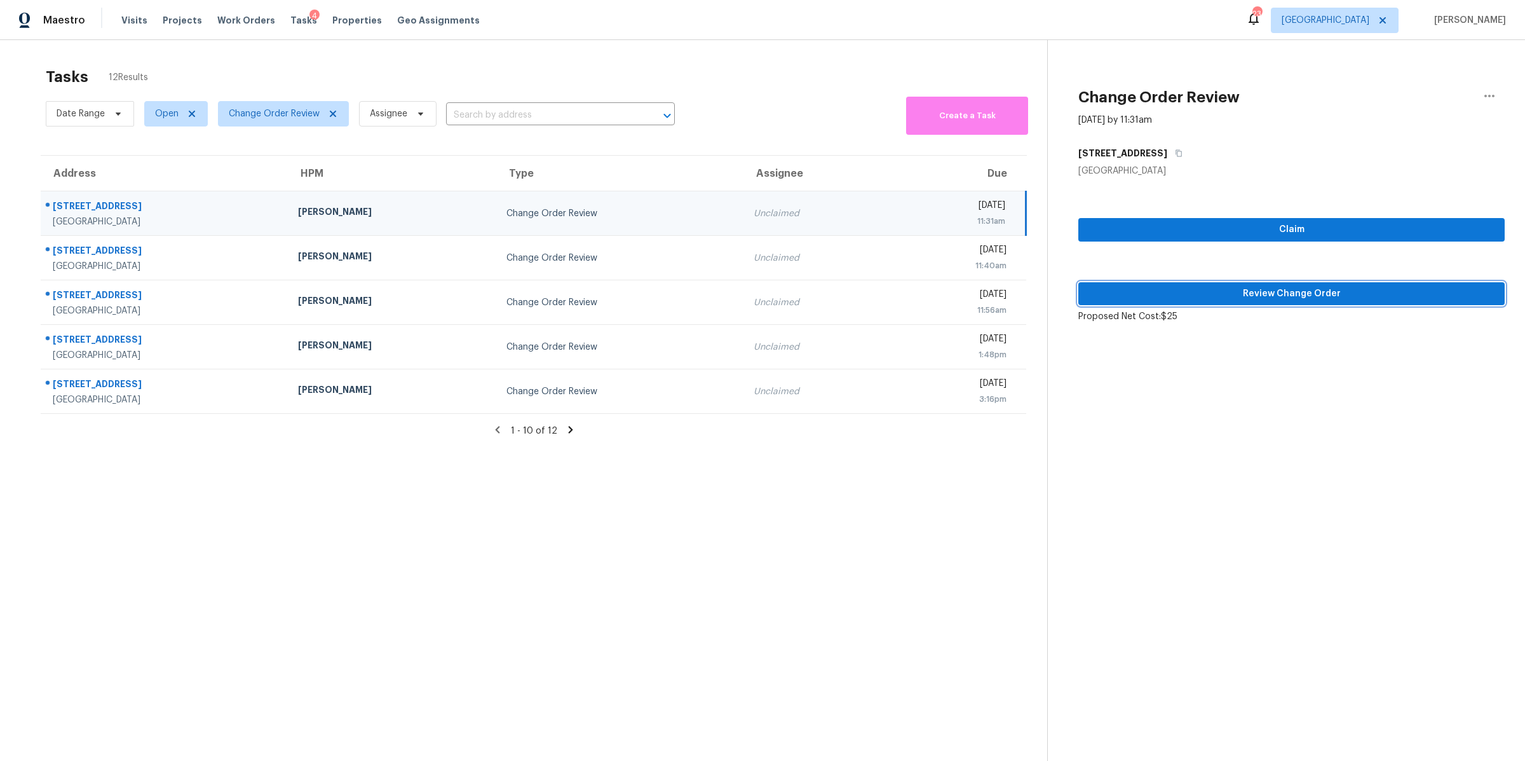
click at [1283, 289] on span "Review Change Order" at bounding box center [1292, 294] width 406 height 16
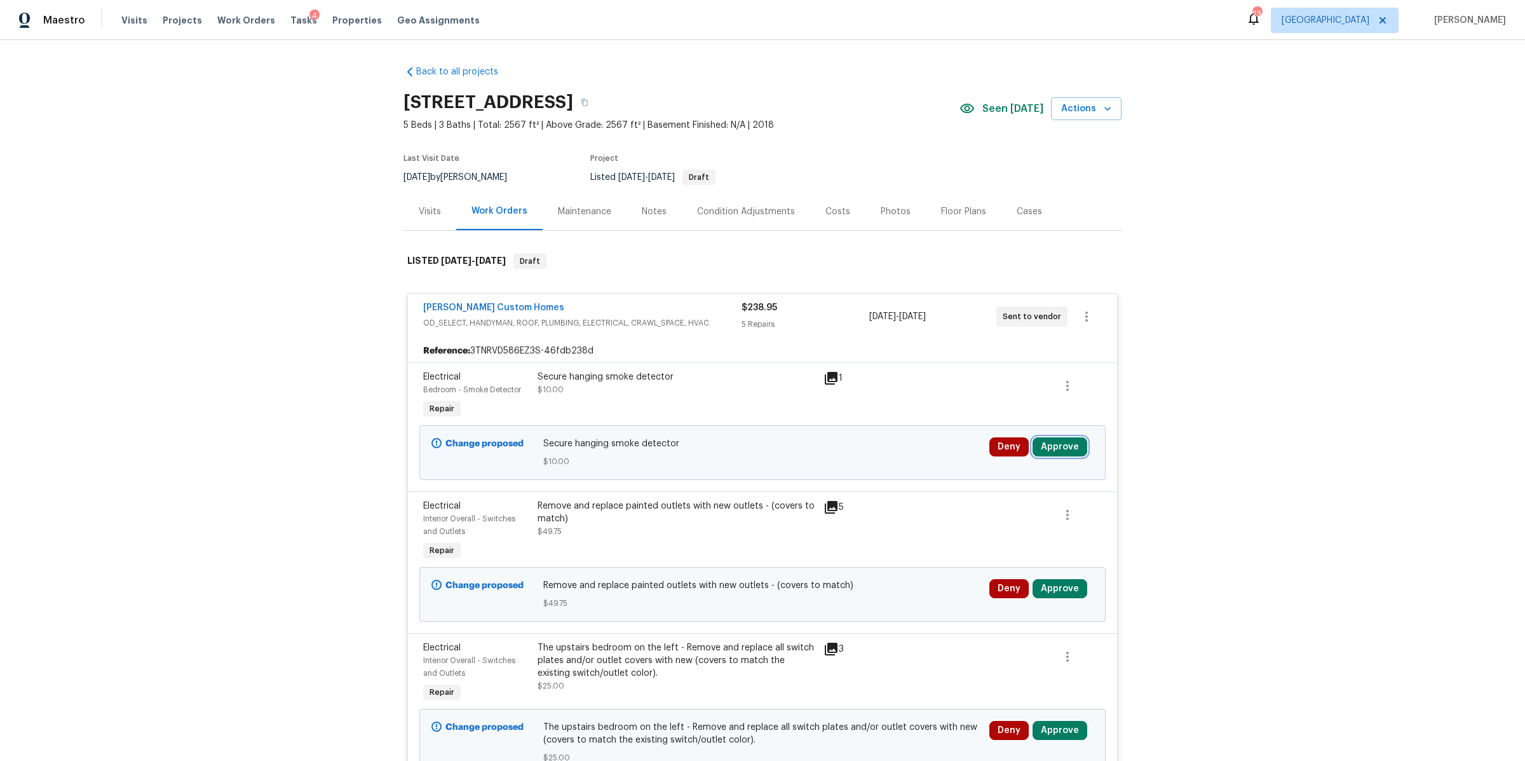
click at [1066, 442] on button "Approve" at bounding box center [1060, 446] width 55 height 19
click at [878, 455] on span "Approve" at bounding box center [872, 459] width 36 height 10
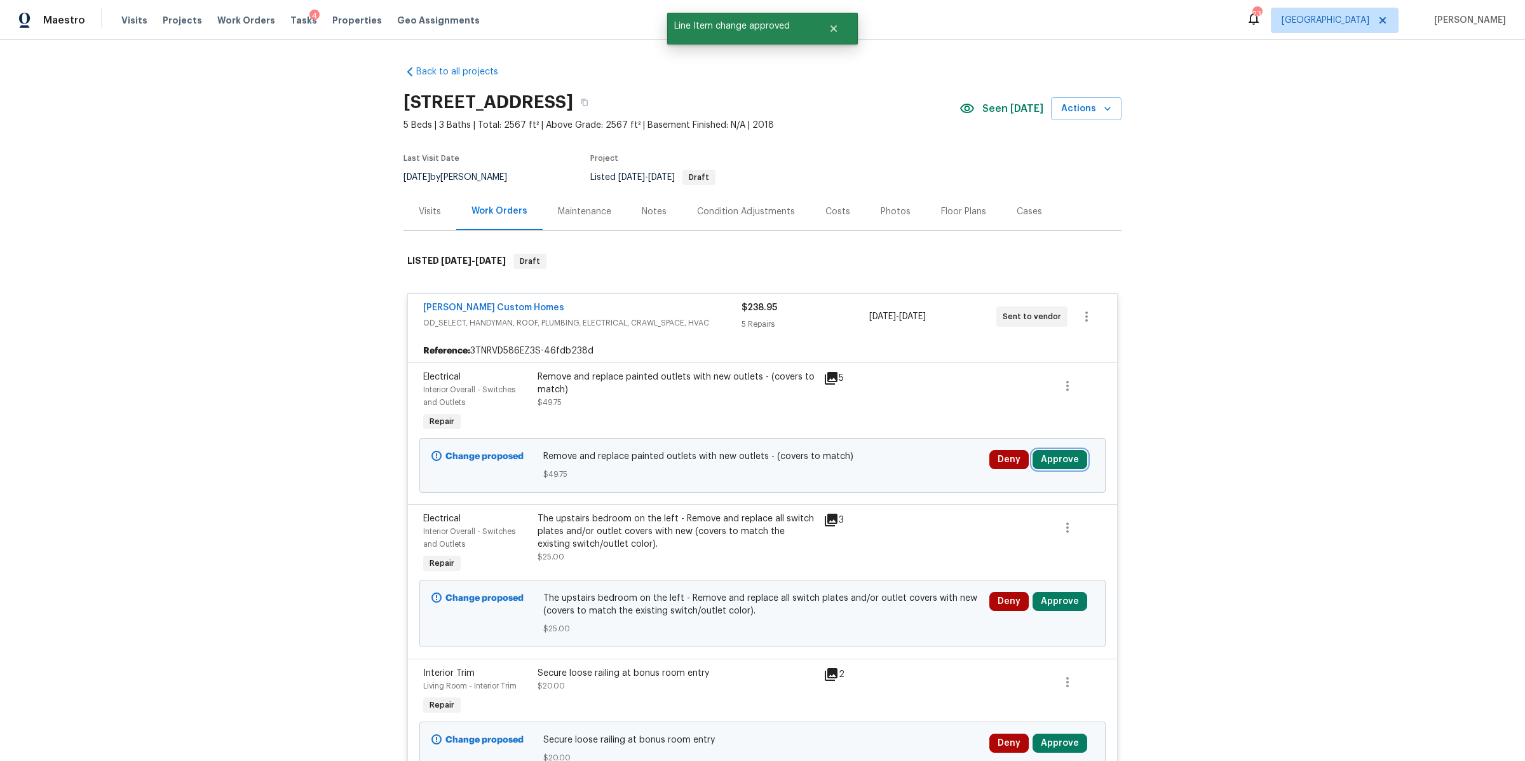
click at [1056, 457] on button "Approve" at bounding box center [1060, 459] width 55 height 19
click at [871, 464] on button "Approve" at bounding box center [872, 471] width 76 height 25
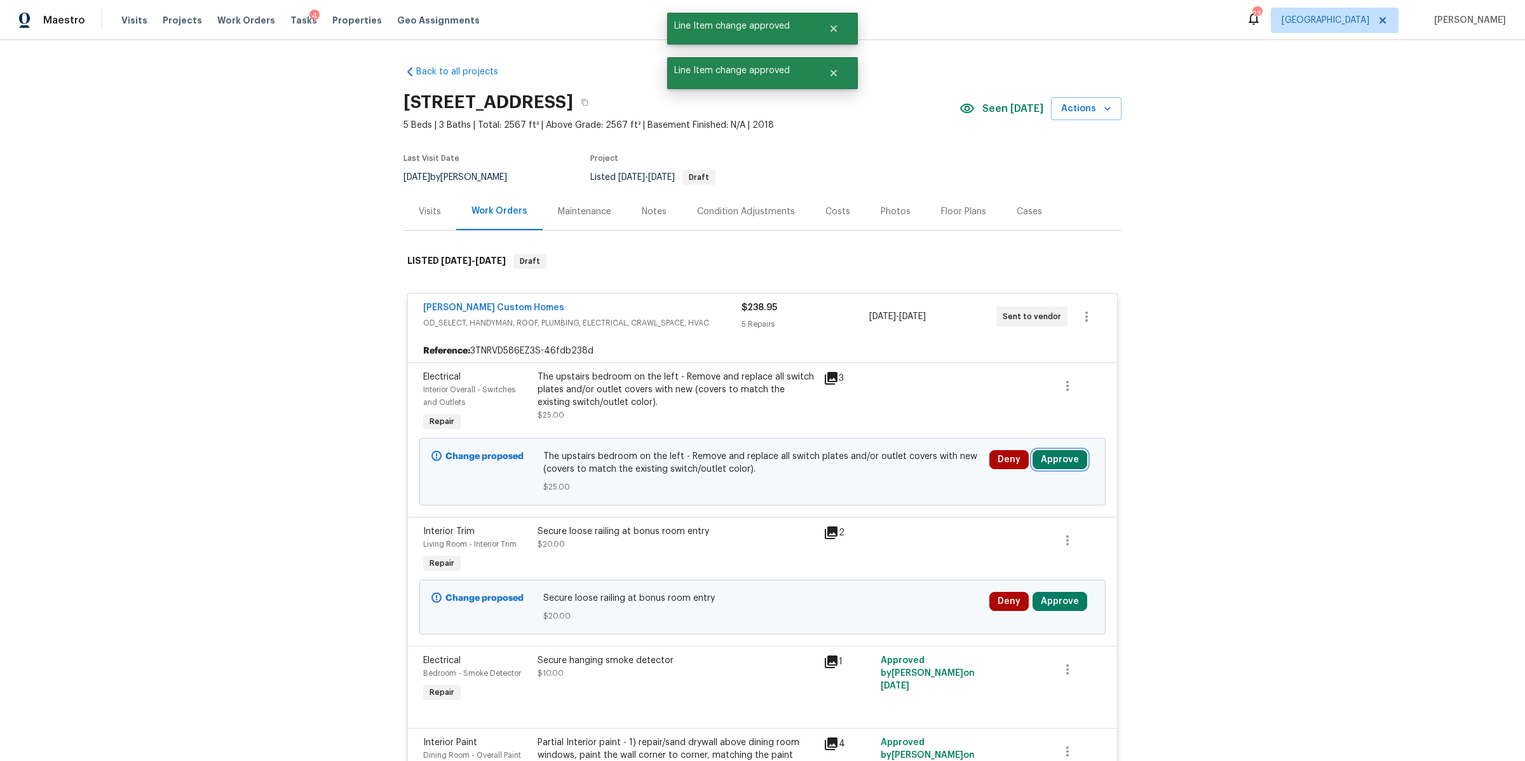
click at [1044, 456] on button "Approve" at bounding box center [1060, 459] width 55 height 19
click at [893, 460] on button "Approve" at bounding box center [872, 471] width 76 height 25
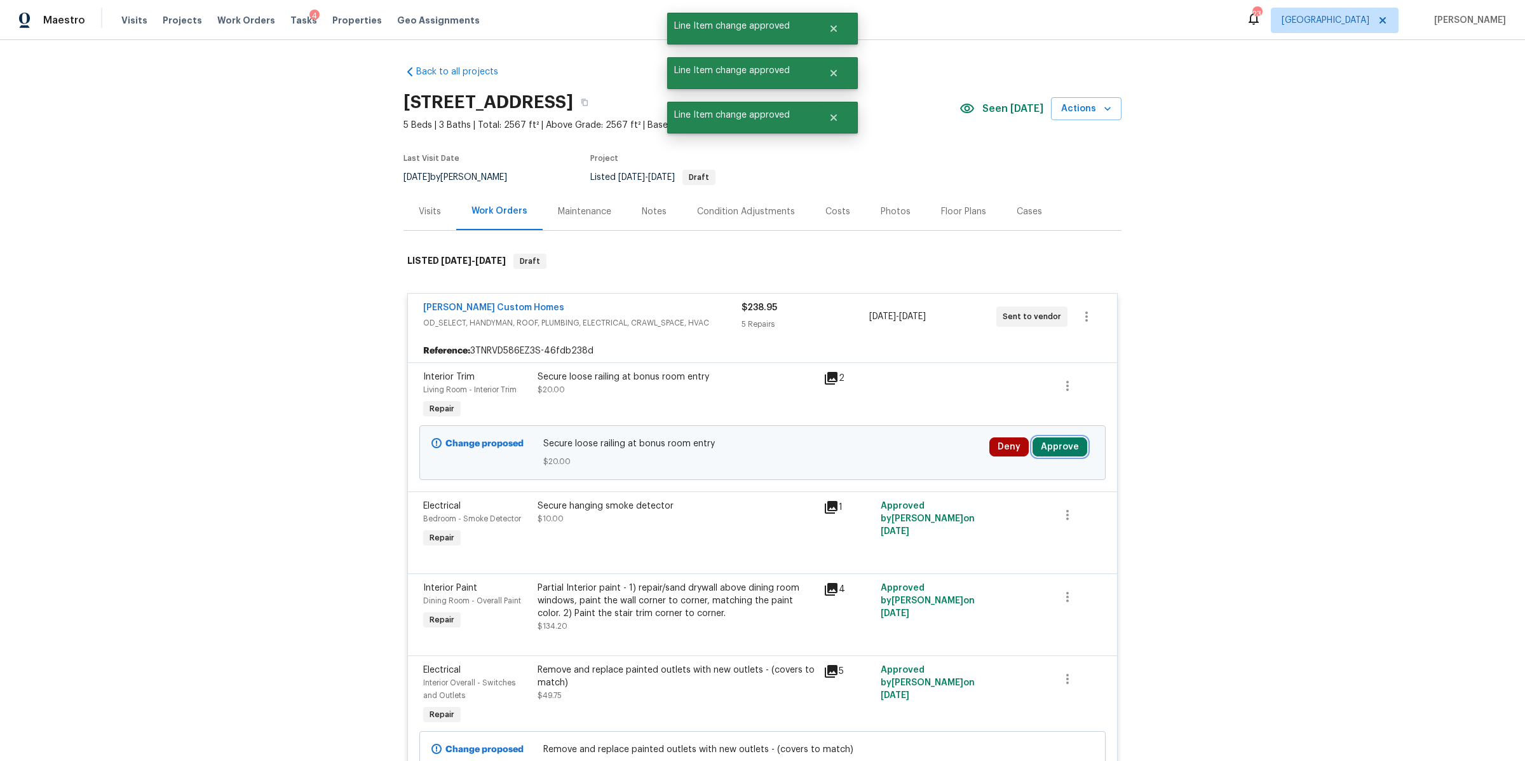
click at [1059, 443] on button "Approve" at bounding box center [1060, 446] width 55 height 19
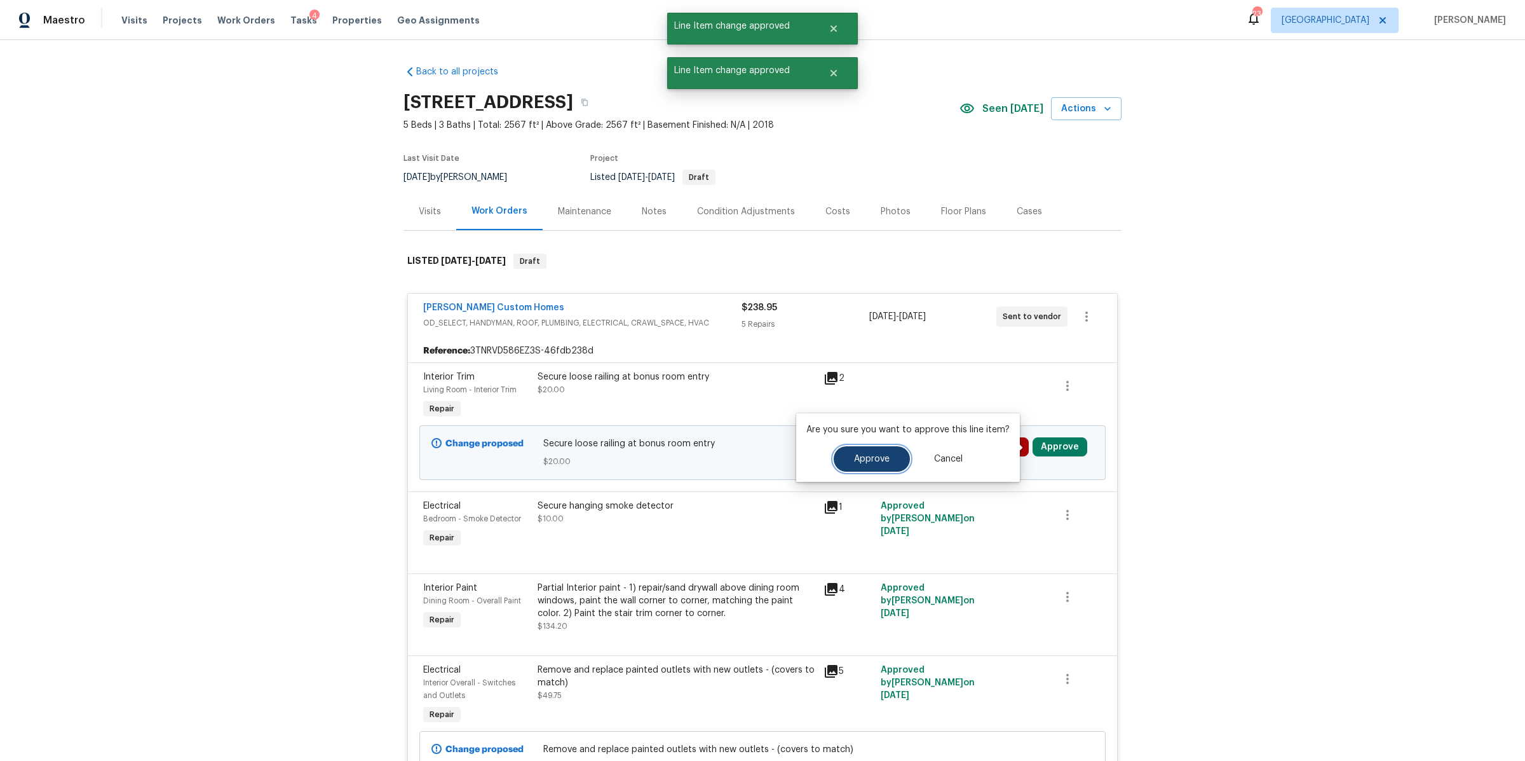
click at [887, 465] on button "Approve" at bounding box center [872, 458] width 76 height 25
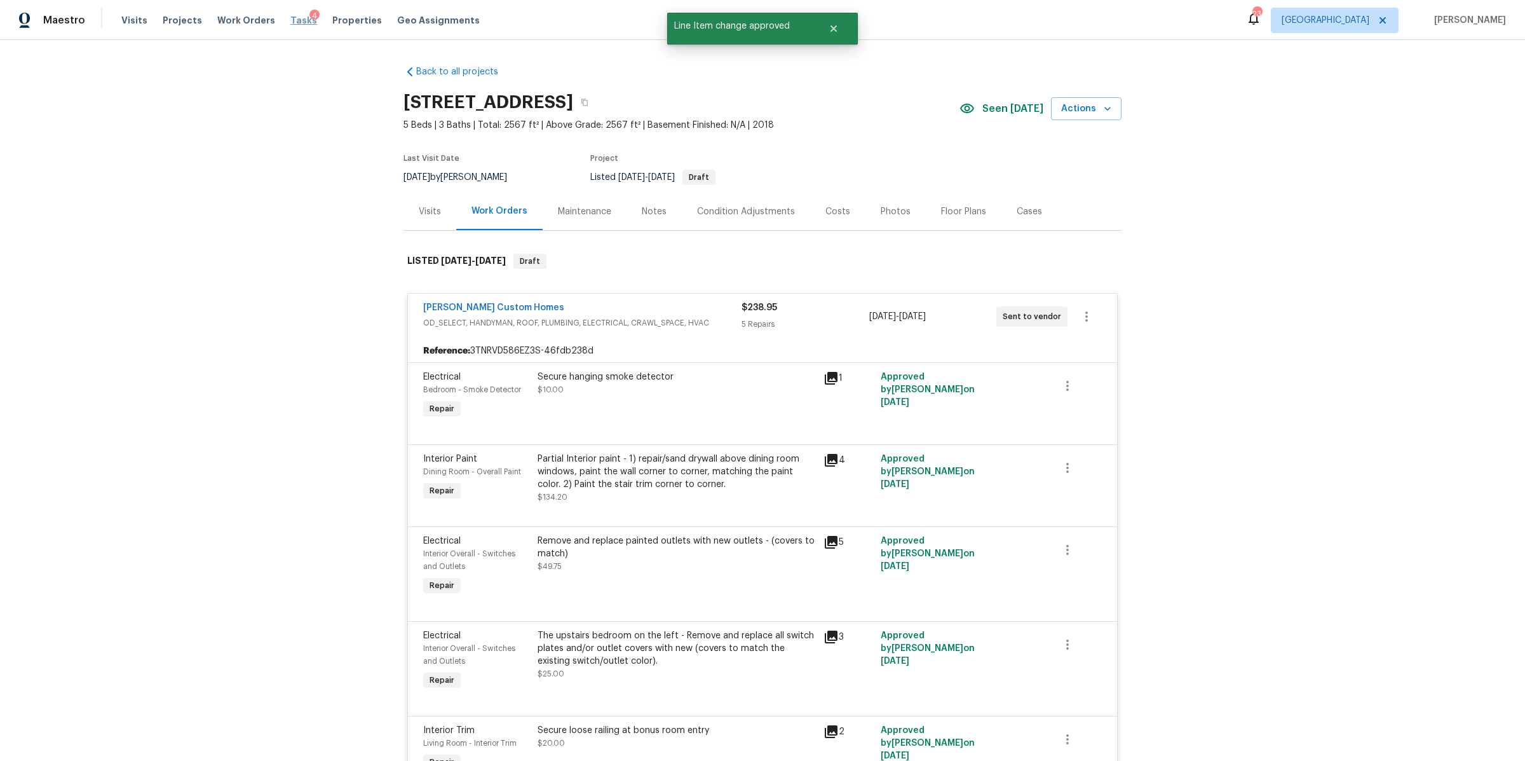
click at [290, 18] on span "Tasks" at bounding box center [303, 20] width 27 height 9
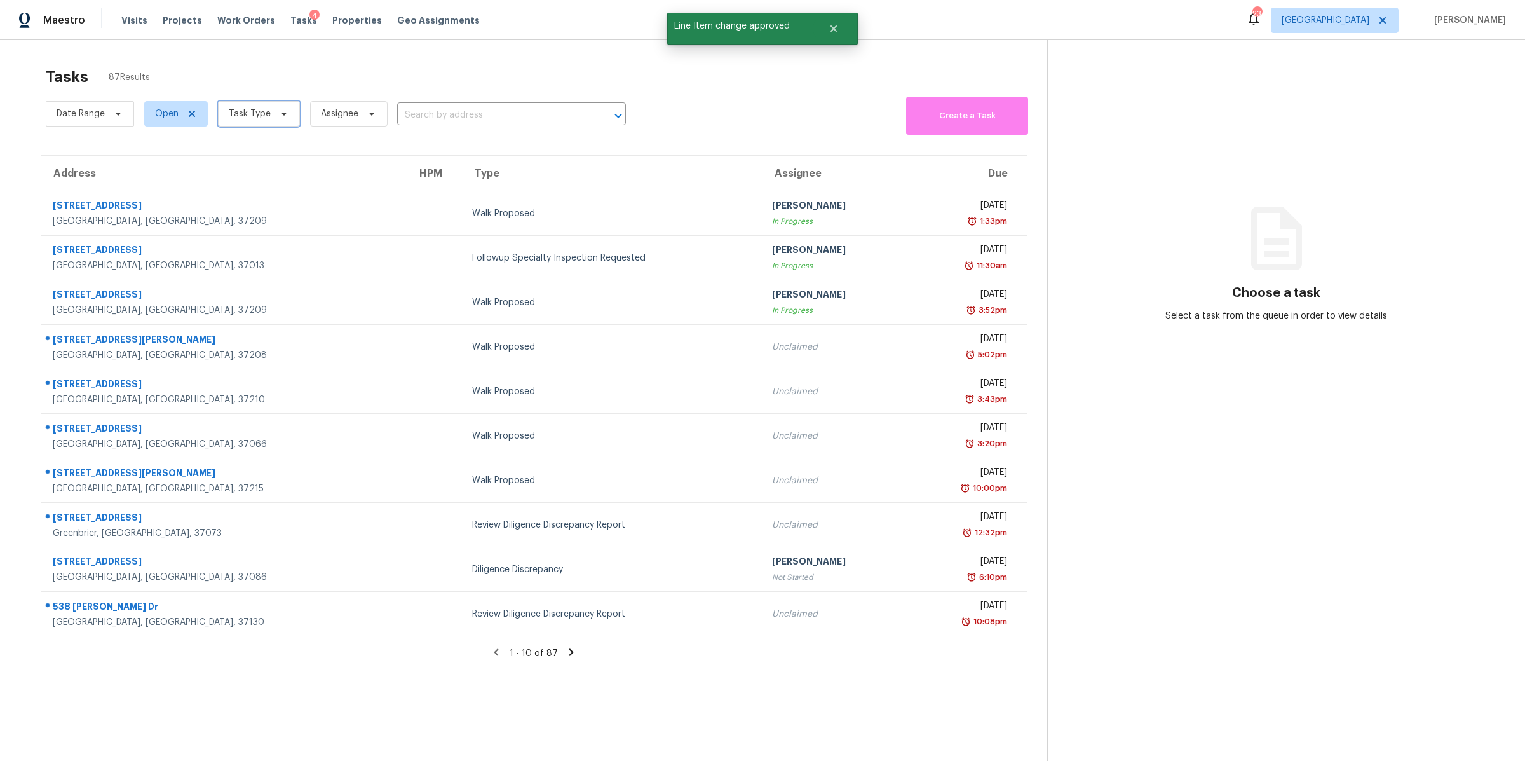
click at [257, 116] on span "Task Type" at bounding box center [250, 113] width 42 height 13
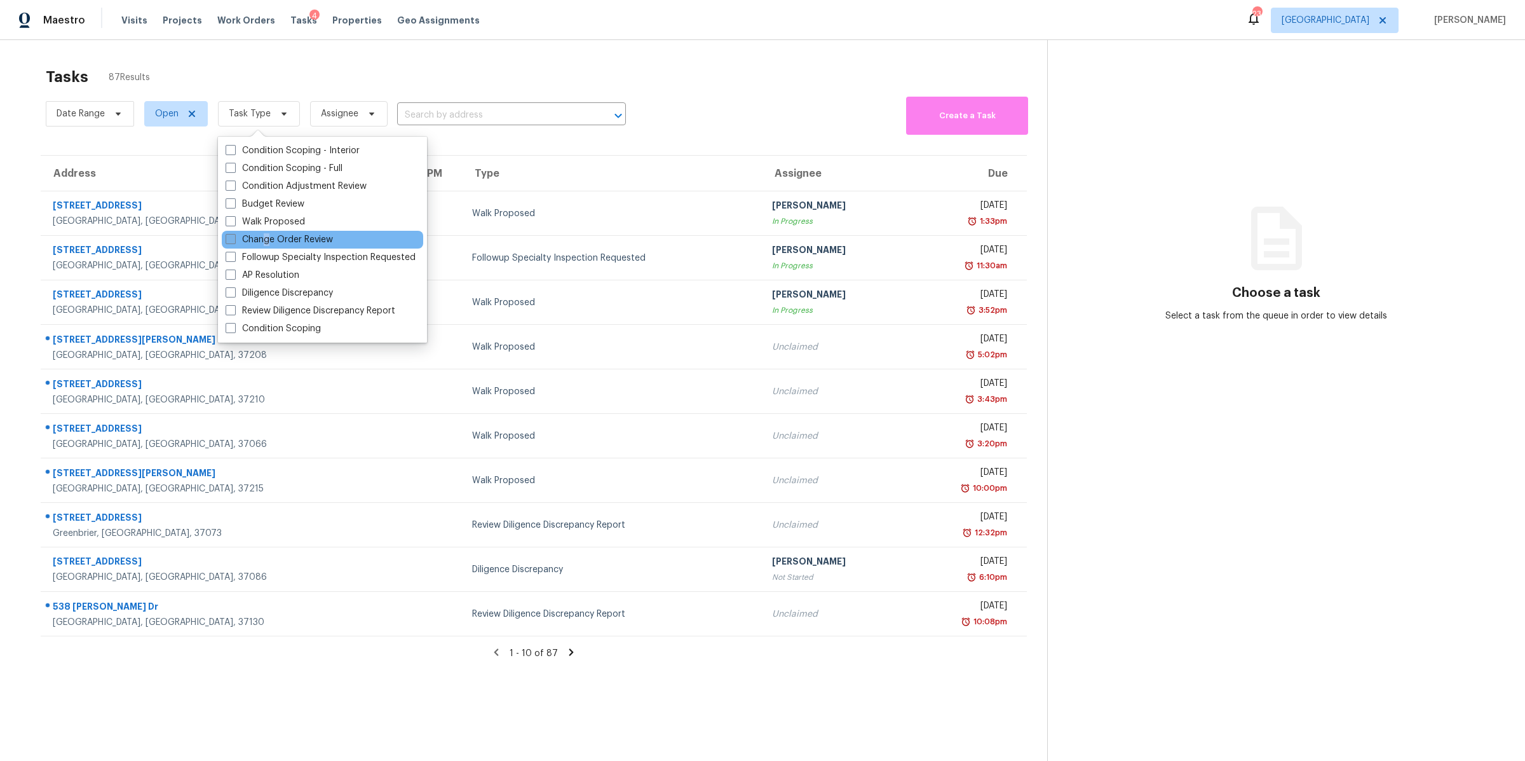
click at [266, 238] on label "Change Order Review" at bounding box center [279, 239] width 107 height 13
click at [270, 233] on label "Change Order Review" at bounding box center [279, 239] width 107 height 13
click at [234, 233] on input "Change Order Review" at bounding box center [230, 237] width 8 height 8
checkbox input "true"
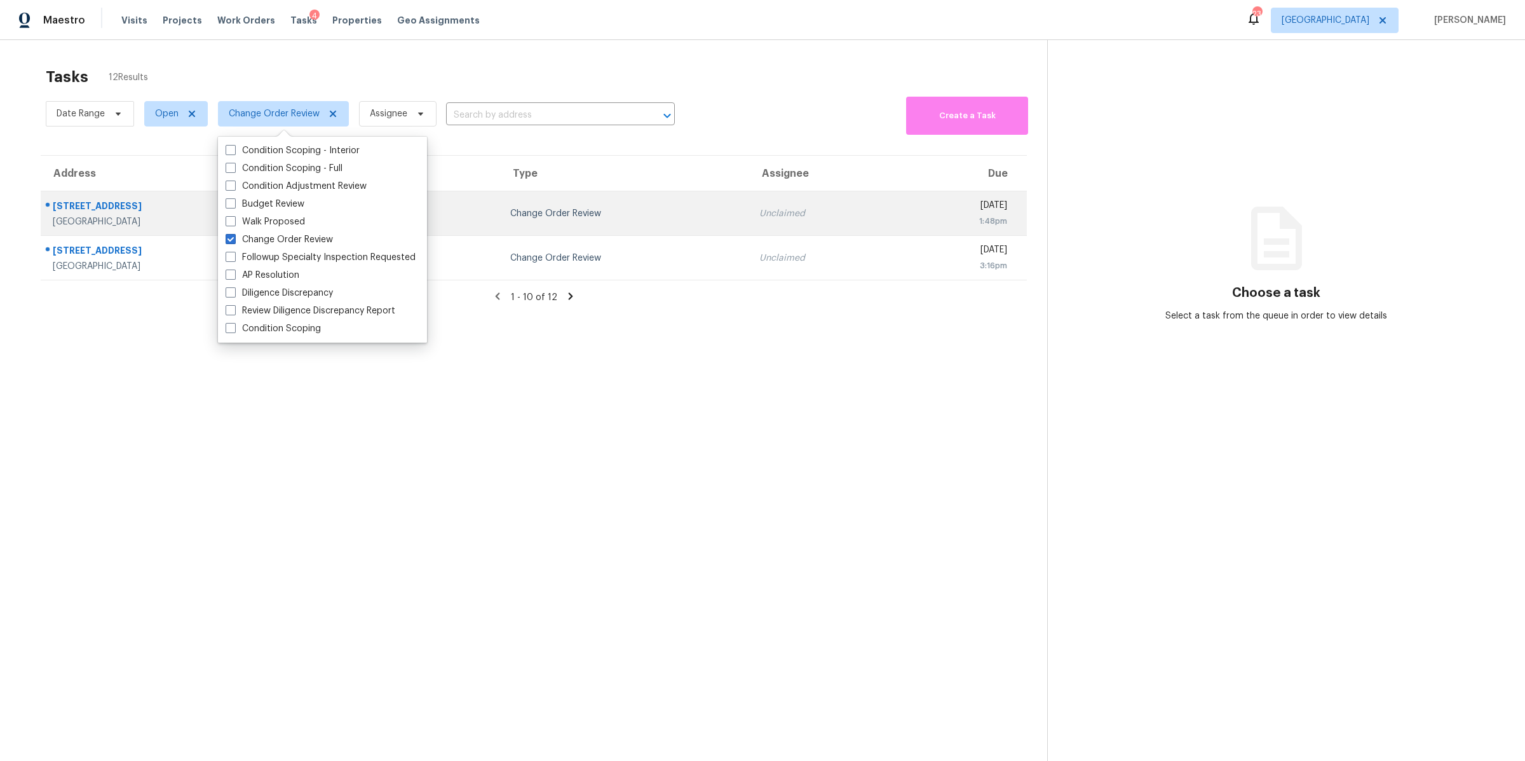
click at [90, 214] on div "851 Salem Rd" at bounding box center [166, 208] width 227 height 16
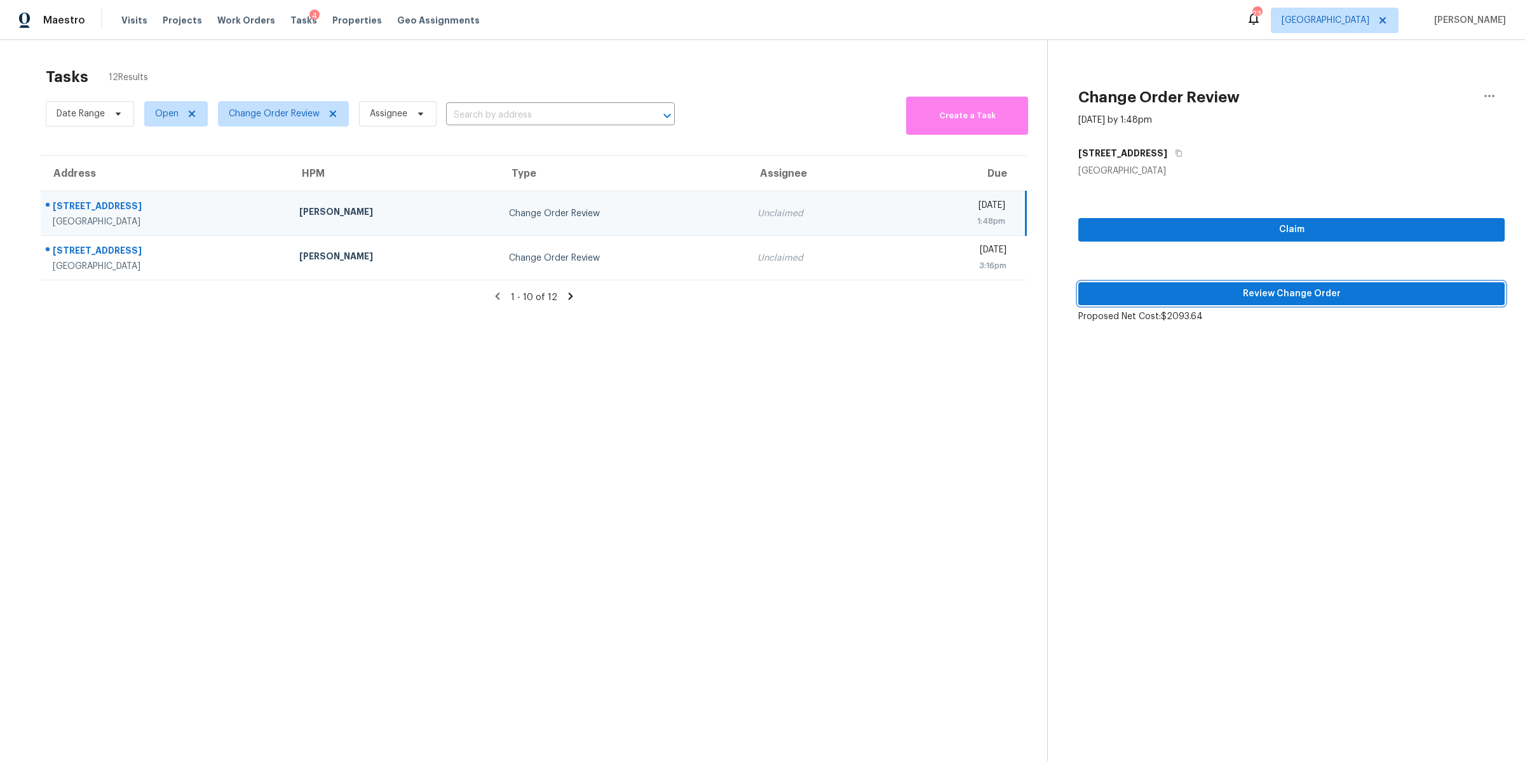
click at [1375, 297] on span "Review Change Order" at bounding box center [1292, 294] width 406 height 16
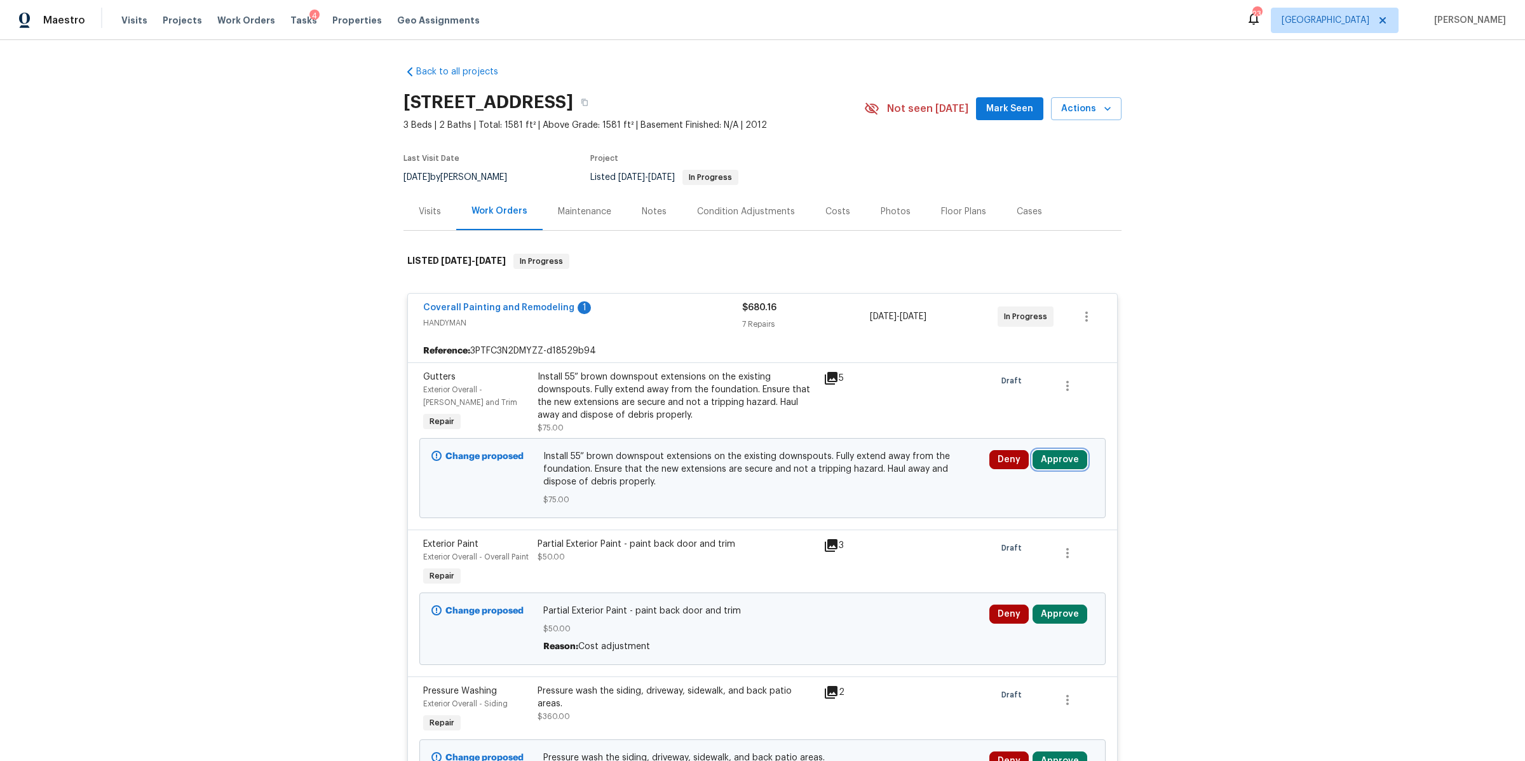
click at [1063, 464] on button "Approve" at bounding box center [1060, 459] width 55 height 19
click at [864, 474] on span "Approve" at bounding box center [872, 472] width 36 height 10
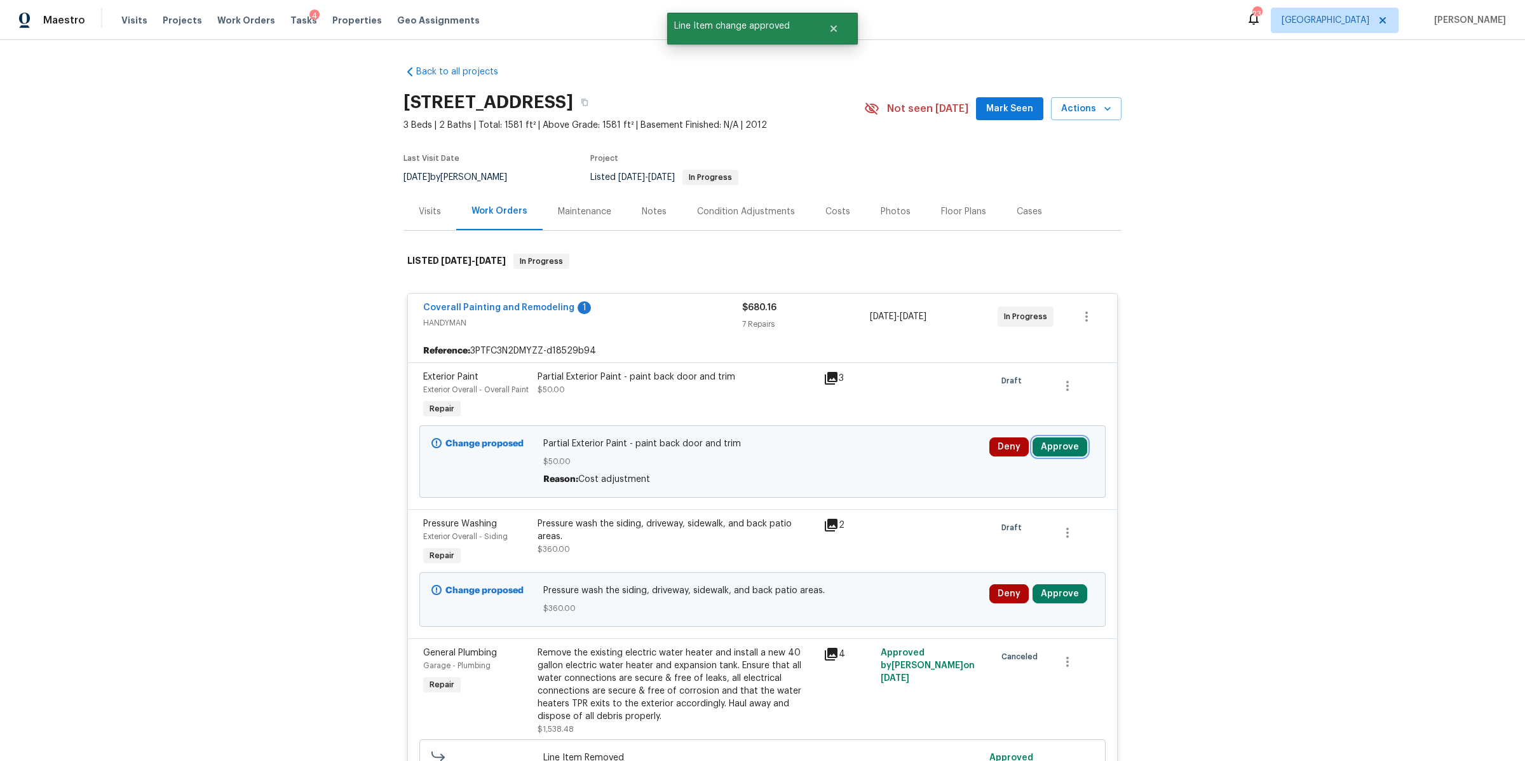
click at [1053, 442] on button "Approve" at bounding box center [1060, 446] width 55 height 19
click at [845, 465] on button "Approve" at bounding box center [872, 458] width 76 height 25
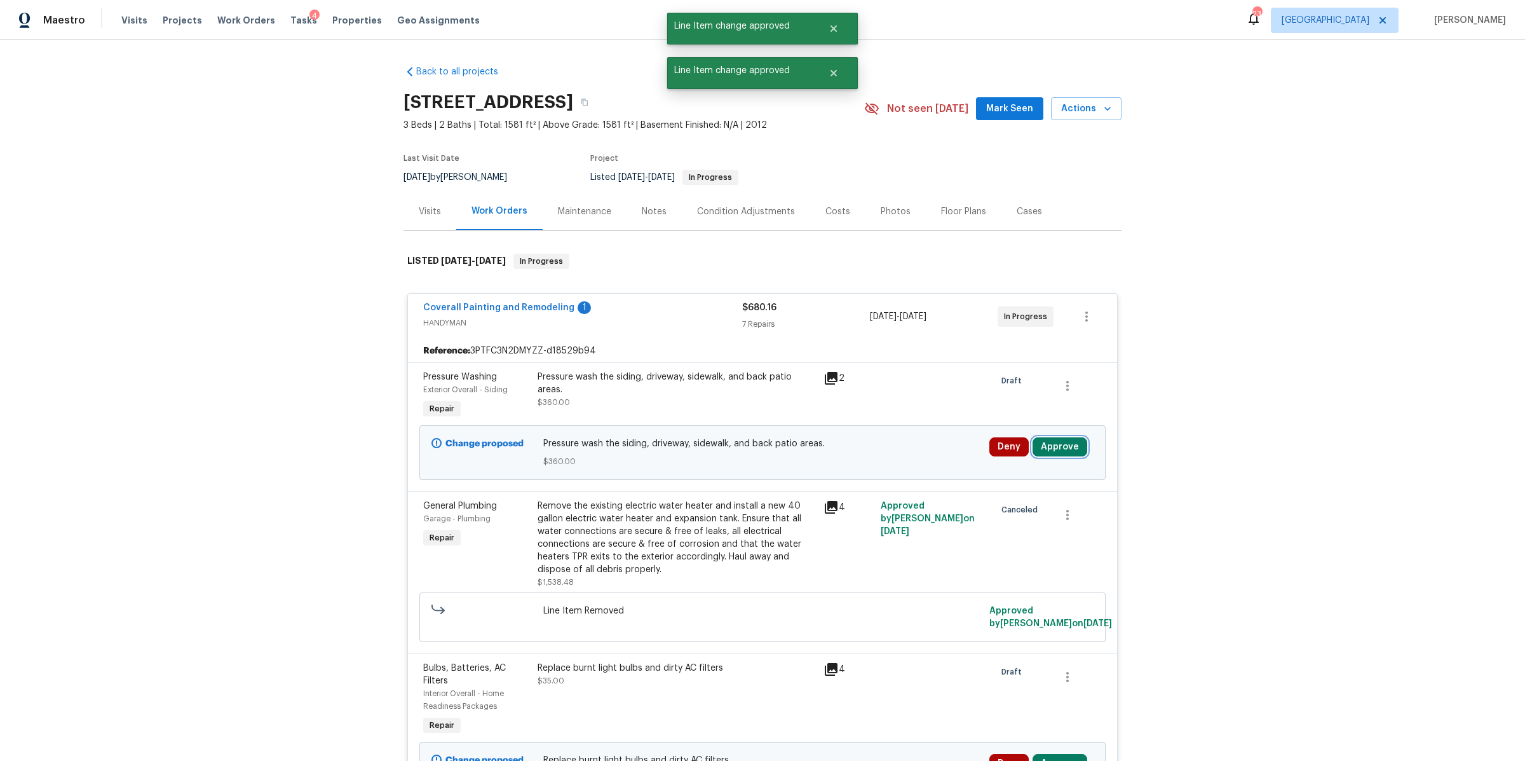
click at [1056, 439] on button "Approve" at bounding box center [1060, 446] width 55 height 19
click at [872, 461] on span "Approve" at bounding box center [872, 459] width 36 height 10
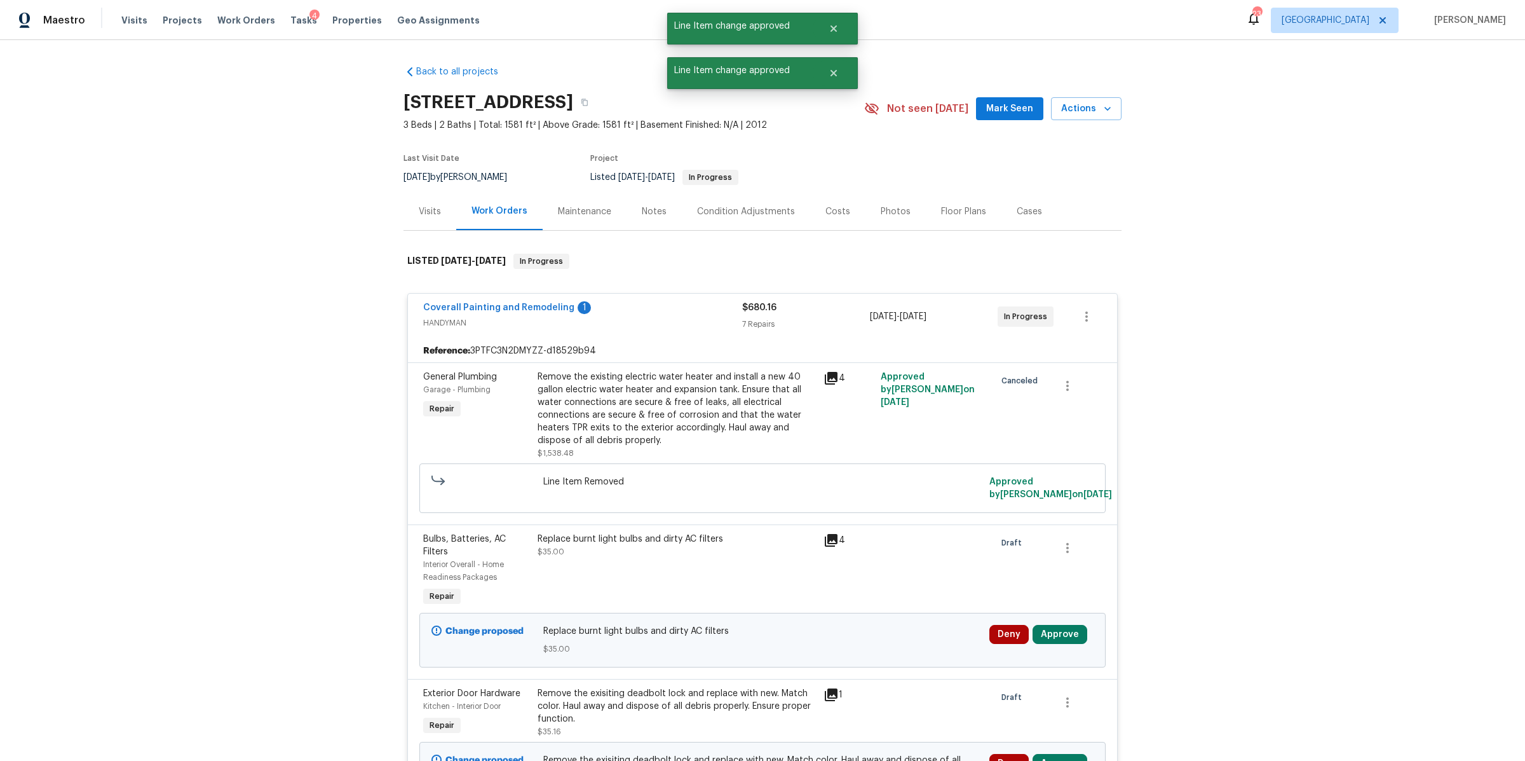
scroll to position [305, 0]
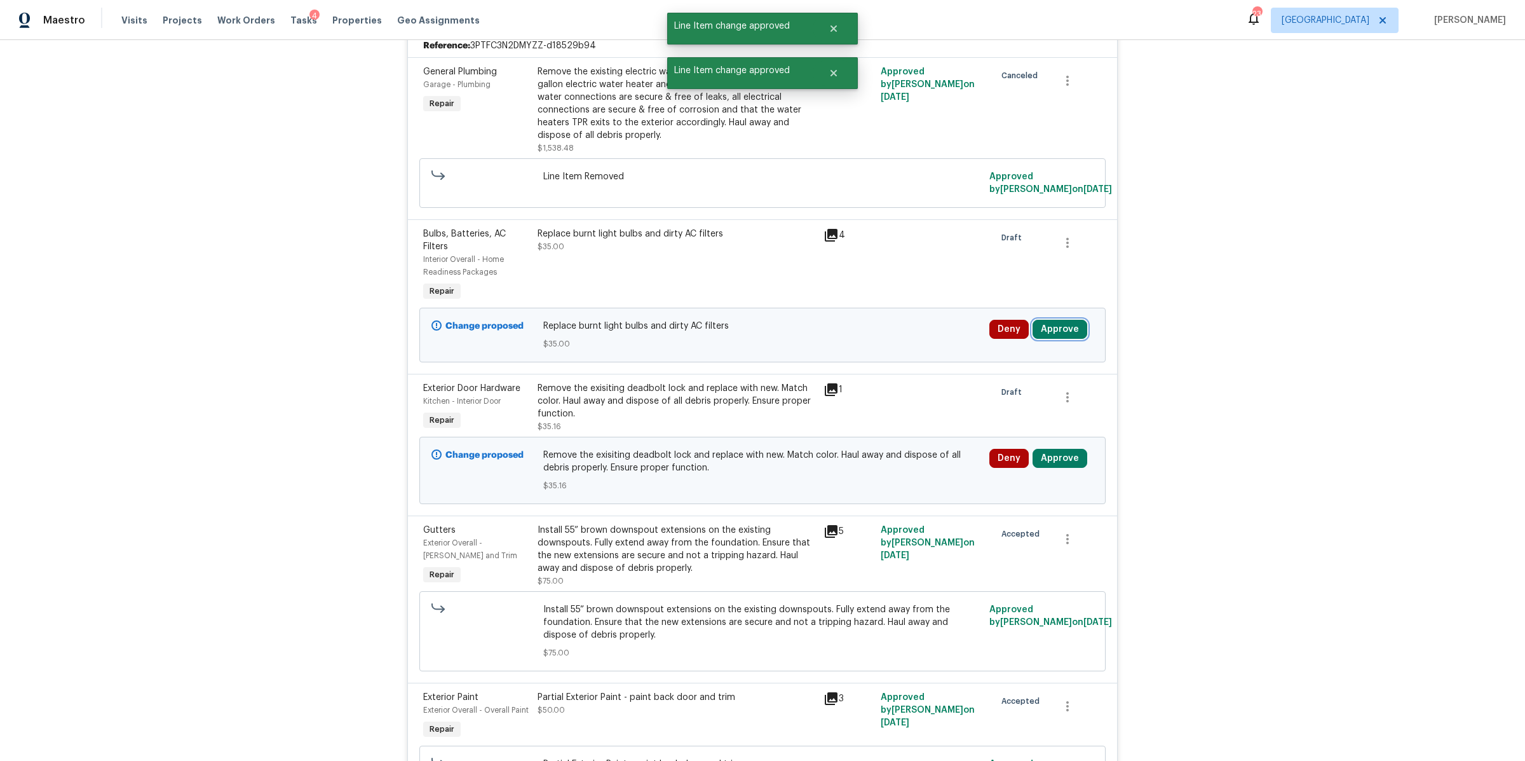
click at [1049, 334] on button "Approve" at bounding box center [1060, 329] width 55 height 19
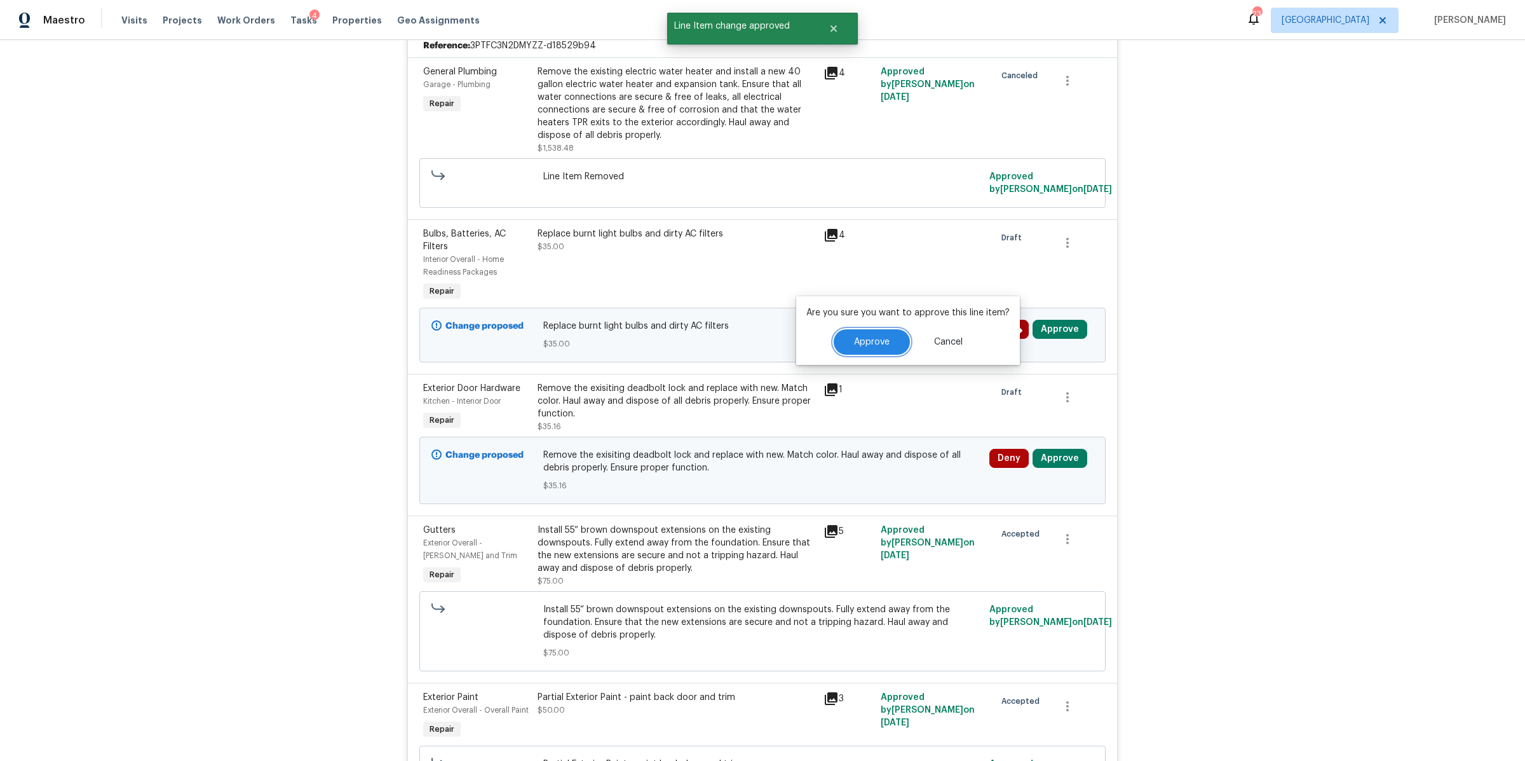
click at [868, 341] on span "Approve" at bounding box center [872, 343] width 36 height 10
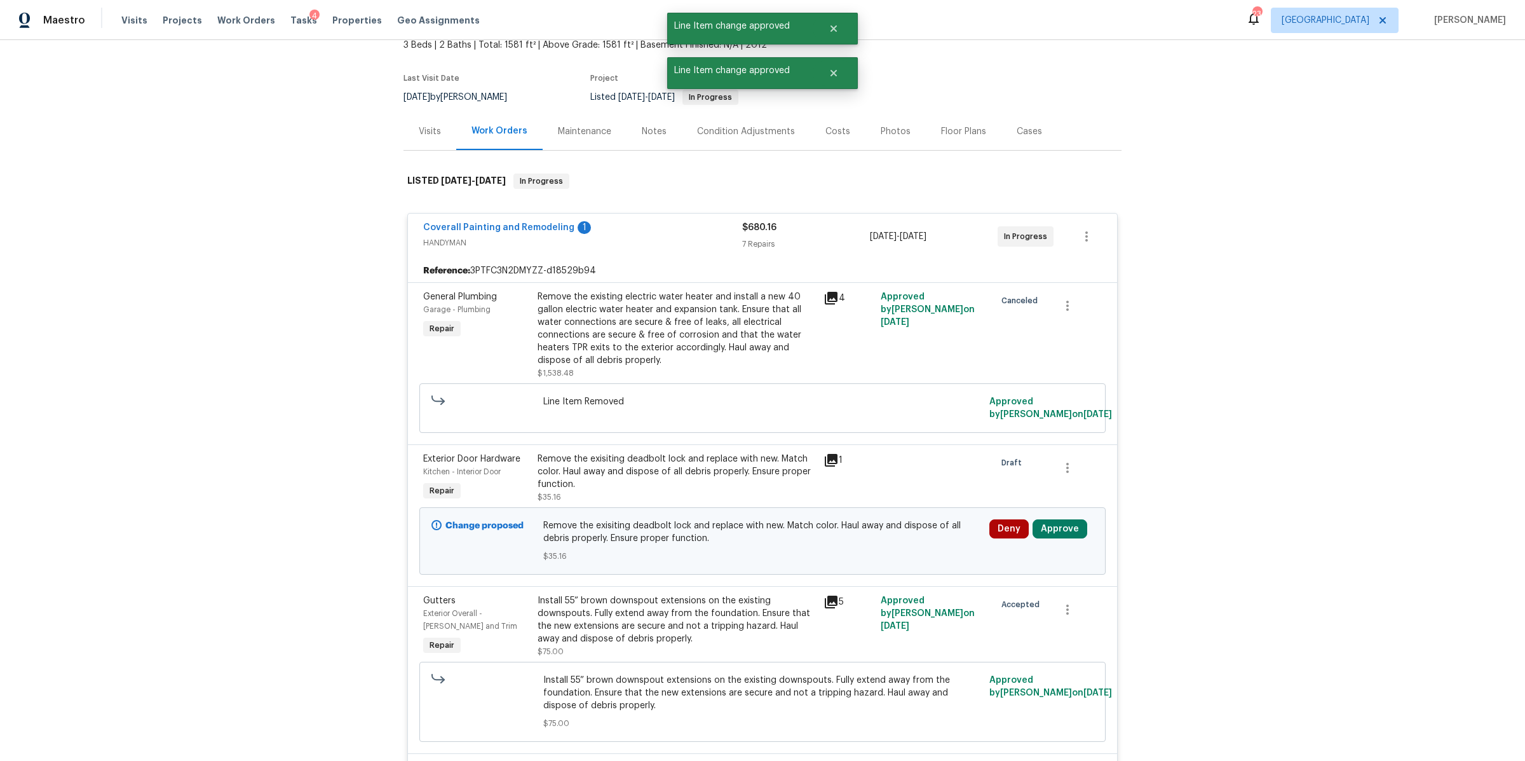
scroll to position [147, 0]
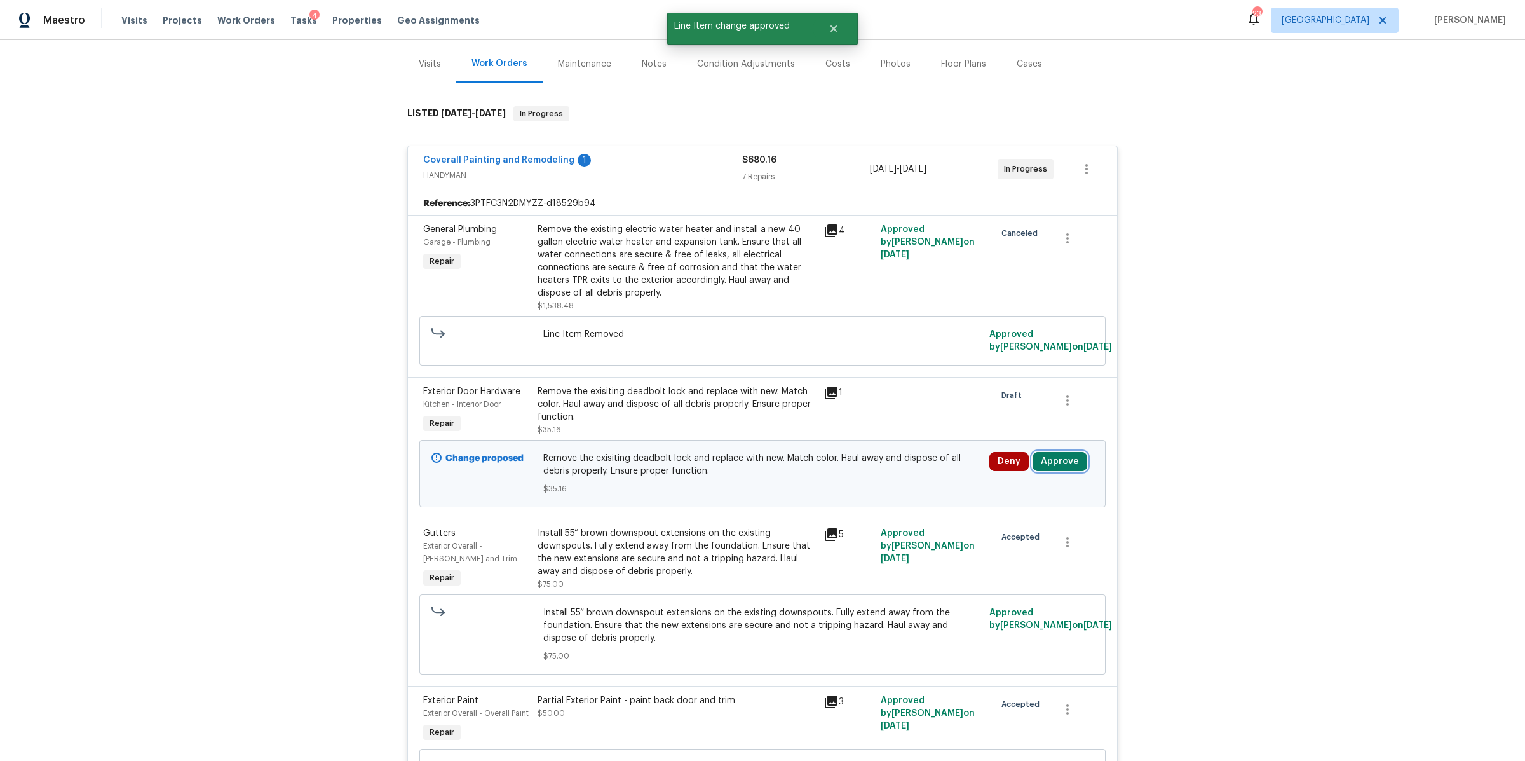
click at [1056, 453] on button "Approve" at bounding box center [1060, 461] width 55 height 19
click at [879, 481] on button "Approve" at bounding box center [872, 473] width 76 height 25
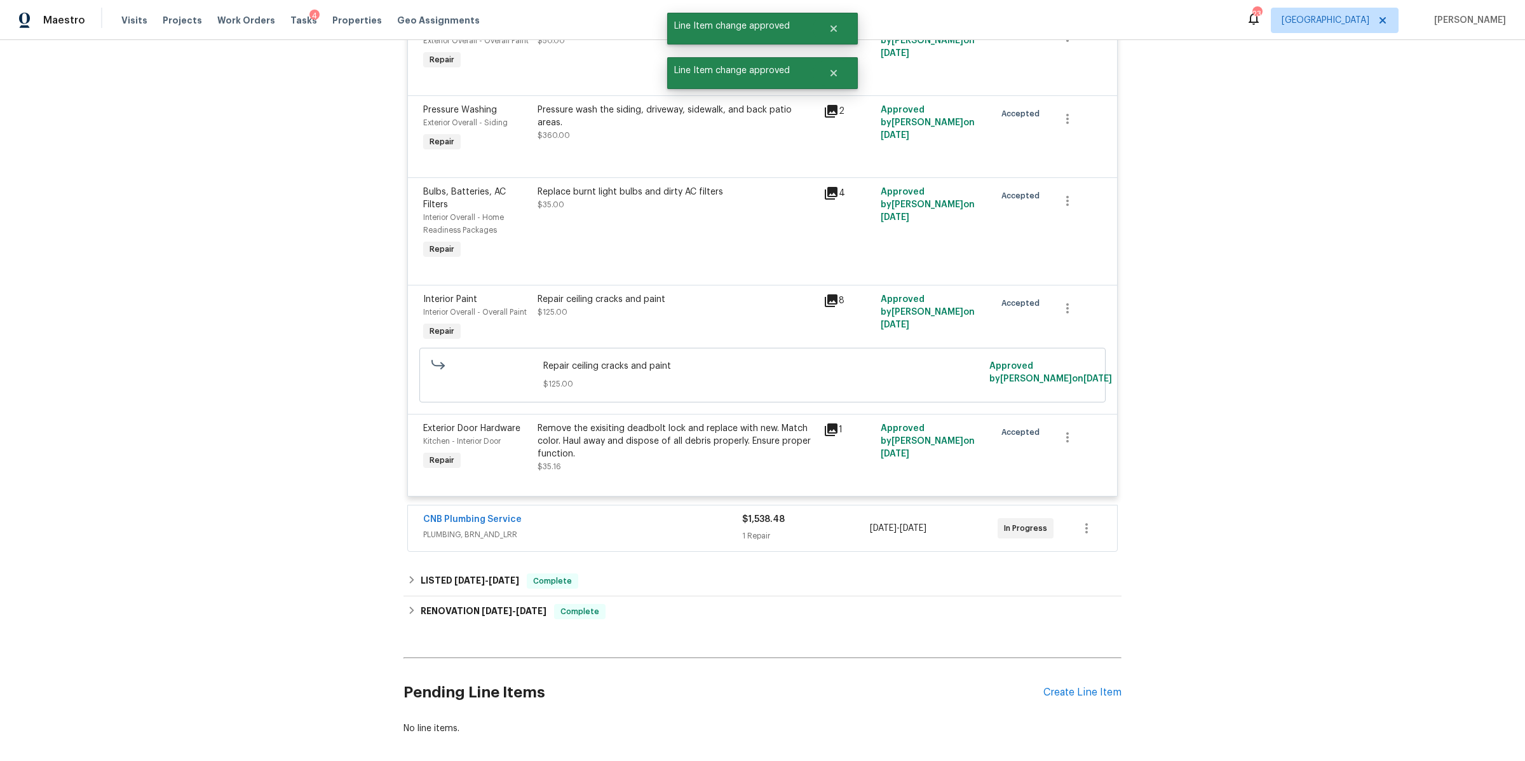
scroll to position [680, 0]
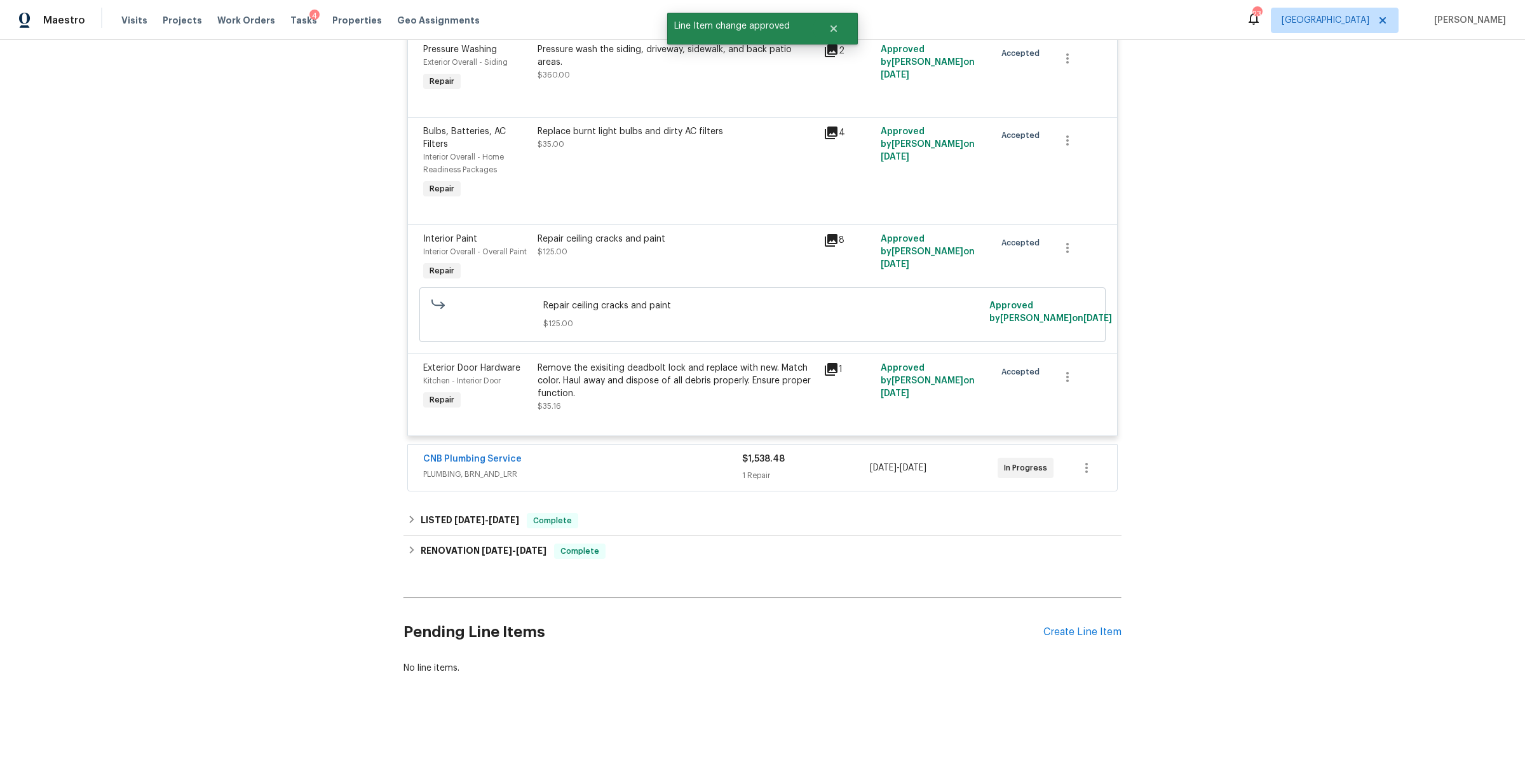
click at [799, 453] on div "$1,538.48" at bounding box center [806, 459] width 128 height 13
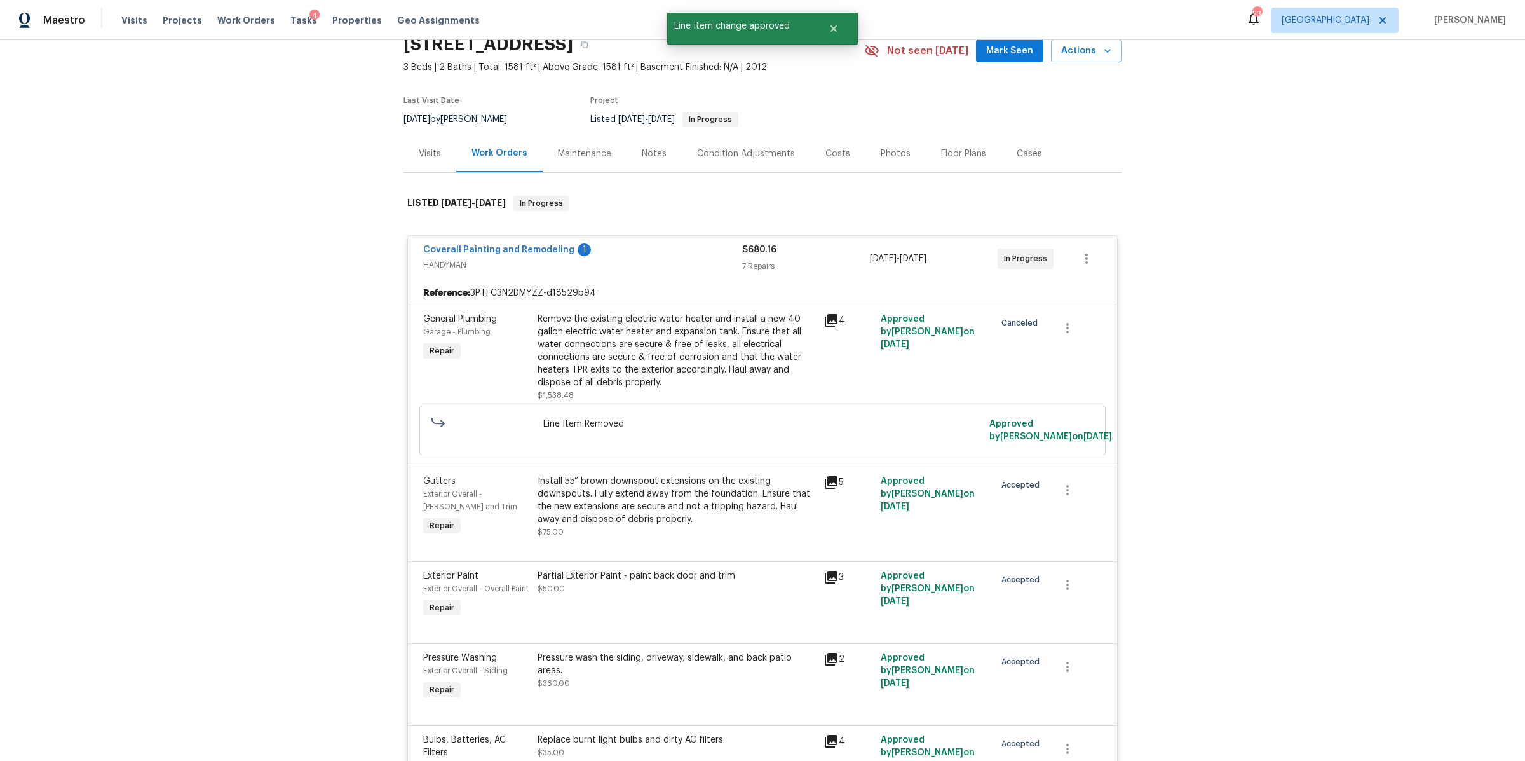
scroll to position [0, 0]
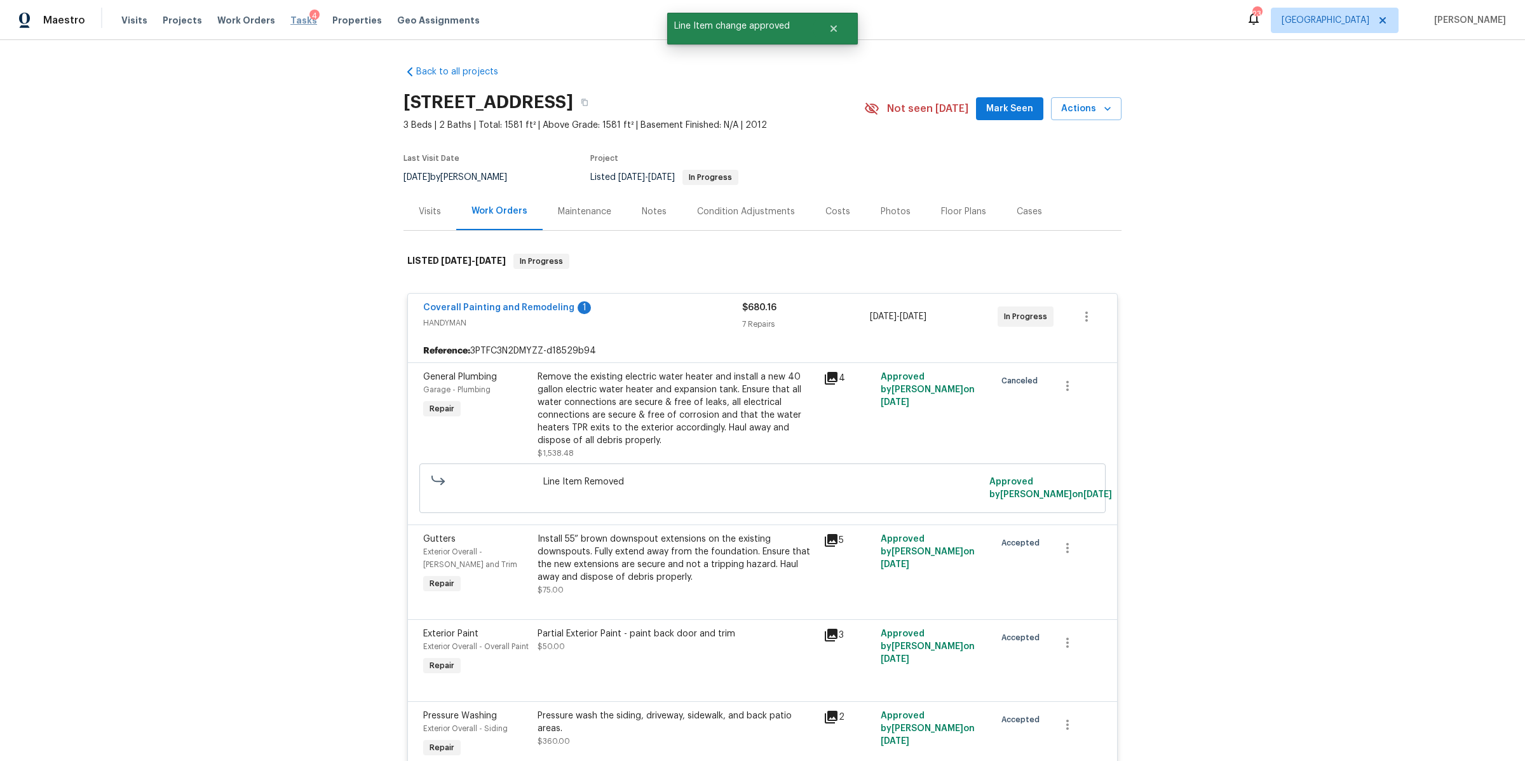
click at [290, 20] on span "Tasks" at bounding box center [303, 20] width 27 height 9
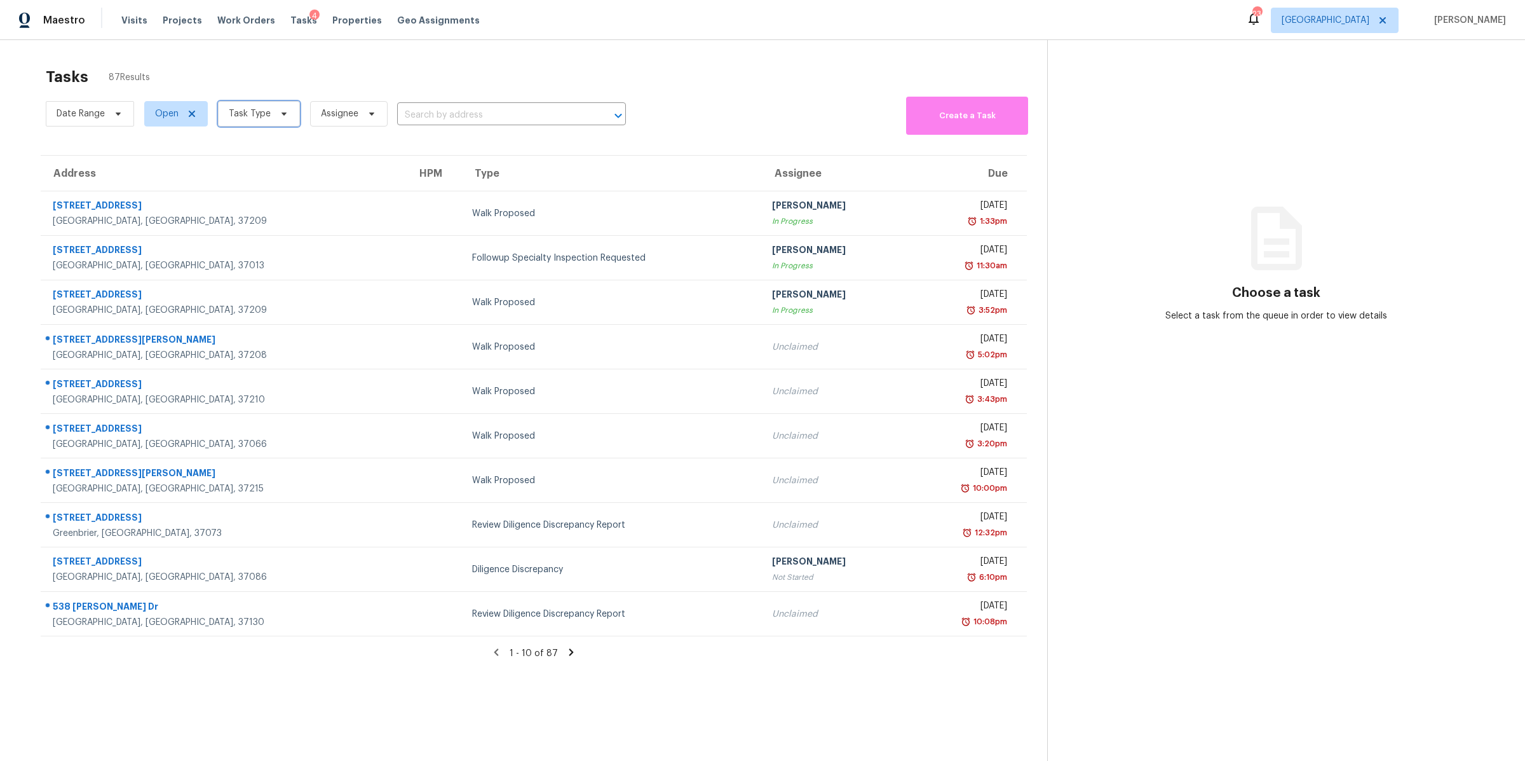
click at [268, 116] on span "Task Type" at bounding box center [250, 113] width 42 height 13
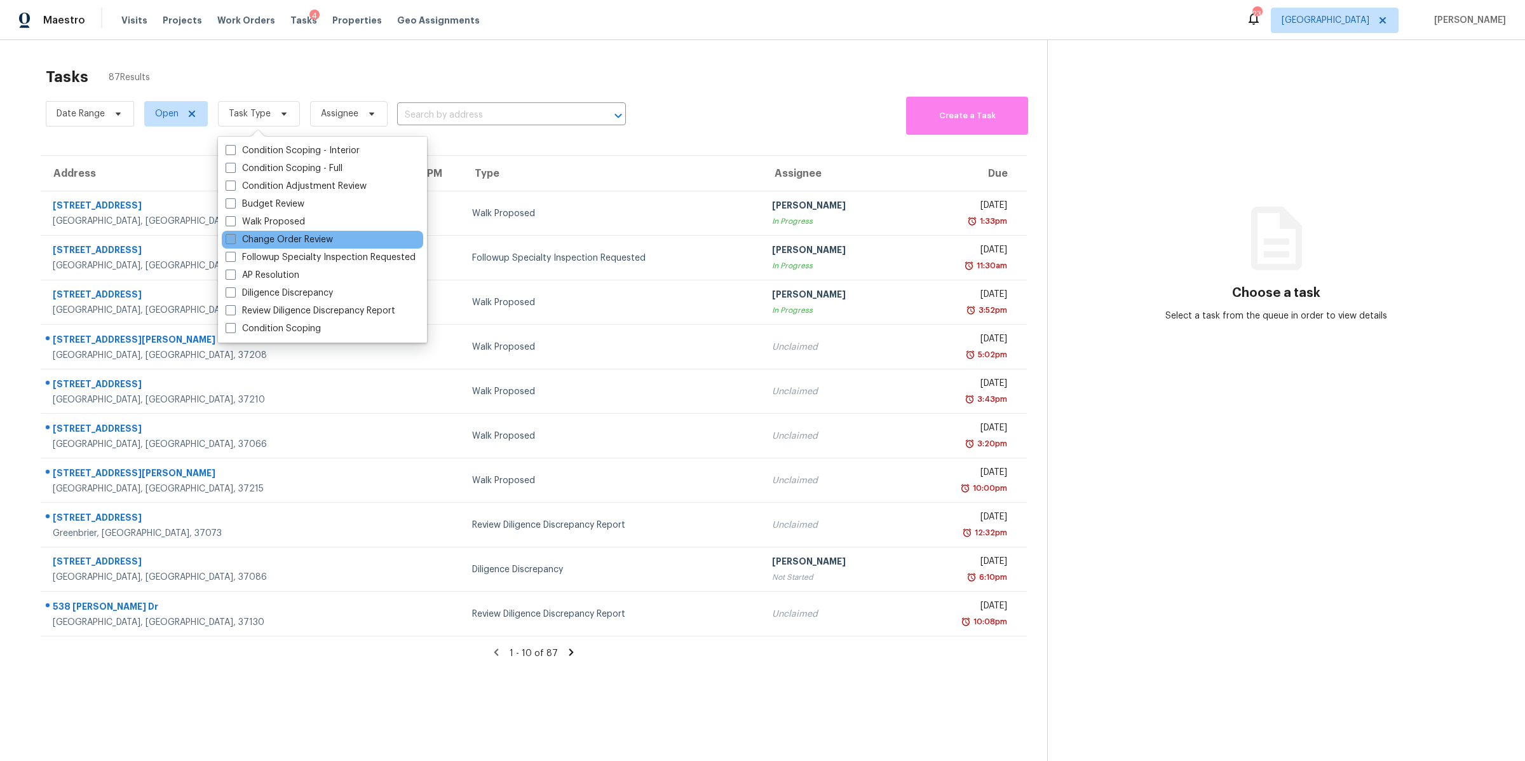
click at [295, 233] on label "Change Order Review" at bounding box center [279, 239] width 107 height 13
click at [234, 233] on input "Change Order Review" at bounding box center [230, 237] width 8 height 8
checkbox input "true"
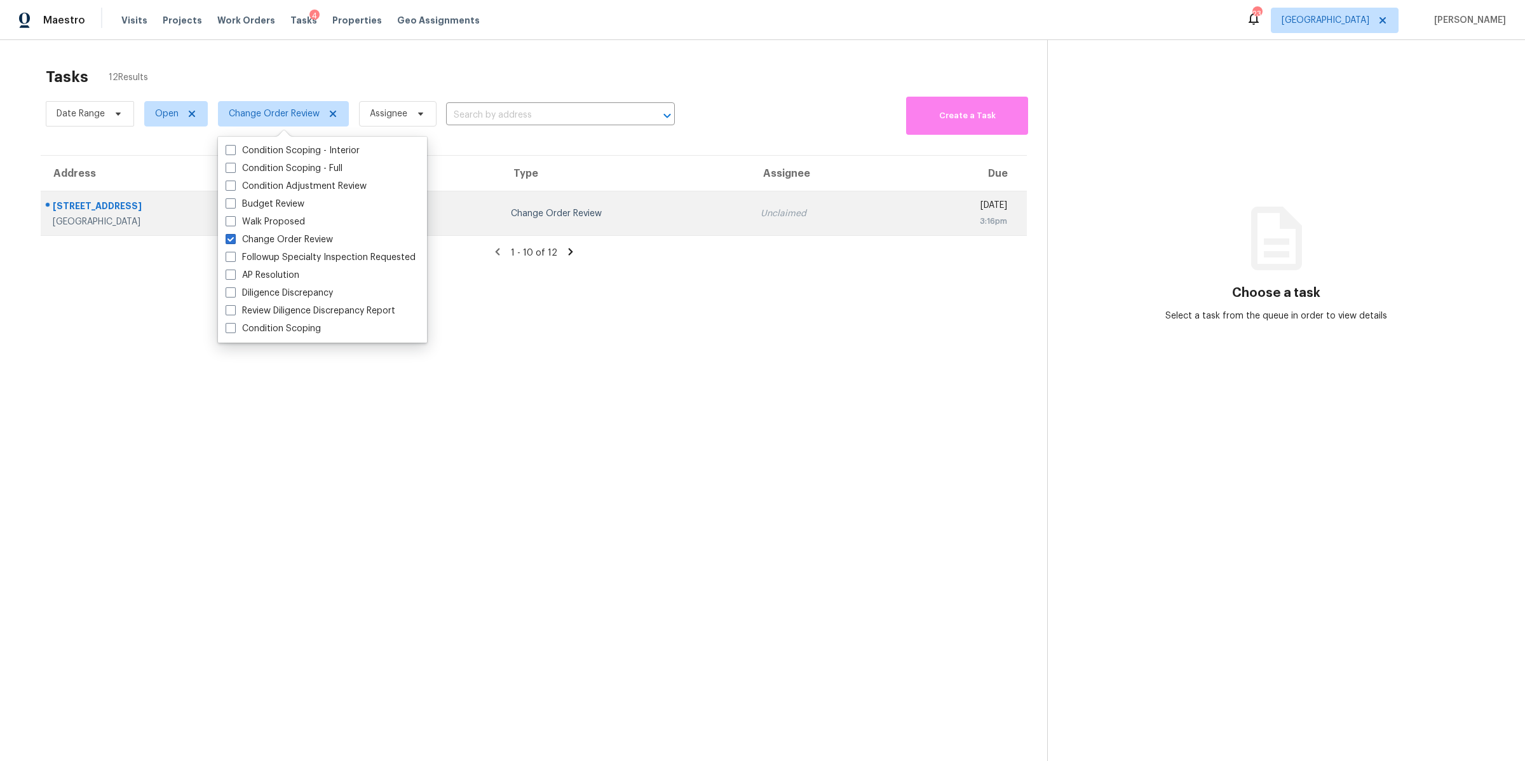
click at [104, 208] on div "2511 Ashland City Rd" at bounding box center [166, 208] width 227 height 16
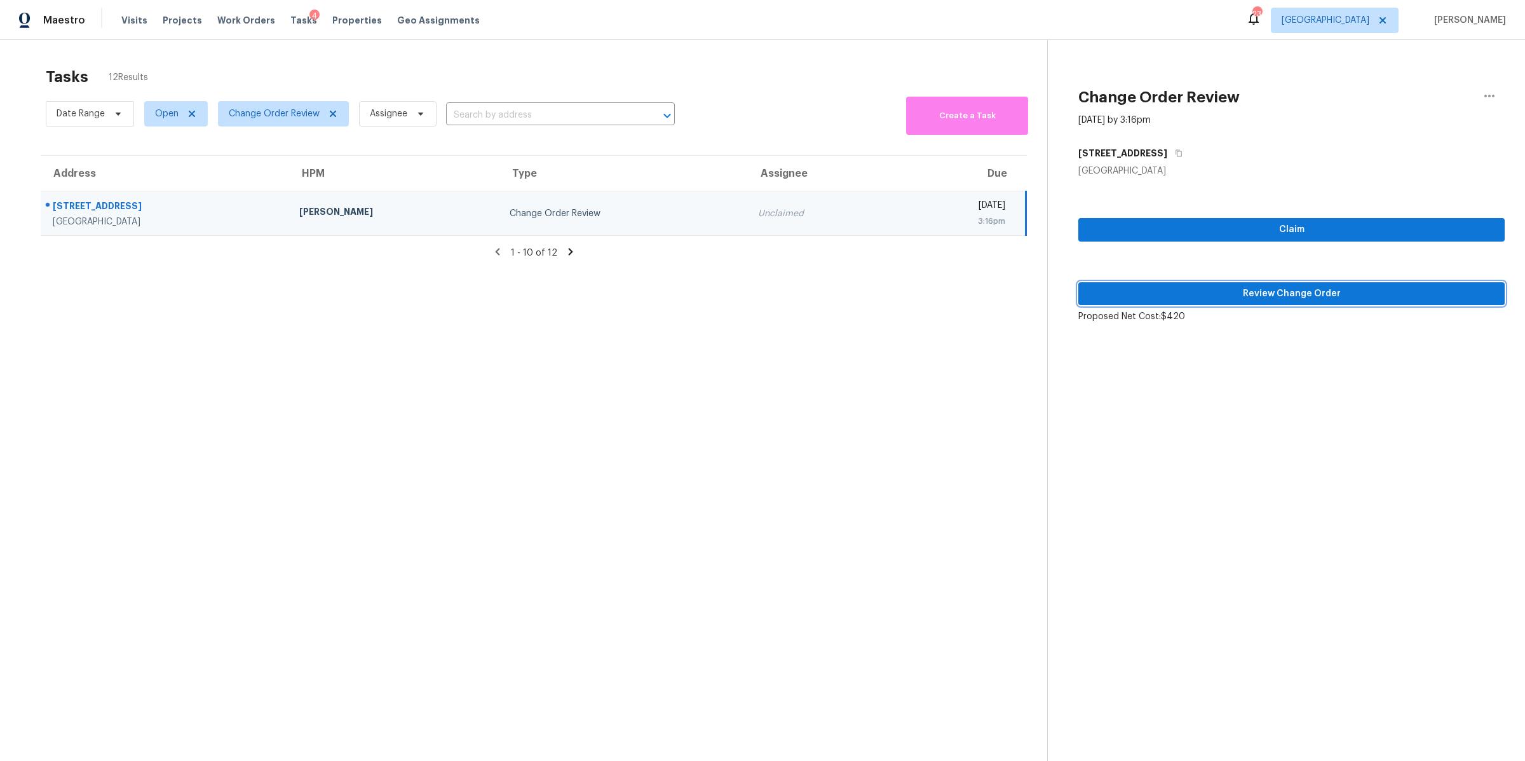
click at [1329, 290] on span "Review Change Order" at bounding box center [1292, 294] width 406 height 16
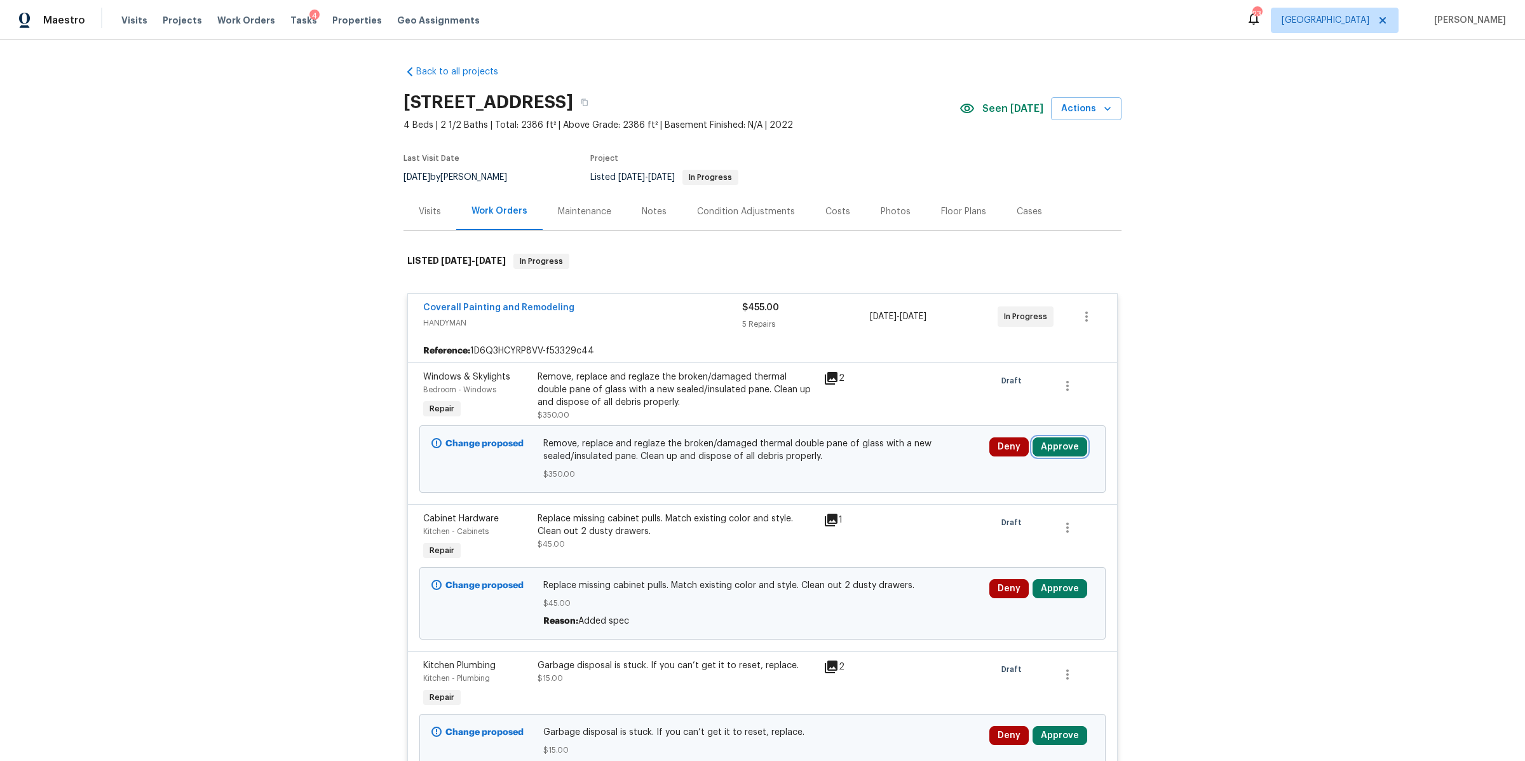
click at [1060, 449] on button "Approve" at bounding box center [1060, 446] width 55 height 19
click at [878, 454] on span "Approve" at bounding box center [872, 459] width 36 height 10
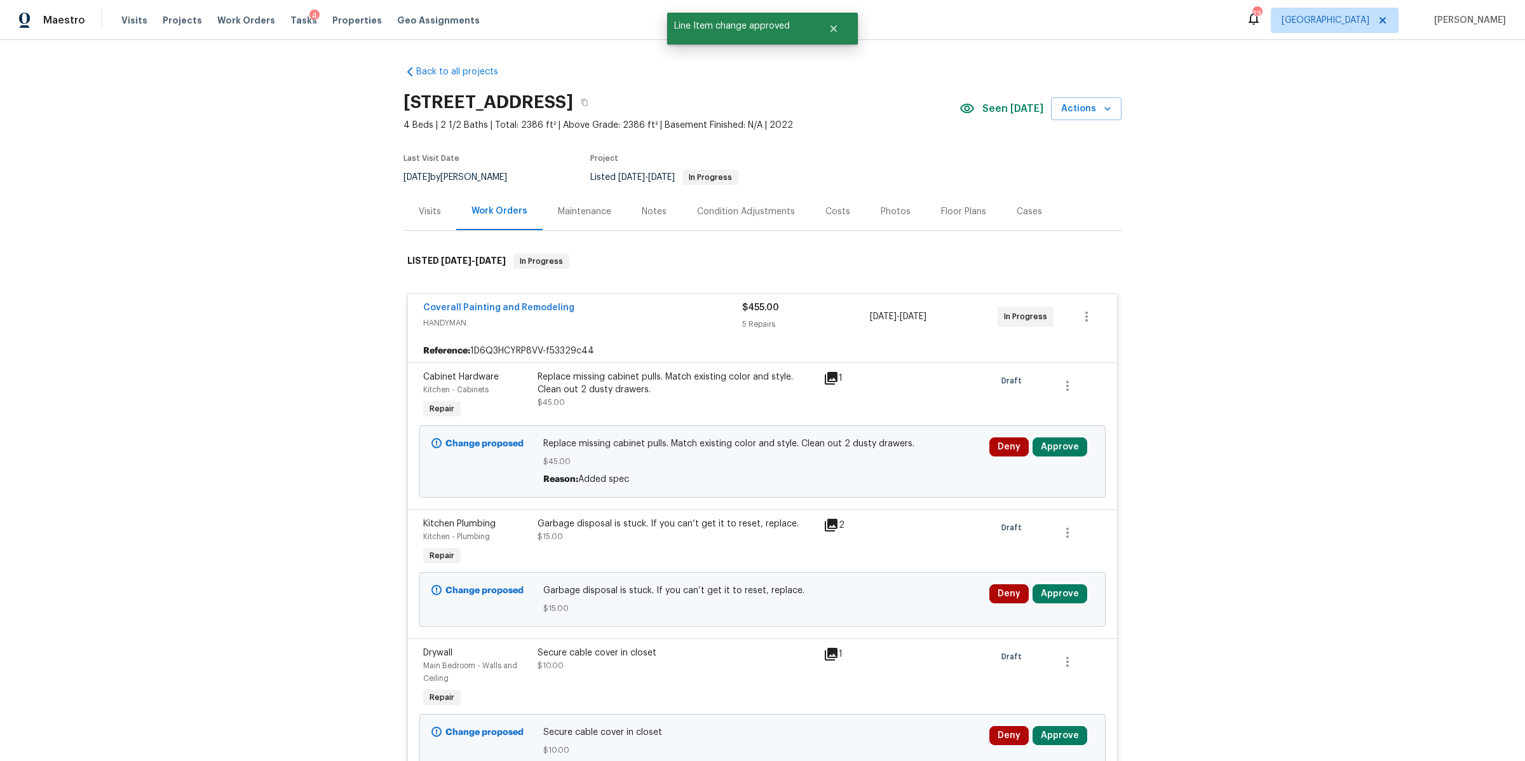
click at [1058, 437] on div "Deny Approve" at bounding box center [1042, 461] width 112 height 56
click at [1051, 446] on button "Approve" at bounding box center [1060, 446] width 55 height 19
click at [849, 467] on button "Approve" at bounding box center [872, 458] width 76 height 25
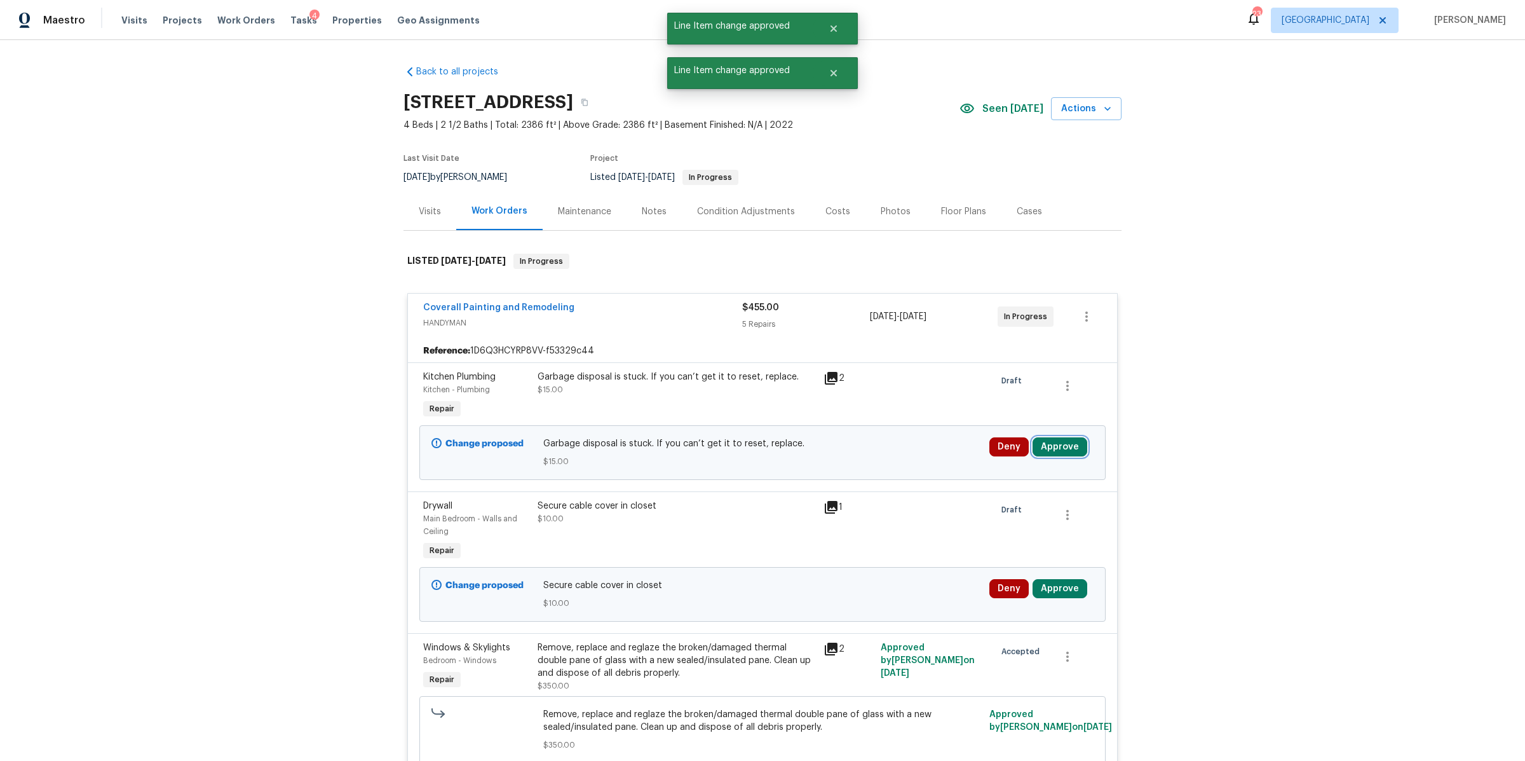
drag, startPoint x: 1051, startPoint y: 449, endPoint x: 1030, endPoint y: 453, distance: 20.7
click at [1049, 450] on button "Approve" at bounding box center [1060, 446] width 55 height 19
click at [884, 457] on span "Approve" at bounding box center [872, 459] width 36 height 10
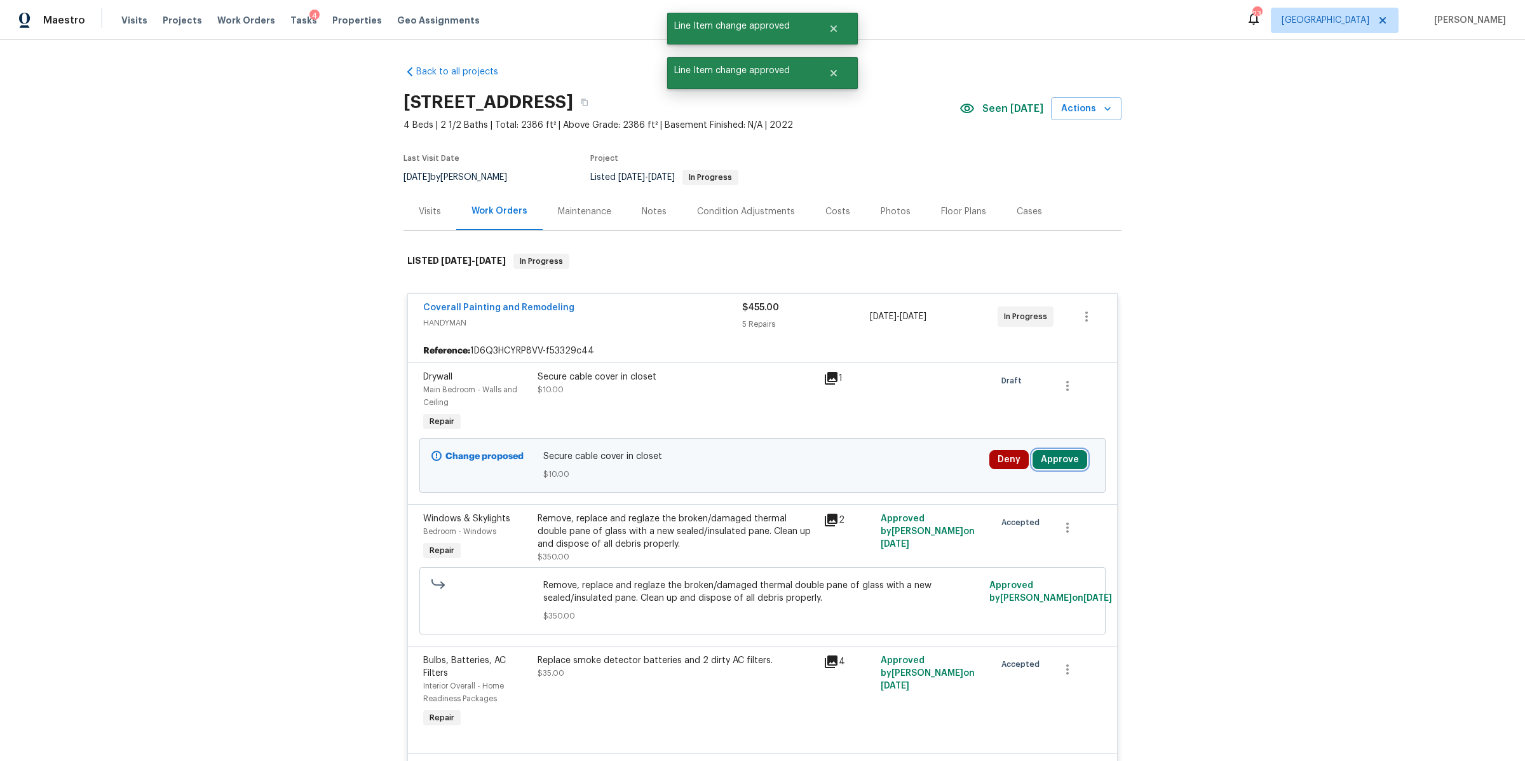
click at [1068, 461] on button "Approve" at bounding box center [1060, 459] width 55 height 19
click at [870, 470] on span "Approve" at bounding box center [872, 472] width 36 height 10
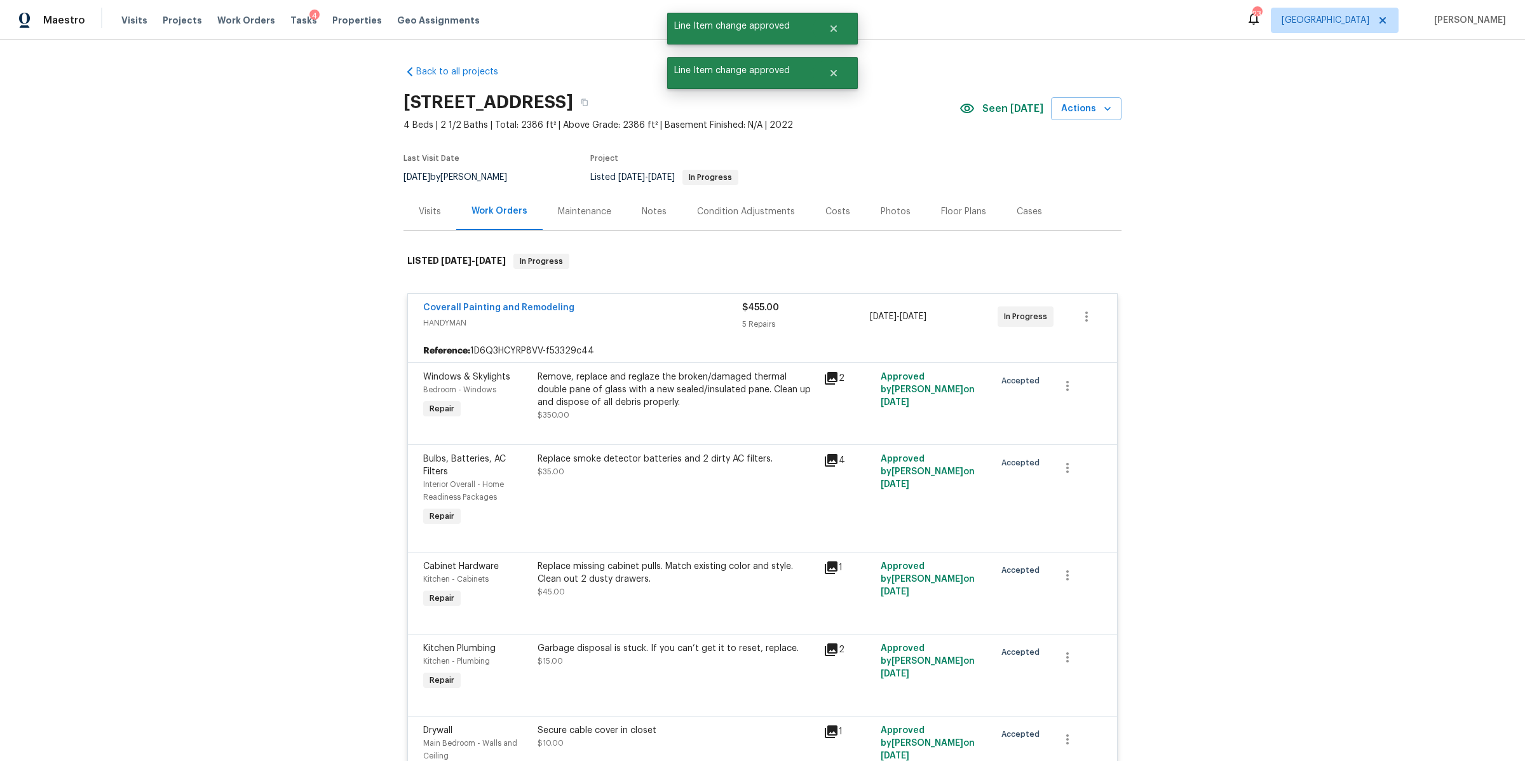
click at [291, 25] on div "Tasks 4" at bounding box center [303, 20] width 27 height 13
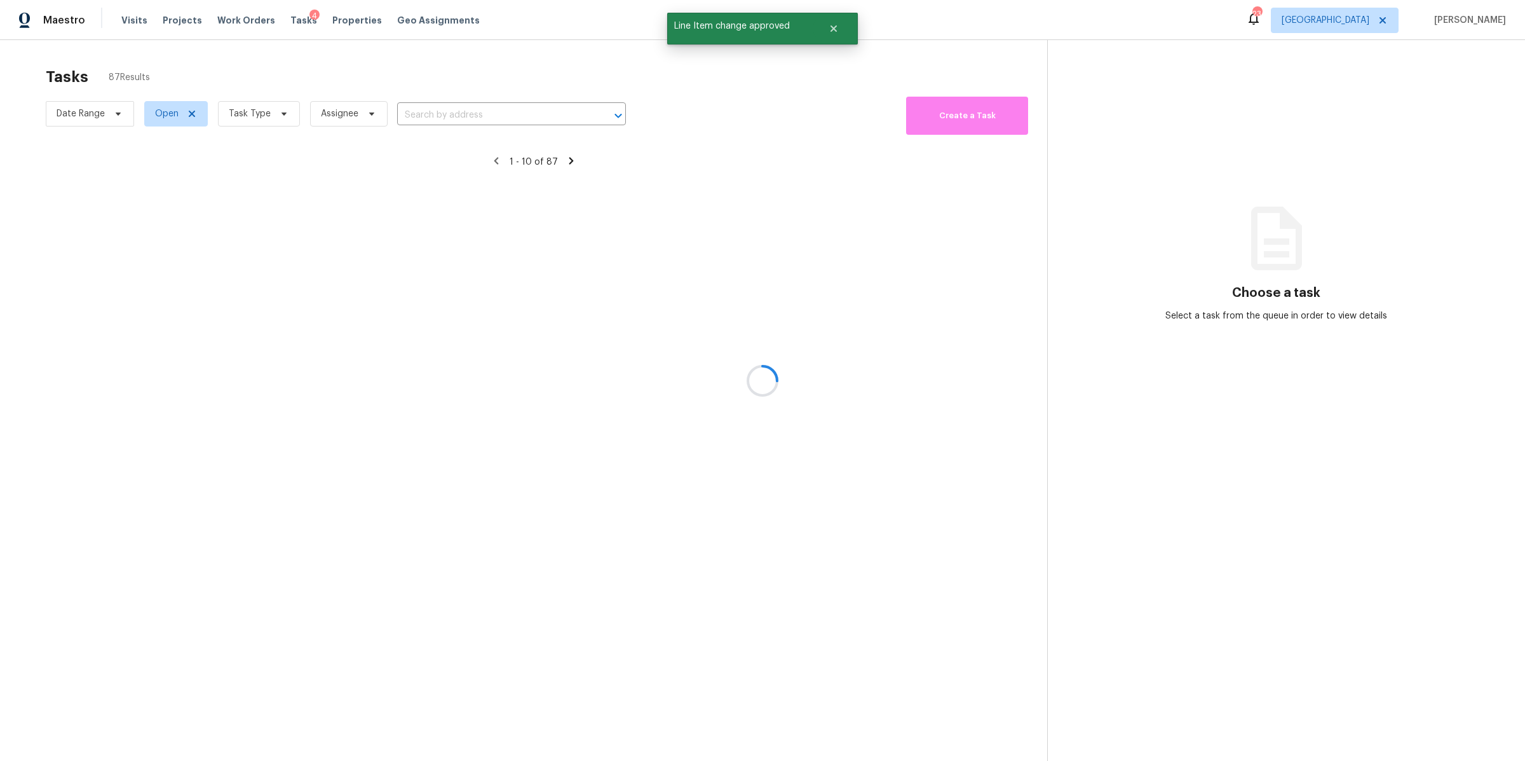
click at [292, 22] on div at bounding box center [762, 380] width 1525 height 761
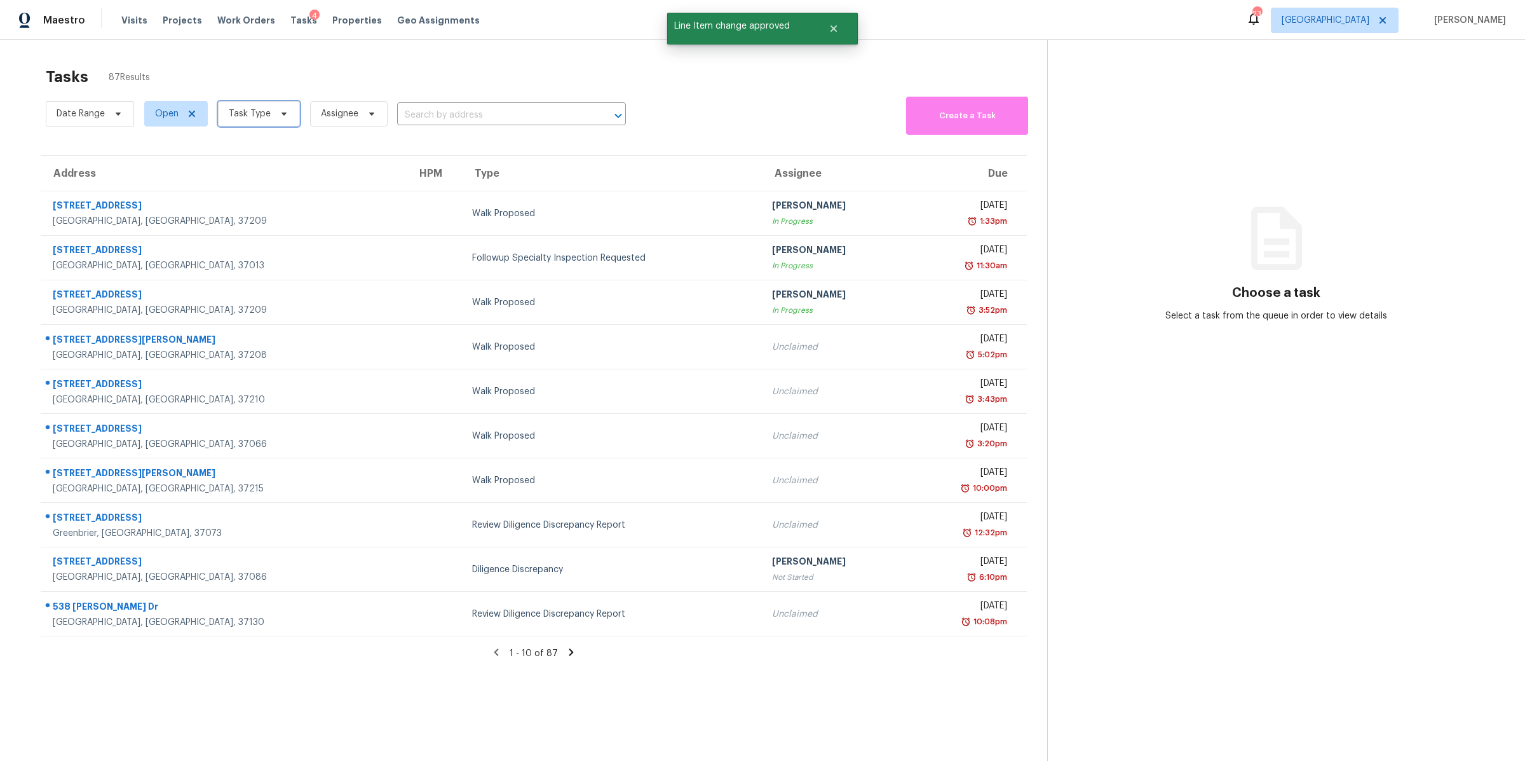
click at [267, 118] on span "Task Type" at bounding box center [250, 113] width 42 height 13
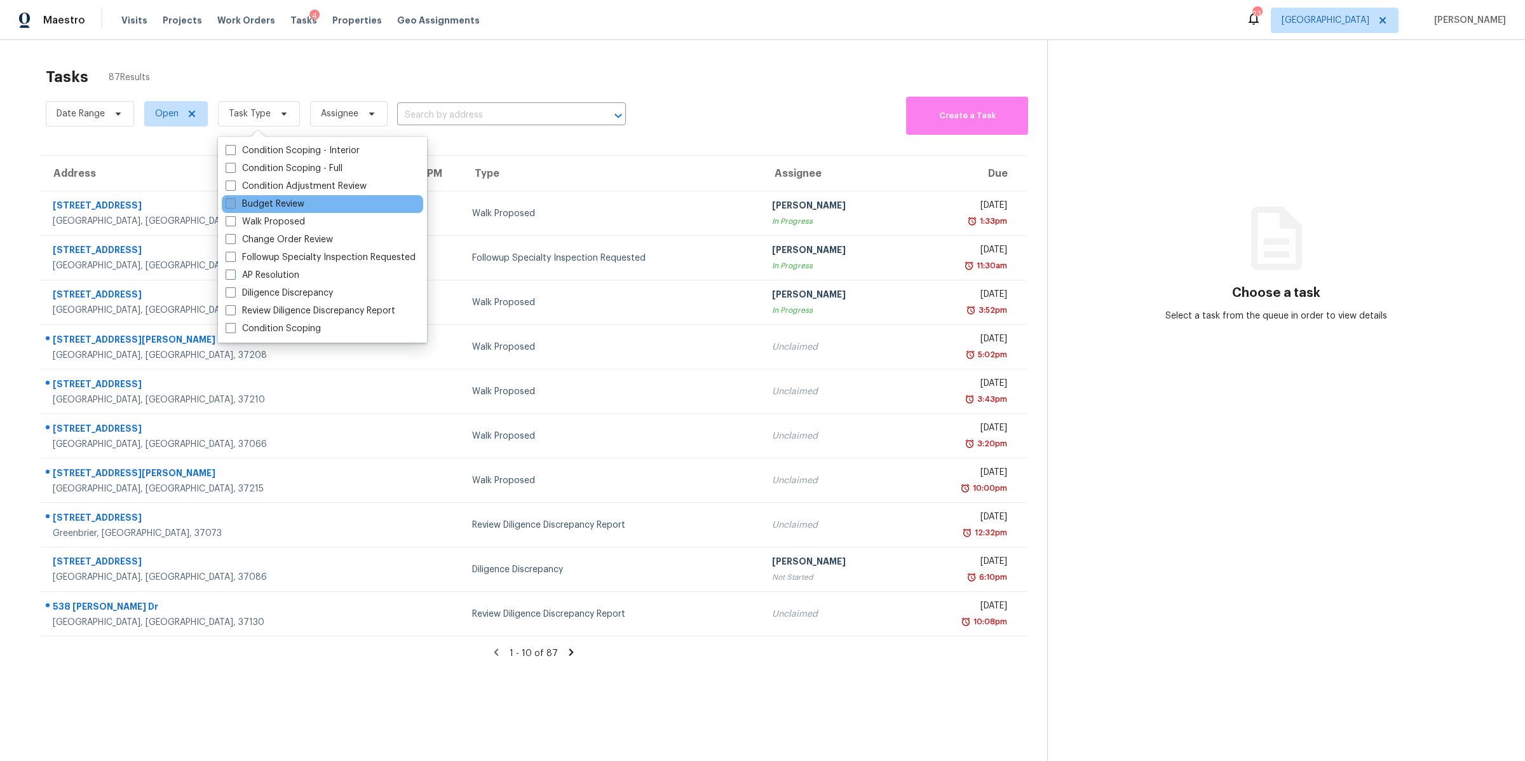
click at [269, 208] on label "Budget Review" at bounding box center [265, 204] width 79 height 13
click at [234, 206] on input "Budget Review" at bounding box center [230, 202] width 8 height 8
checkbox input "true"
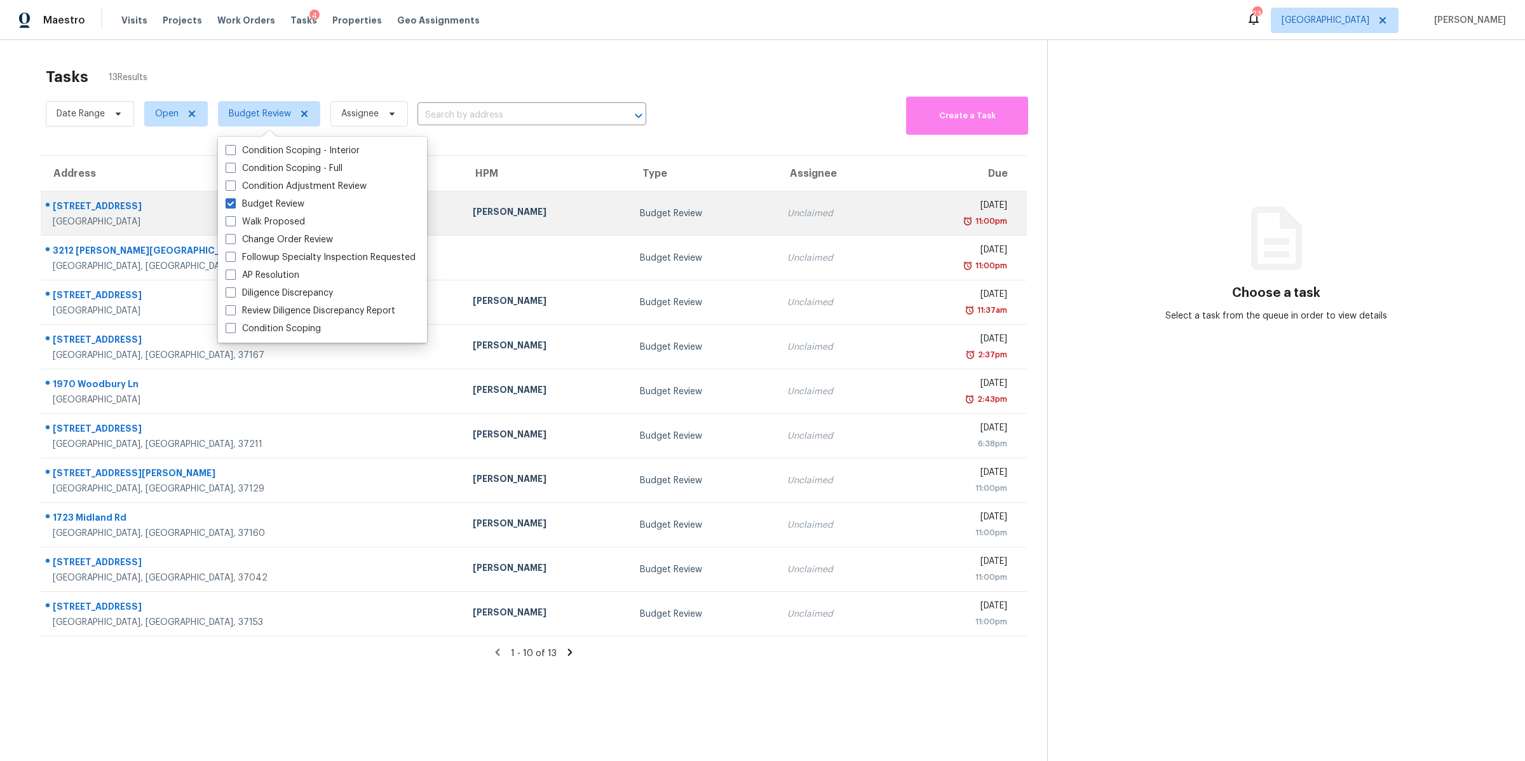
click at [72, 217] on div "Columbia, TN, 38401" at bounding box center [253, 221] width 400 height 13
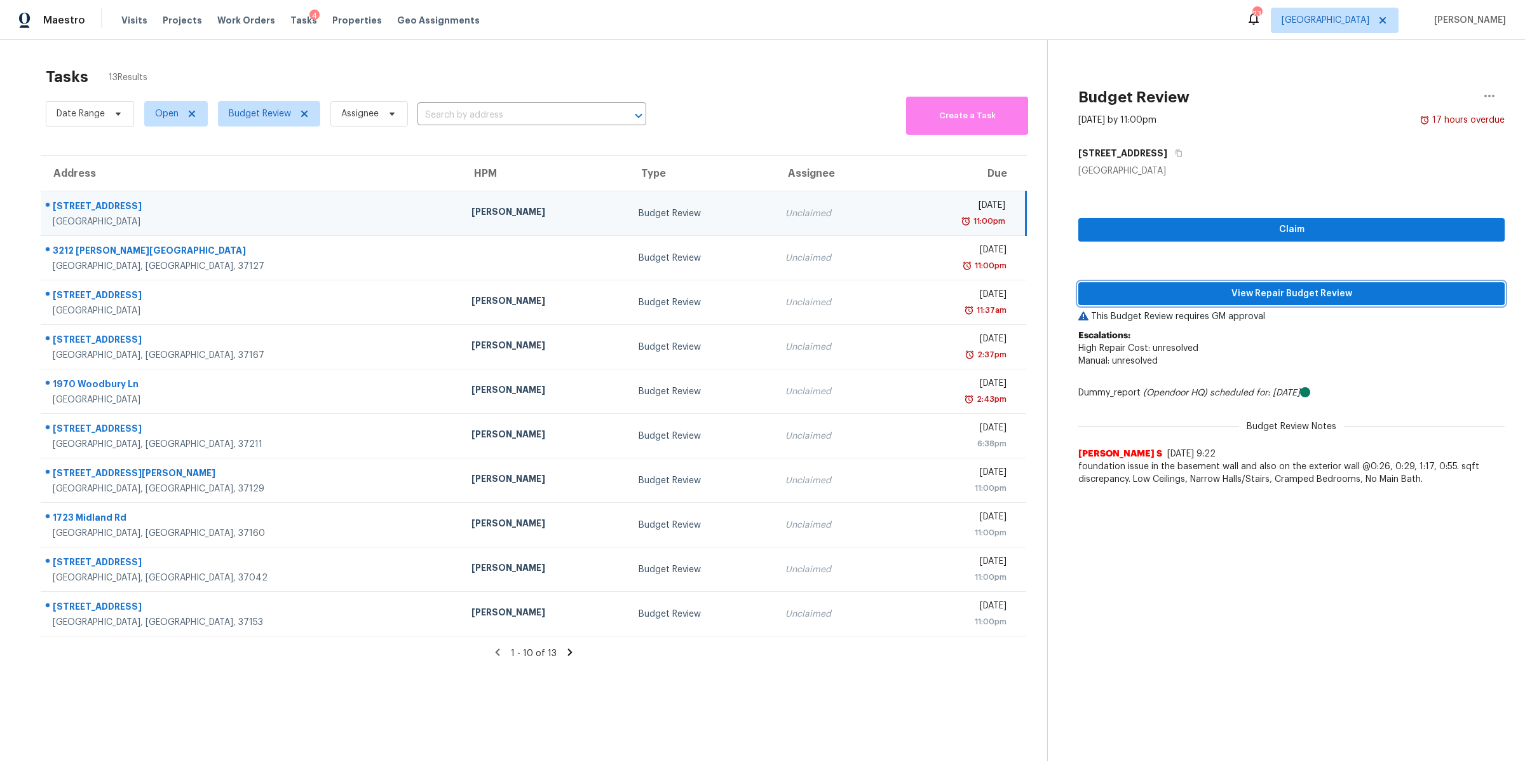
click at [1274, 289] on span "View Repair Budget Review" at bounding box center [1292, 294] width 406 height 16
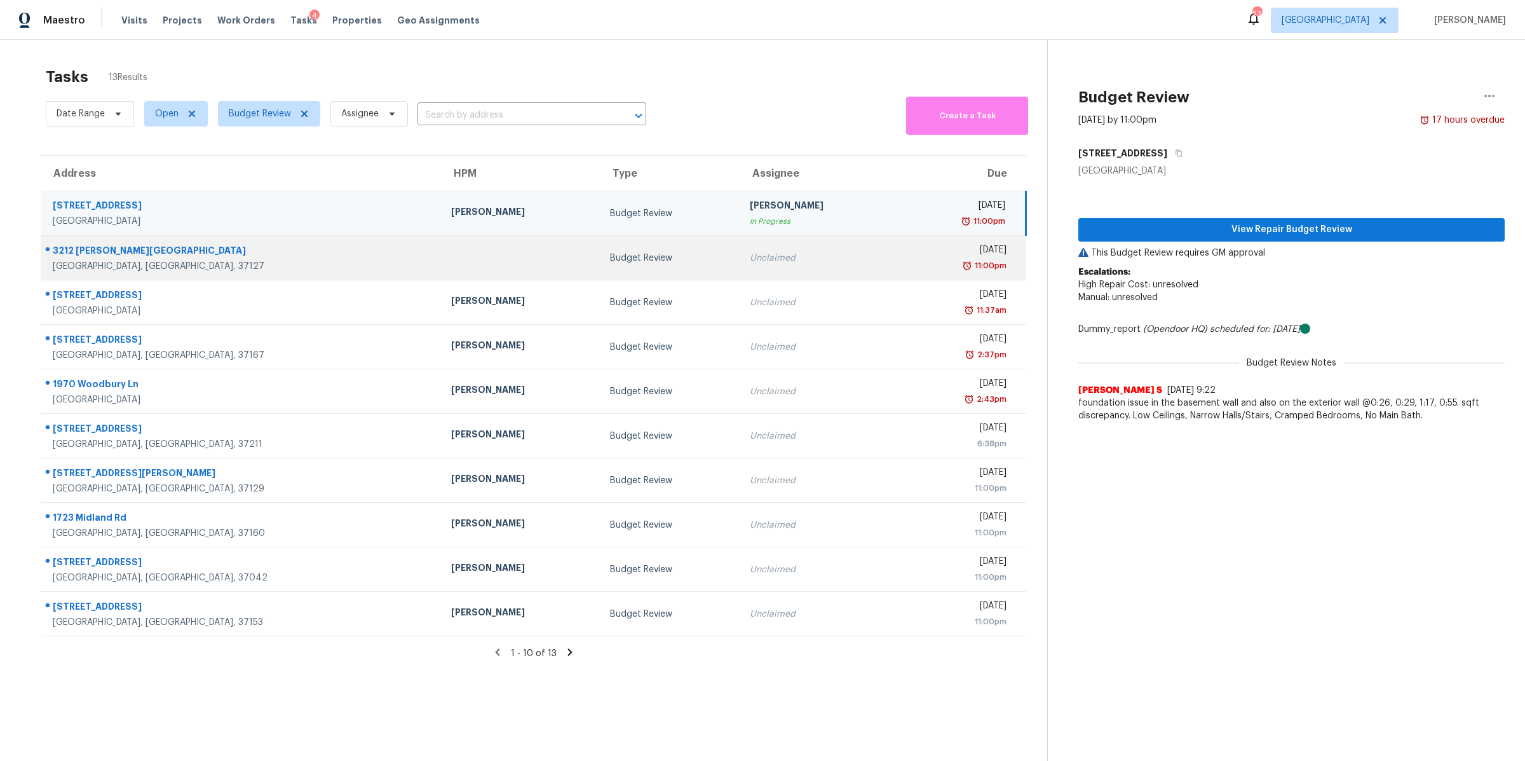
click at [108, 259] on div "3212 Quintana Dr" at bounding box center [242, 252] width 378 height 16
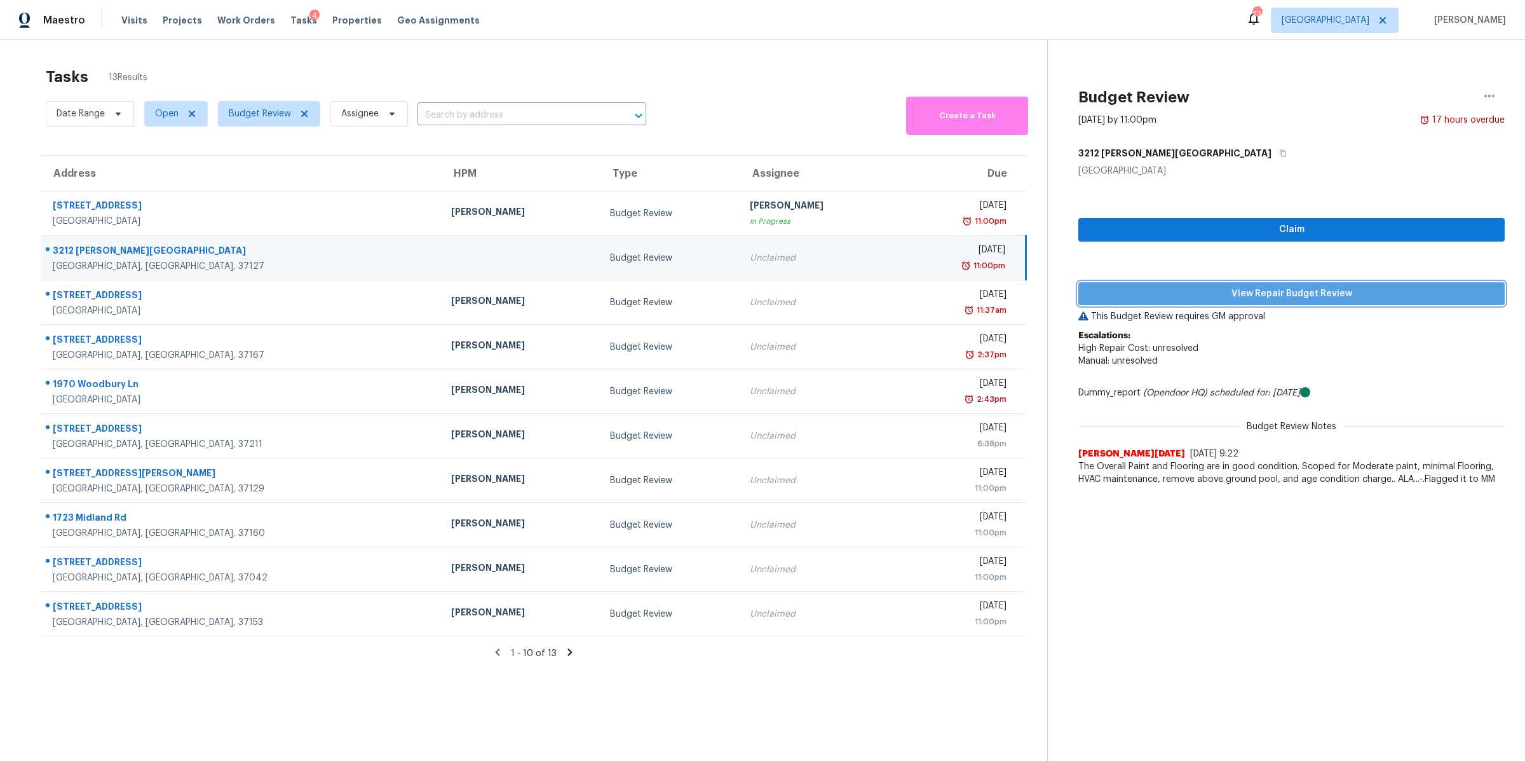
click at [1157, 300] on span "View Repair Budget Review" at bounding box center [1292, 294] width 406 height 16
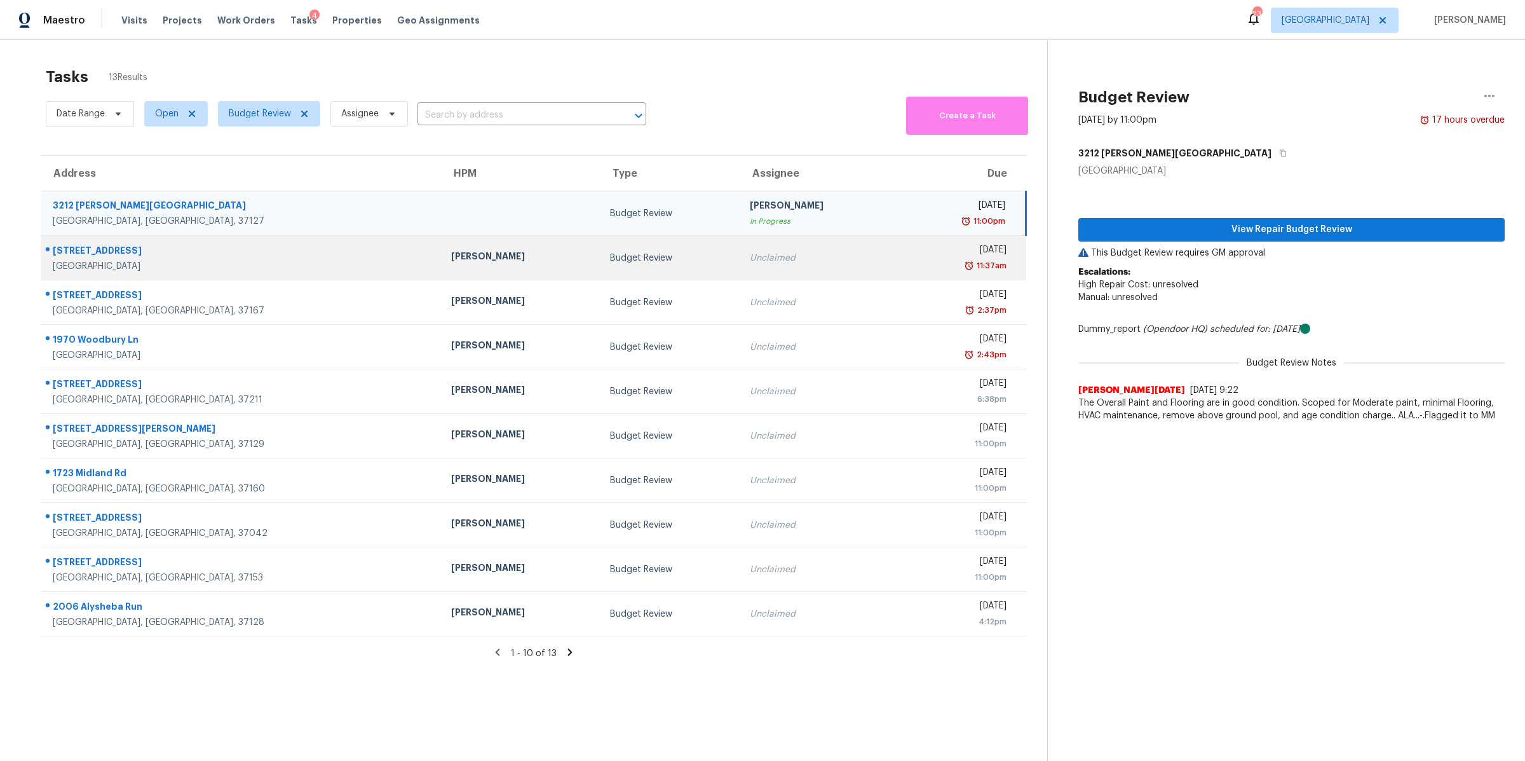
click at [91, 254] on div "3691 Fox Tail Dr" at bounding box center [242, 252] width 378 height 16
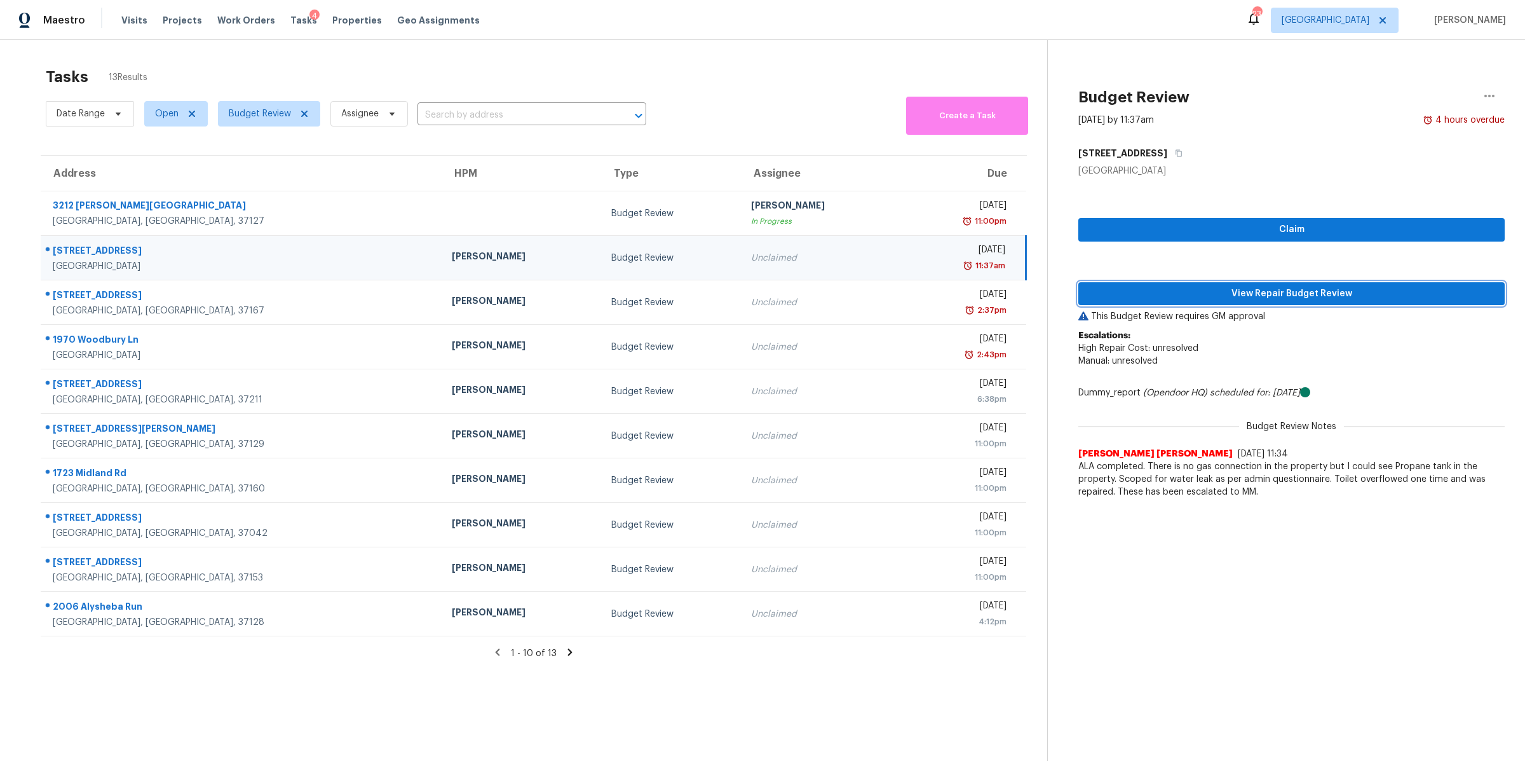
click at [1233, 291] on span "View Repair Budget Review" at bounding box center [1292, 294] width 406 height 16
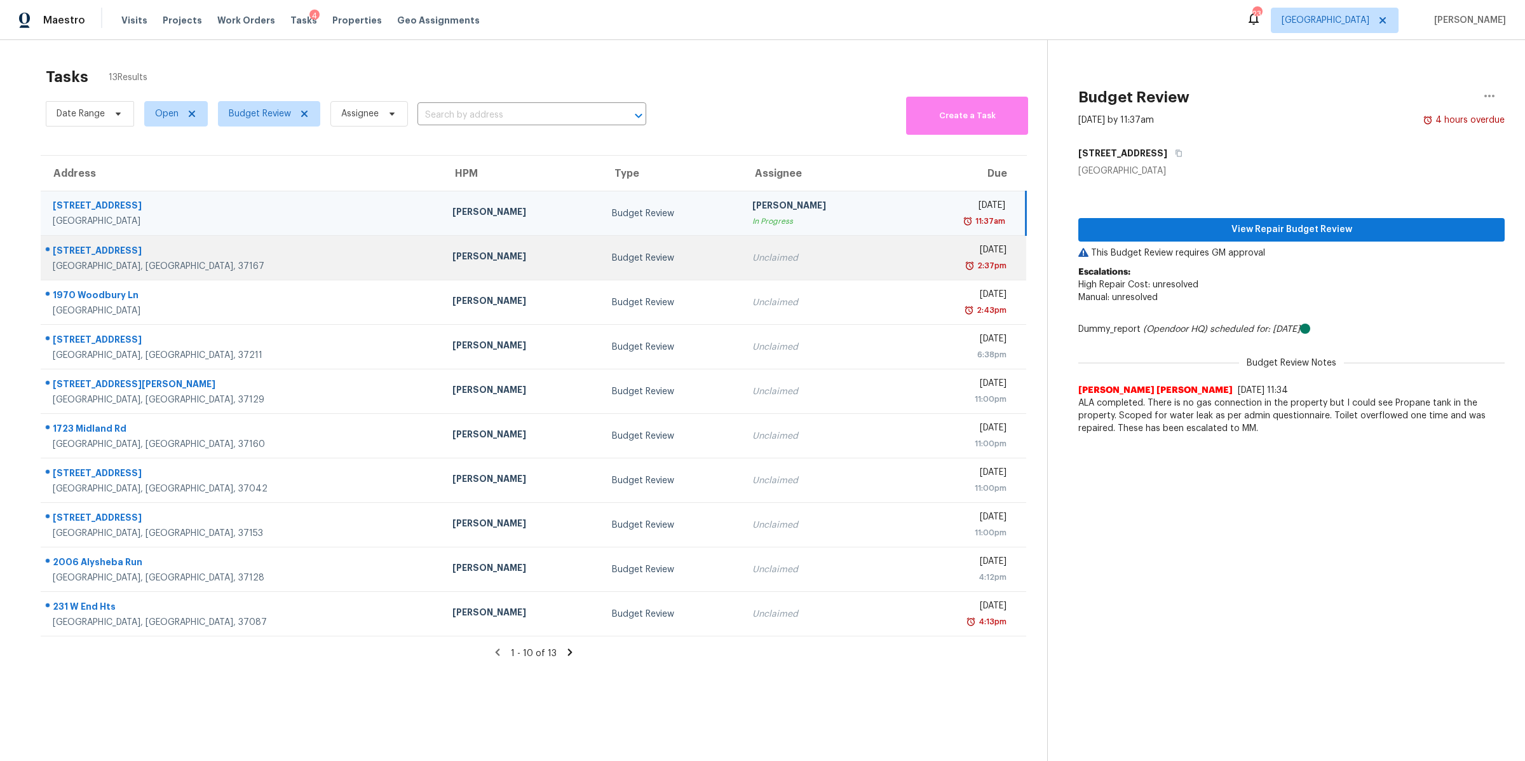
click at [92, 250] on div "702 Forest Crossing Dr" at bounding box center [242, 252] width 379 height 16
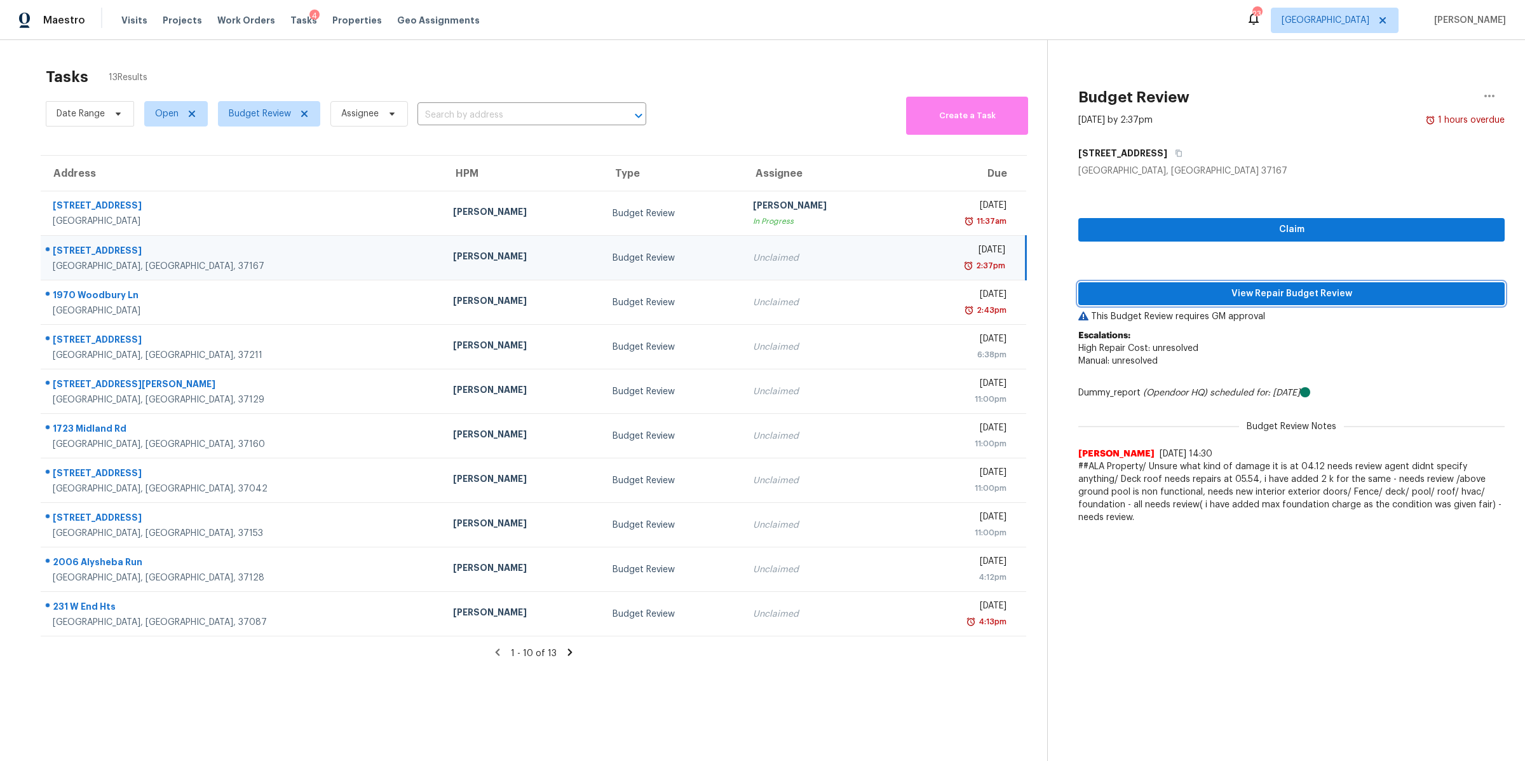
click at [1393, 295] on span "View Repair Budget Review" at bounding box center [1292, 294] width 406 height 16
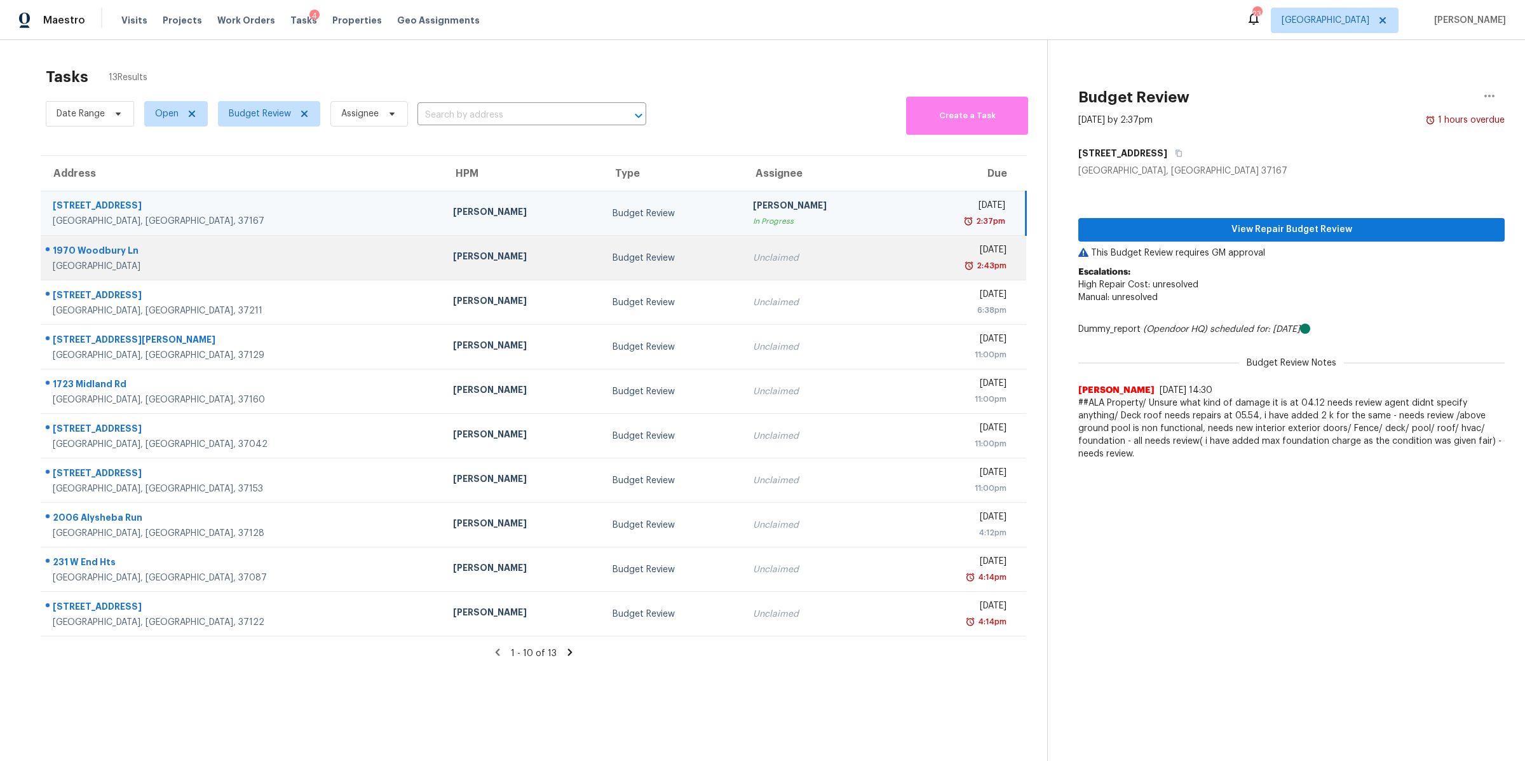
click at [93, 256] on div "1970 Woodbury Ln" at bounding box center [243, 252] width 380 height 16
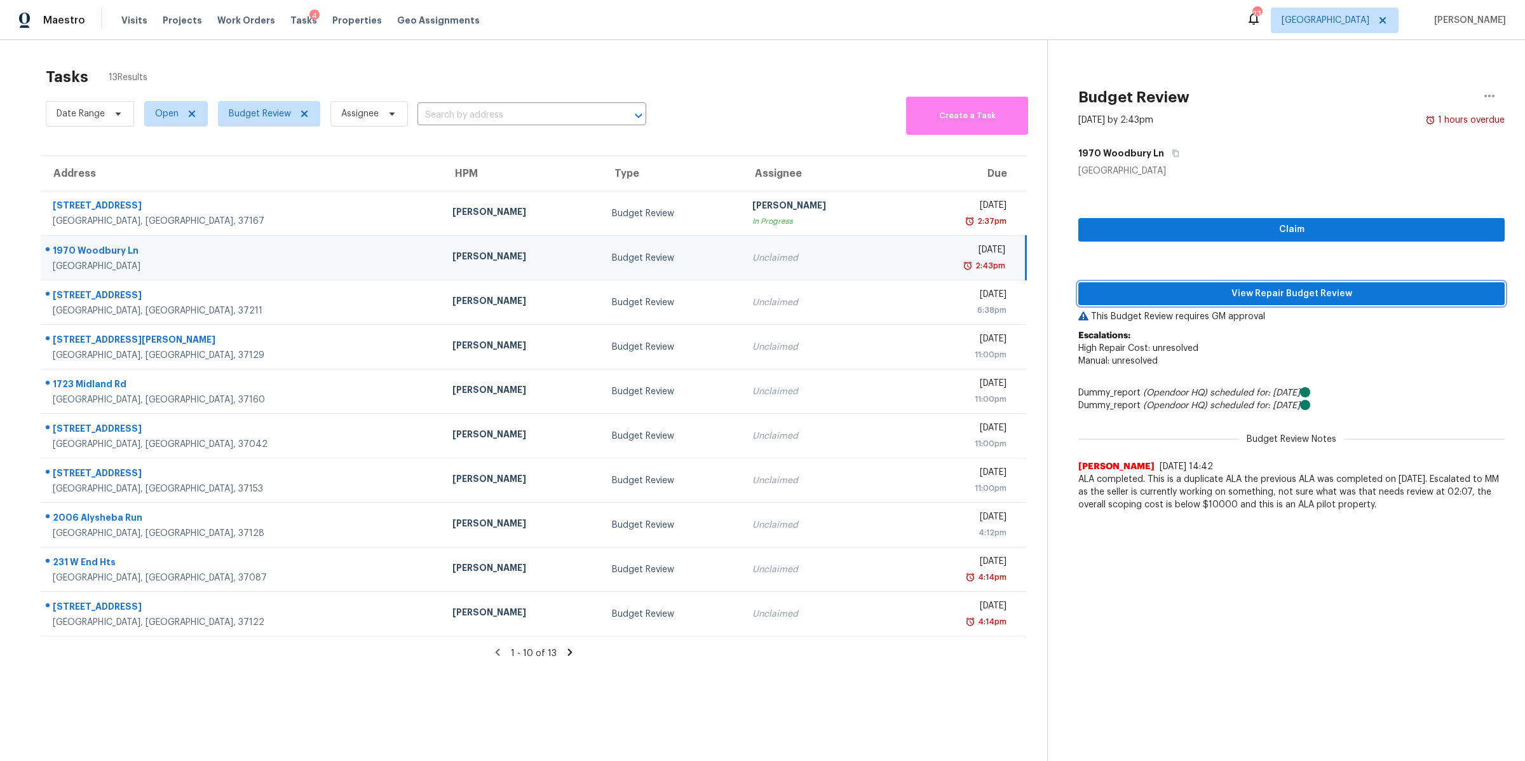
click at [1263, 296] on span "View Repair Budget Review" at bounding box center [1292, 294] width 406 height 16
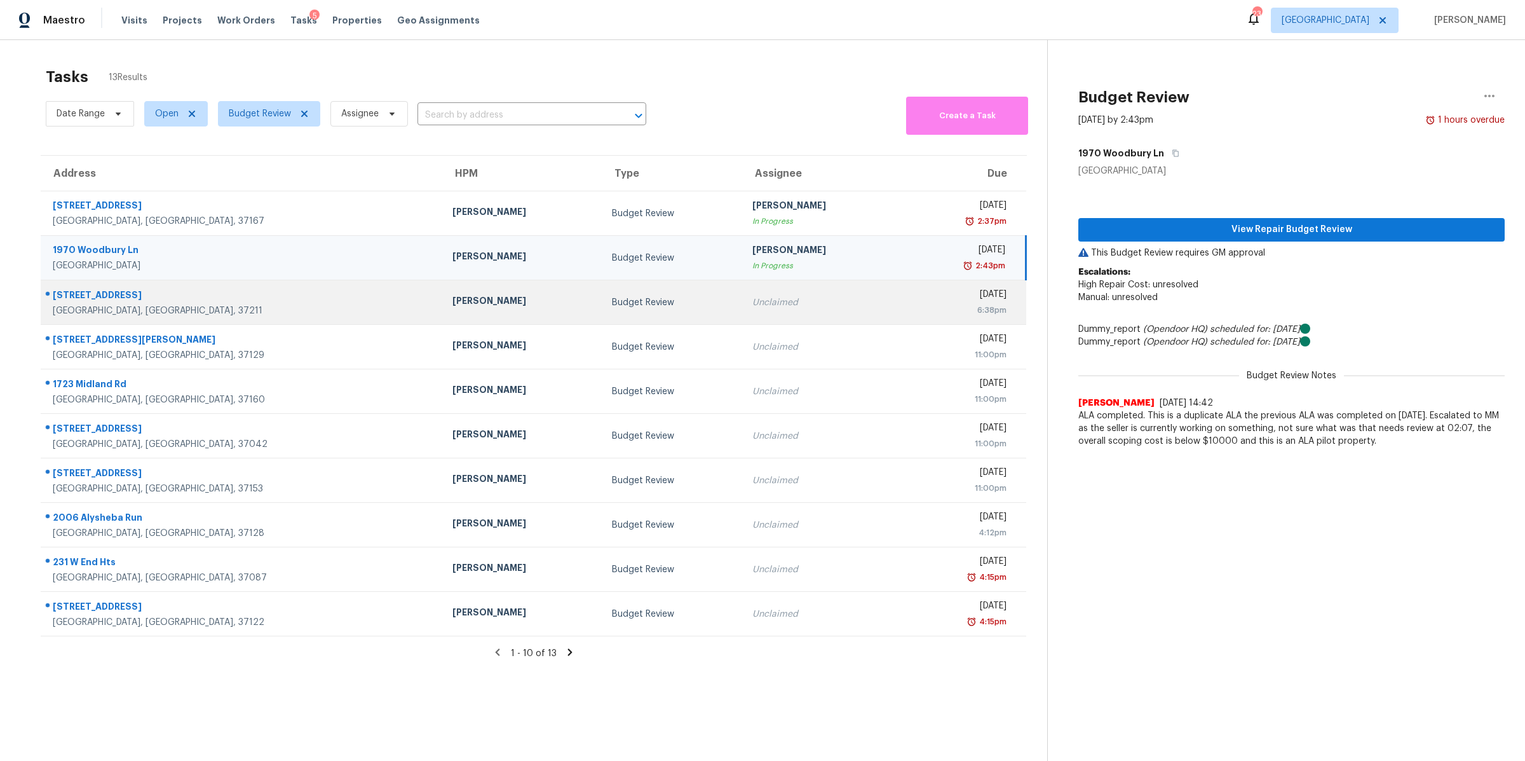
click at [99, 300] on div "367 Huntington Ridge Dr" at bounding box center [242, 297] width 379 height 16
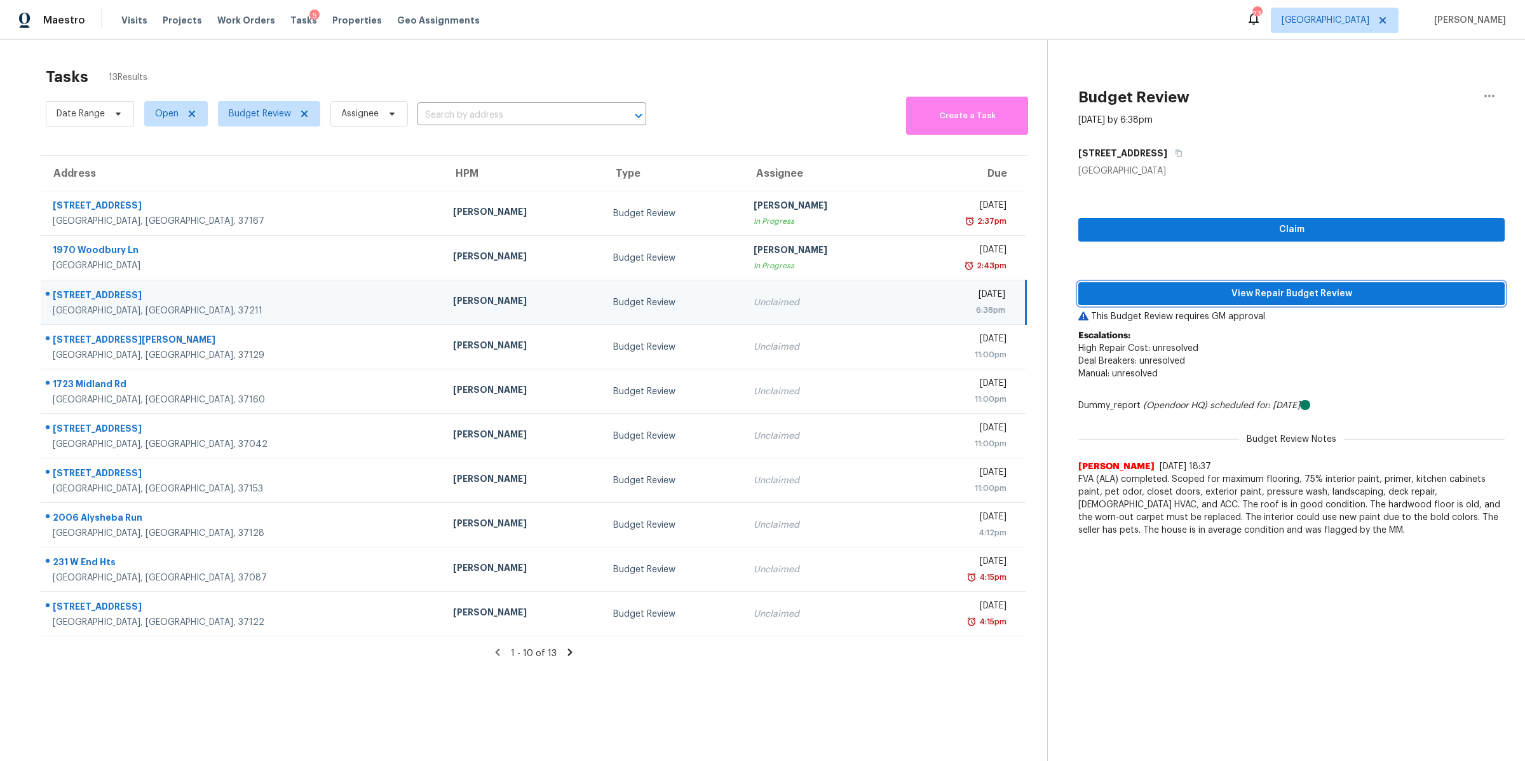
click at [1223, 283] on button "View Repair Budget Review" at bounding box center [1292, 294] width 427 height 24
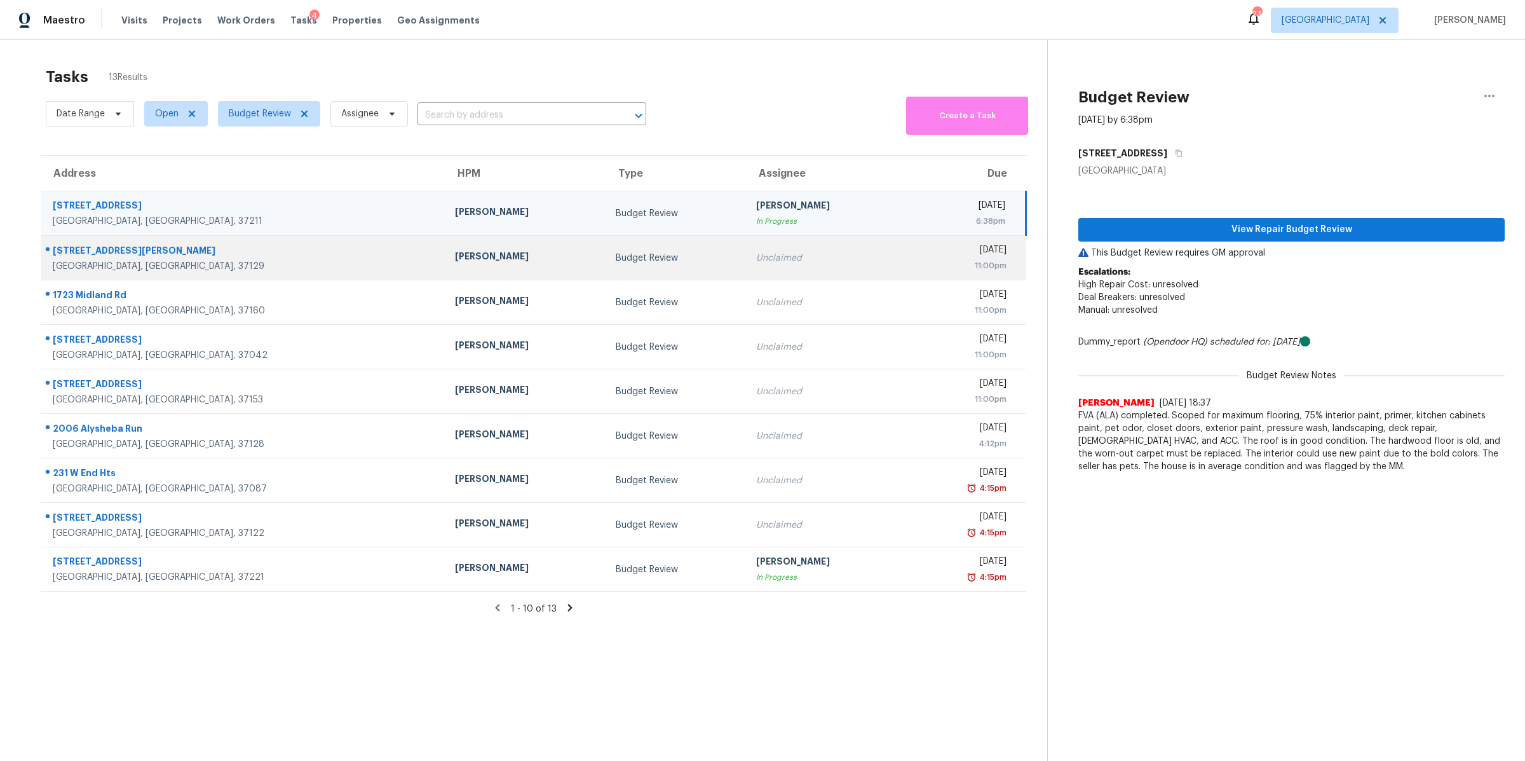
click at [83, 251] on div "8607 Hooper St" at bounding box center [244, 252] width 382 height 16
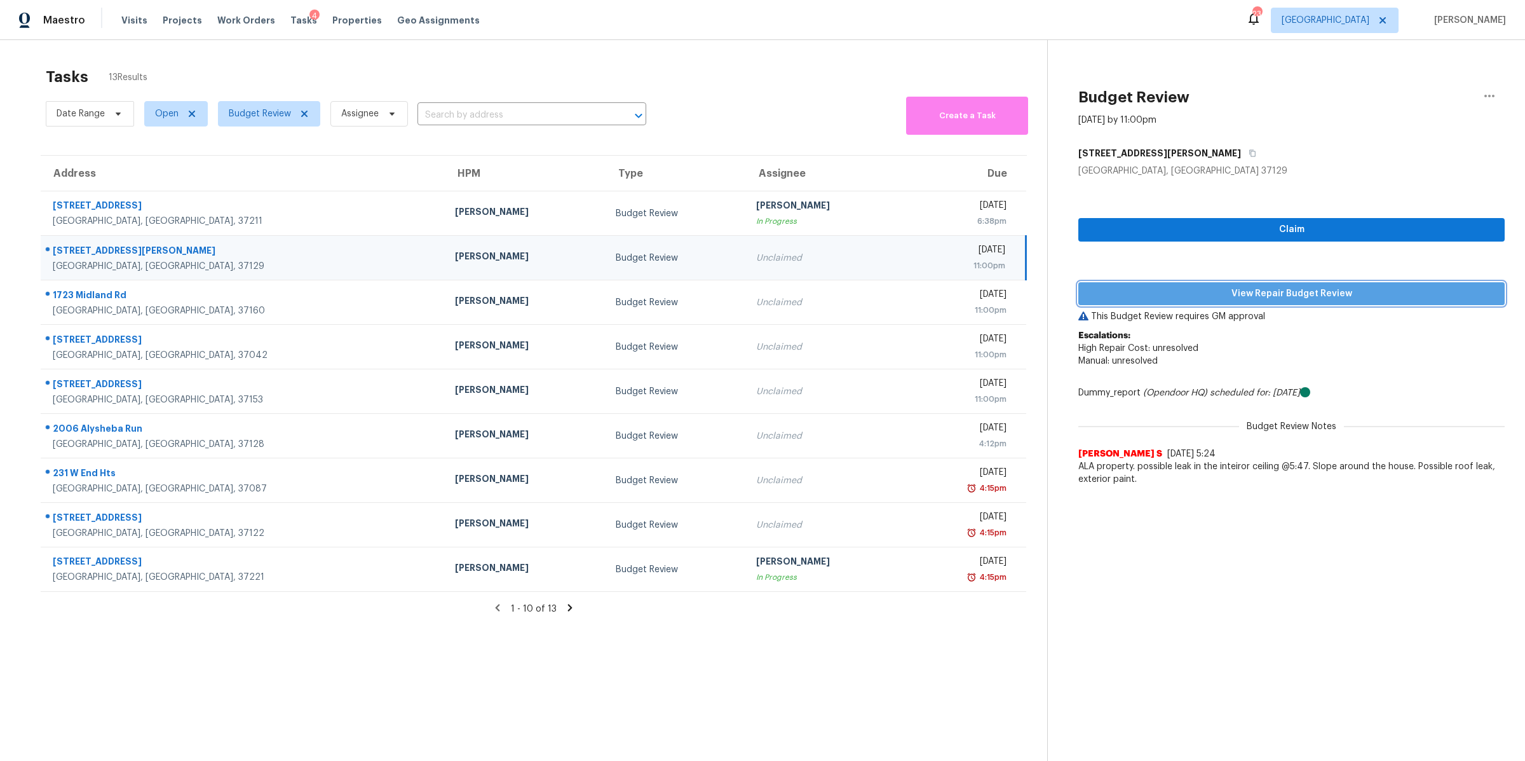
click at [1345, 296] on span "View Repair Budget Review" at bounding box center [1292, 294] width 406 height 16
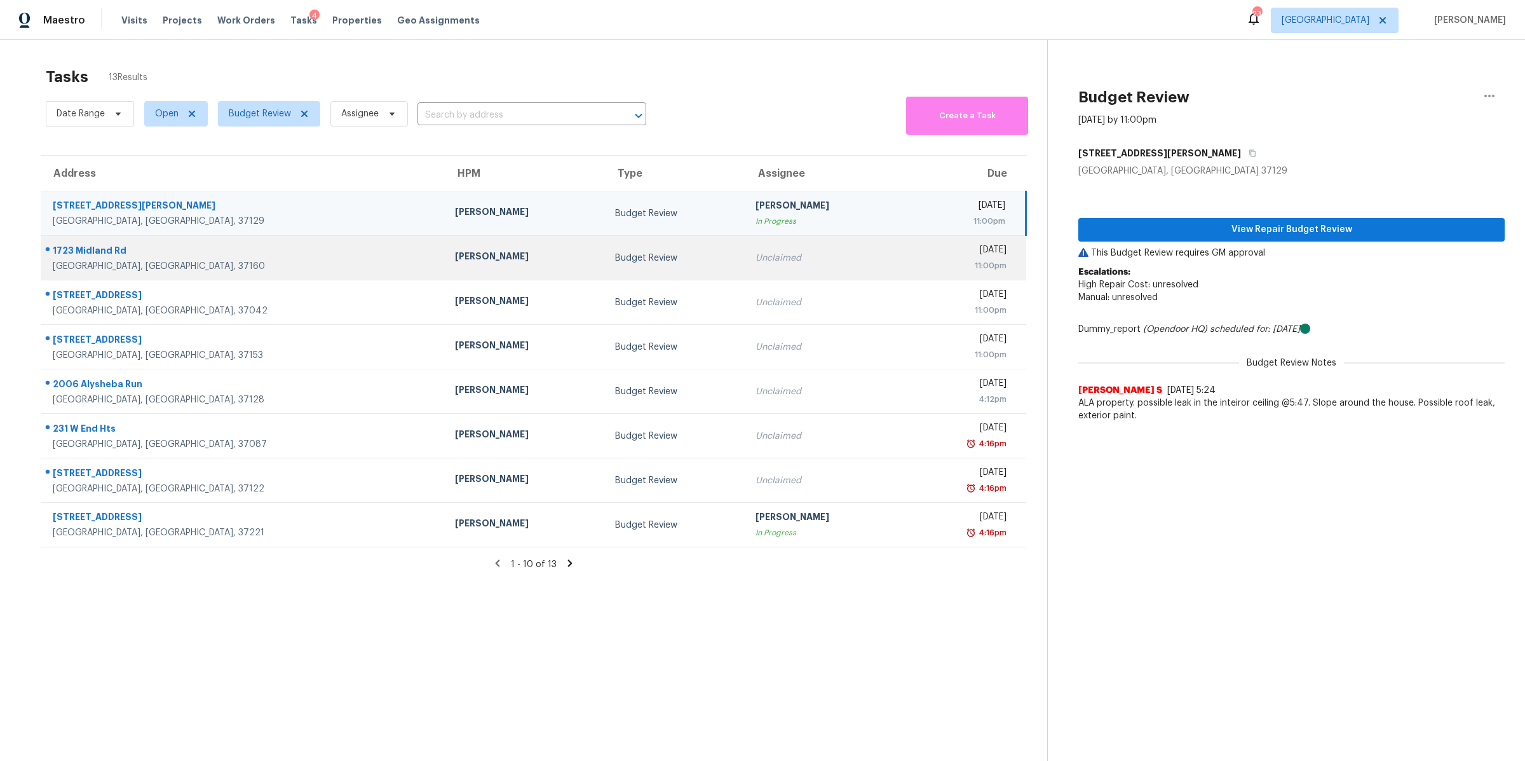
click at [95, 255] on div "1723 Midland Rd" at bounding box center [244, 252] width 382 height 16
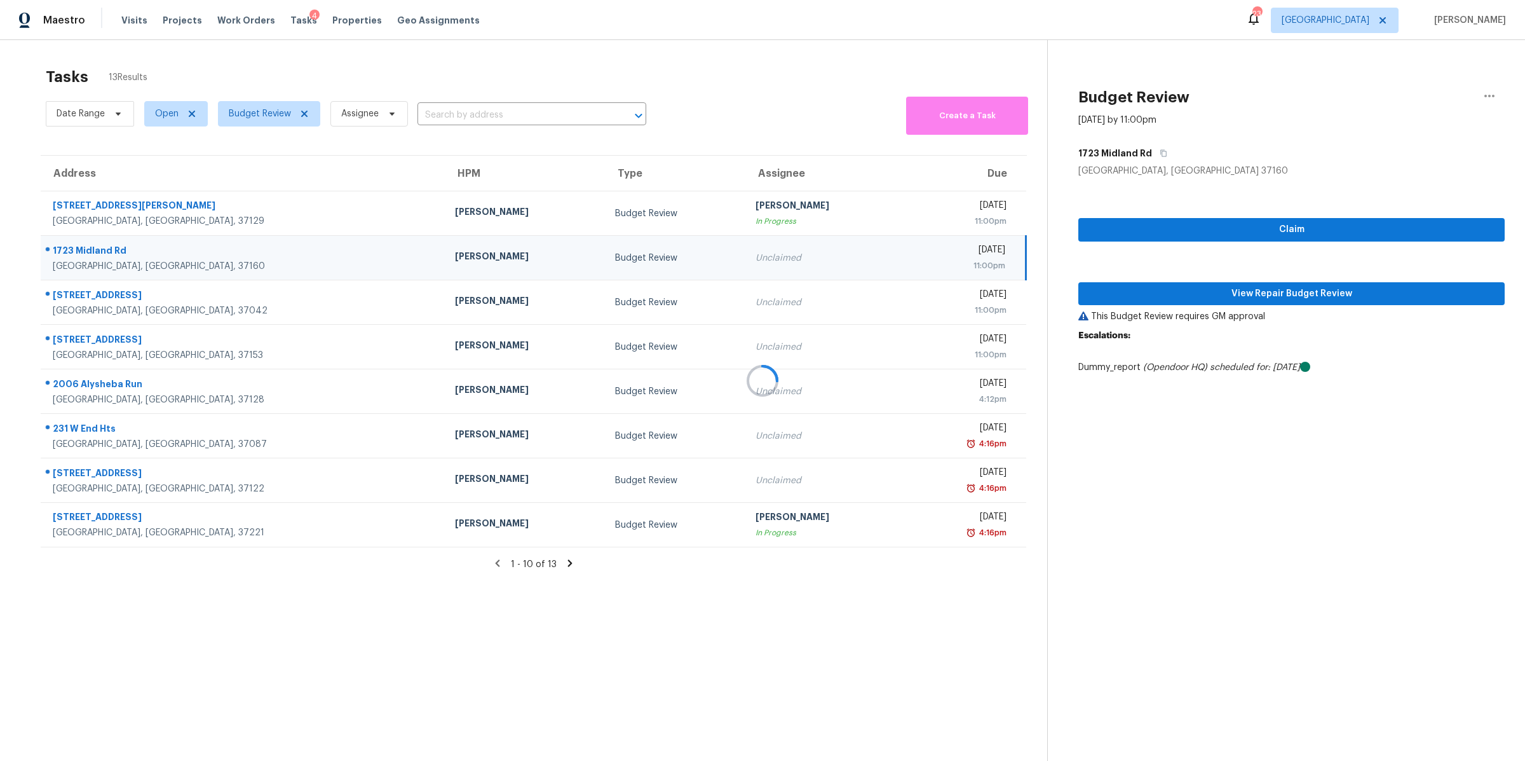
click at [1210, 290] on div at bounding box center [762, 380] width 1525 height 761
click at [1229, 295] on div at bounding box center [762, 380] width 1525 height 761
click at [1262, 295] on div at bounding box center [762, 380] width 1525 height 761
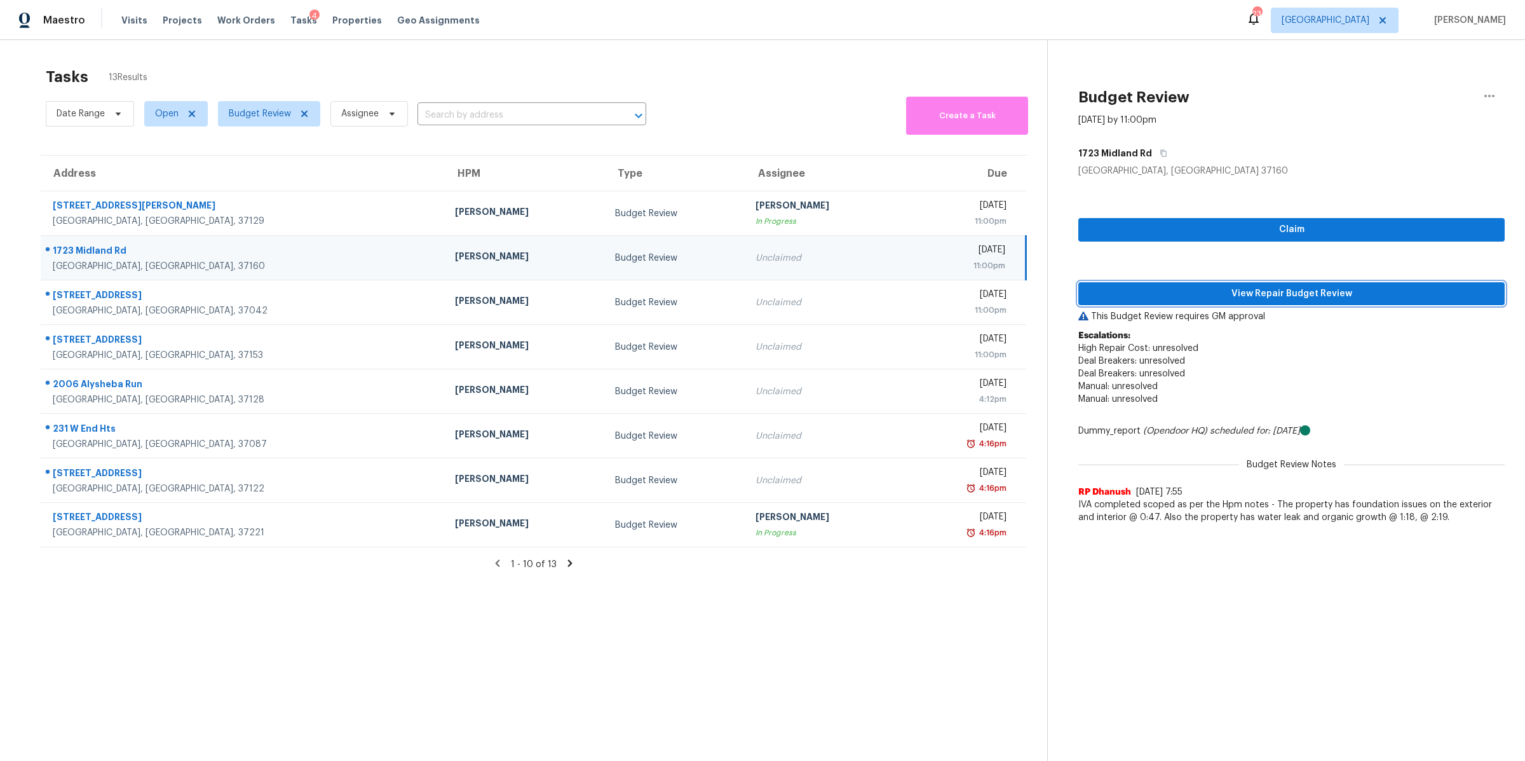
click at [1229, 294] on span "View Repair Budget Review" at bounding box center [1292, 294] width 406 height 16
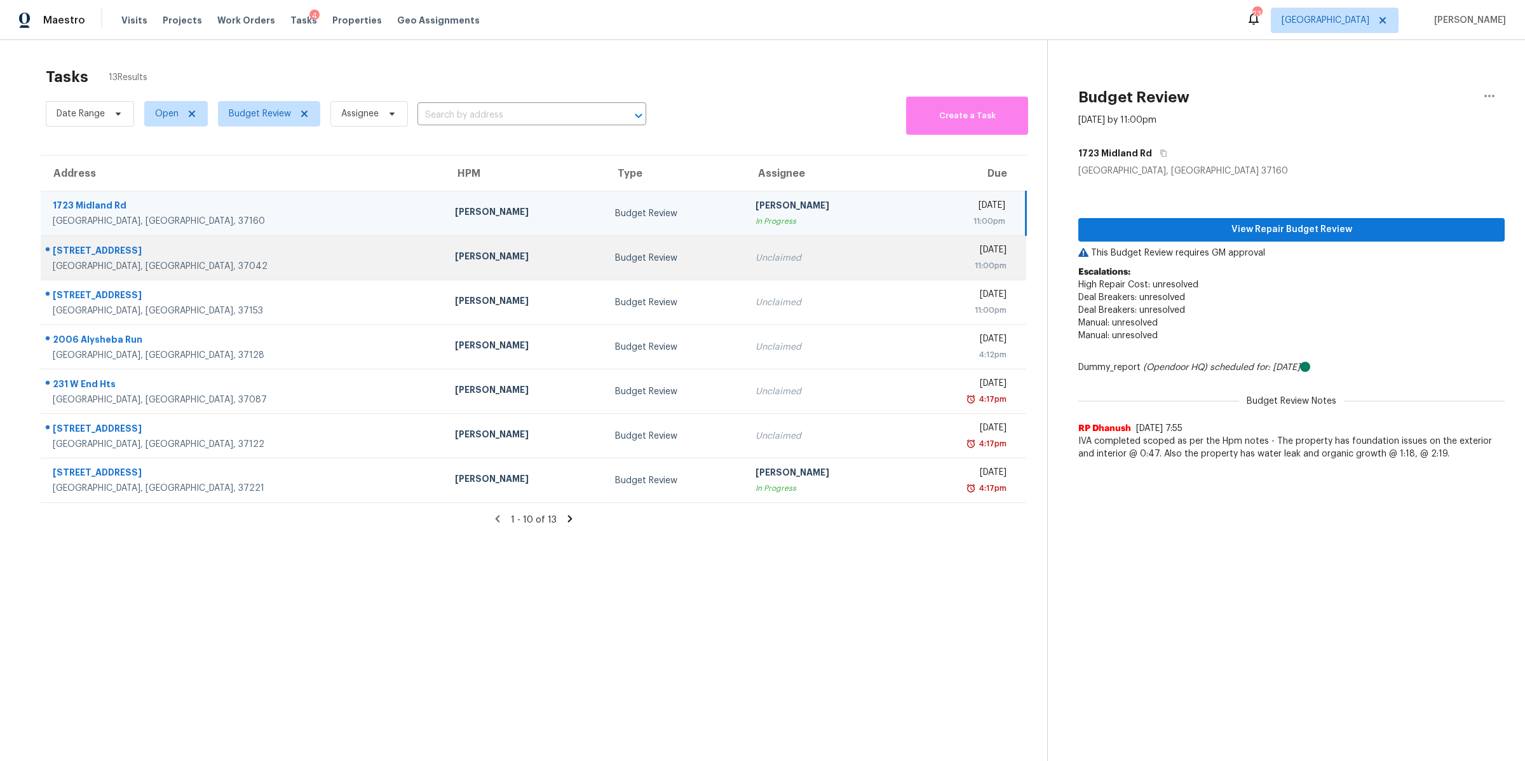
click at [93, 252] on div "56 Hillsboro Rd" at bounding box center [244, 252] width 382 height 16
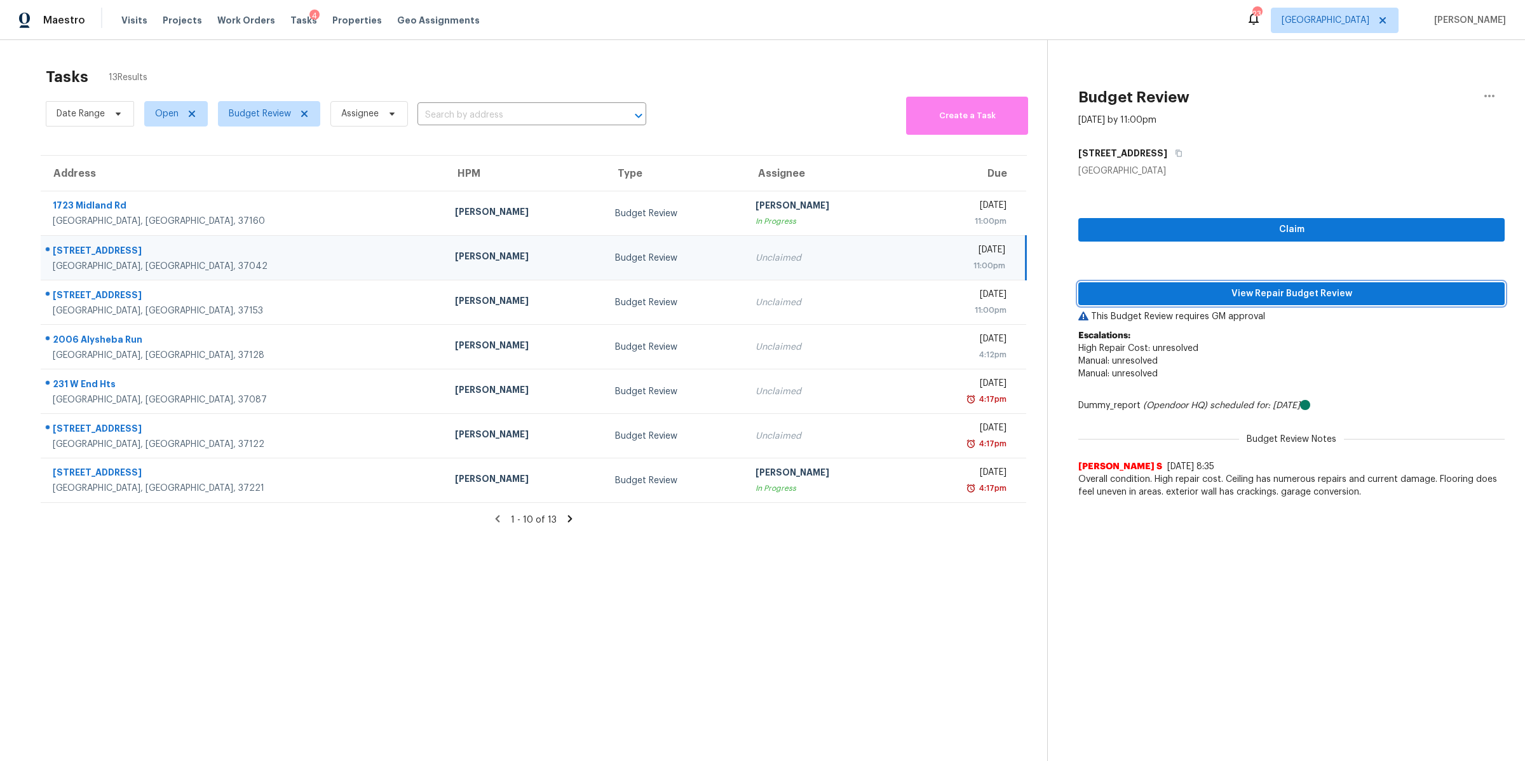
click at [1150, 286] on span "View Repair Budget Review" at bounding box center [1292, 294] width 406 height 16
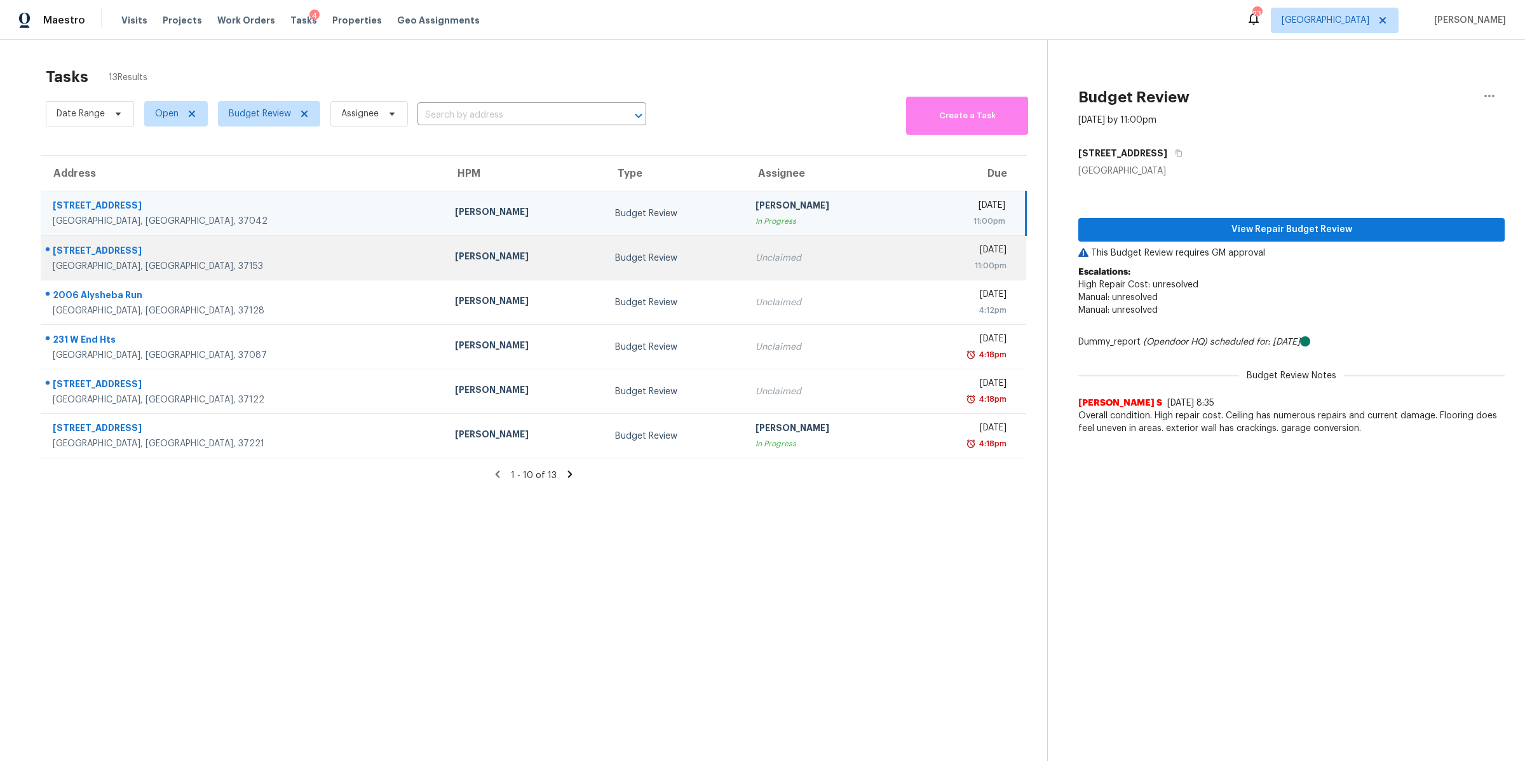
click at [92, 275] on td "1104 Pusher Pl Rockvale, TN, 37153" at bounding box center [243, 258] width 404 height 44
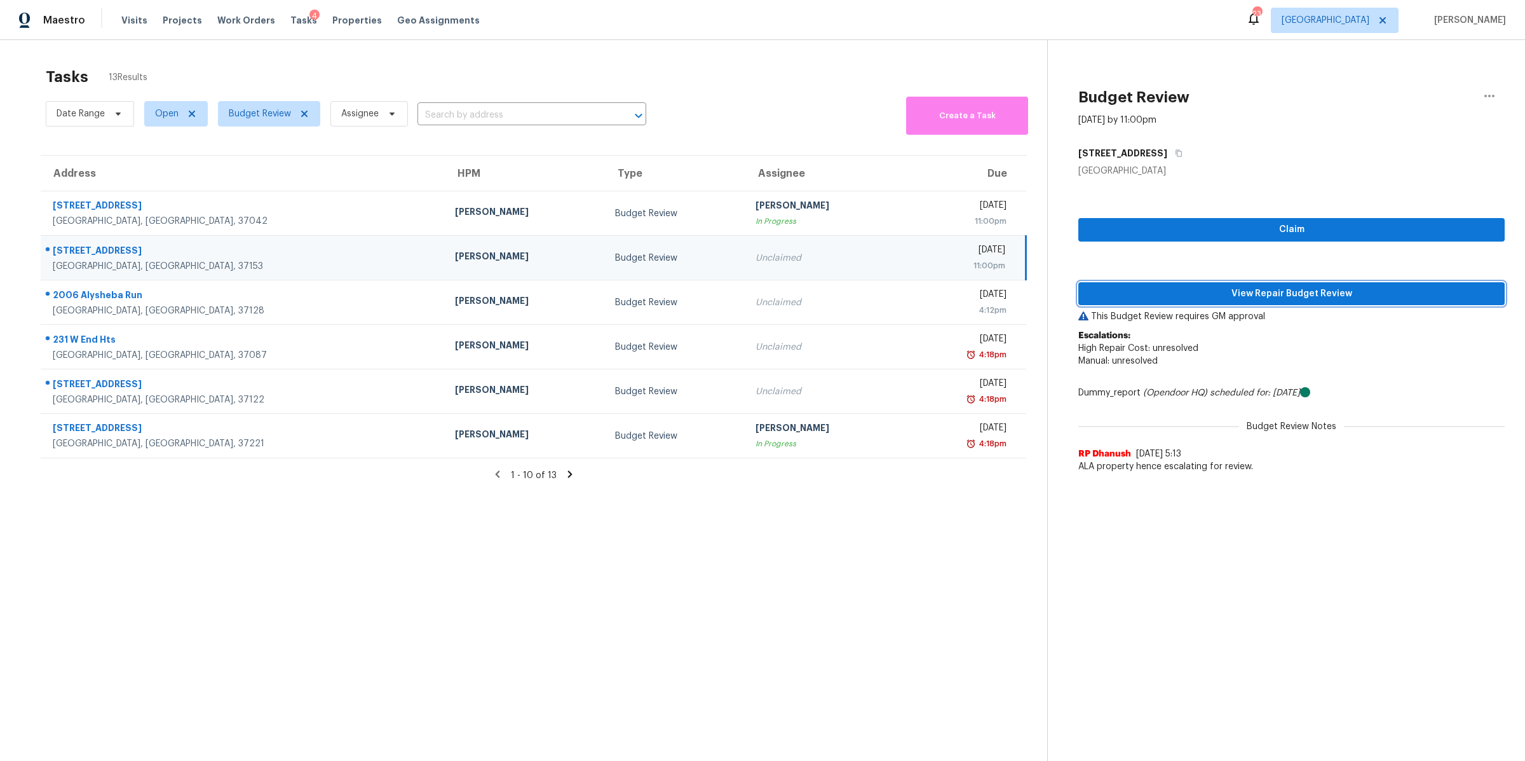
click at [1224, 302] on button "View Repair Budget Review" at bounding box center [1292, 294] width 427 height 24
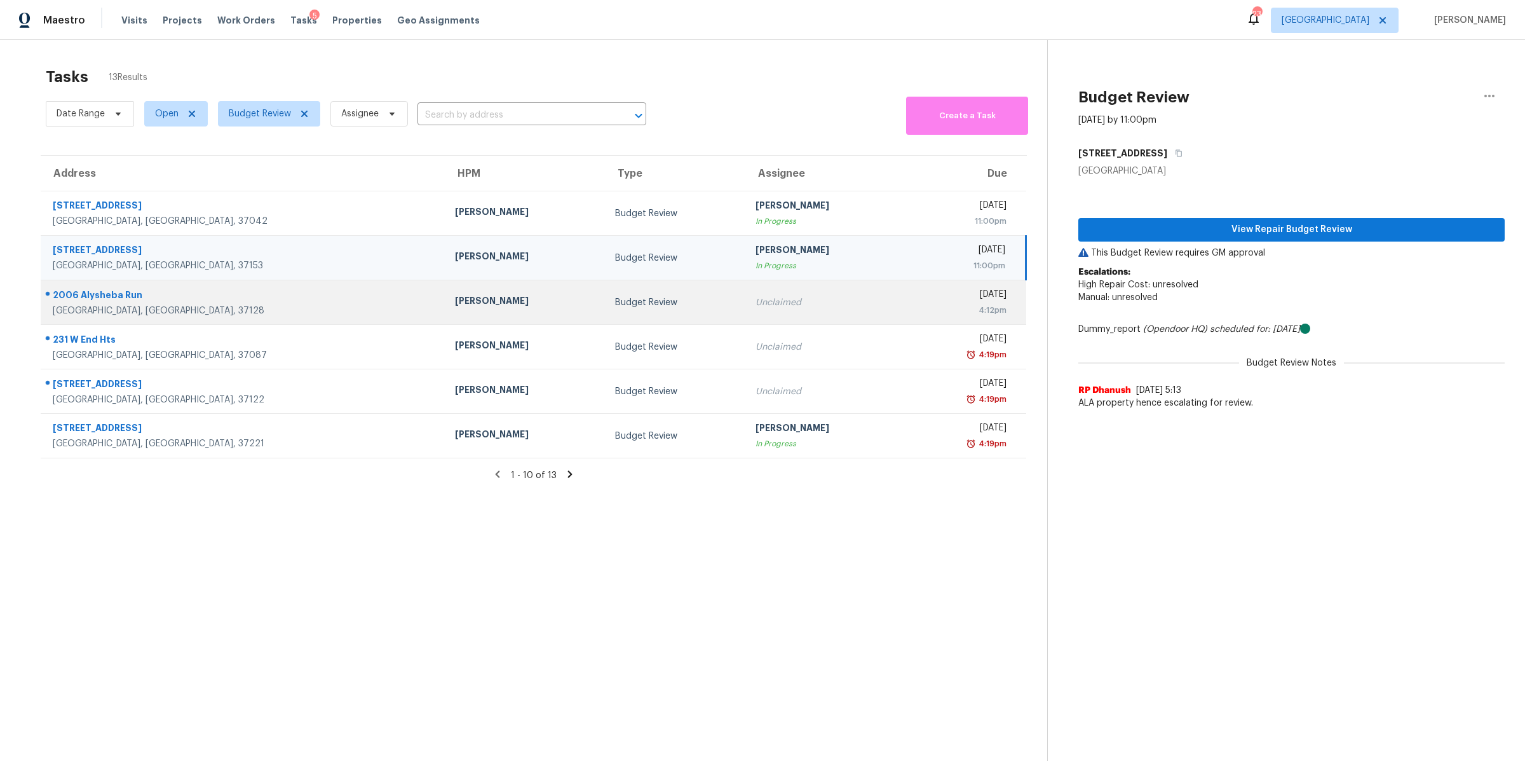
click at [67, 297] on div "2006 Alysheba Run" at bounding box center [244, 297] width 382 height 16
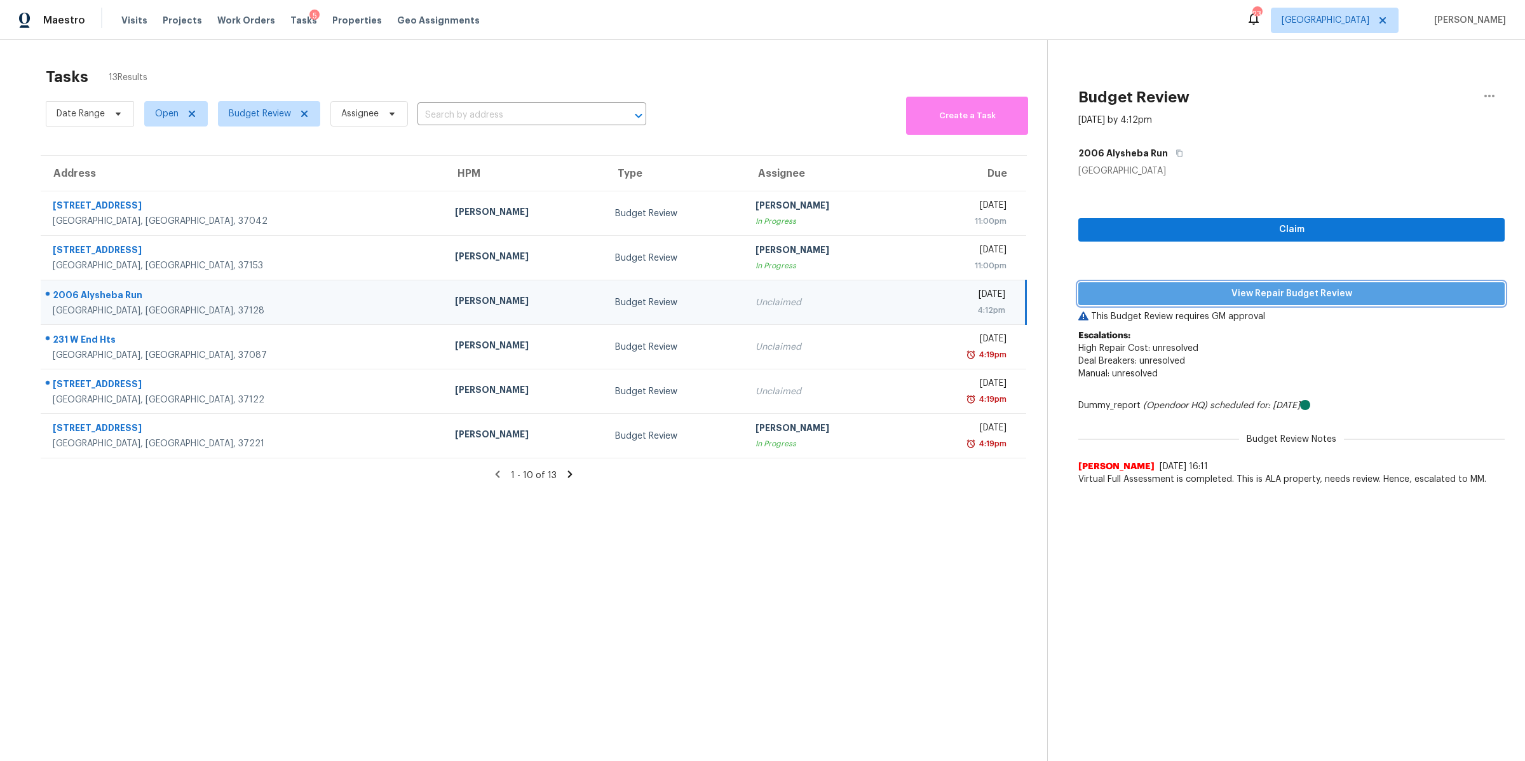
drag, startPoint x: 1299, startPoint y: 288, endPoint x: 1448, endPoint y: 293, distance: 148.8
click at [1300, 288] on span "View Repair Budget Review" at bounding box center [1292, 294] width 406 height 16
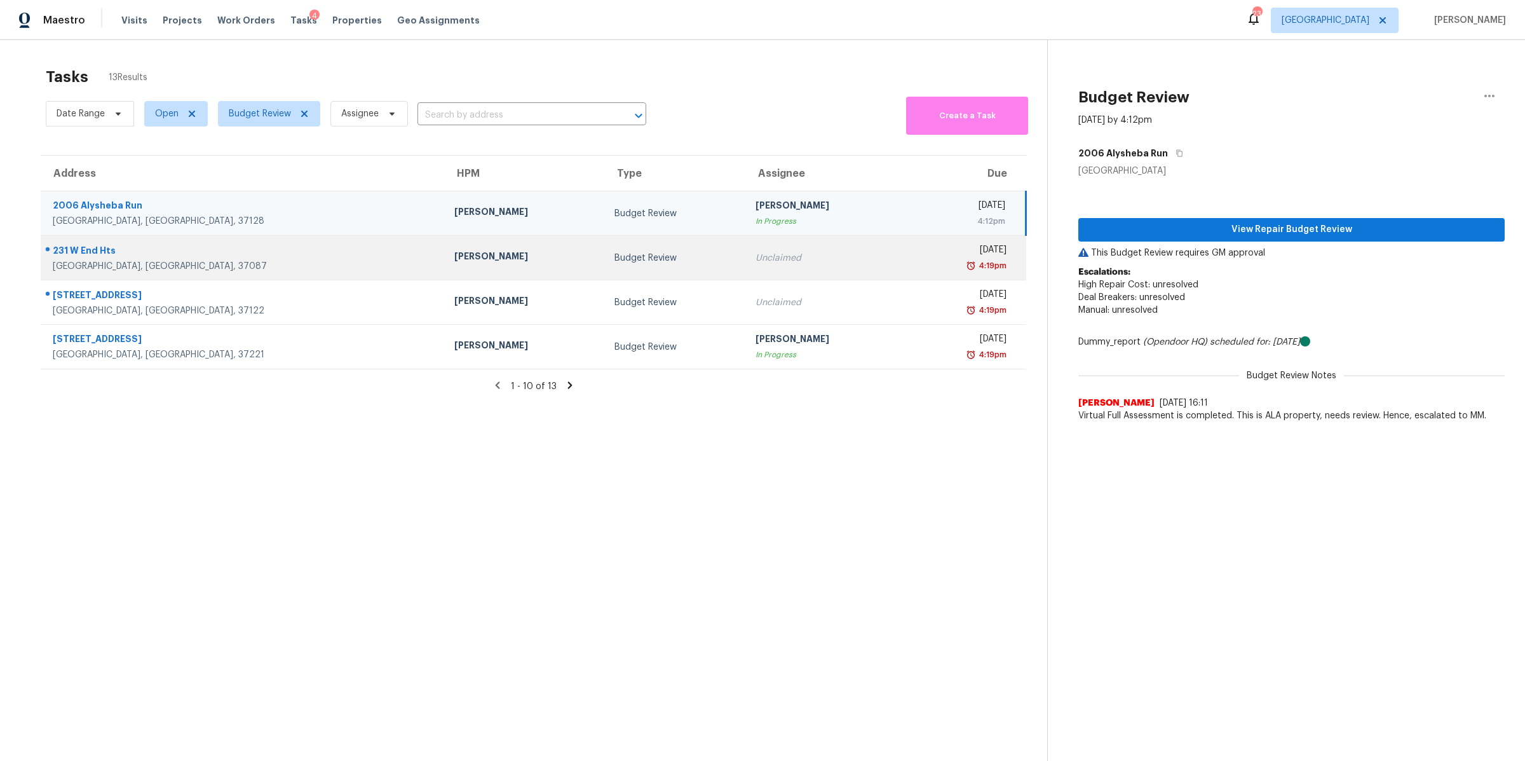
click at [81, 249] on div "231 W End Hts" at bounding box center [243, 252] width 381 height 16
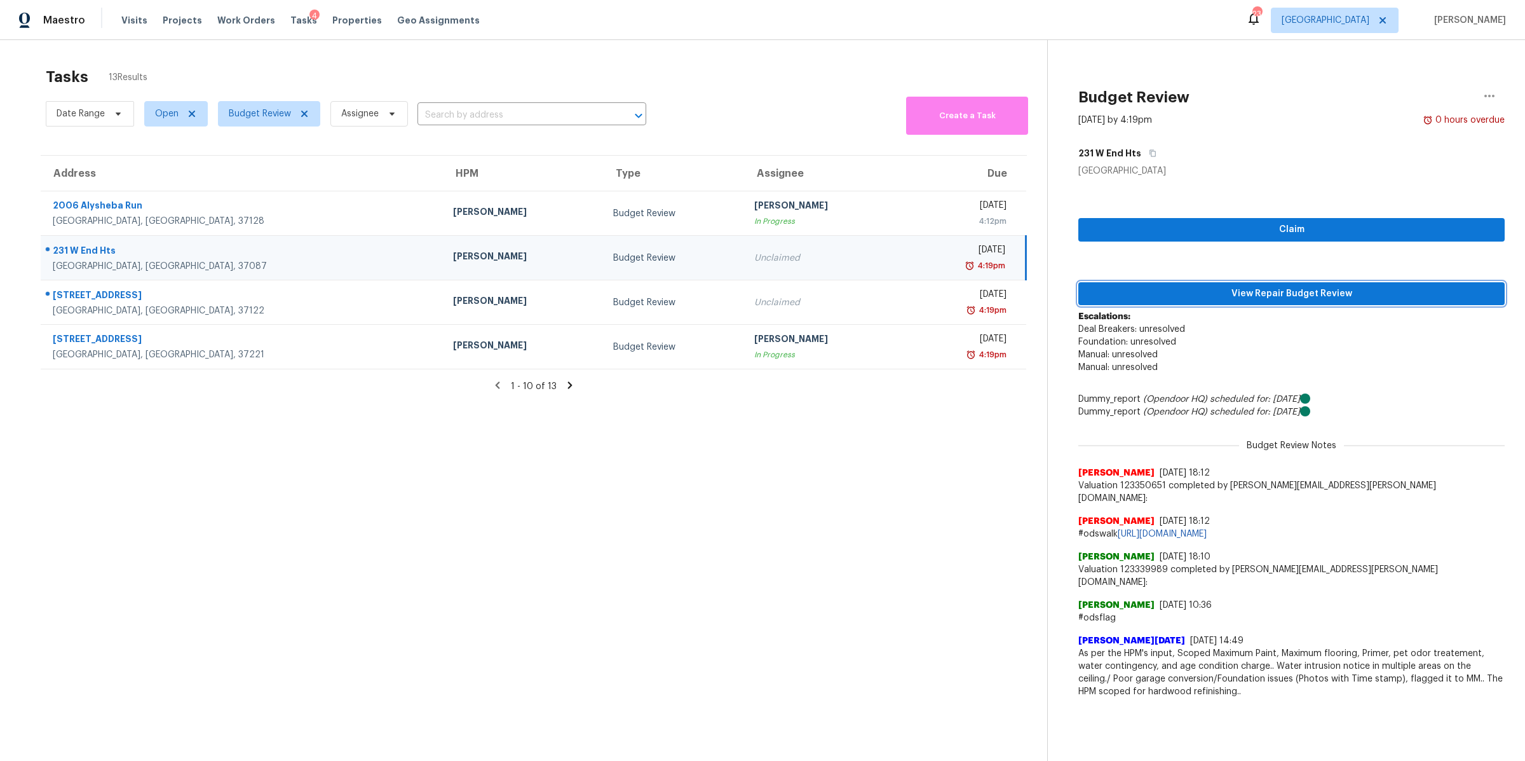
click at [1304, 292] on span "View Repair Budget Review" at bounding box center [1292, 294] width 406 height 16
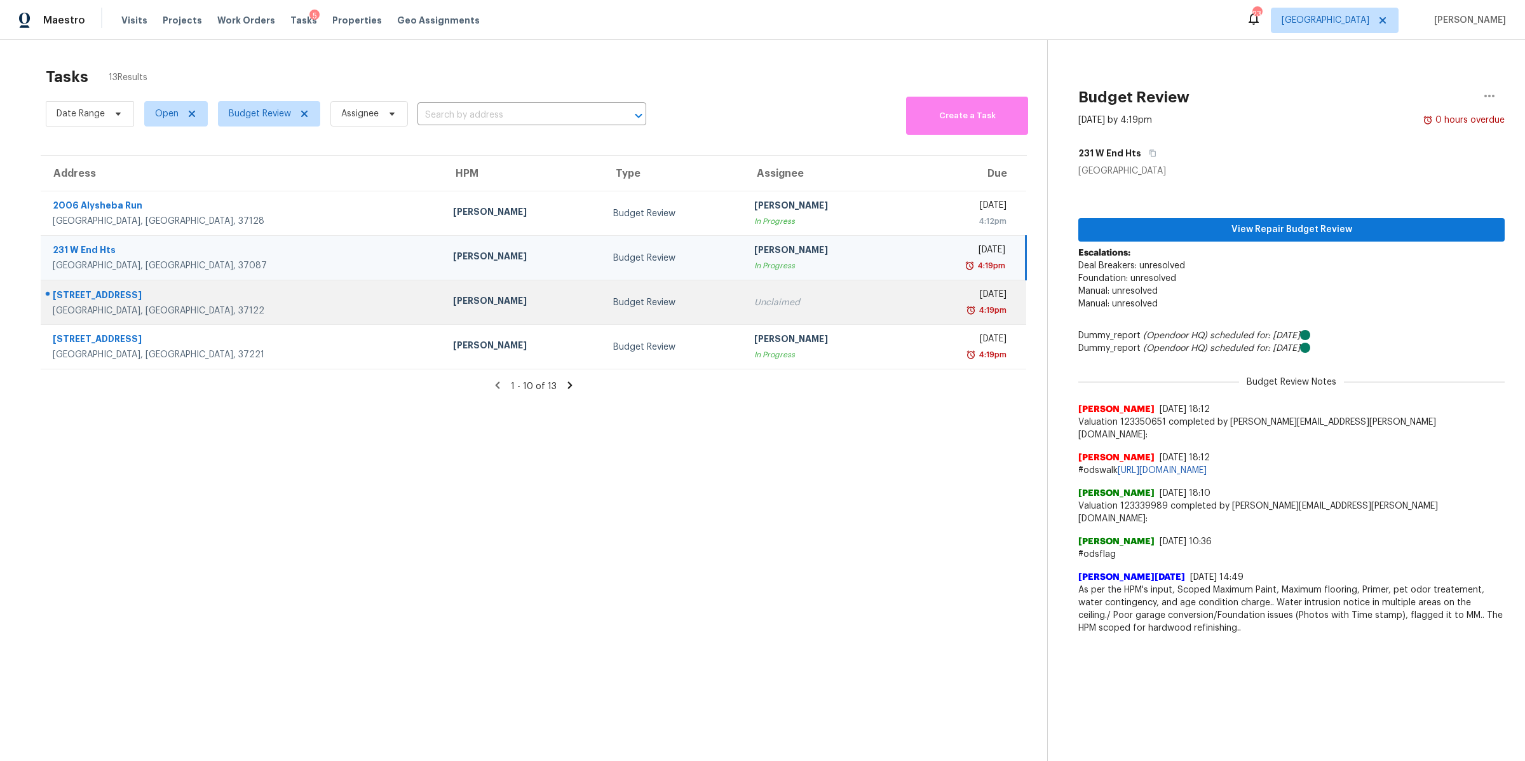
click at [104, 292] on div "375 Spring Valley Dr" at bounding box center [243, 297] width 380 height 16
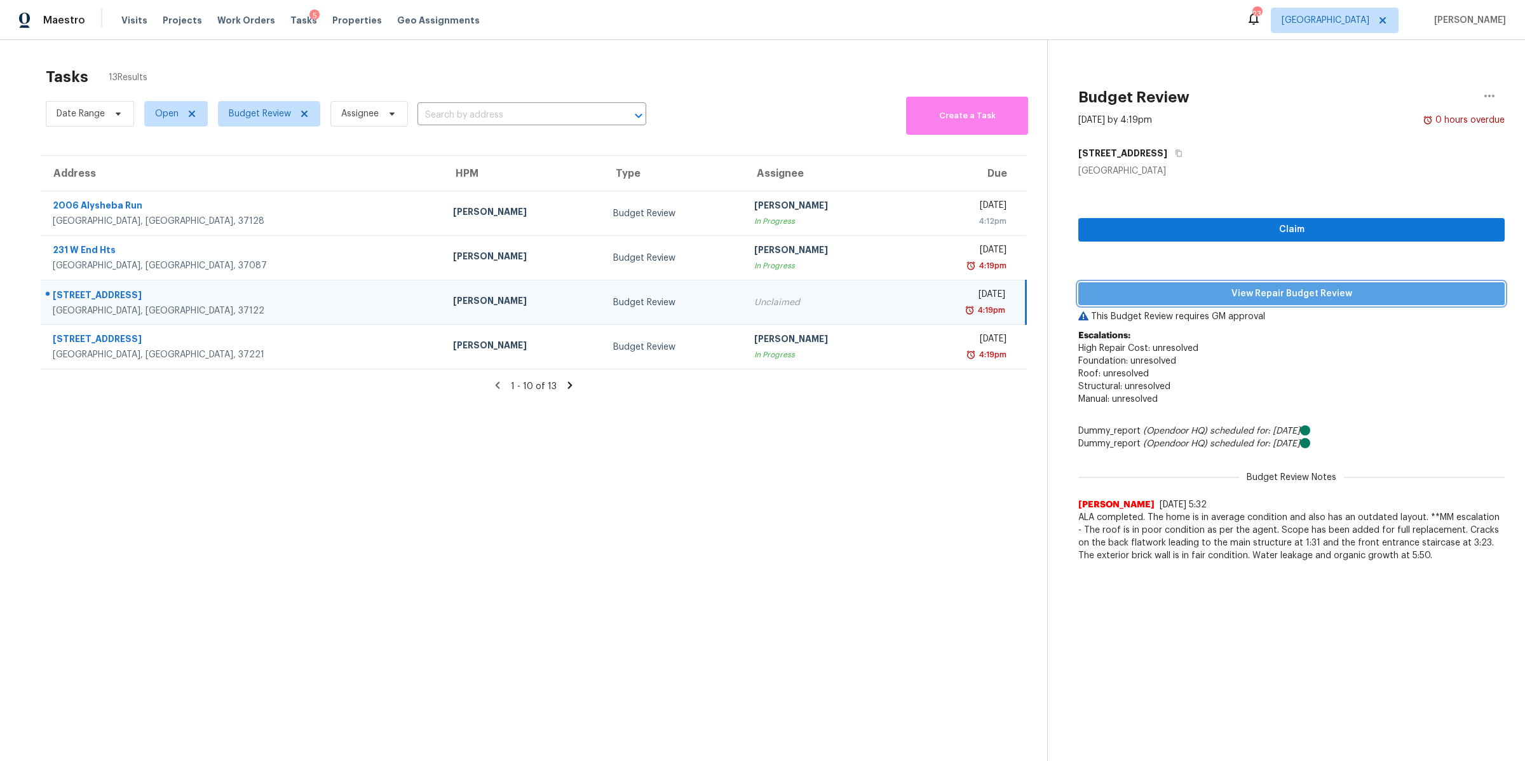
click at [1416, 286] on span "View Repair Budget Review" at bounding box center [1292, 294] width 406 height 16
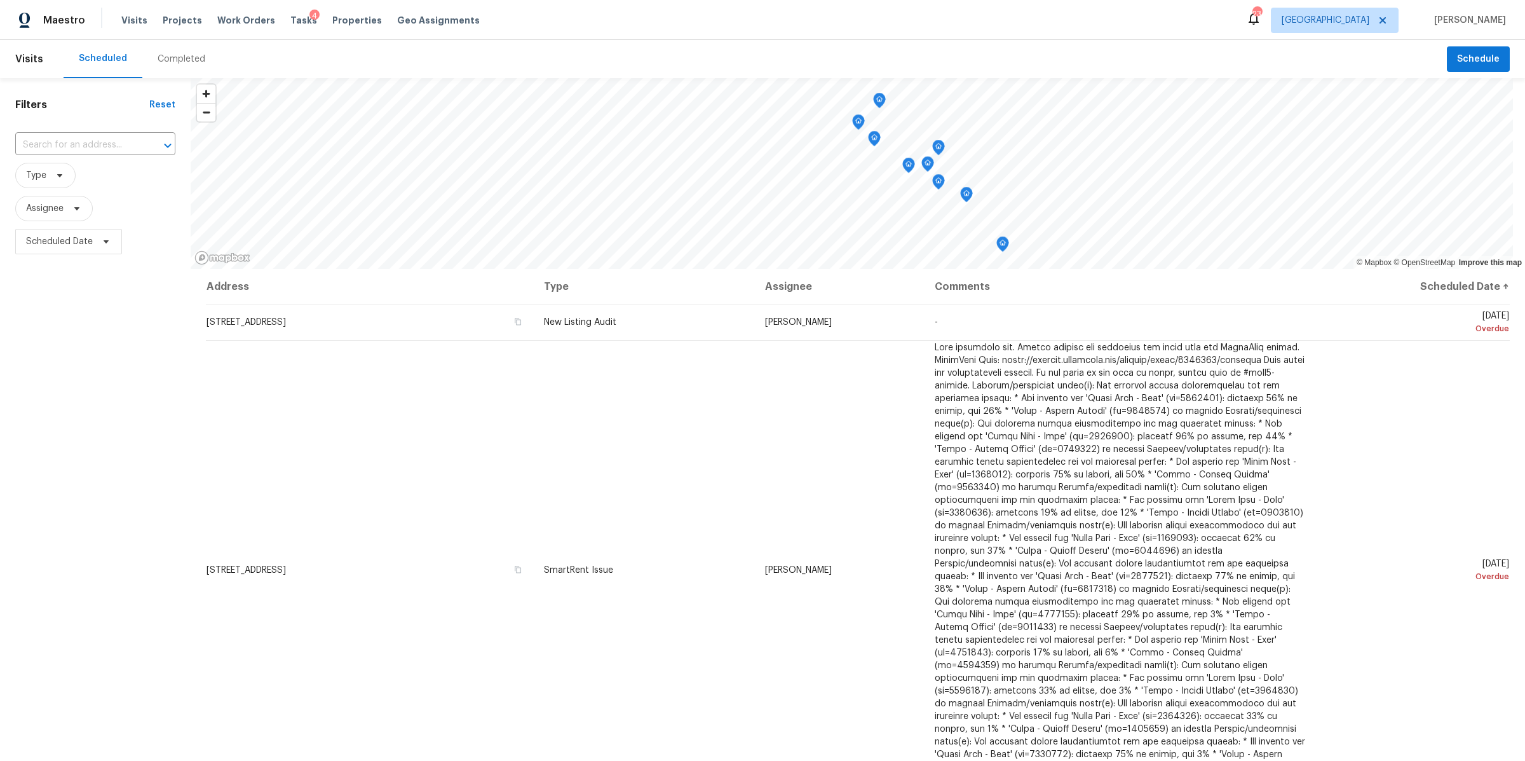
click at [160, 62] on div "Completed" at bounding box center [182, 59] width 48 height 13
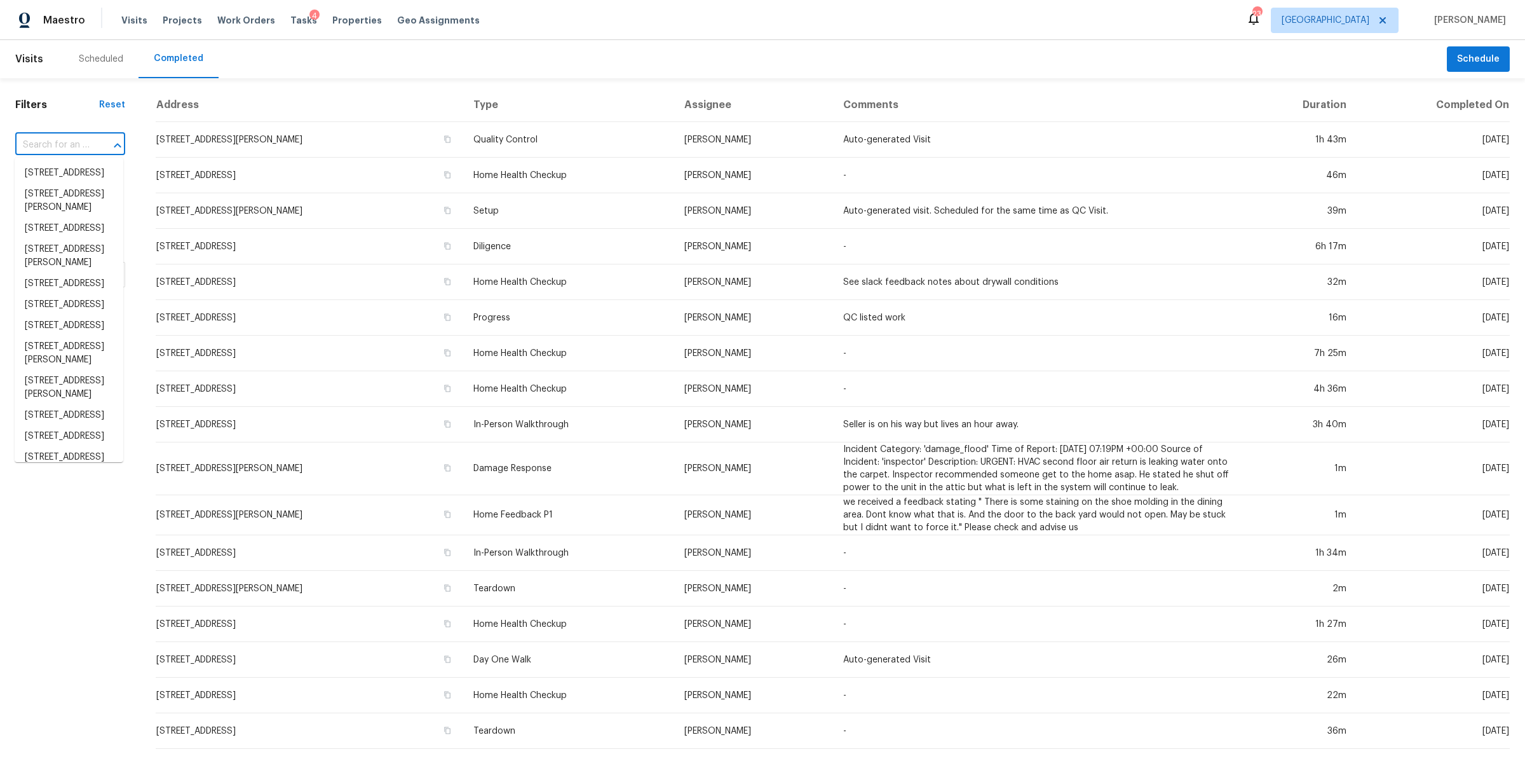
click at [75, 140] on input "text" at bounding box center [52, 145] width 74 height 20
paste input "[STREET_ADDRESS][PERSON_NAME]"
type input "[STREET_ADDRESS][PERSON_NAME]"
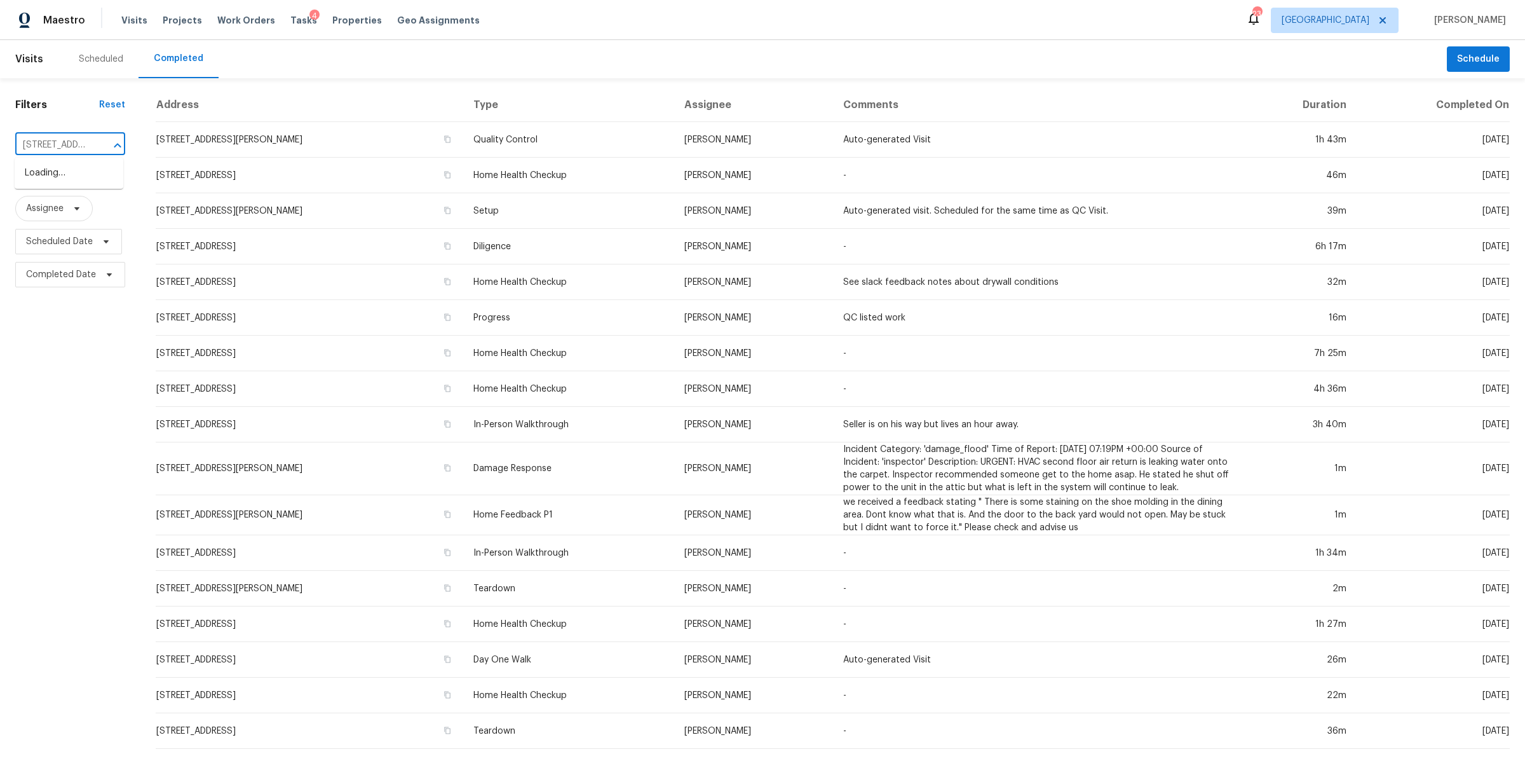
scroll to position [0, 80]
click at [75, 189] on li "[STREET_ADDRESS][PERSON_NAME]" at bounding box center [69, 180] width 109 height 34
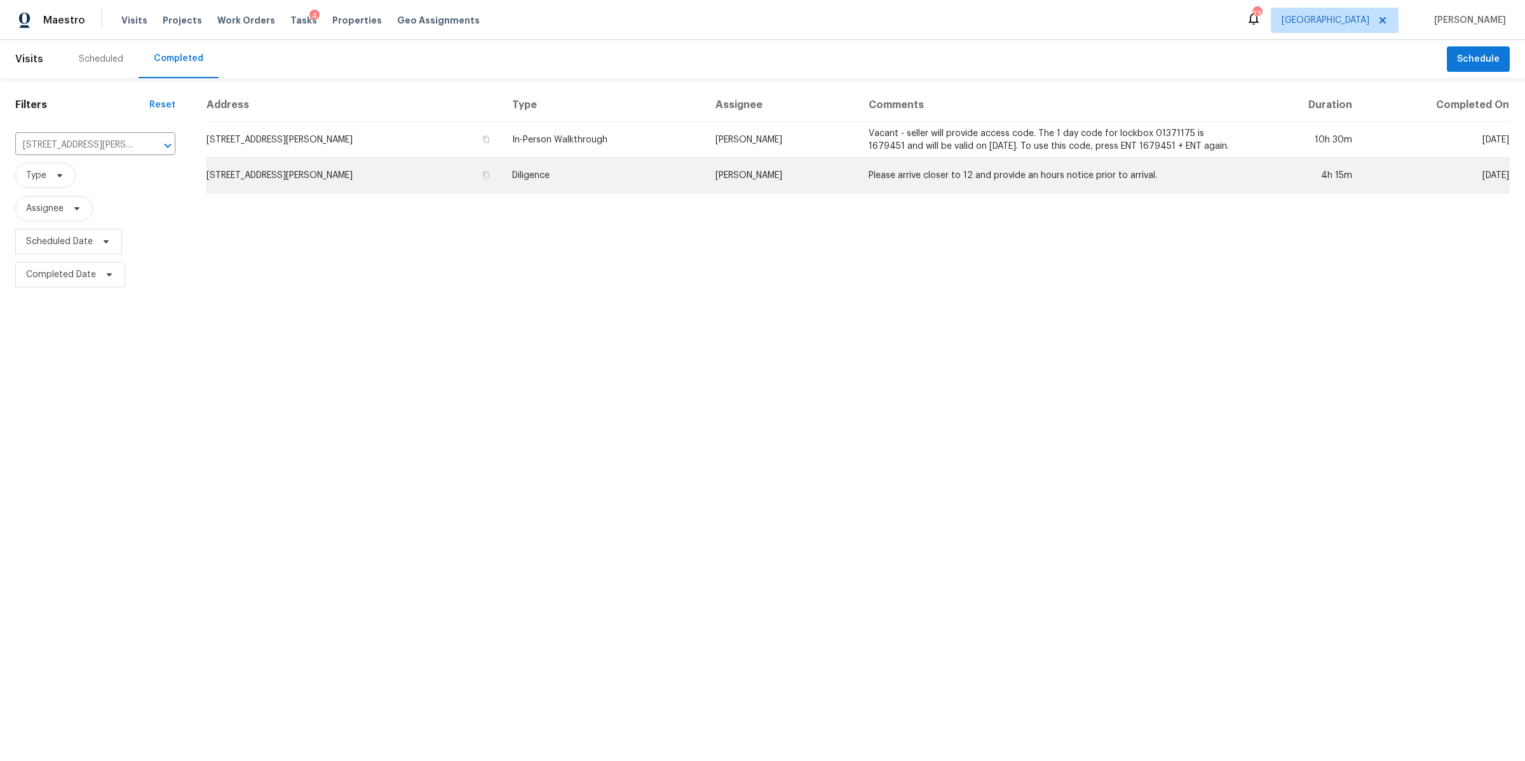
click at [285, 182] on td "[STREET_ADDRESS][PERSON_NAME]" at bounding box center [354, 176] width 296 height 36
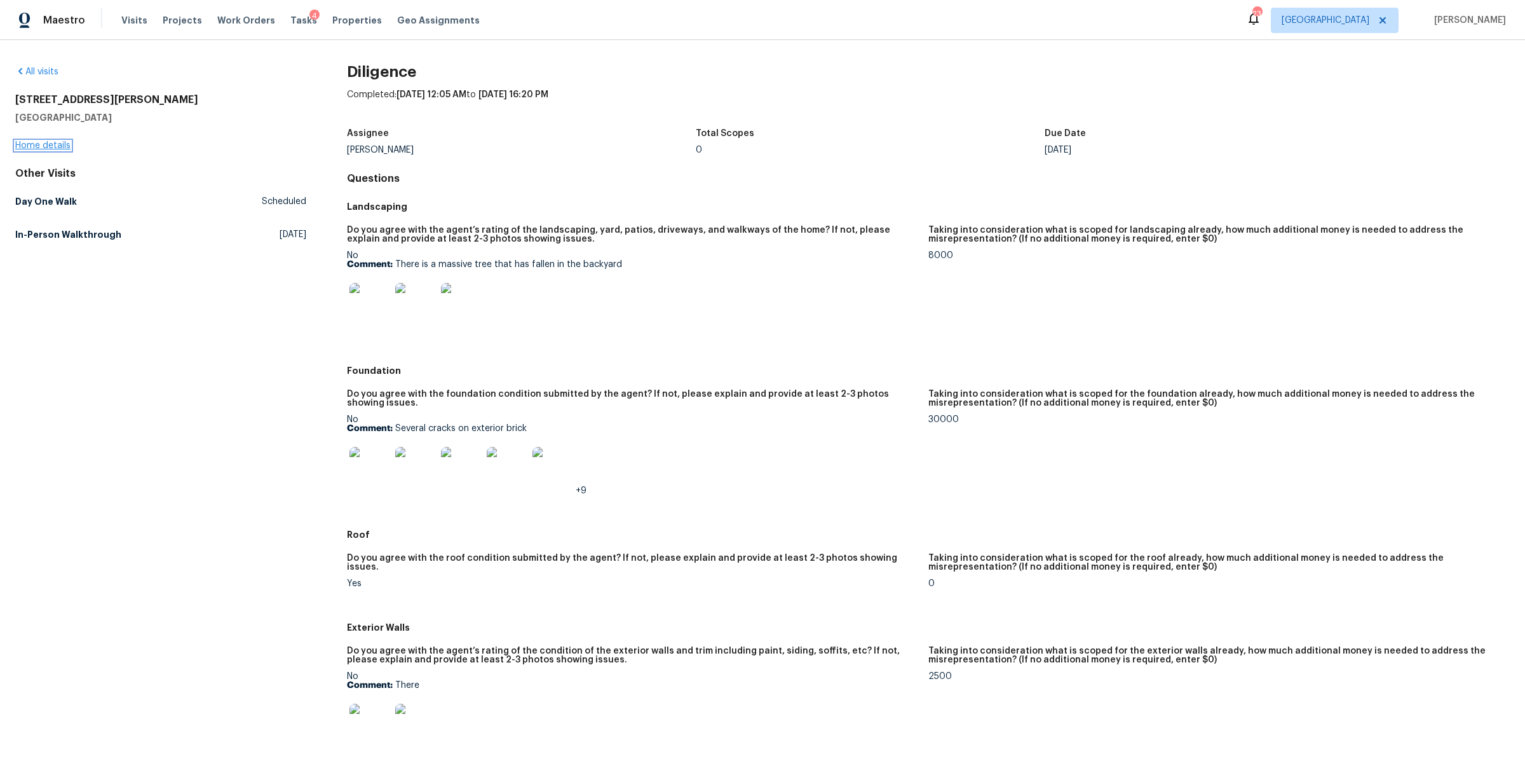
click at [54, 146] on link "Home details" at bounding box center [42, 145] width 55 height 9
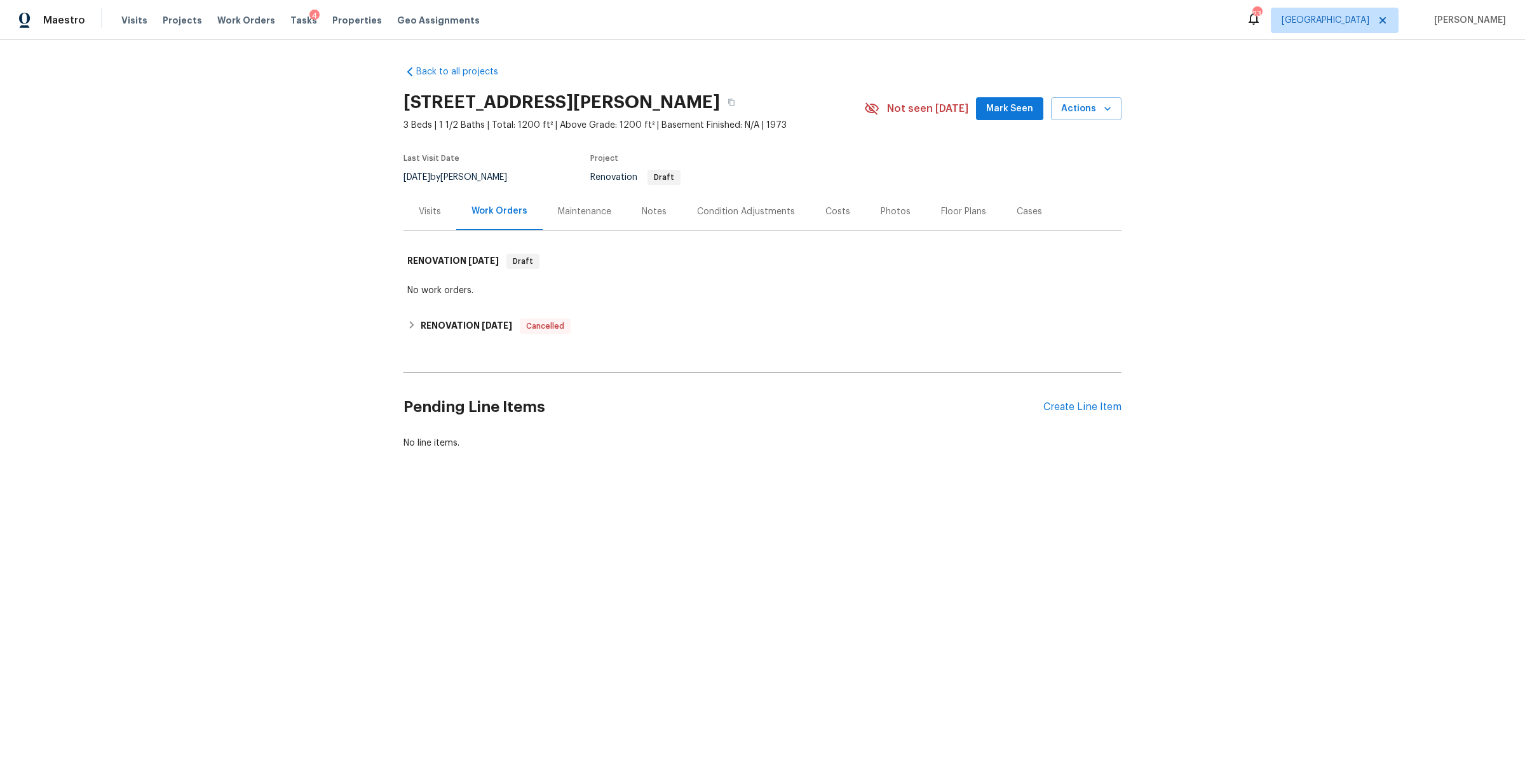
click at [419, 215] on div "Visits" at bounding box center [430, 211] width 22 height 13
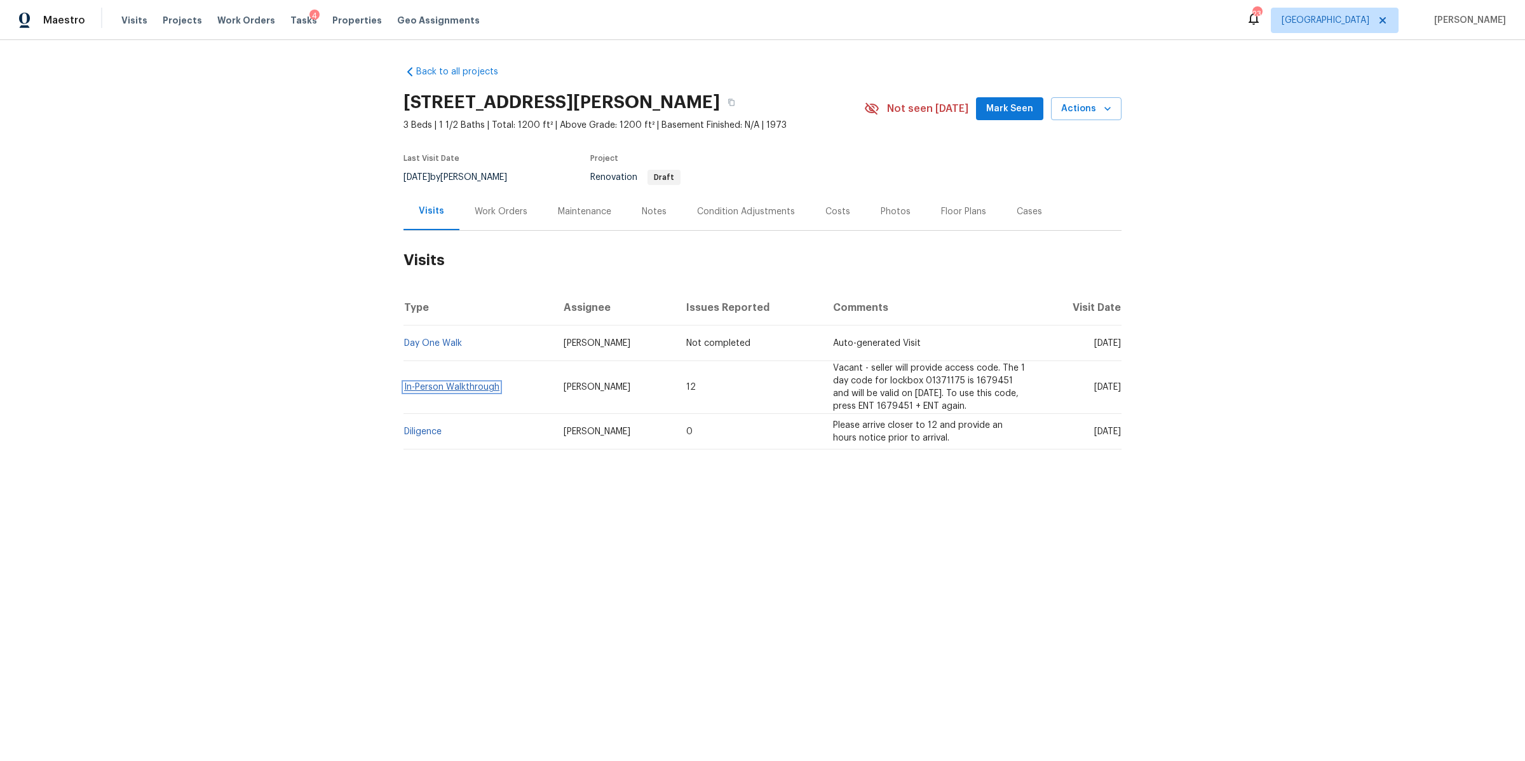
click at [425, 390] on link "In-Person Walkthrough" at bounding box center [451, 387] width 95 height 9
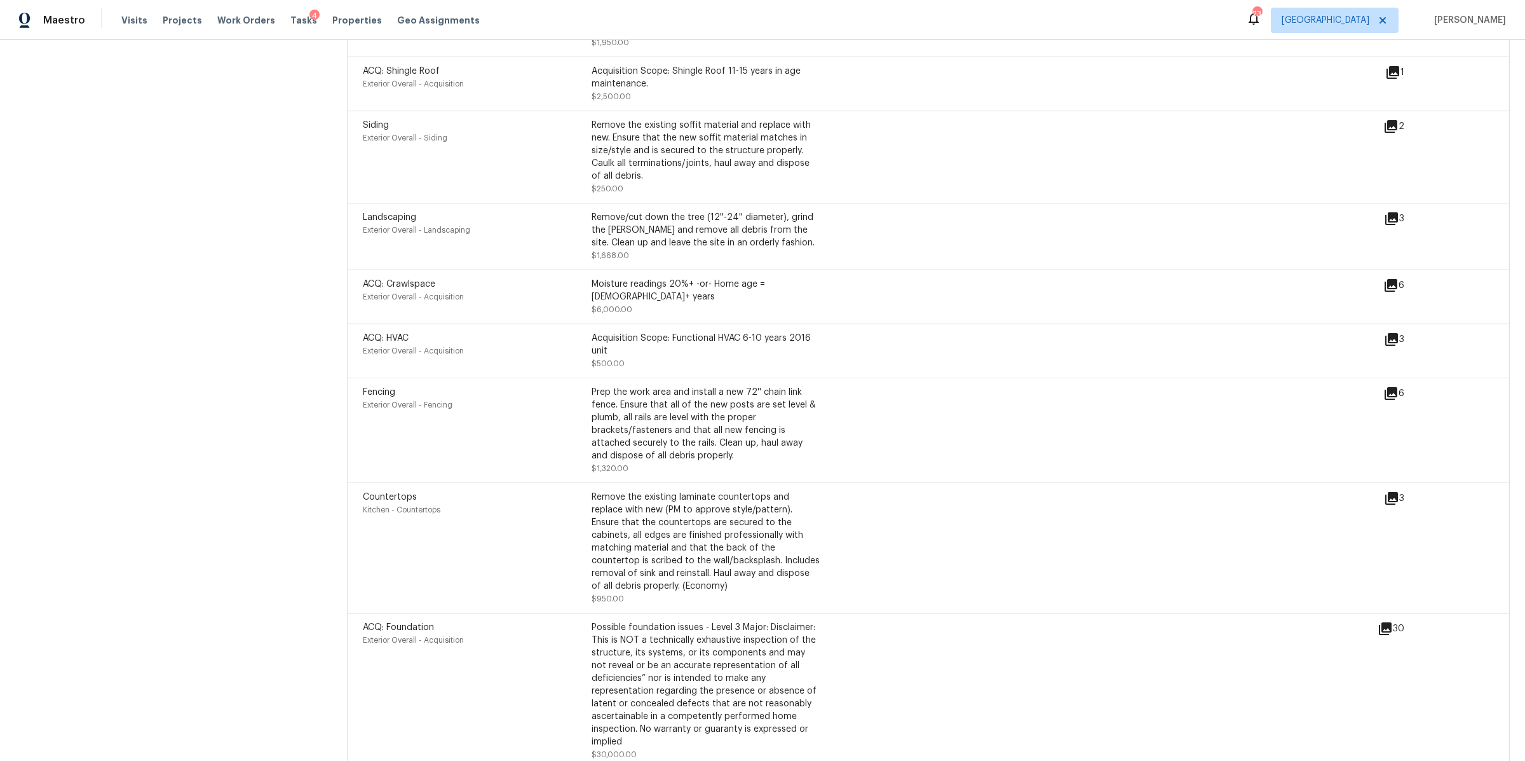
scroll to position [4139, 0]
